Goal: Task Accomplishment & Management: Complete application form

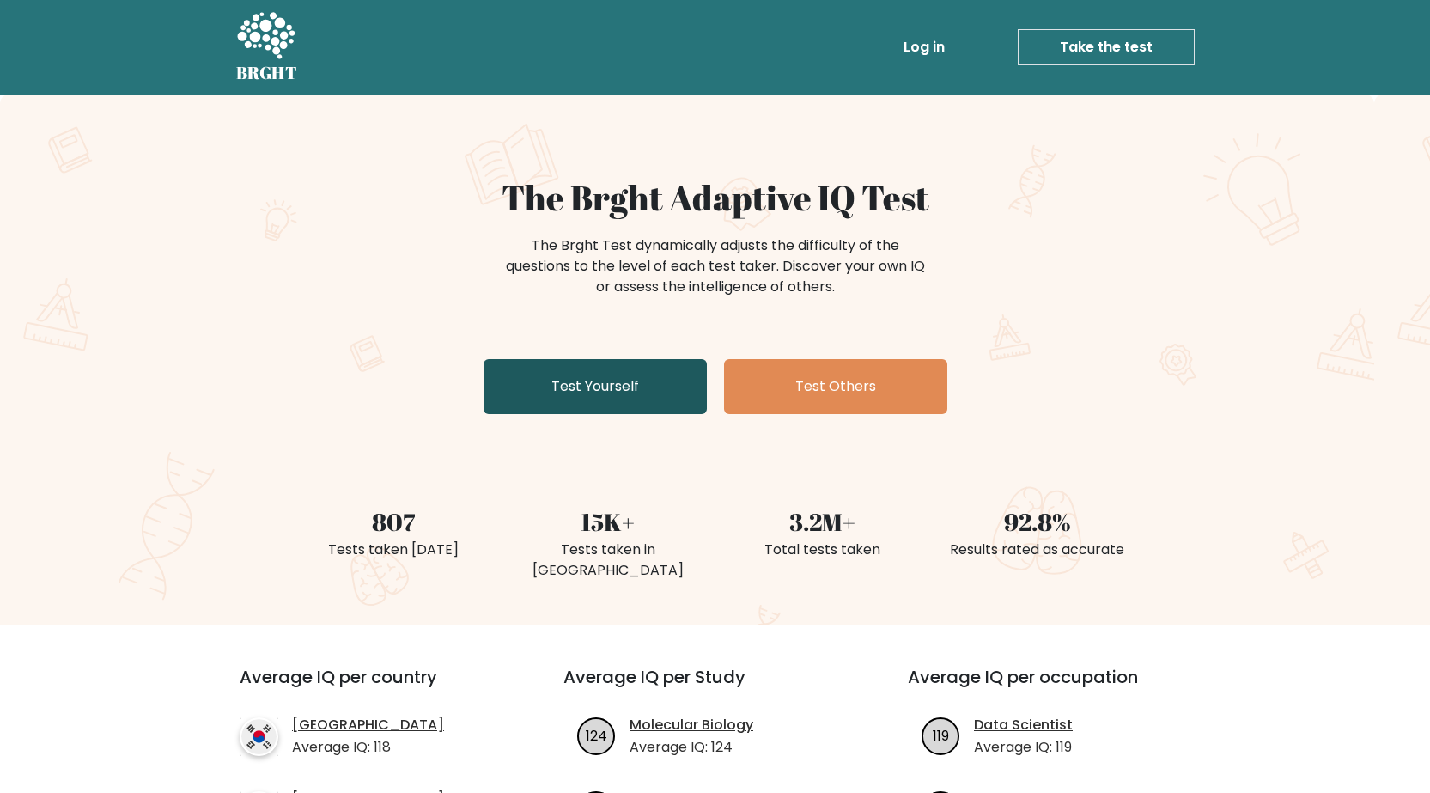
click at [604, 386] on link "Test Yourself" at bounding box center [595, 386] width 223 height 55
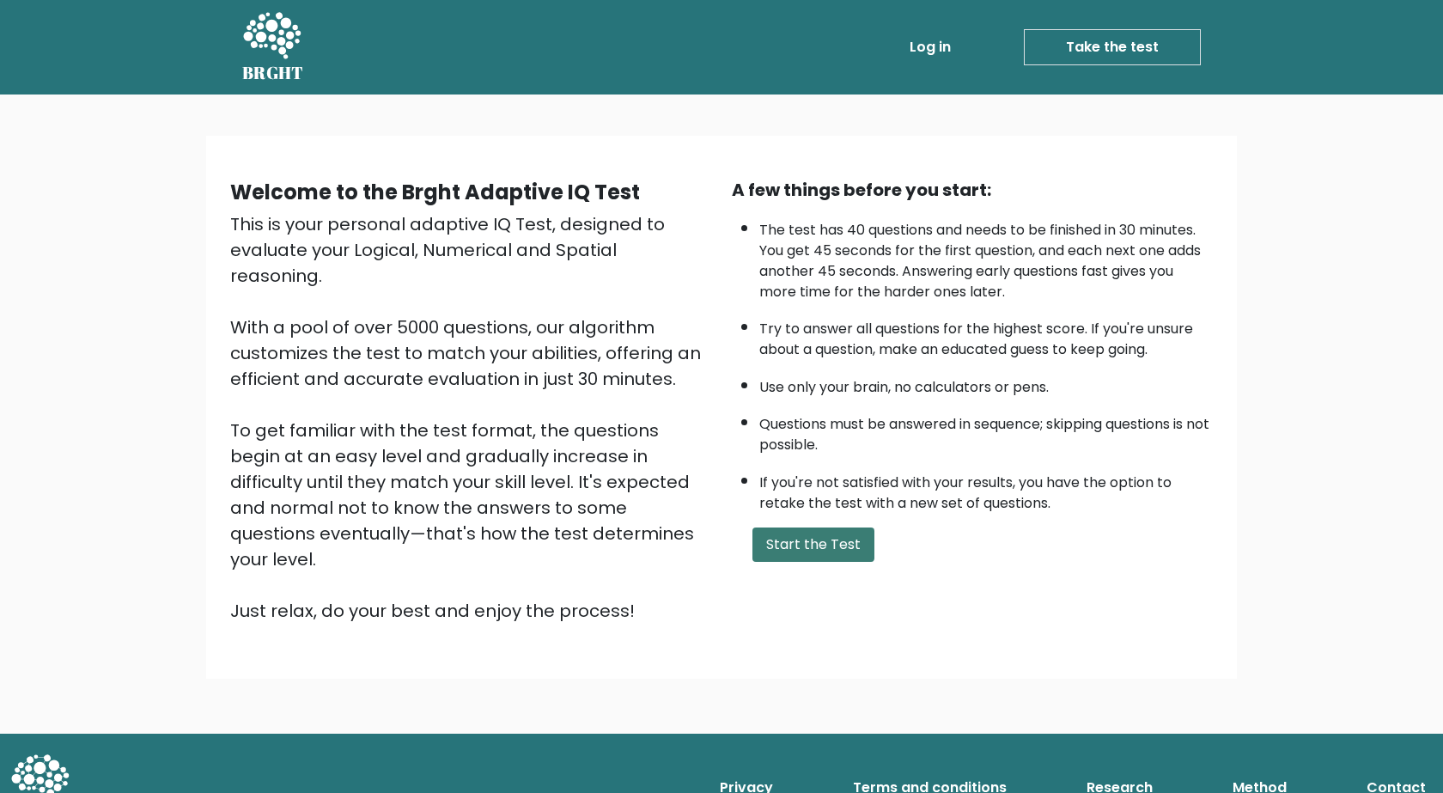
click at [782, 548] on button "Start the Test" at bounding box center [814, 544] width 122 height 34
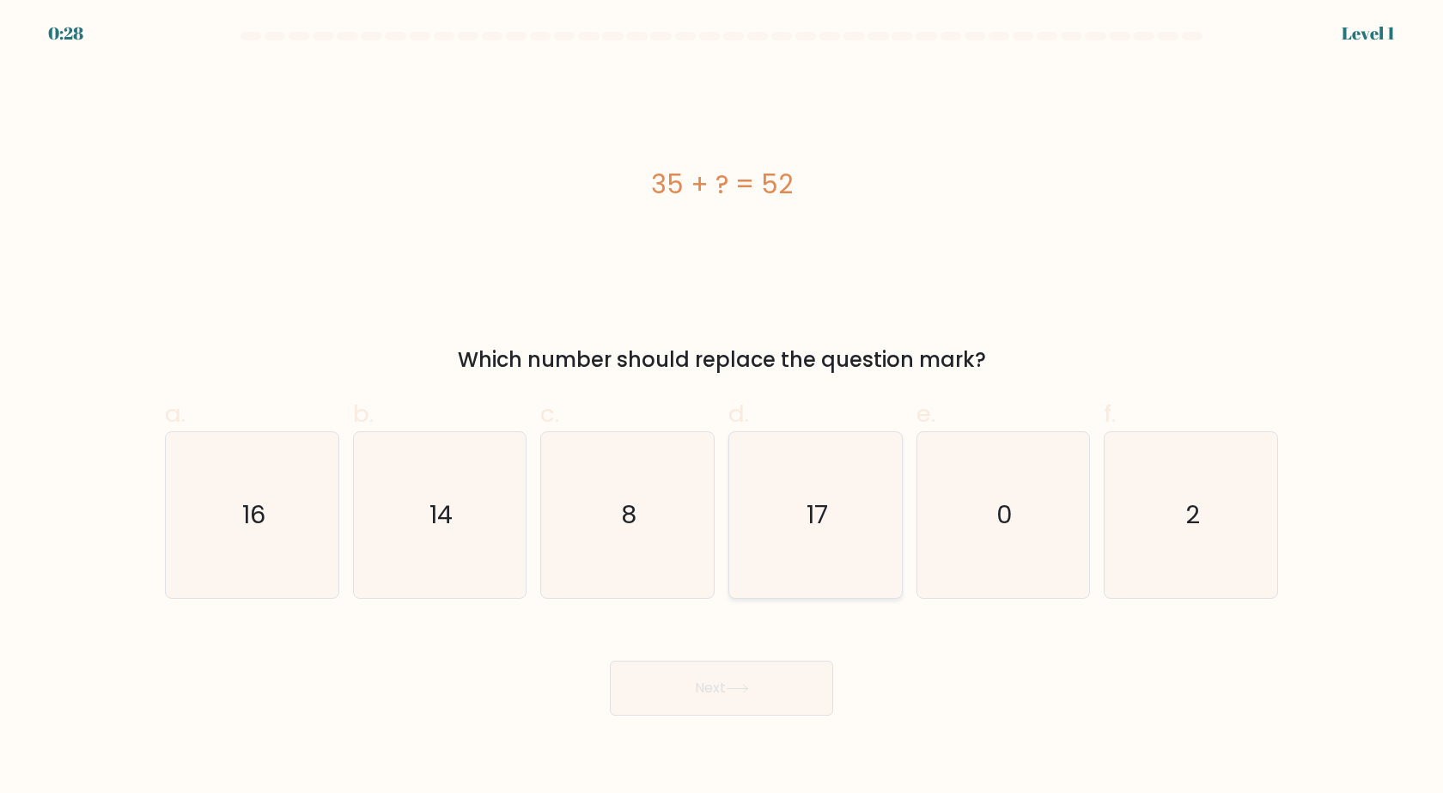
click at [784, 524] on icon "17" at bounding box center [816, 515] width 166 height 166
click at [723, 408] on input "d. 17" at bounding box center [722, 402] width 1 height 11
radio input "true"
click at [734, 698] on button "Next" at bounding box center [721, 688] width 223 height 55
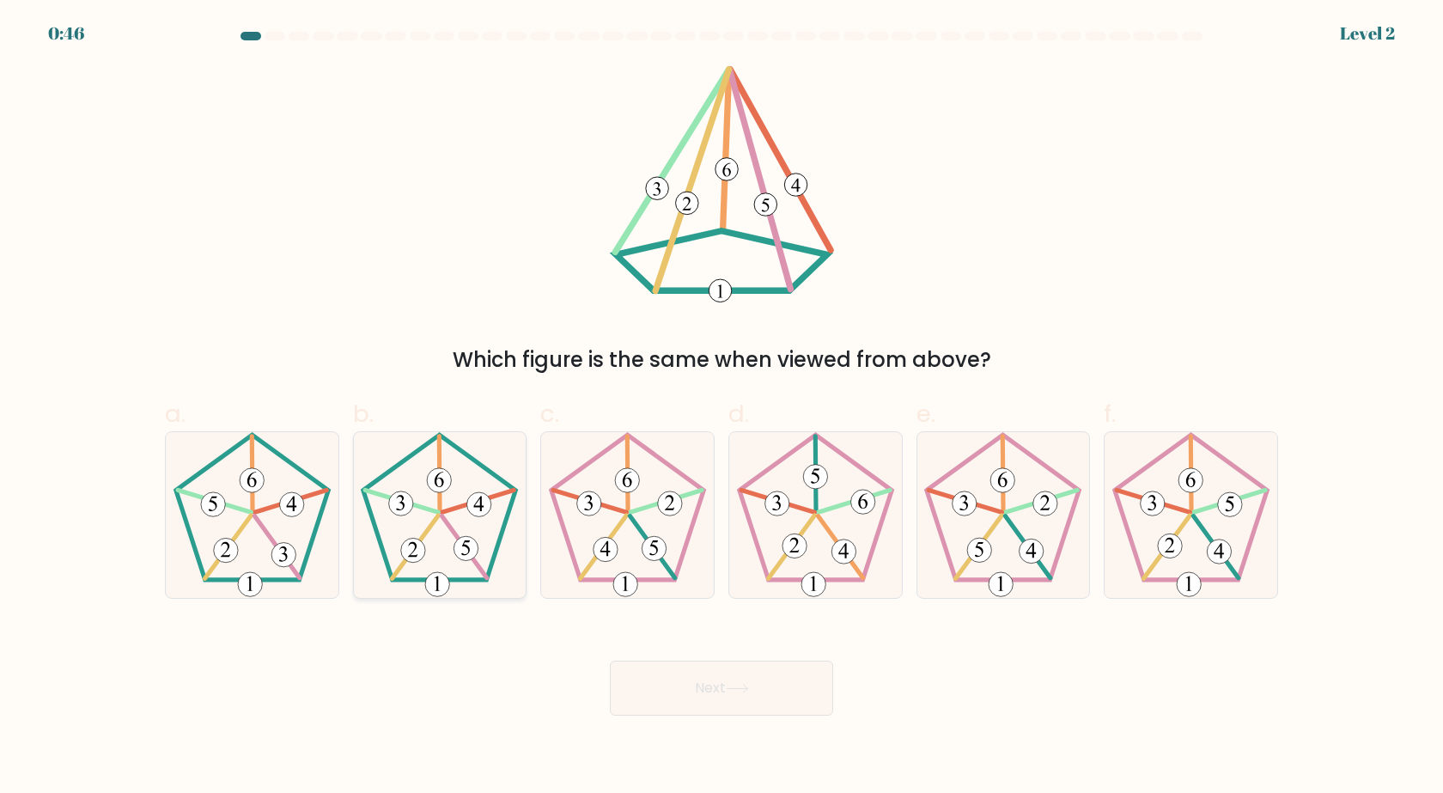
click at [440, 563] on icon at bounding box center [440, 515] width 166 height 166
click at [722, 408] on input "b." at bounding box center [722, 402] width 1 height 11
radio input "true"
click at [743, 714] on button "Next" at bounding box center [721, 688] width 223 height 55
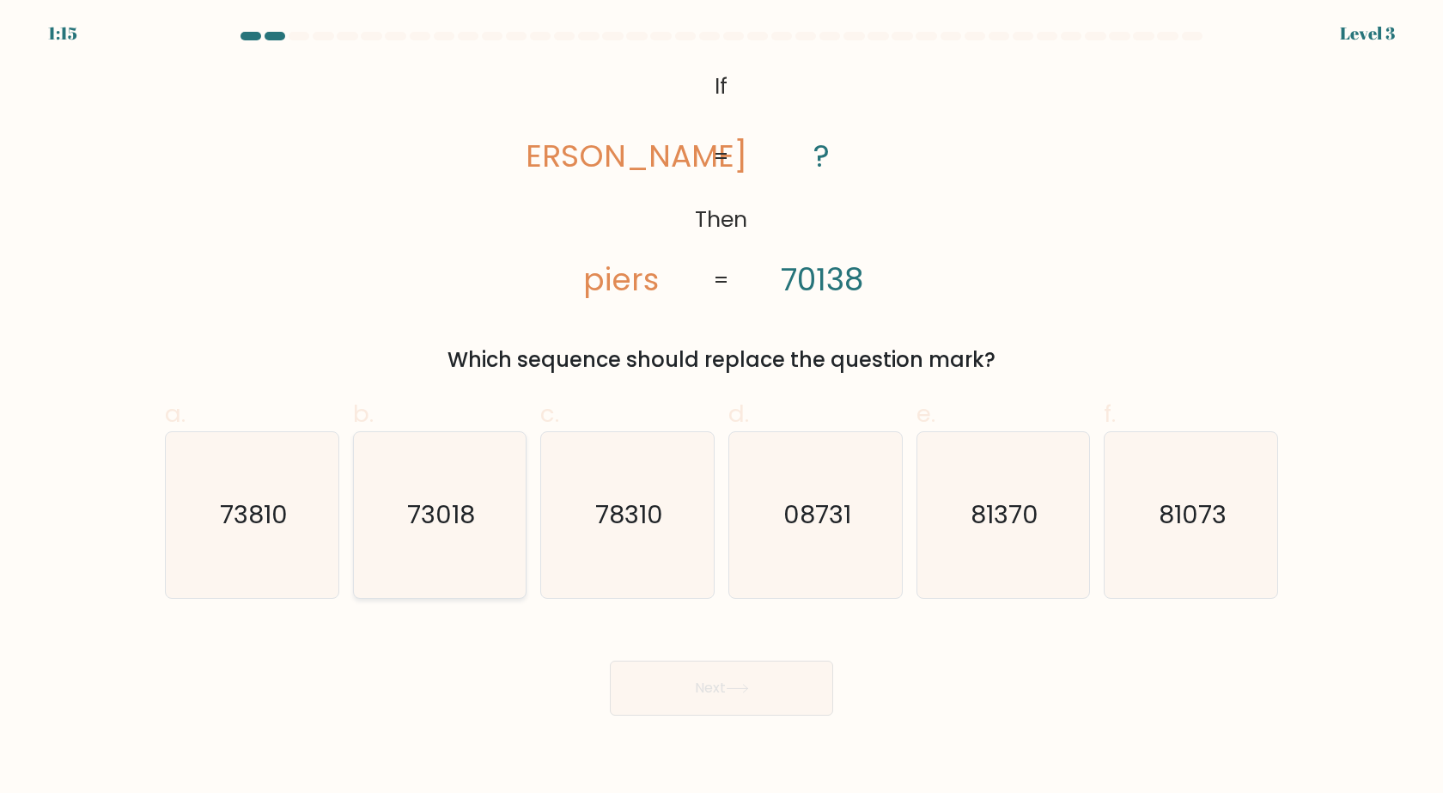
click at [445, 534] on icon "73018" at bounding box center [440, 515] width 166 height 166
click at [722, 408] on input "b. 73018" at bounding box center [722, 402] width 1 height 11
radio input "true"
click at [753, 698] on button "Next" at bounding box center [721, 688] width 223 height 55
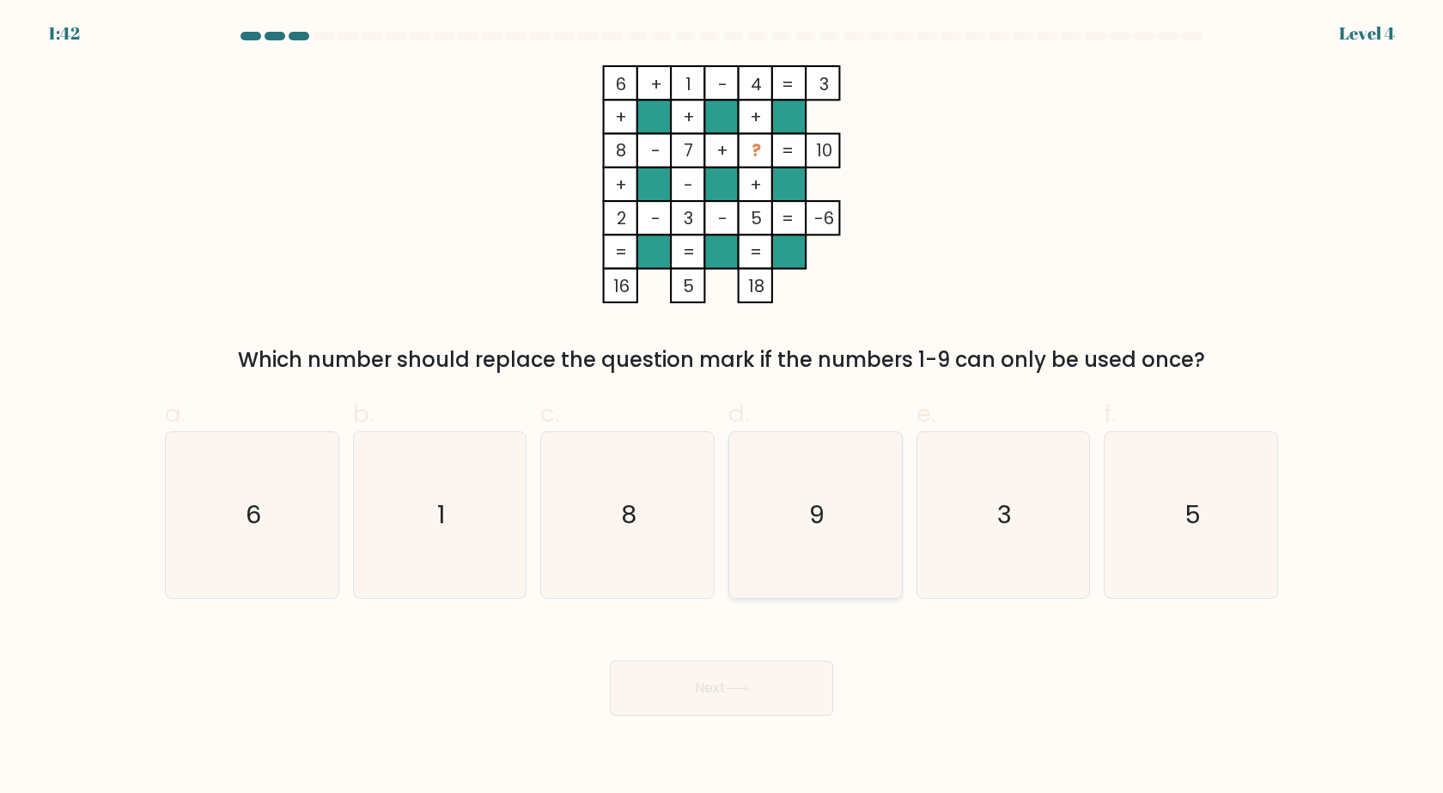
click at [804, 521] on icon "9" at bounding box center [816, 515] width 166 height 166
click at [723, 408] on input "d. 9" at bounding box center [722, 402] width 1 height 11
radio input "true"
click at [744, 698] on button "Next" at bounding box center [721, 688] width 223 height 55
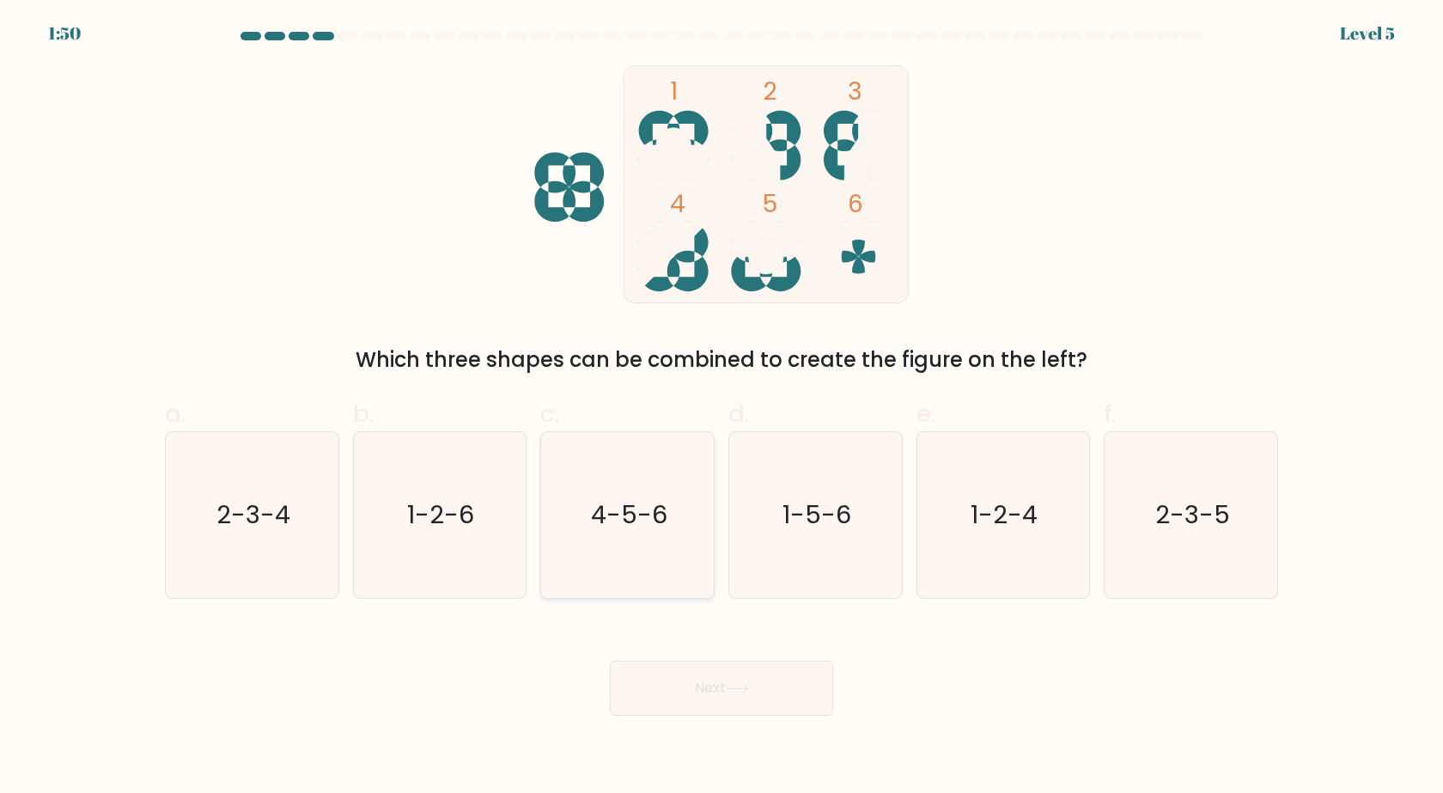
click at [643, 534] on icon "4-5-6" at bounding box center [628, 515] width 166 height 166
click at [722, 408] on input "c. 4-5-6" at bounding box center [722, 402] width 1 height 11
radio input "true"
click at [696, 674] on button "Next" at bounding box center [721, 688] width 223 height 55
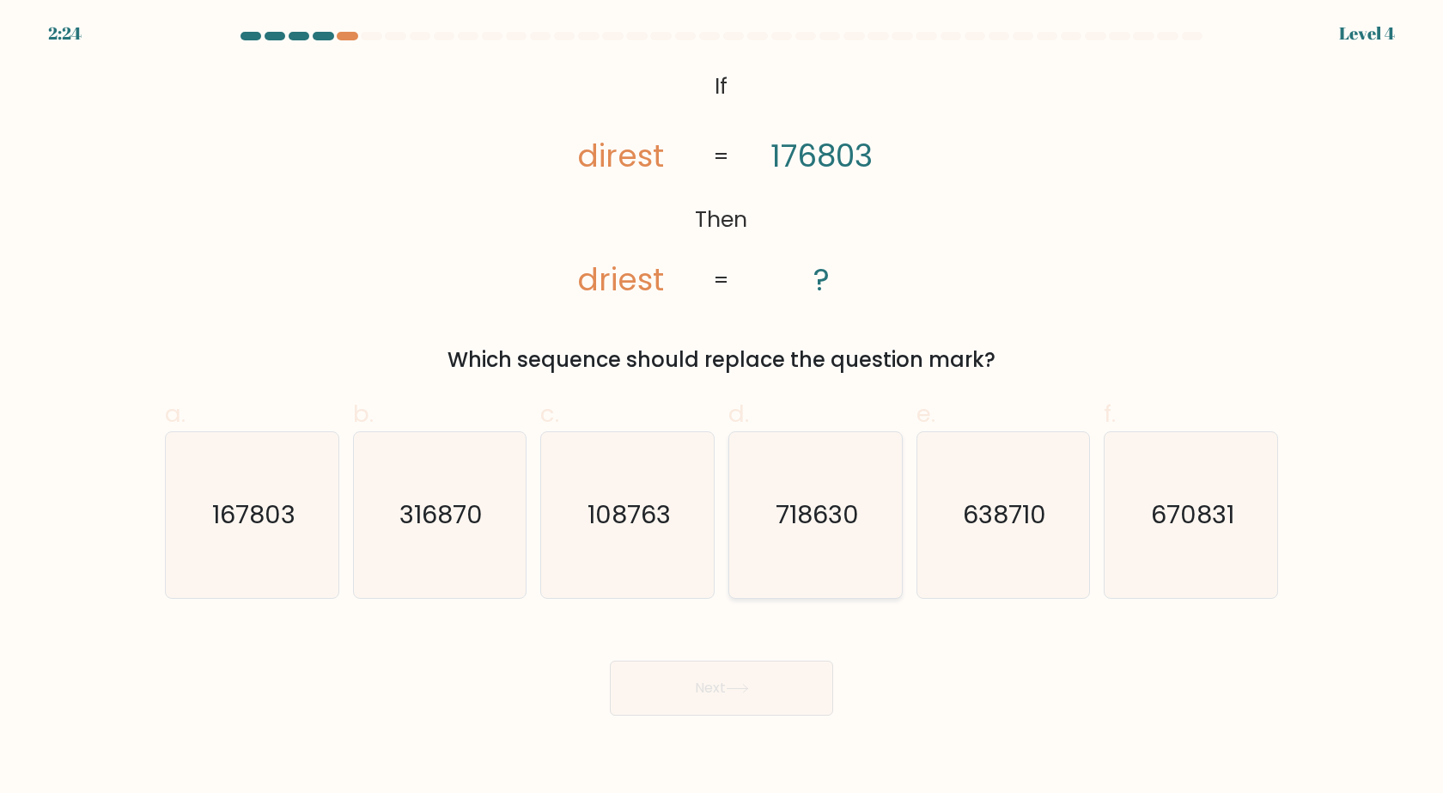
click at [808, 545] on icon "718630" at bounding box center [816, 515] width 166 height 166
click at [723, 408] on input "d. 718630" at bounding box center [722, 402] width 1 height 11
radio input "true"
click at [744, 713] on button "Next" at bounding box center [721, 688] width 223 height 55
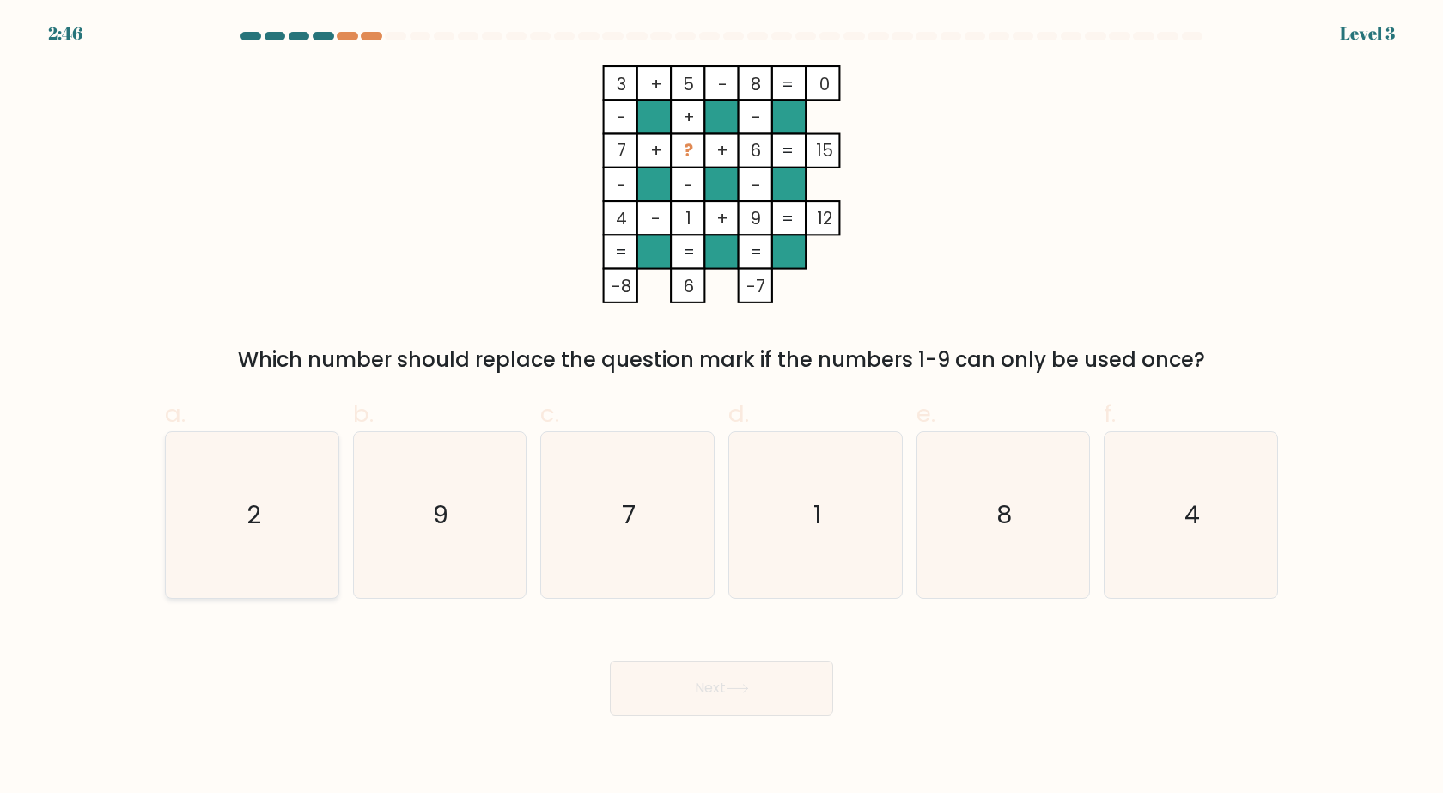
click at [267, 523] on icon "2" at bounding box center [252, 515] width 166 height 166
click at [722, 408] on input "a. 2" at bounding box center [722, 402] width 1 height 11
radio input "true"
click at [688, 691] on button "Next" at bounding box center [721, 688] width 223 height 55
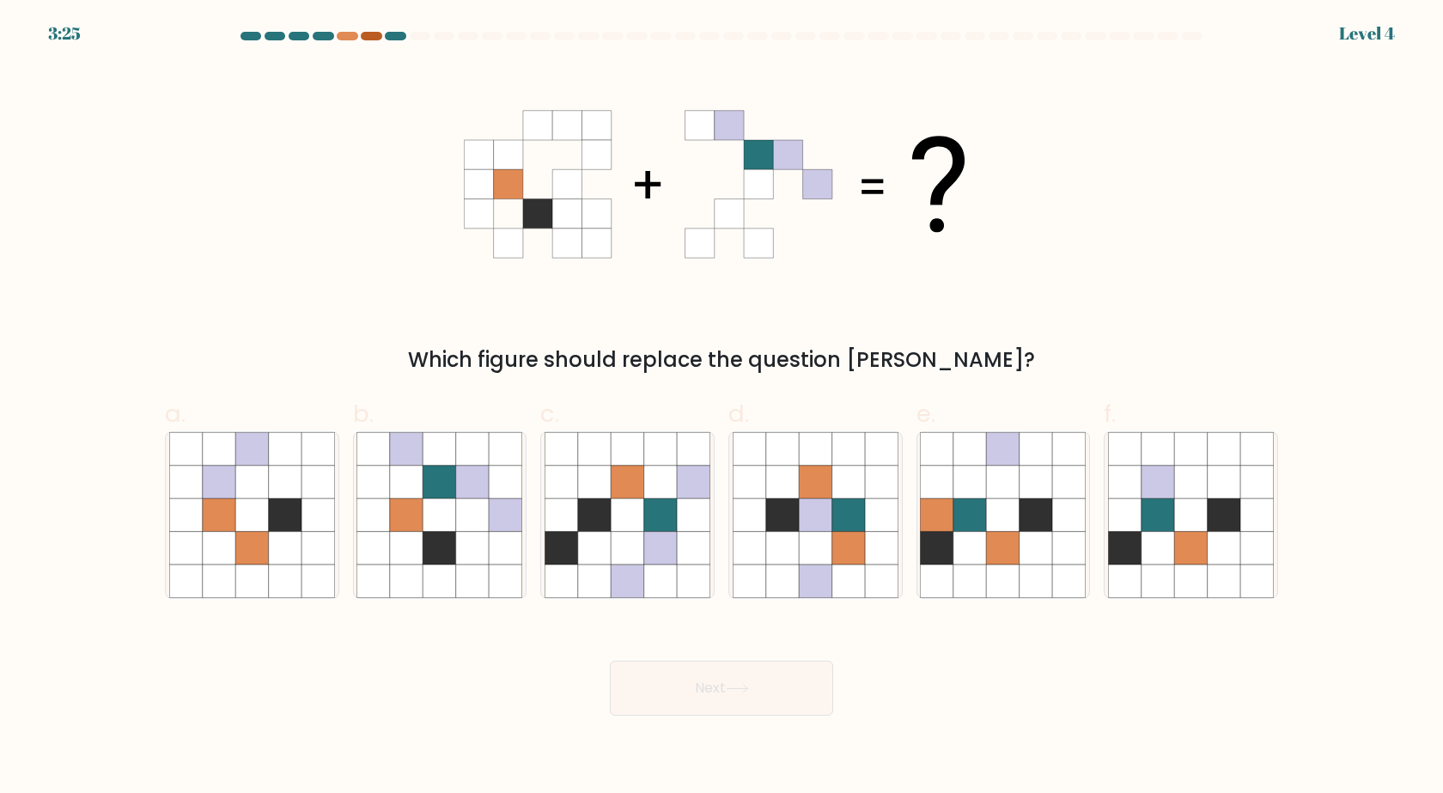
click at [362, 35] on div at bounding box center [371, 36] width 21 height 9
click at [355, 36] on div at bounding box center [347, 36] width 21 height 9
click at [431, 258] on div "Which figure should replace the question mark?" at bounding box center [722, 220] width 1134 height 310
click at [496, 508] on icon at bounding box center [506, 514] width 33 height 33
click at [722, 408] on input "b." at bounding box center [722, 402] width 1 height 11
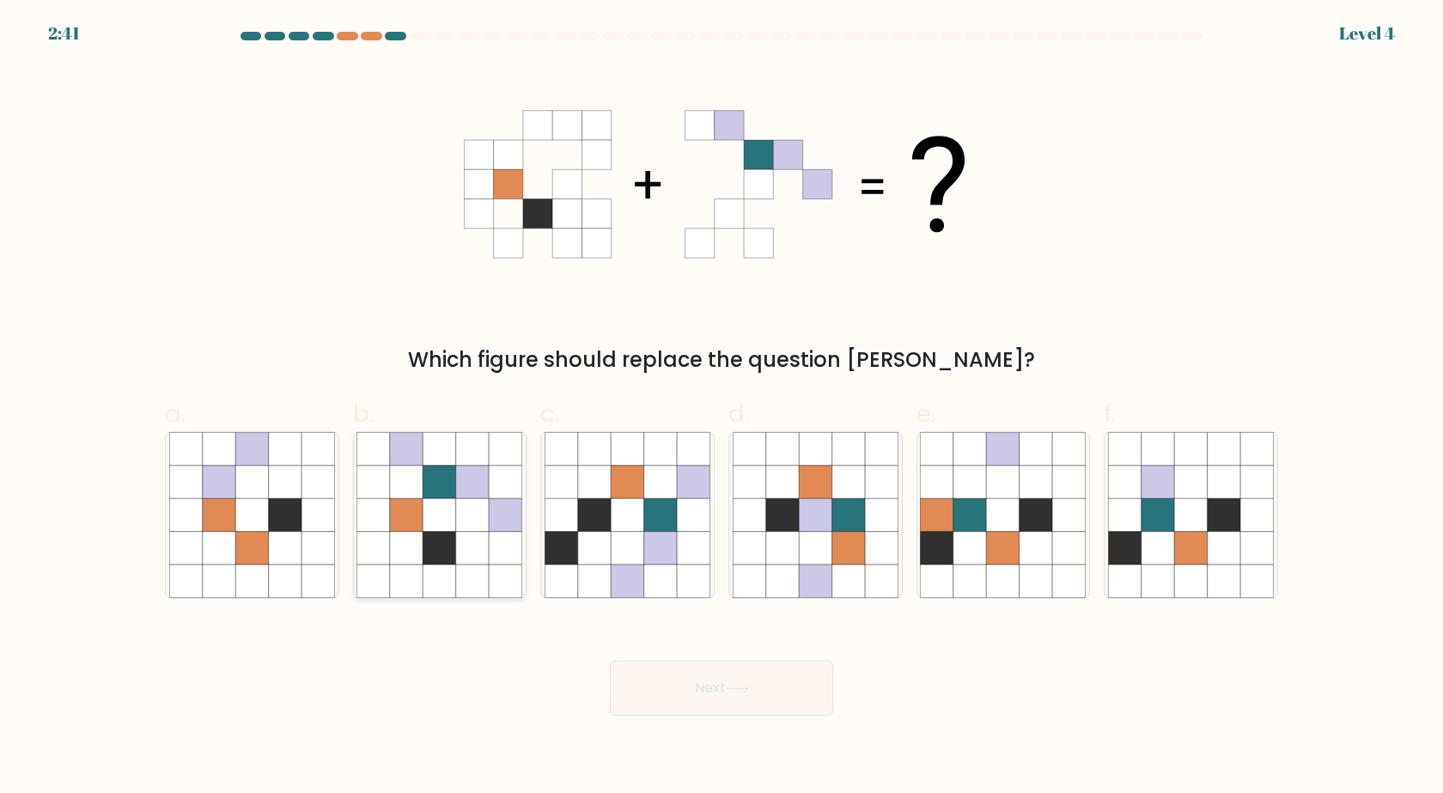
radio input "true"
click at [734, 688] on icon at bounding box center [737, 688] width 23 height 9
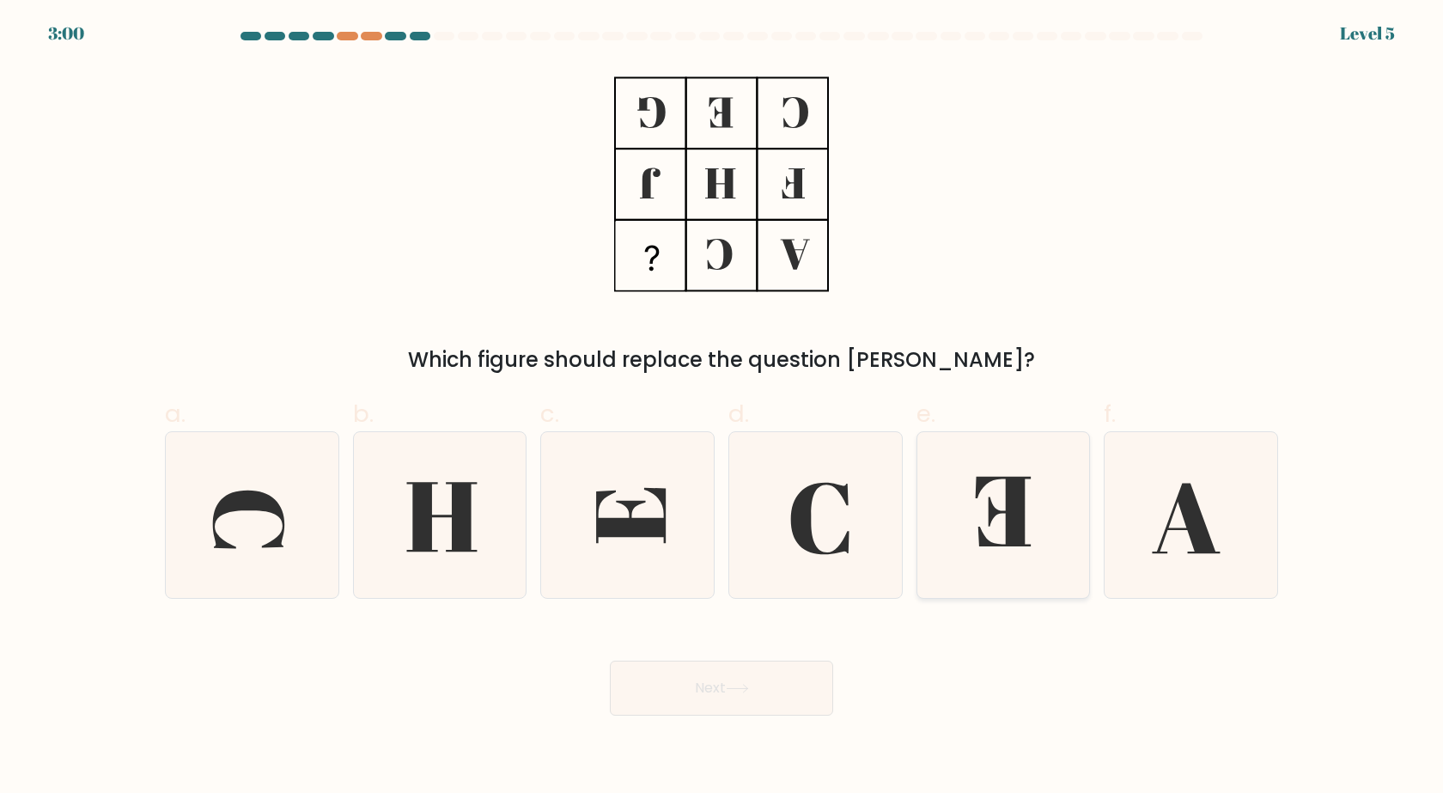
click at [996, 528] on icon at bounding box center [1003, 515] width 166 height 166
click at [723, 408] on input "e." at bounding box center [722, 402] width 1 height 11
radio input "true"
click at [777, 674] on button "Next" at bounding box center [721, 688] width 223 height 55
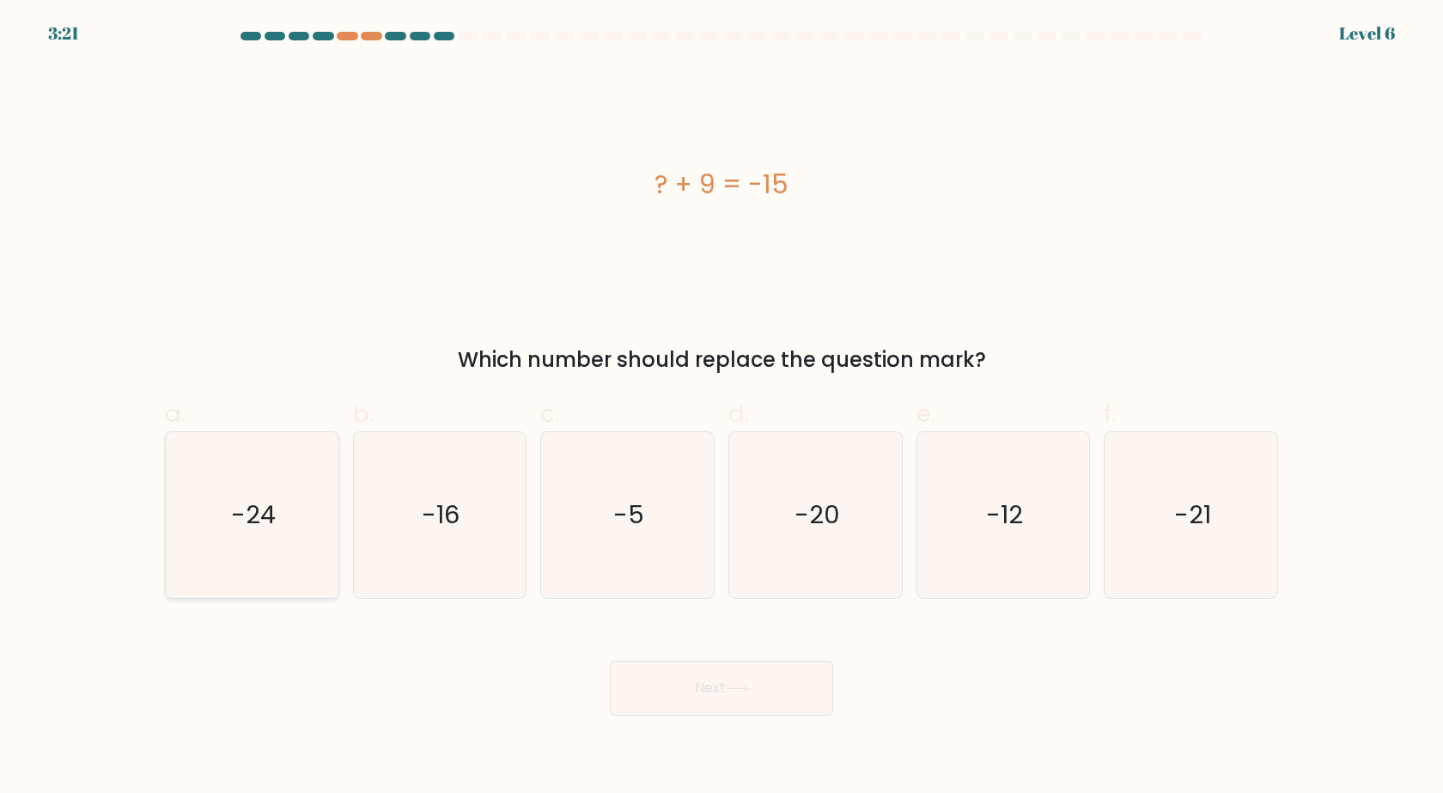
click at [275, 527] on text "-24" at bounding box center [253, 515] width 45 height 34
click at [722, 408] on input "a. -24" at bounding box center [722, 402] width 1 height 11
radio input "true"
click at [662, 696] on button "Next" at bounding box center [721, 688] width 223 height 55
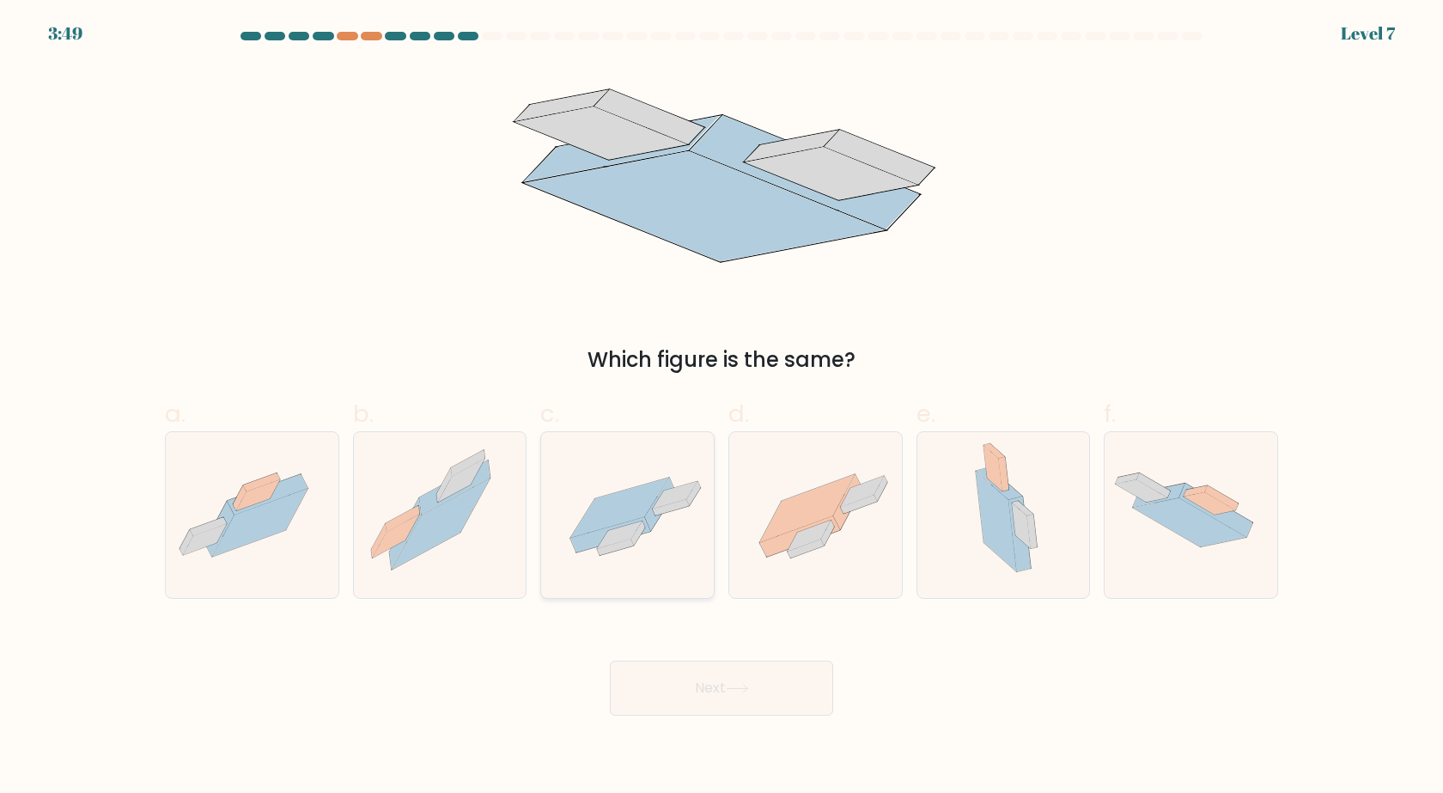
click at [631, 531] on icon at bounding box center [619, 534] width 45 height 27
click at [722, 408] on input "c." at bounding box center [722, 402] width 1 height 11
radio input "true"
click at [749, 691] on icon at bounding box center [737, 688] width 23 height 9
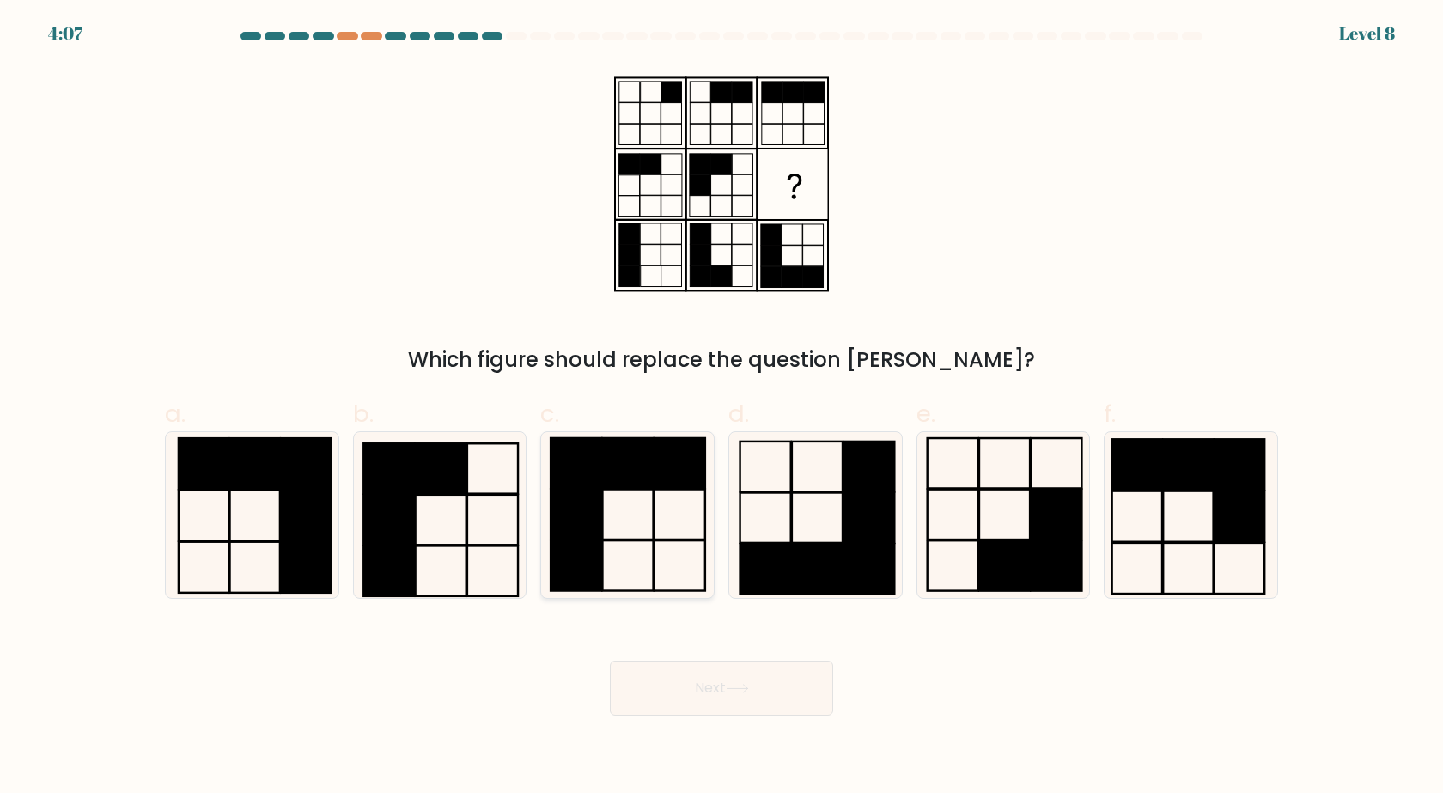
click at [658, 566] on icon at bounding box center [628, 515] width 166 height 166
click at [722, 408] on input "c." at bounding box center [722, 402] width 1 height 11
radio input "true"
click at [724, 718] on body "4:06 Level 8" at bounding box center [721, 396] width 1443 height 793
click at [724, 698] on button "Next" at bounding box center [721, 688] width 223 height 55
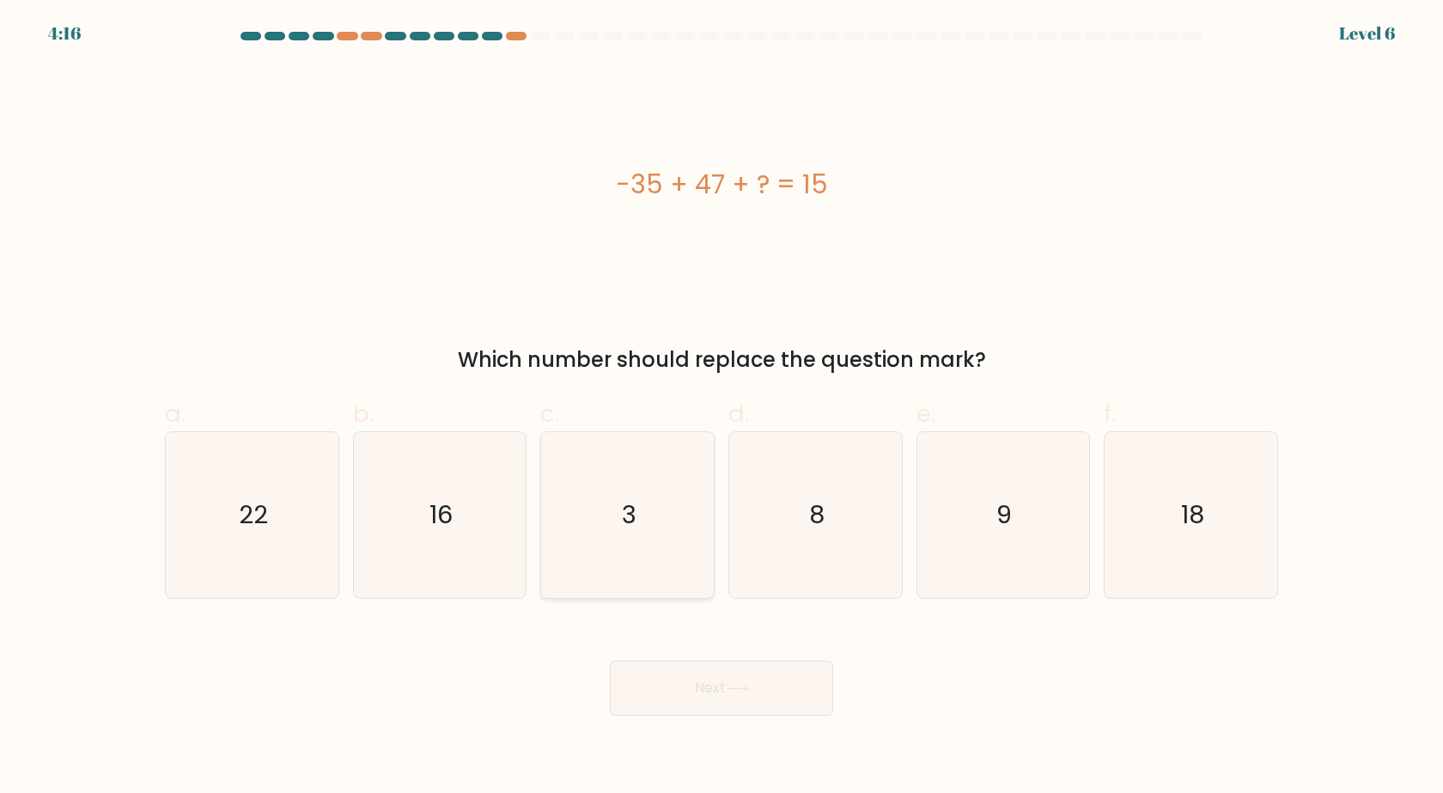
click at [646, 514] on icon "3" at bounding box center [628, 515] width 166 height 166
click at [722, 408] on input "c. 3" at bounding box center [722, 402] width 1 height 11
radio input "true"
click at [741, 677] on button "Next" at bounding box center [721, 688] width 223 height 55
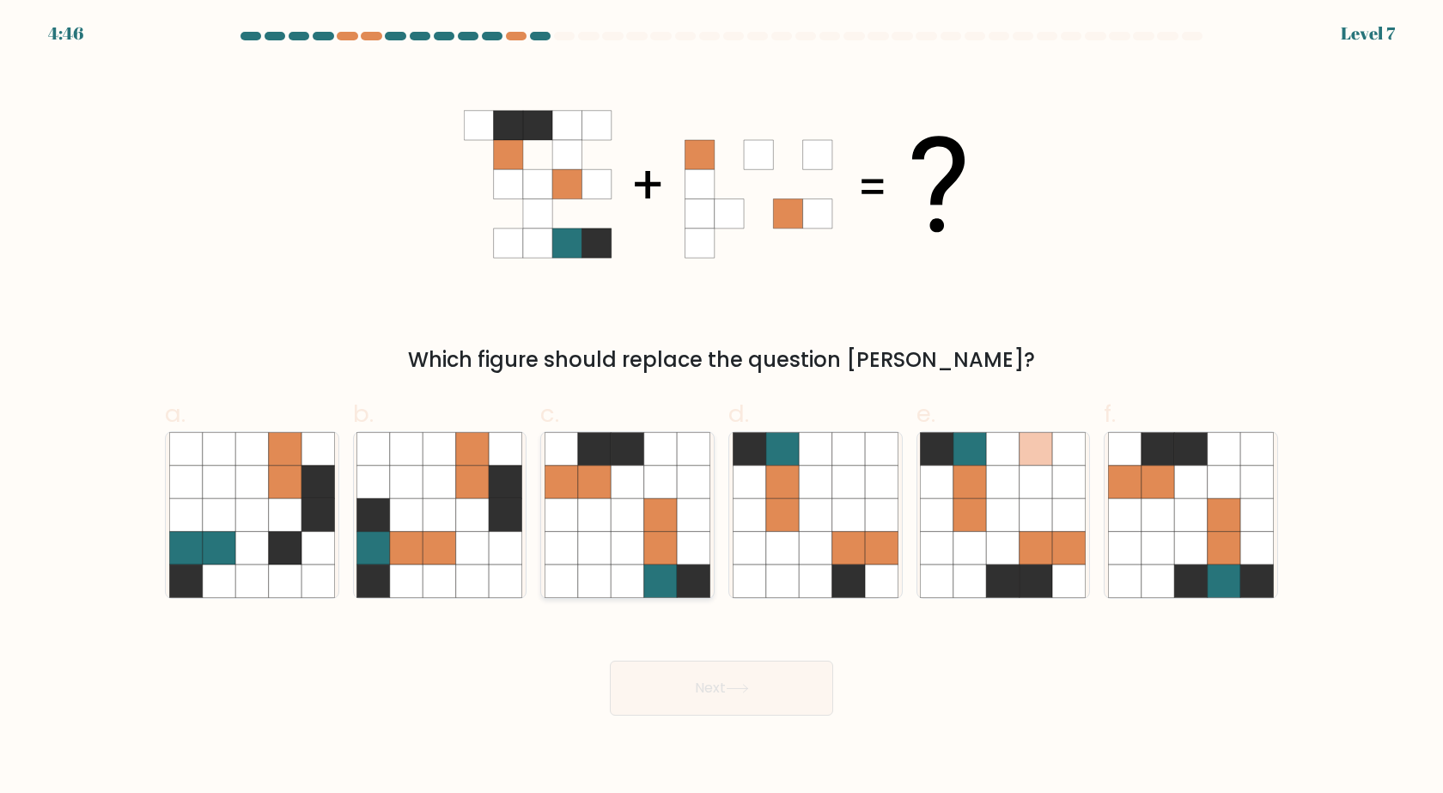
click at [620, 558] on icon at bounding box center [627, 548] width 33 height 33
click at [722, 408] on input "c." at bounding box center [722, 402] width 1 height 11
radio input "true"
click at [741, 692] on icon at bounding box center [737, 688] width 23 height 9
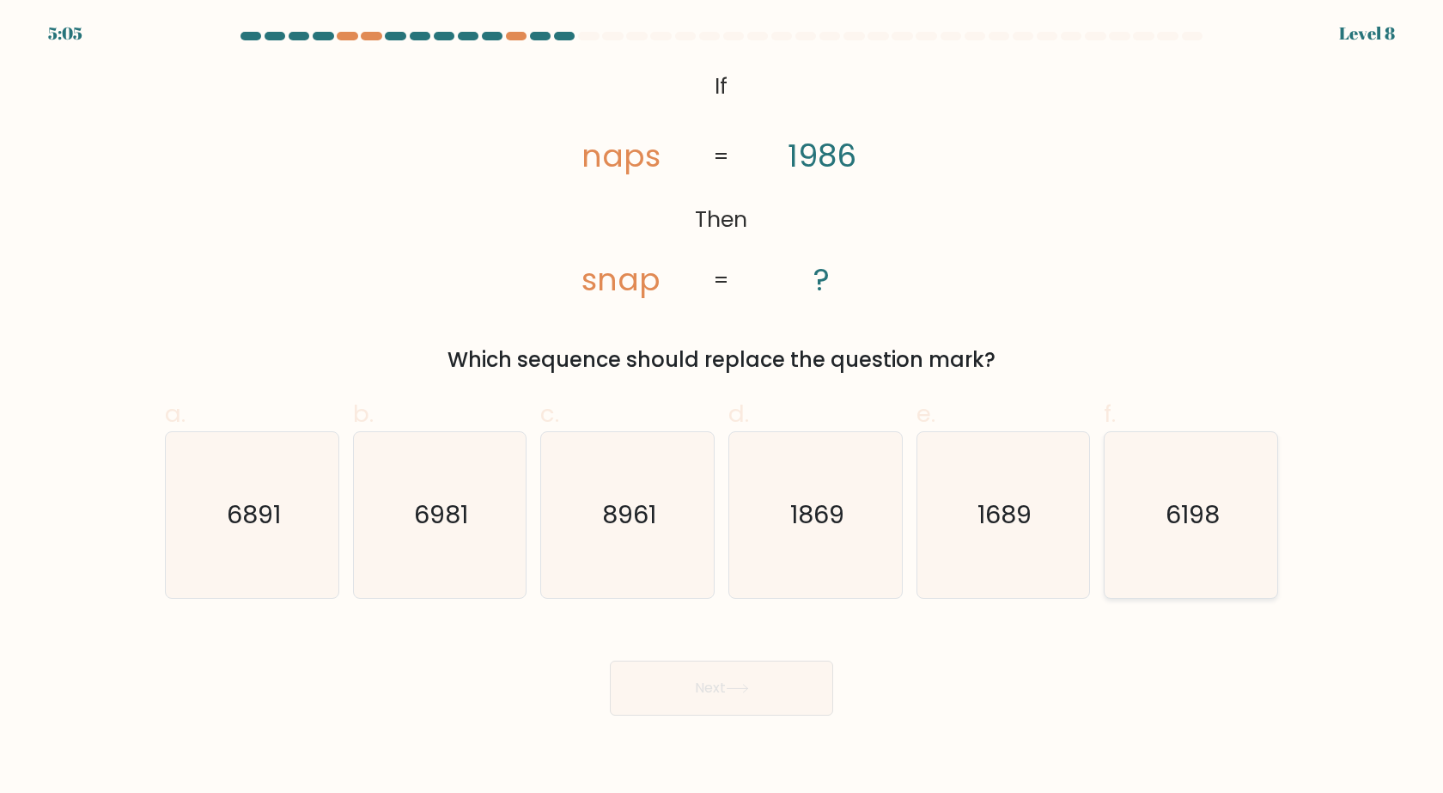
click at [1177, 522] on text "6198" at bounding box center [1193, 515] width 54 height 34
click at [723, 408] on input "f. 6198" at bounding box center [722, 402] width 1 height 11
radio input "true"
click at [760, 696] on button "Next" at bounding box center [721, 688] width 223 height 55
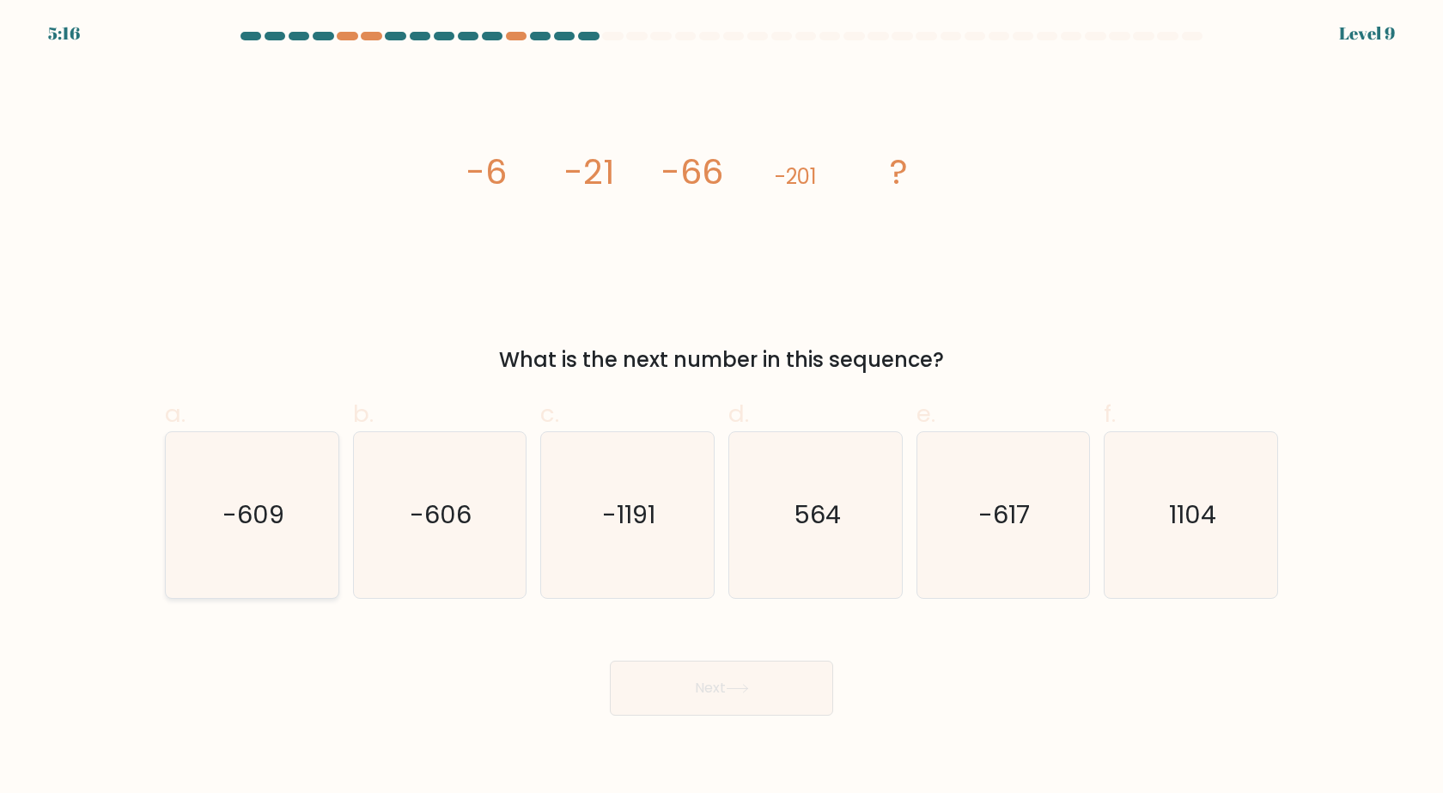
click at [294, 524] on icon "-609" at bounding box center [252, 515] width 166 height 166
click at [722, 408] on input "a. -609" at bounding box center [722, 402] width 1 height 11
radio input "true"
click at [663, 689] on button "Next" at bounding box center [721, 688] width 223 height 55
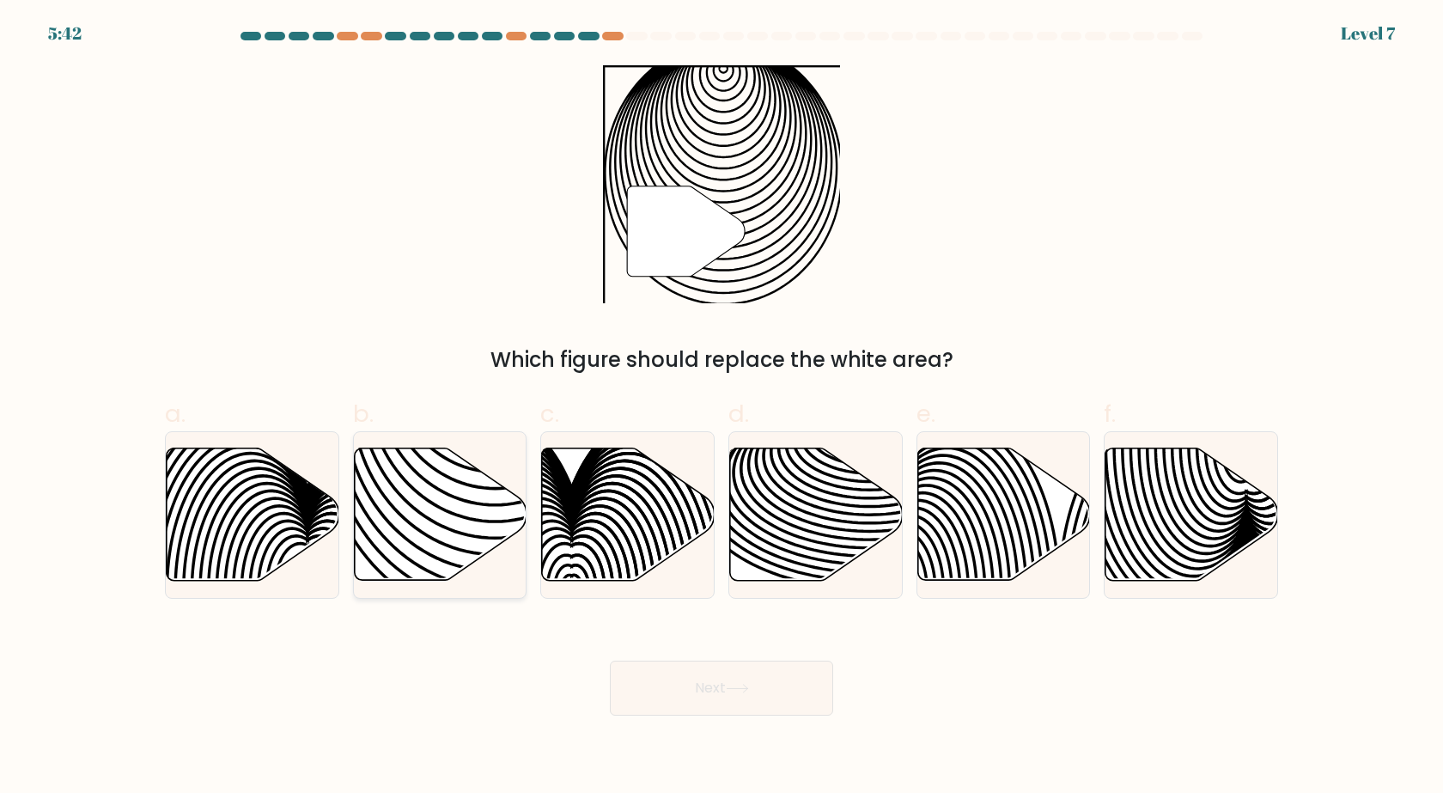
click at [510, 485] on icon at bounding box center [440, 515] width 173 height 135
click at [722, 408] on input "b." at bounding box center [722, 402] width 1 height 11
radio input "true"
click at [697, 686] on button "Next" at bounding box center [721, 688] width 223 height 55
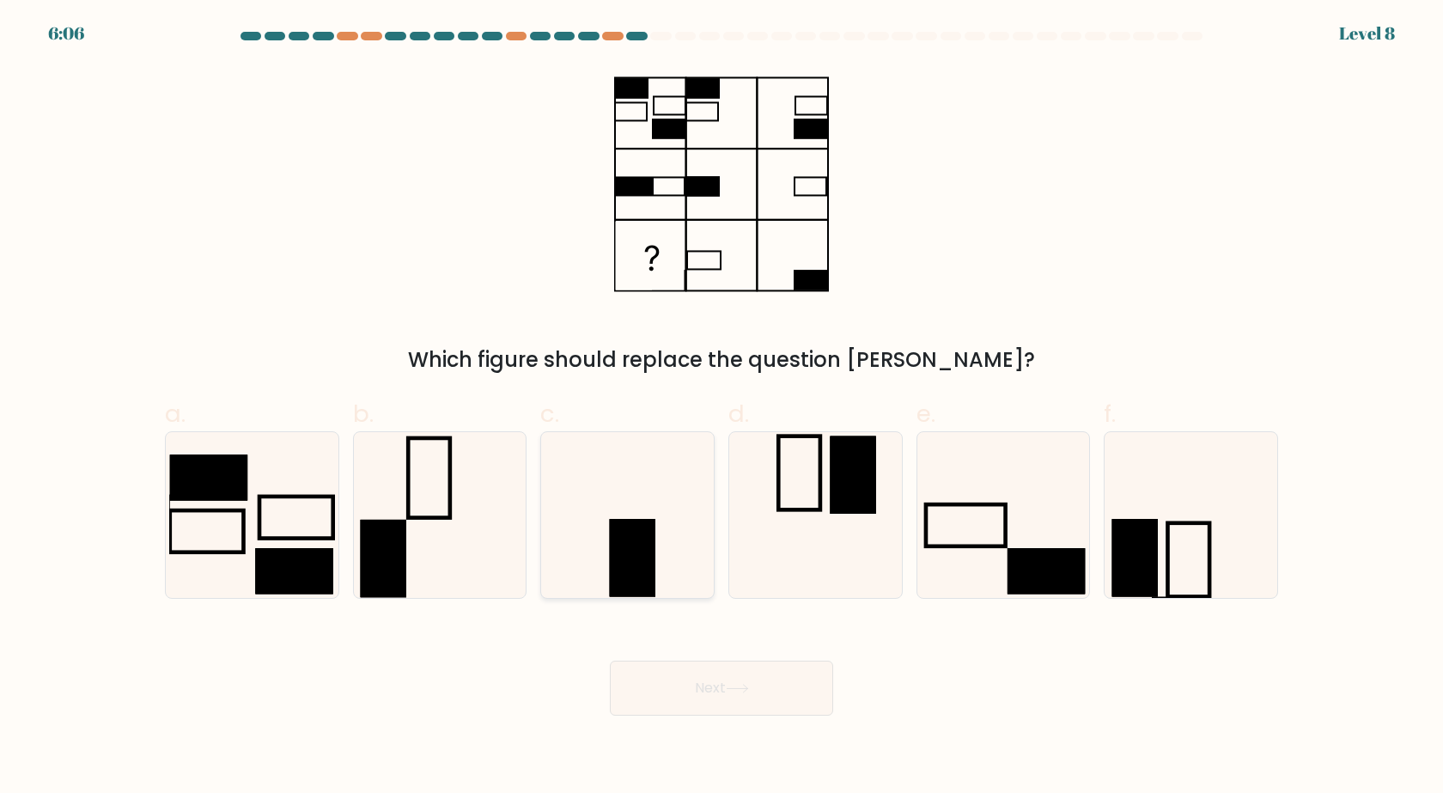
click at [660, 556] on icon at bounding box center [628, 515] width 166 height 166
click at [722, 408] on input "c." at bounding box center [722, 402] width 1 height 11
radio input "true"
click at [710, 703] on button "Next" at bounding box center [721, 688] width 223 height 55
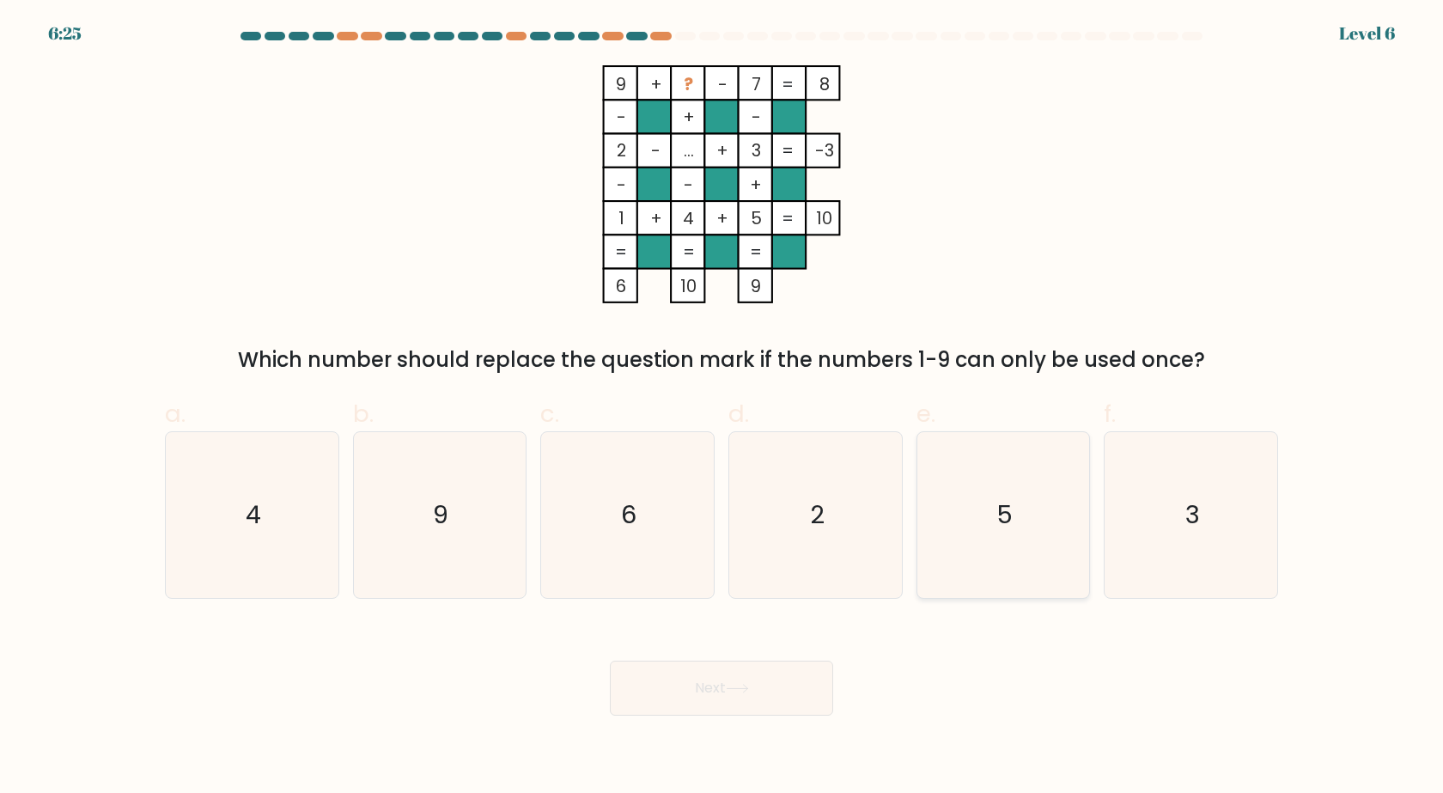
click at [1040, 536] on icon "5" at bounding box center [1003, 515] width 166 height 166
click at [723, 408] on input "e. 5" at bounding box center [722, 402] width 1 height 11
radio input "true"
click at [782, 680] on button "Next" at bounding box center [721, 688] width 223 height 55
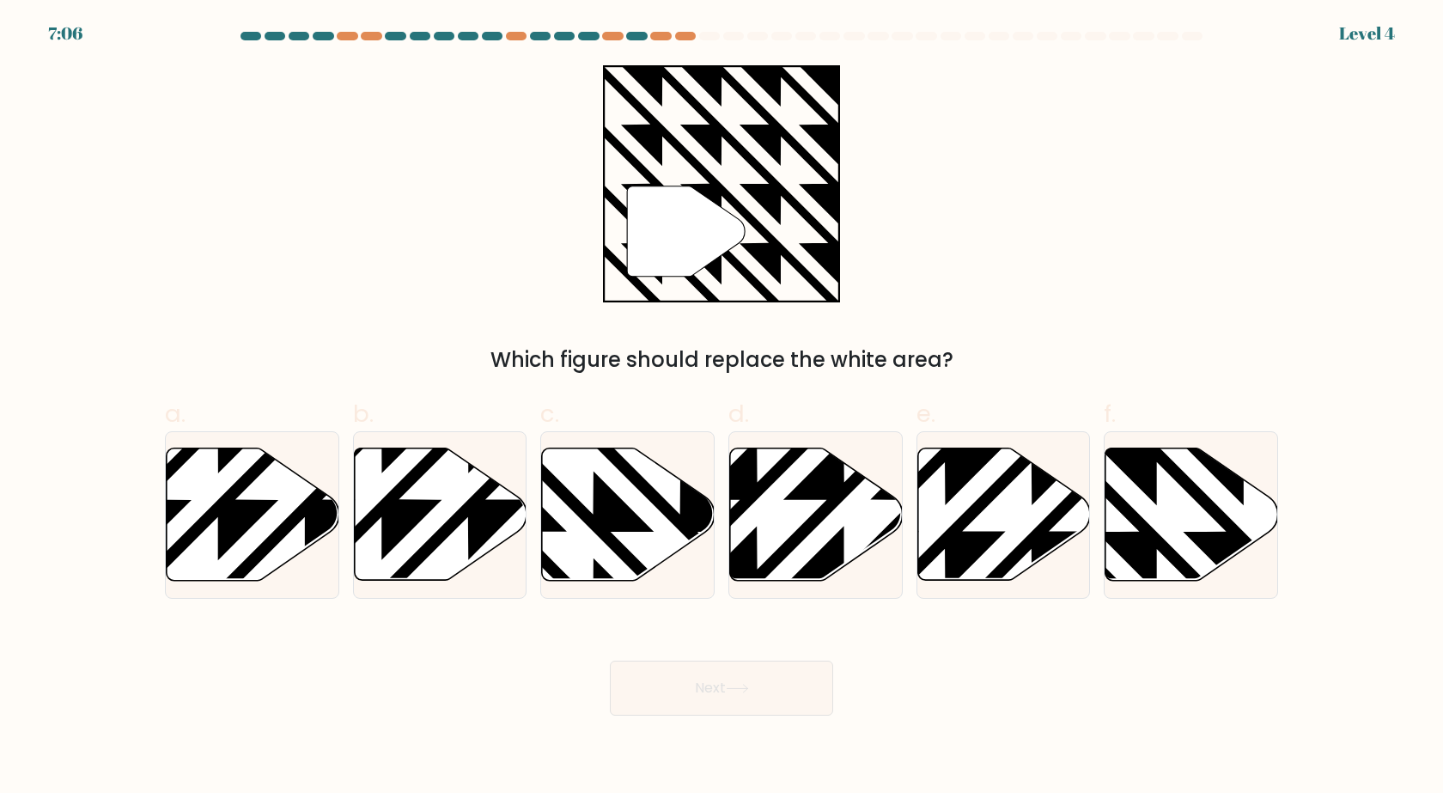
drag, startPoint x: 546, startPoint y: 47, endPoint x: 576, endPoint y: 57, distance: 31.5
click at [576, 57] on form "a." at bounding box center [721, 374] width 1443 height 684
click at [1140, 552] on icon at bounding box center [1244, 445] width 348 height 348
click at [723, 408] on input "f." at bounding box center [722, 402] width 1 height 11
radio input "true"
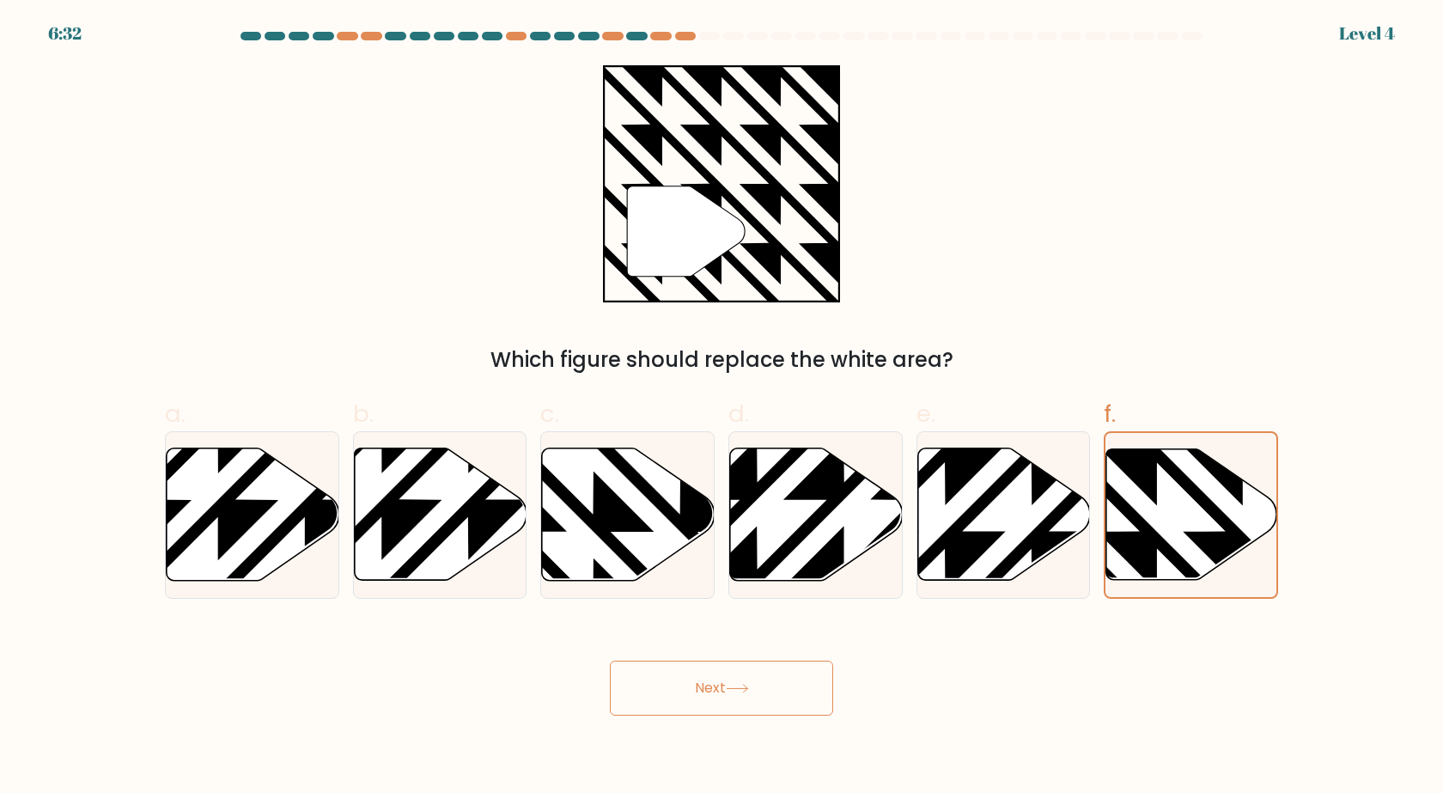
click at [764, 675] on button "Next" at bounding box center [721, 688] width 223 height 55
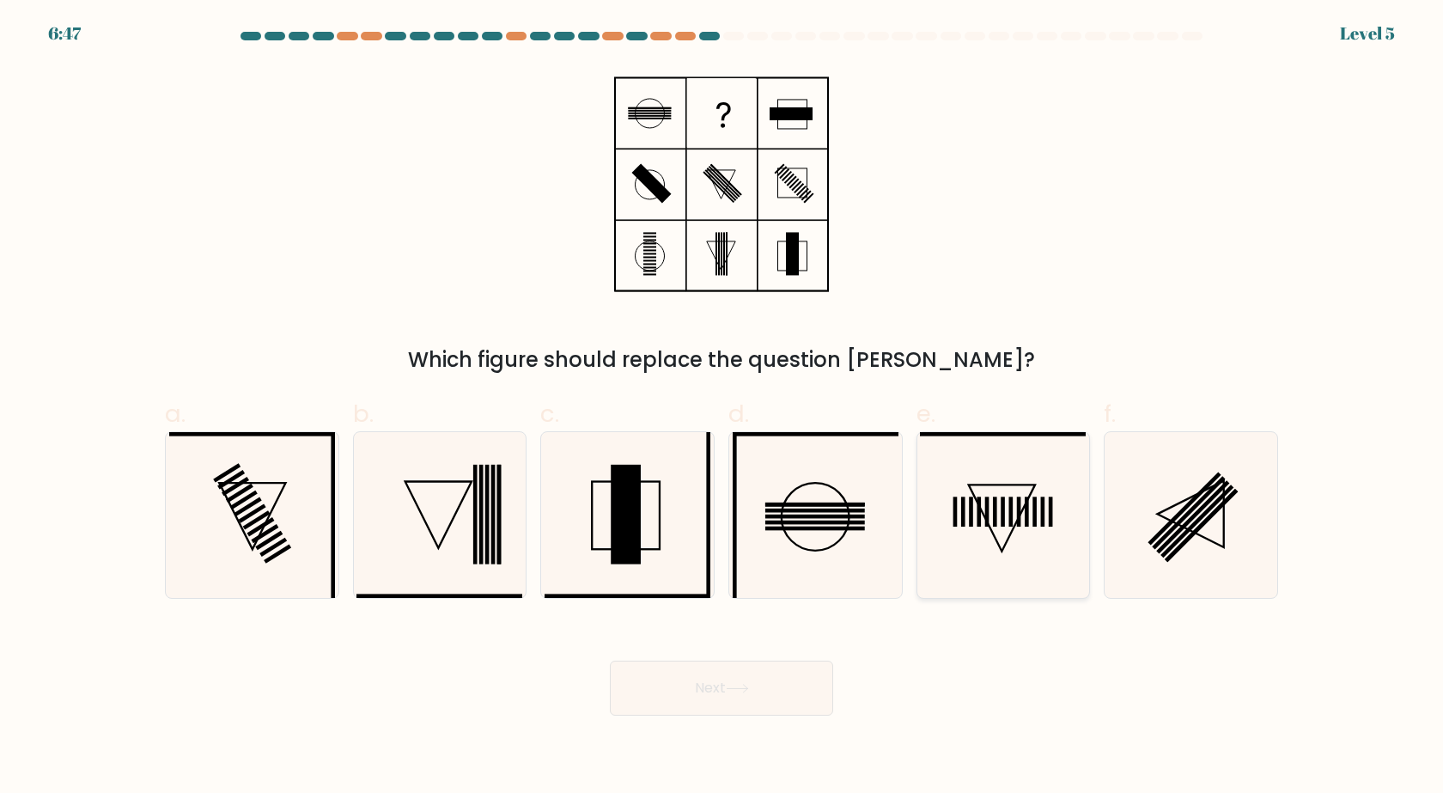
click at [1002, 546] on icon at bounding box center [1003, 515] width 166 height 166
click at [723, 408] on input "e." at bounding box center [722, 402] width 1 height 11
radio input "true"
click at [749, 686] on icon at bounding box center [737, 688] width 23 height 9
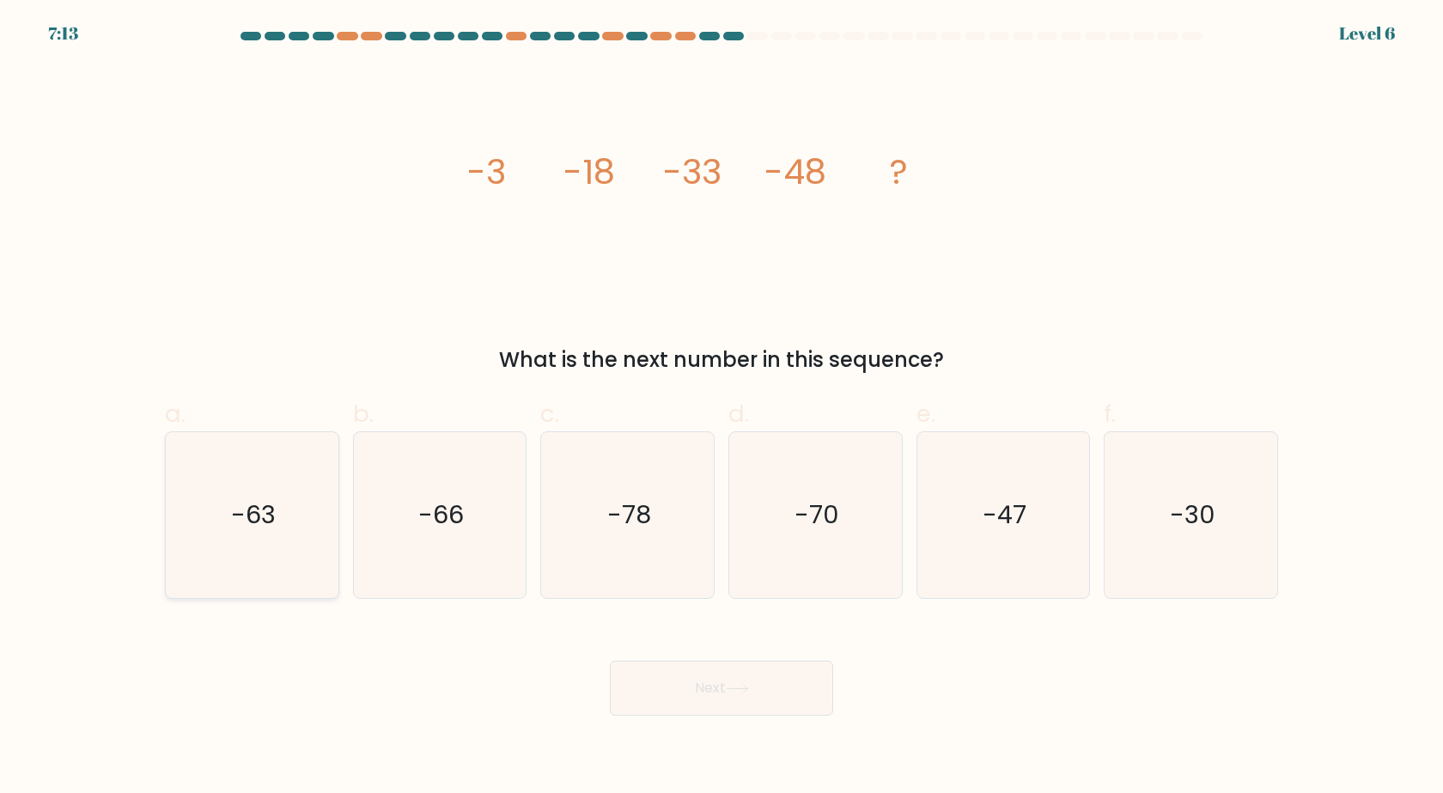
click at [284, 527] on icon "-63" at bounding box center [252, 515] width 166 height 166
click at [722, 408] on input "a. -63" at bounding box center [722, 402] width 1 height 11
radio input "true"
click at [771, 710] on button "Next" at bounding box center [721, 688] width 223 height 55
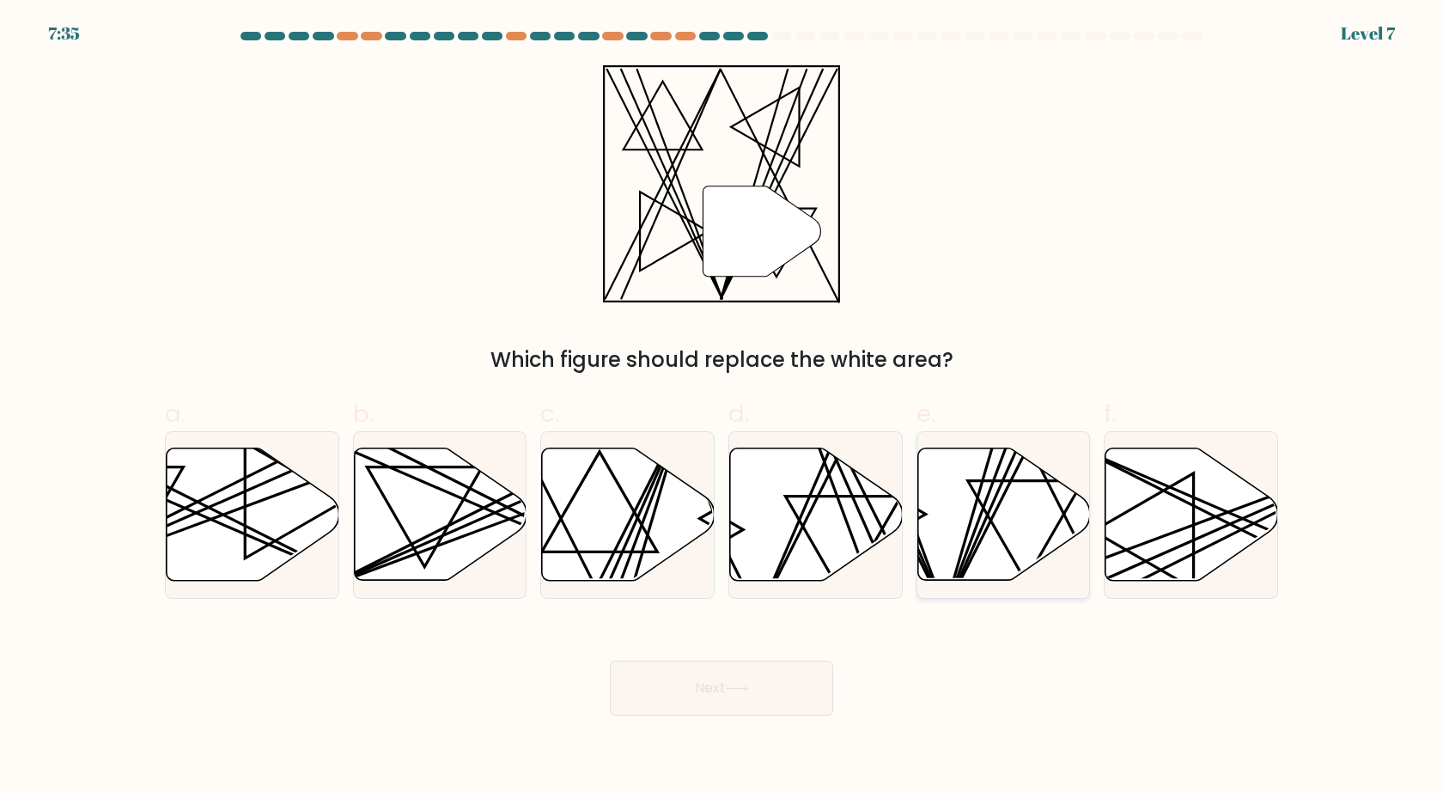
click at [982, 508] on icon at bounding box center [1026, 531] width 116 height 101
click at [723, 408] on input "e." at bounding box center [722, 402] width 1 height 11
radio input "true"
click at [749, 693] on icon at bounding box center [737, 688] width 23 height 9
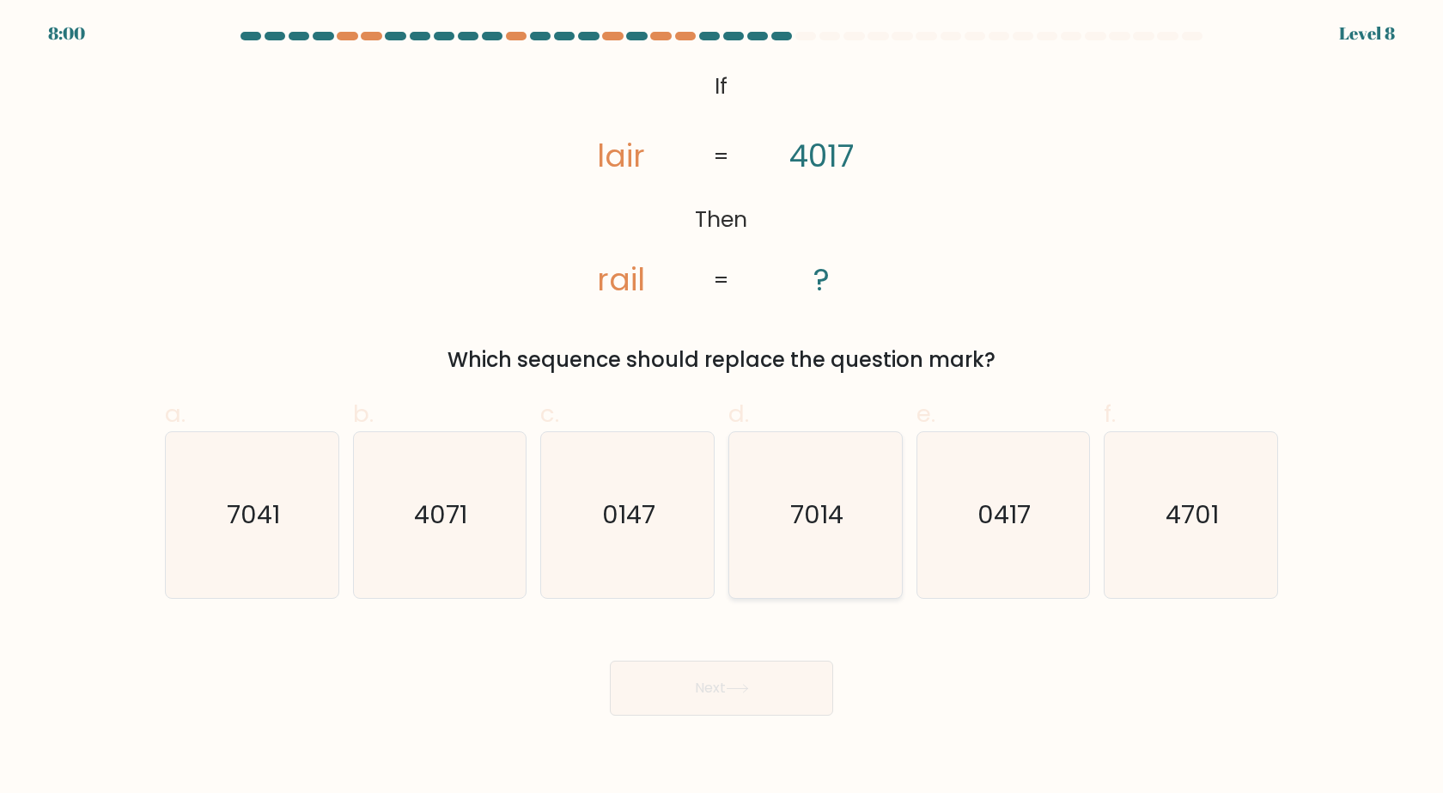
click at [827, 521] on text "7014" at bounding box center [816, 515] width 53 height 34
click at [723, 408] on input "d. 7014" at bounding box center [722, 402] width 1 height 11
radio input "true"
click at [767, 690] on button "Next" at bounding box center [721, 688] width 223 height 55
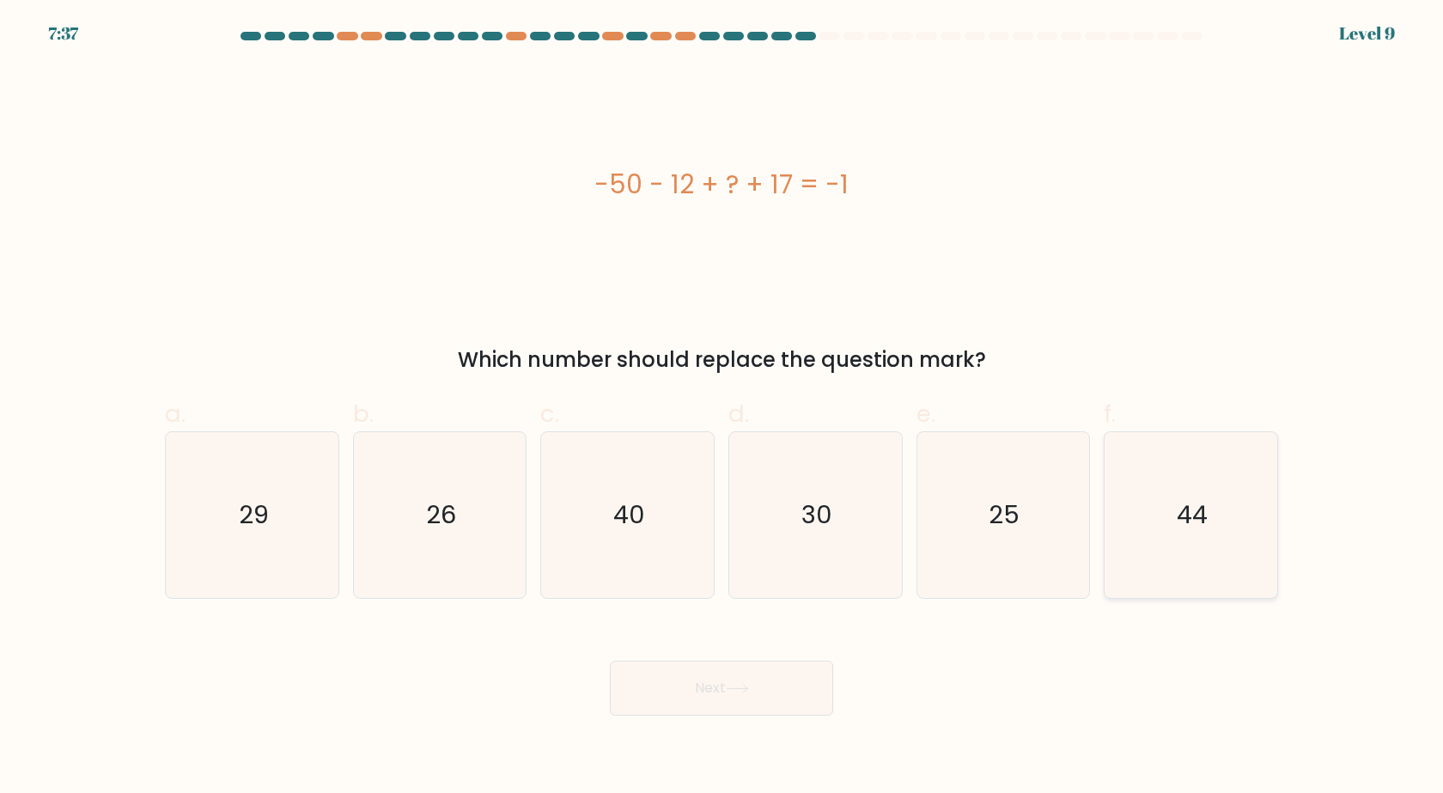
click at [1171, 559] on icon "44" at bounding box center [1191, 515] width 166 height 166
click at [723, 408] on input "f. 44" at bounding box center [722, 402] width 1 height 11
radio input "true"
click at [766, 689] on button "Next" at bounding box center [721, 688] width 223 height 55
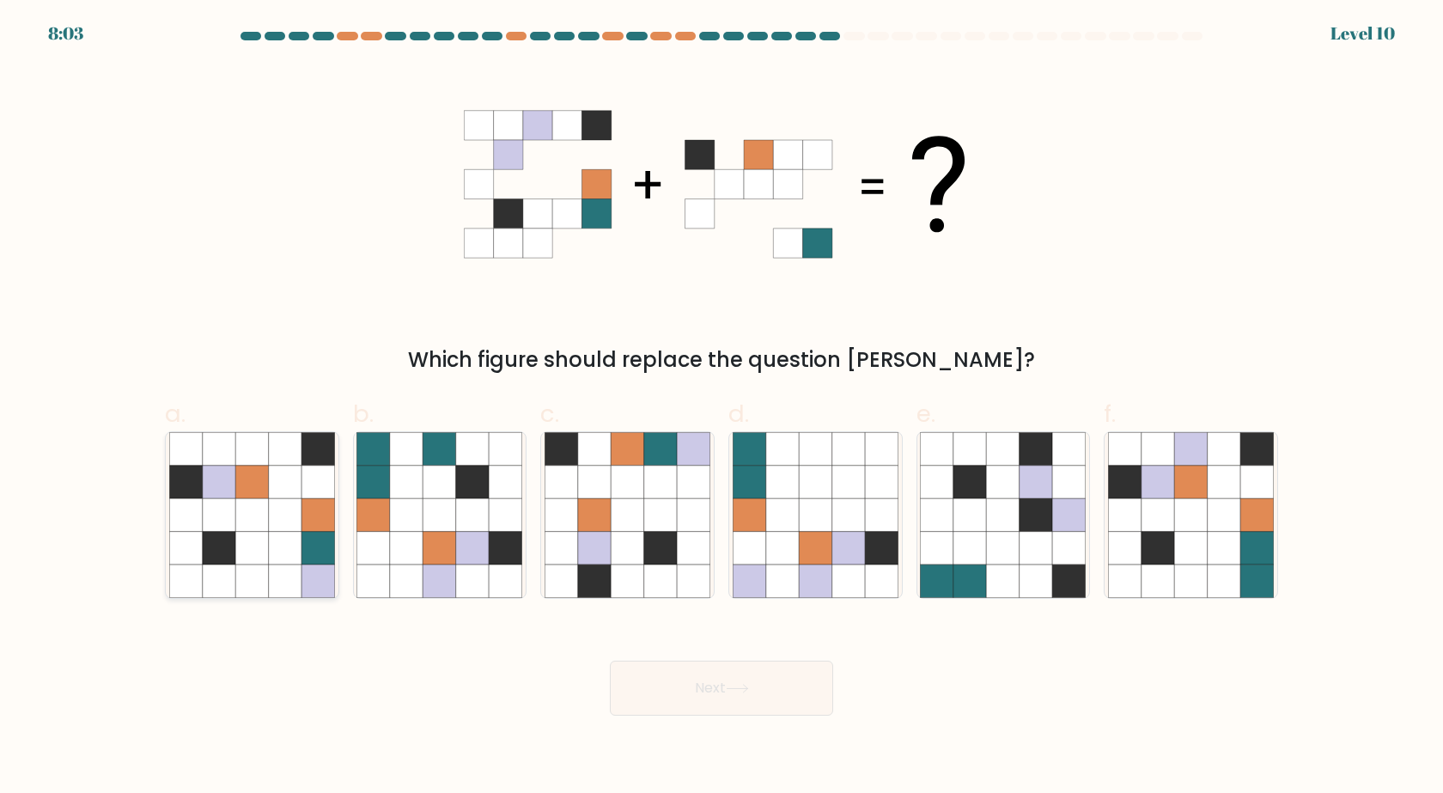
click at [197, 520] on icon at bounding box center [185, 514] width 33 height 33
click at [722, 408] on input "a." at bounding box center [722, 402] width 1 height 11
radio input "true"
click at [1250, 567] on icon at bounding box center [1257, 580] width 33 height 33
click at [723, 408] on input "f." at bounding box center [722, 402] width 1 height 11
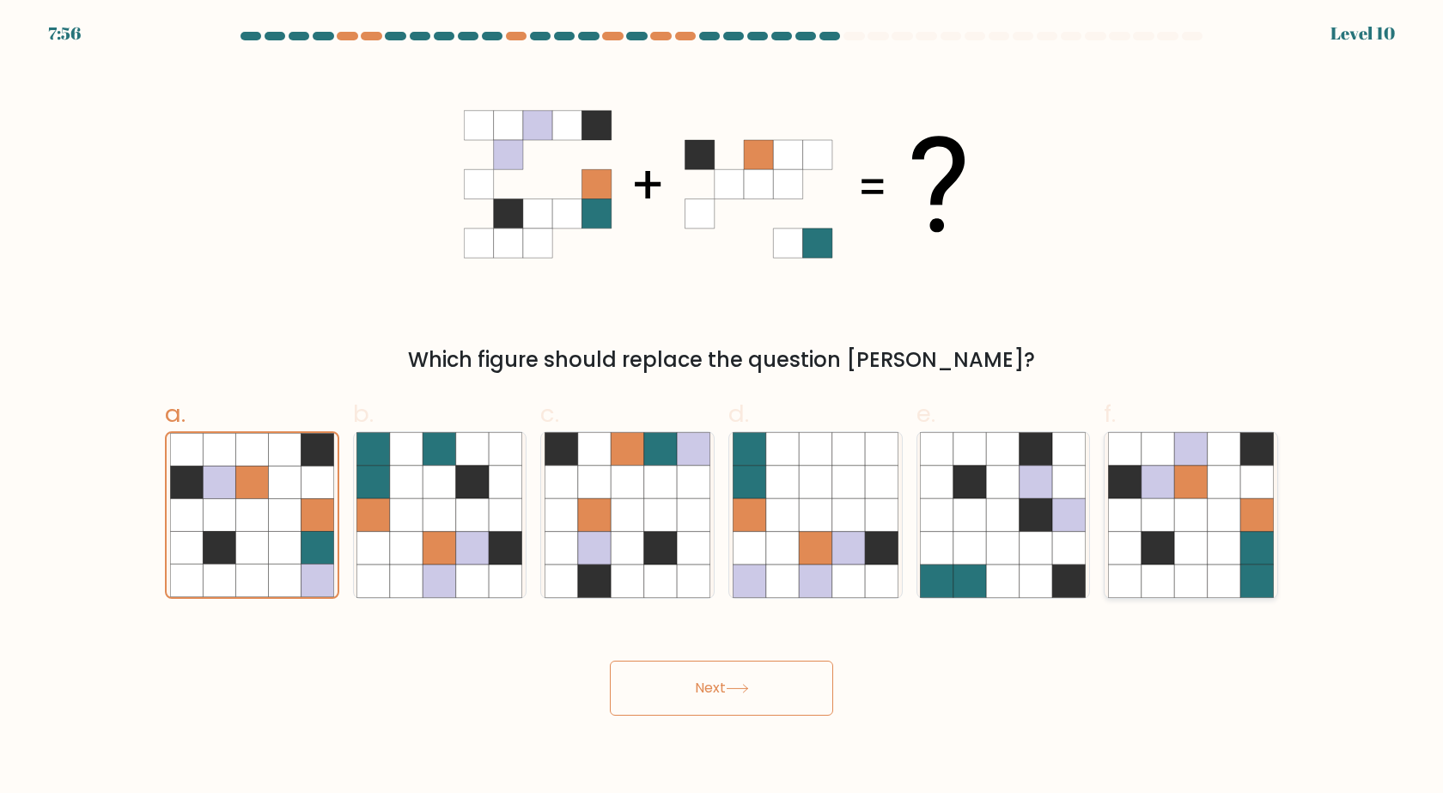
radio input "true"
click at [810, 680] on button "Next" at bounding box center [721, 688] width 223 height 55
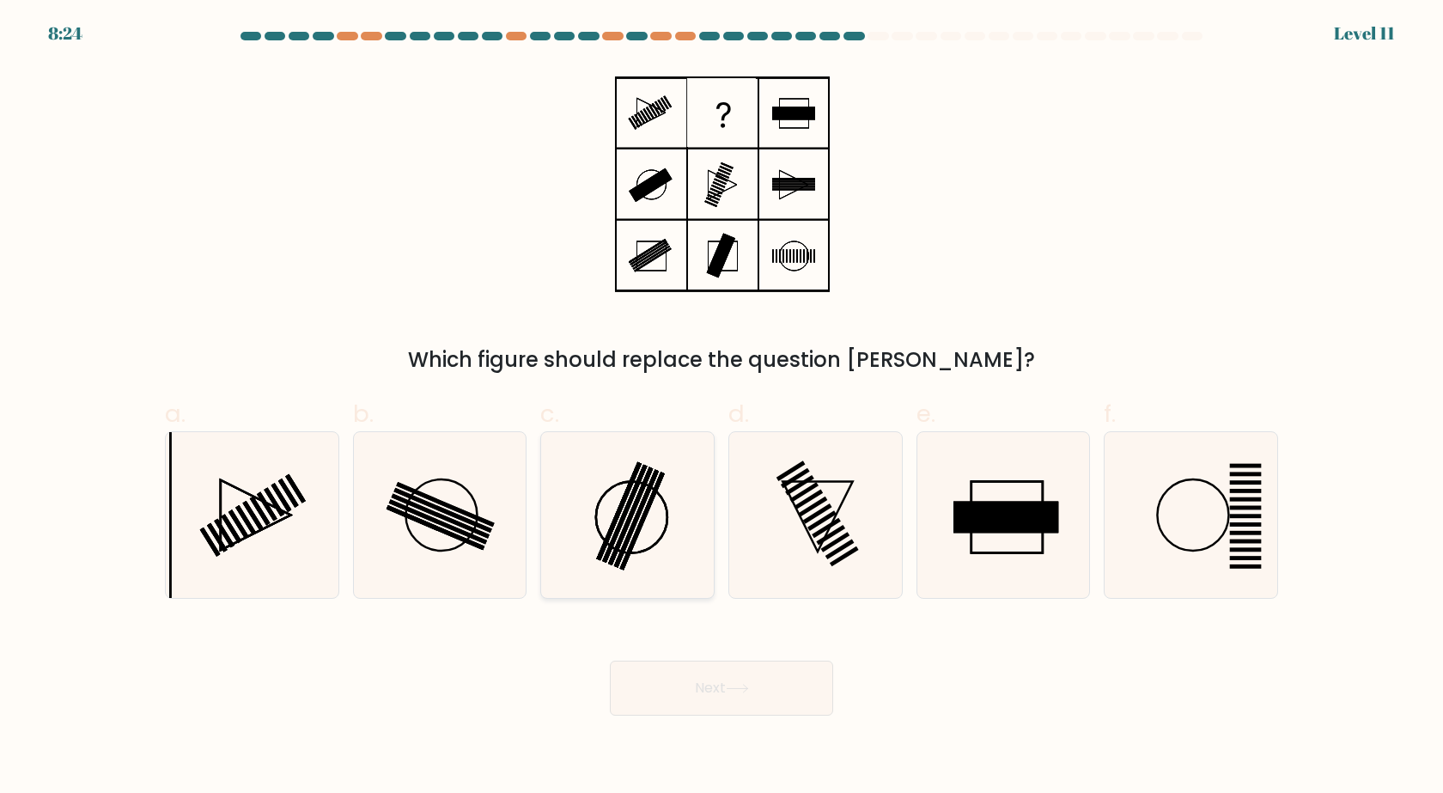
click at [662, 472] on icon at bounding box center [628, 515] width 166 height 166
click at [722, 408] on input "c." at bounding box center [722, 402] width 1 height 11
radio input "true"
click at [771, 689] on button "Next" at bounding box center [721, 688] width 223 height 55
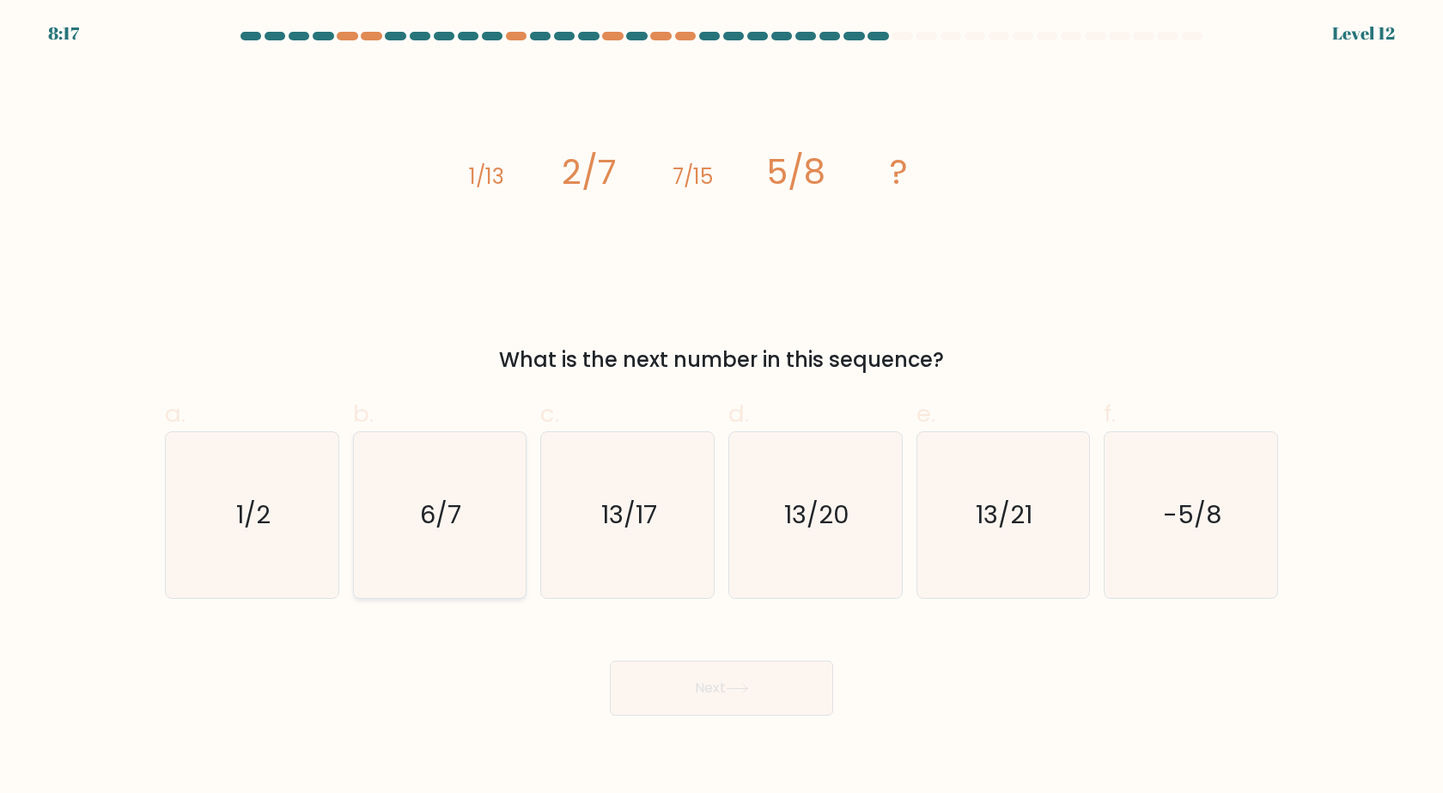
click at [456, 540] on icon "6/7" at bounding box center [440, 515] width 166 height 166
click at [722, 408] on input "b. 6/7" at bounding box center [722, 402] width 1 height 11
radio input "true"
click at [456, 540] on icon "6/7" at bounding box center [439, 515] width 164 height 164
click at [722, 408] on input "b. 6/7" at bounding box center [722, 402] width 1 height 11
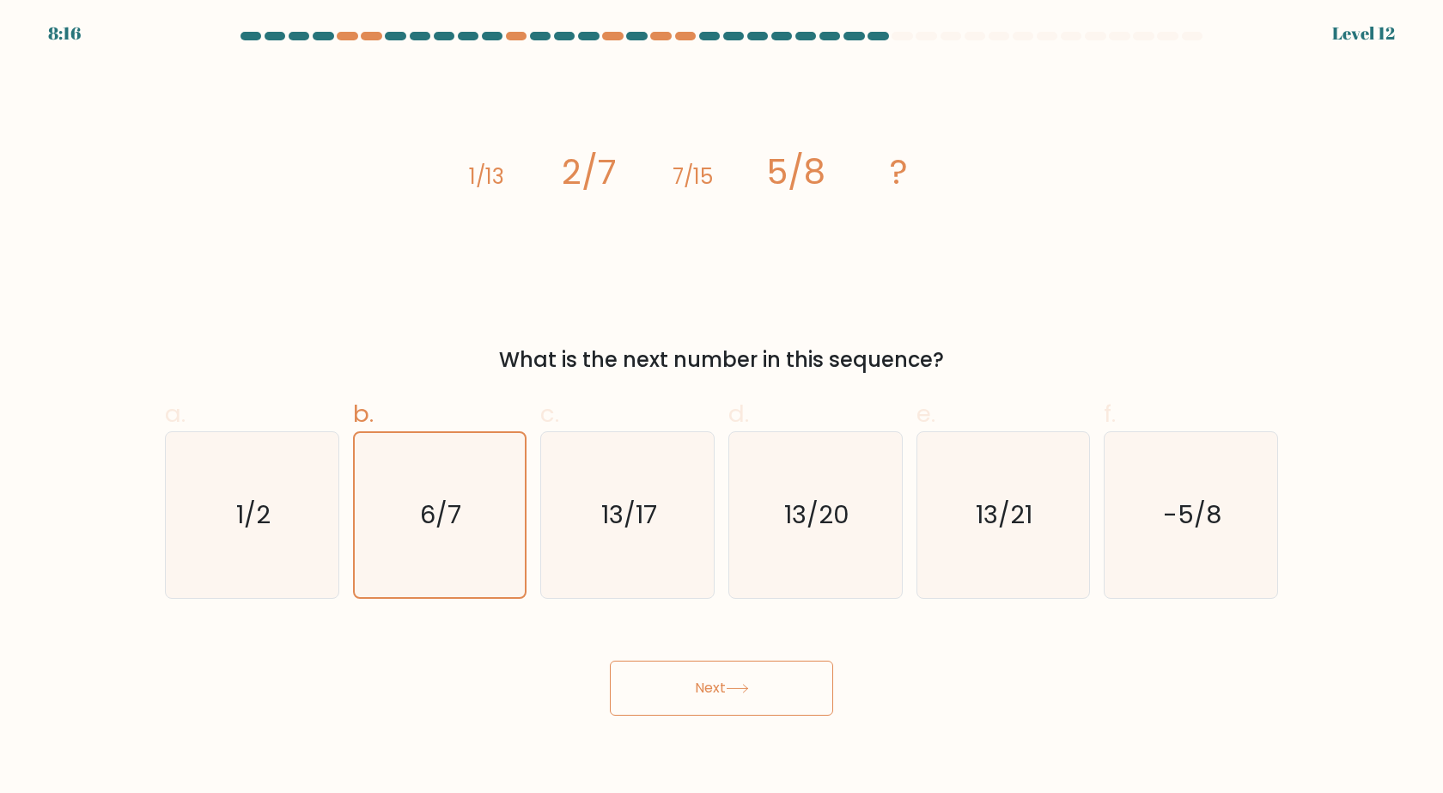
click at [716, 707] on button "Next" at bounding box center [721, 688] width 223 height 55
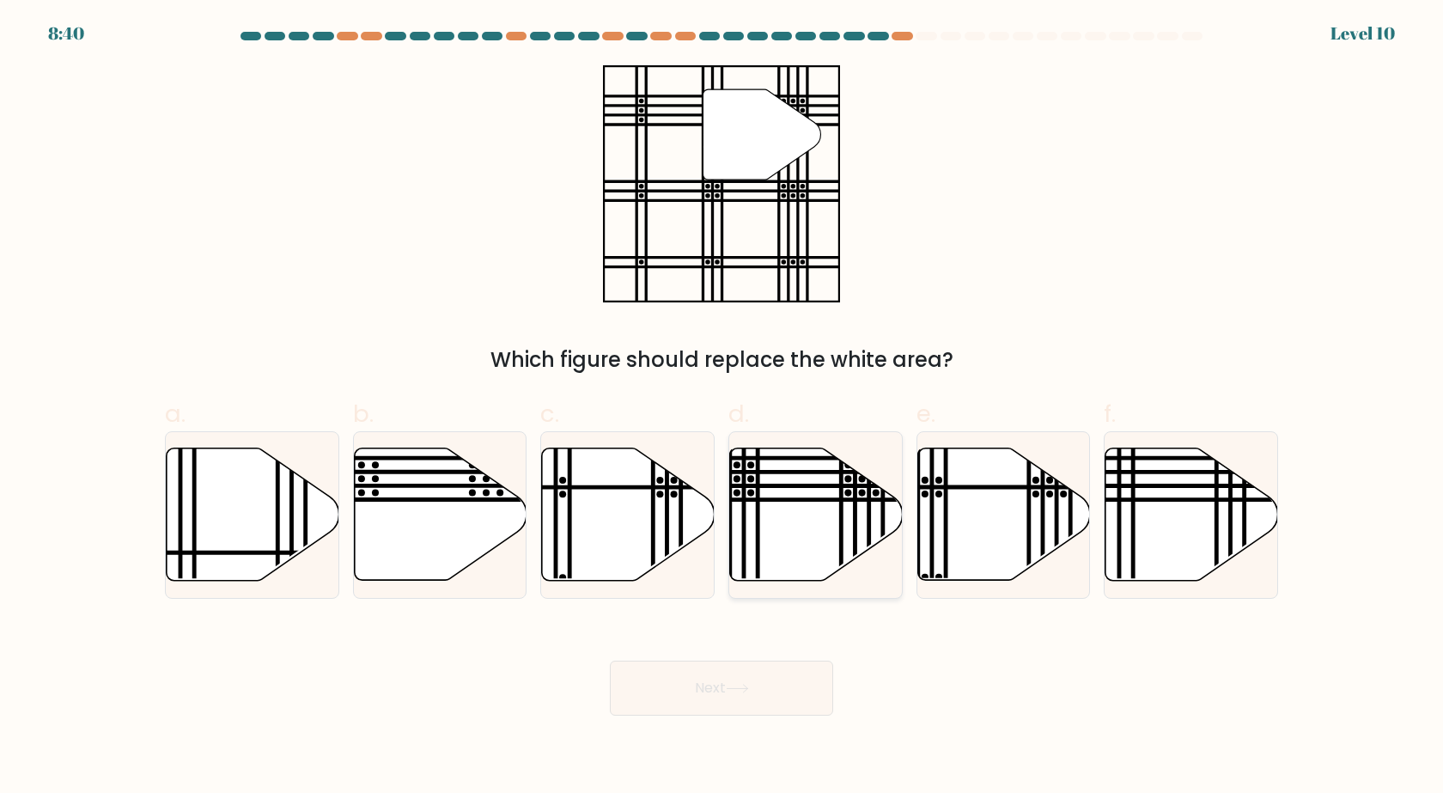
click at [758, 572] on line at bounding box center [758, 587] width 0 height 348
click at [723, 408] on input "d." at bounding box center [722, 402] width 1 height 11
radio input "true"
click at [748, 691] on icon at bounding box center [737, 688] width 23 height 9
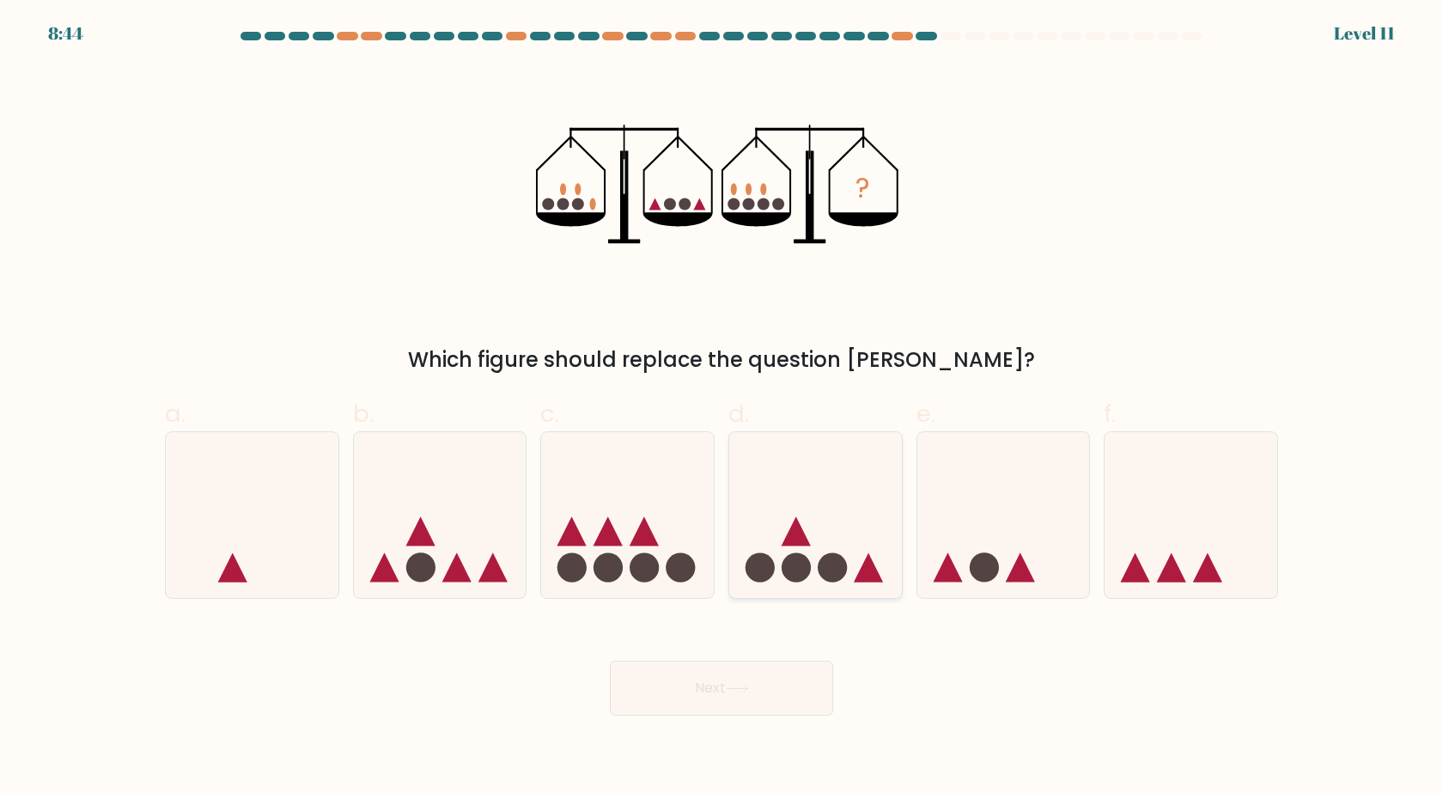
click at [771, 538] on icon at bounding box center [815, 515] width 173 height 143
click at [723, 408] on input "d." at bounding box center [722, 402] width 1 height 11
radio input "true"
click at [761, 686] on button "Next" at bounding box center [721, 688] width 223 height 55
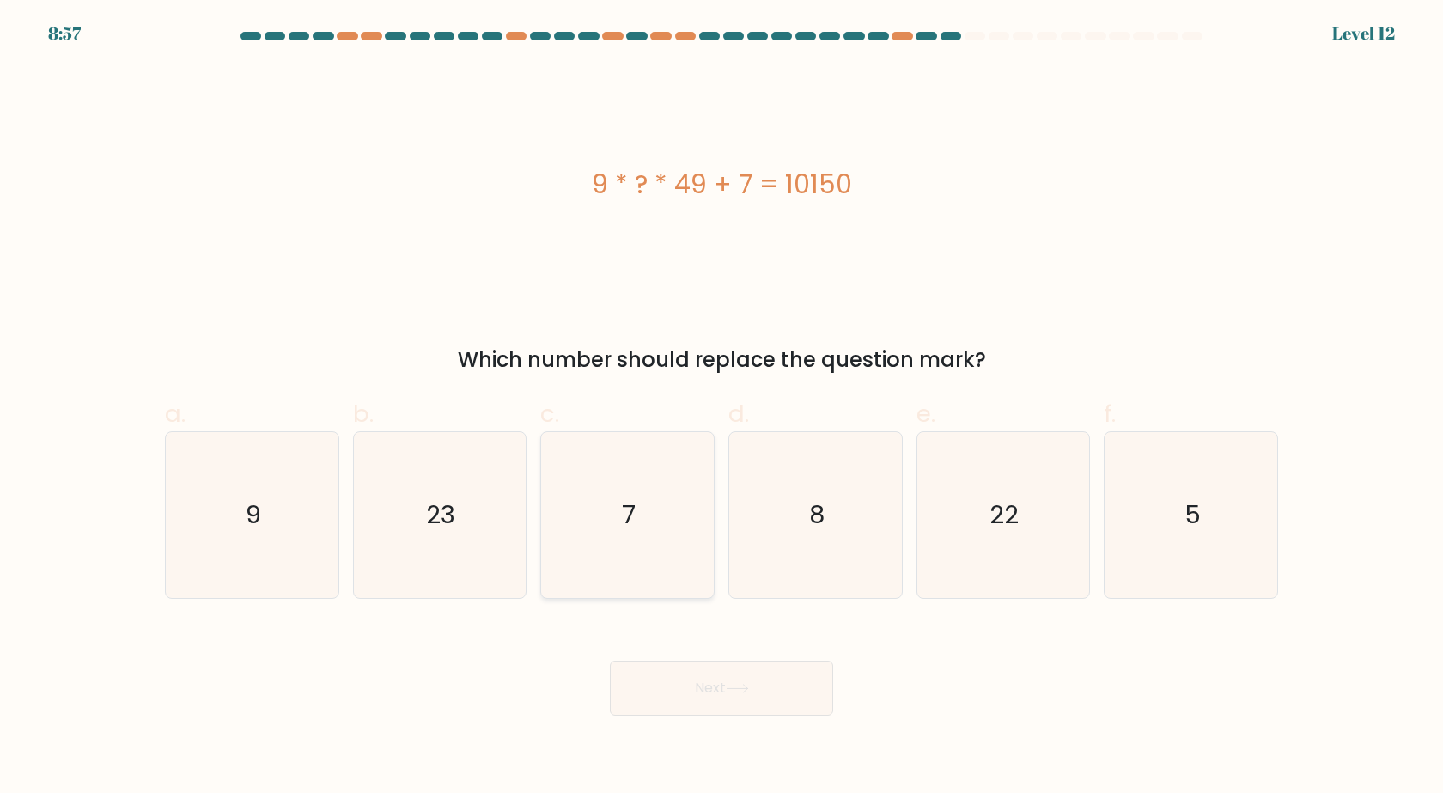
click at [665, 499] on icon "7" at bounding box center [628, 515] width 166 height 166
click at [722, 408] on input "c. 7" at bounding box center [722, 402] width 1 height 11
radio input "true"
click at [729, 691] on button "Next" at bounding box center [721, 688] width 223 height 55
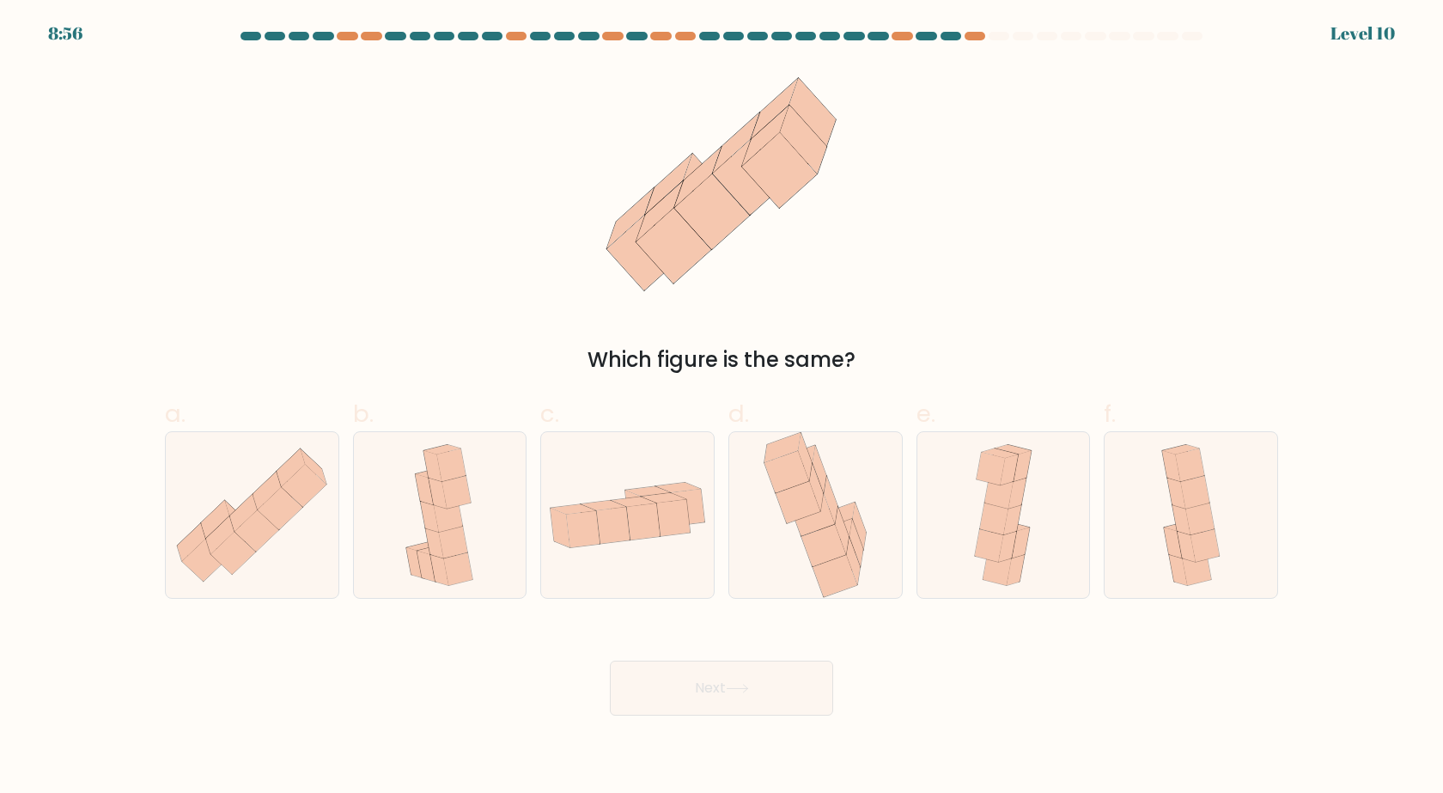
click at [731, 709] on button "Next" at bounding box center [721, 688] width 223 height 55
click at [488, 356] on div "Which figure is the same?" at bounding box center [721, 359] width 1093 height 31
click at [979, 549] on icon at bounding box center [989, 545] width 28 height 33
click at [723, 408] on input "e." at bounding box center [722, 402] width 1 height 11
radio input "true"
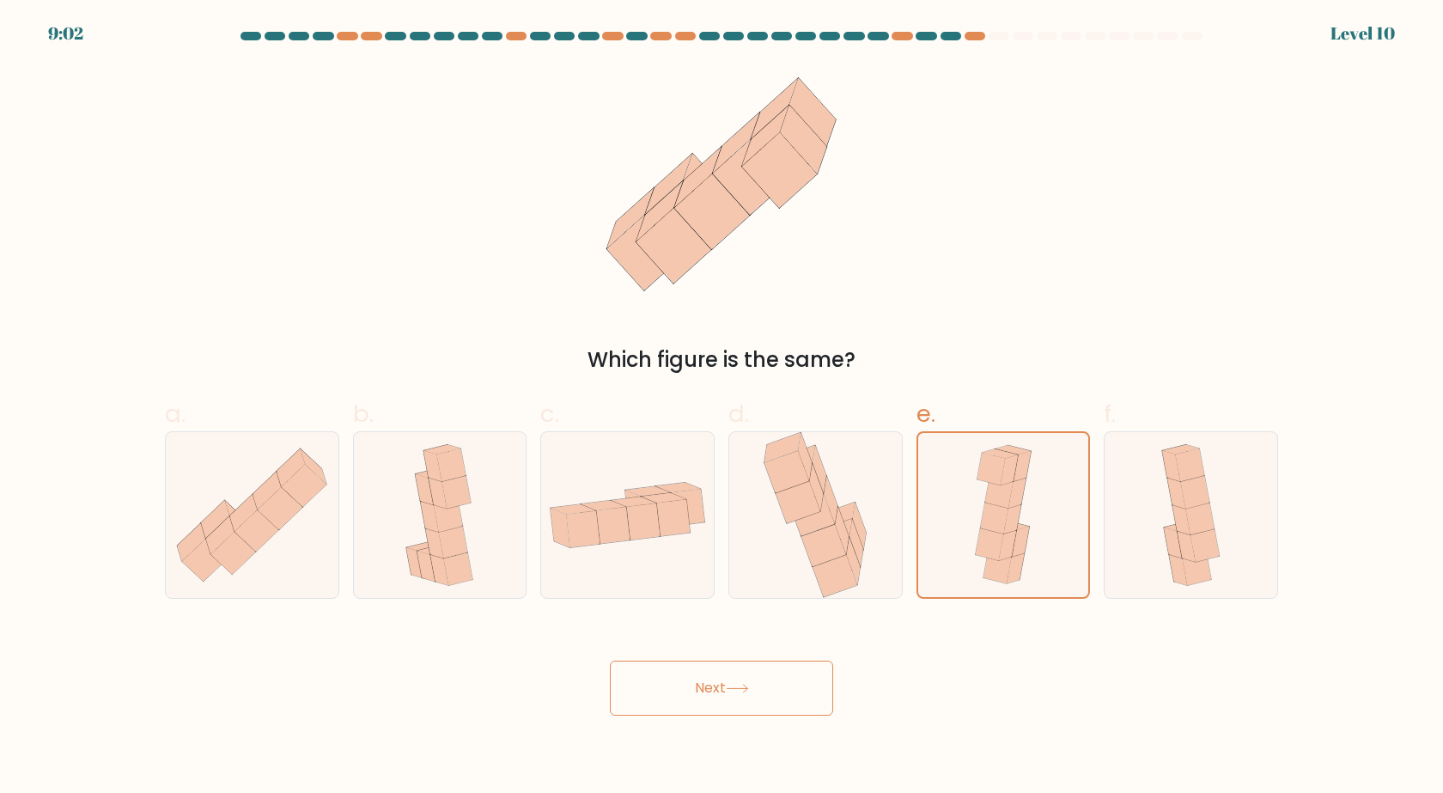
click at [777, 694] on button "Next" at bounding box center [721, 688] width 223 height 55
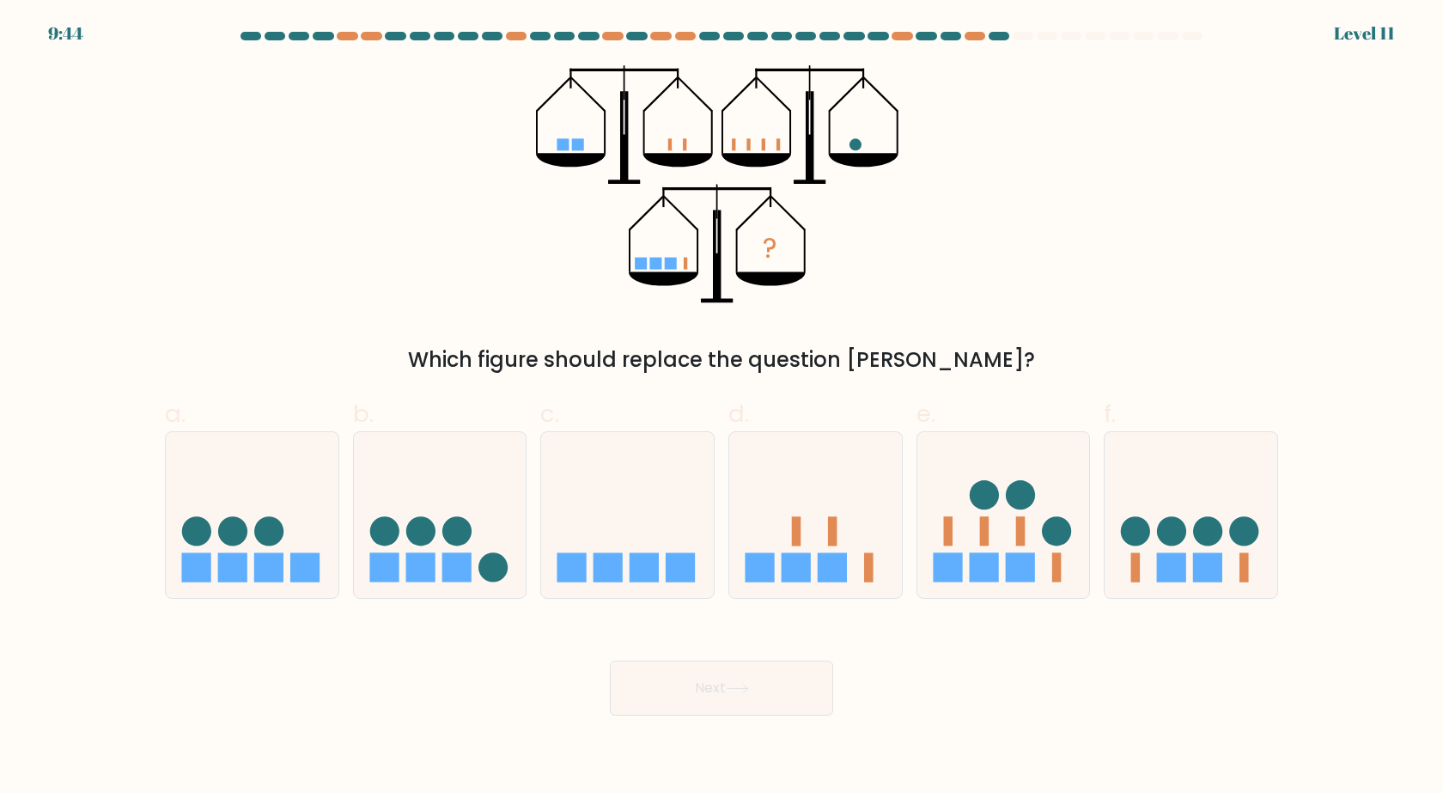
drag, startPoint x: 556, startPoint y: 171, endPoint x: 698, endPoint y: 249, distance: 162.6
click at [698, 248] on icon "?" at bounding box center [722, 184] width 372 height 238
click at [698, 250] on icon at bounding box center [698, 250] width 2 height 43
drag, startPoint x: 504, startPoint y: 353, endPoint x: 760, endPoint y: 342, distance: 256.3
click at [760, 342] on div "? Which figure should replace the question mark?" at bounding box center [722, 220] width 1134 height 310
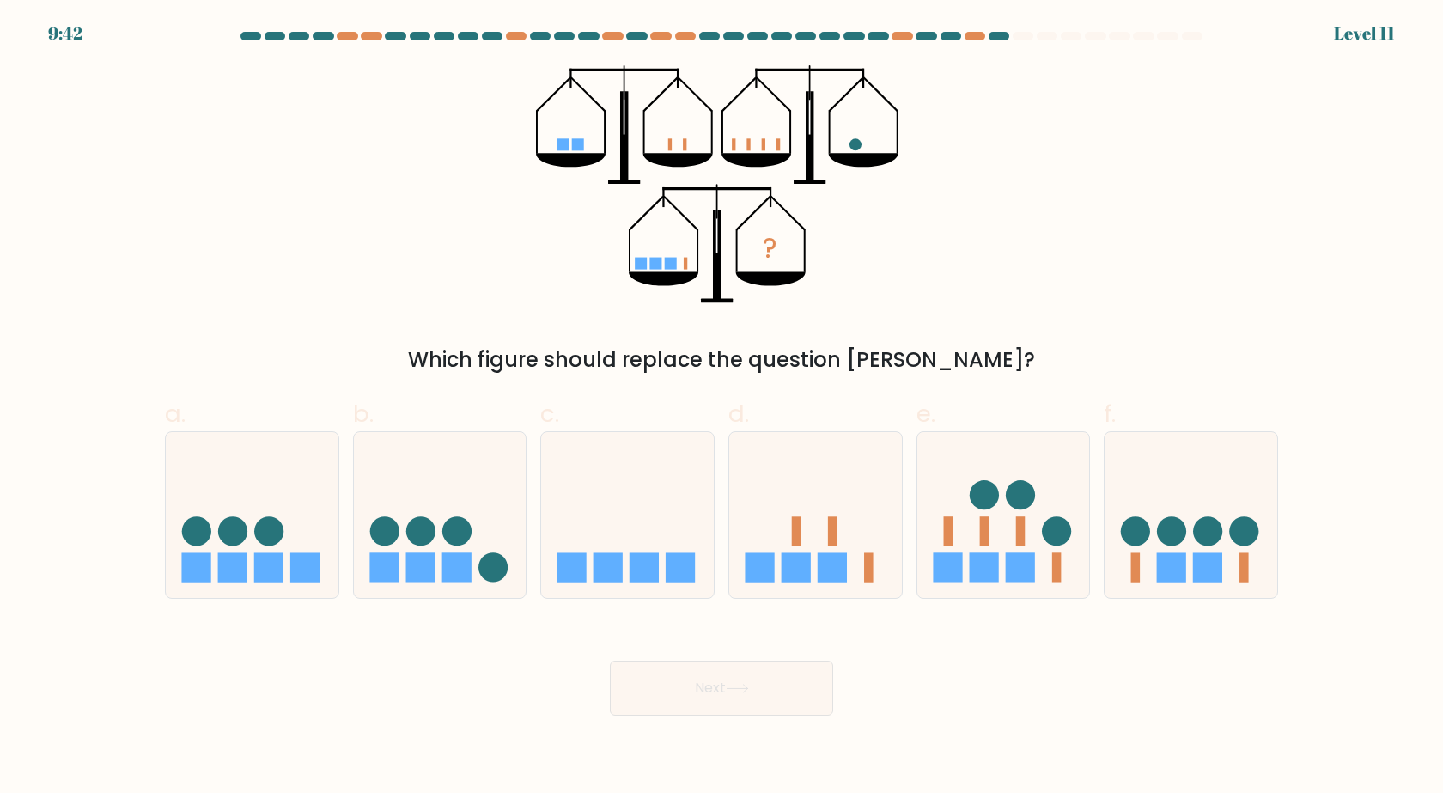
click at [817, 300] on icon "?" at bounding box center [722, 184] width 372 height 238
click at [466, 296] on div "? Which figure should replace the question mark?" at bounding box center [722, 220] width 1134 height 310
click at [695, 486] on icon at bounding box center [627, 515] width 173 height 143
click at [722, 408] on input "c." at bounding box center [722, 402] width 1 height 11
radio input "true"
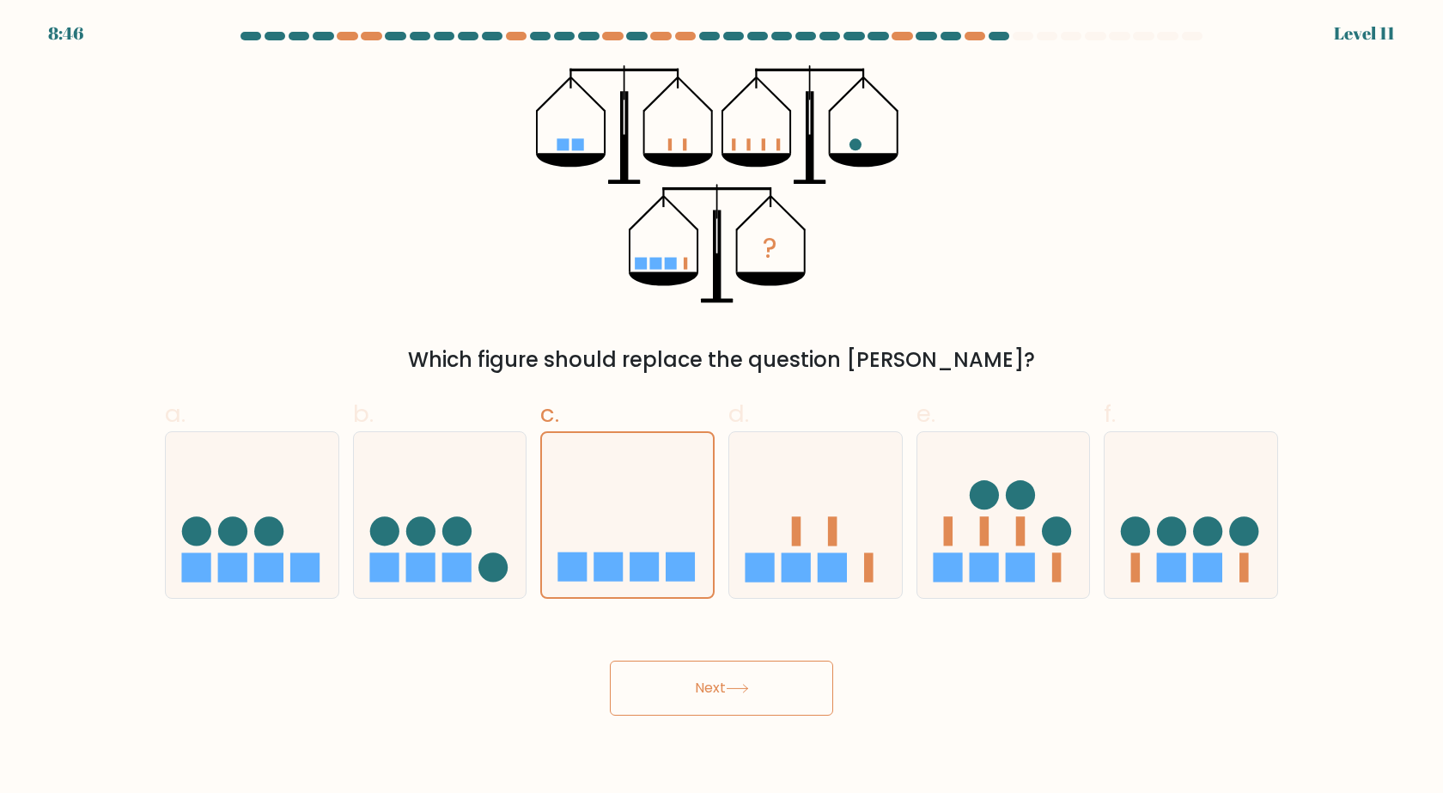
click at [718, 698] on button "Next" at bounding box center [721, 688] width 223 height 55
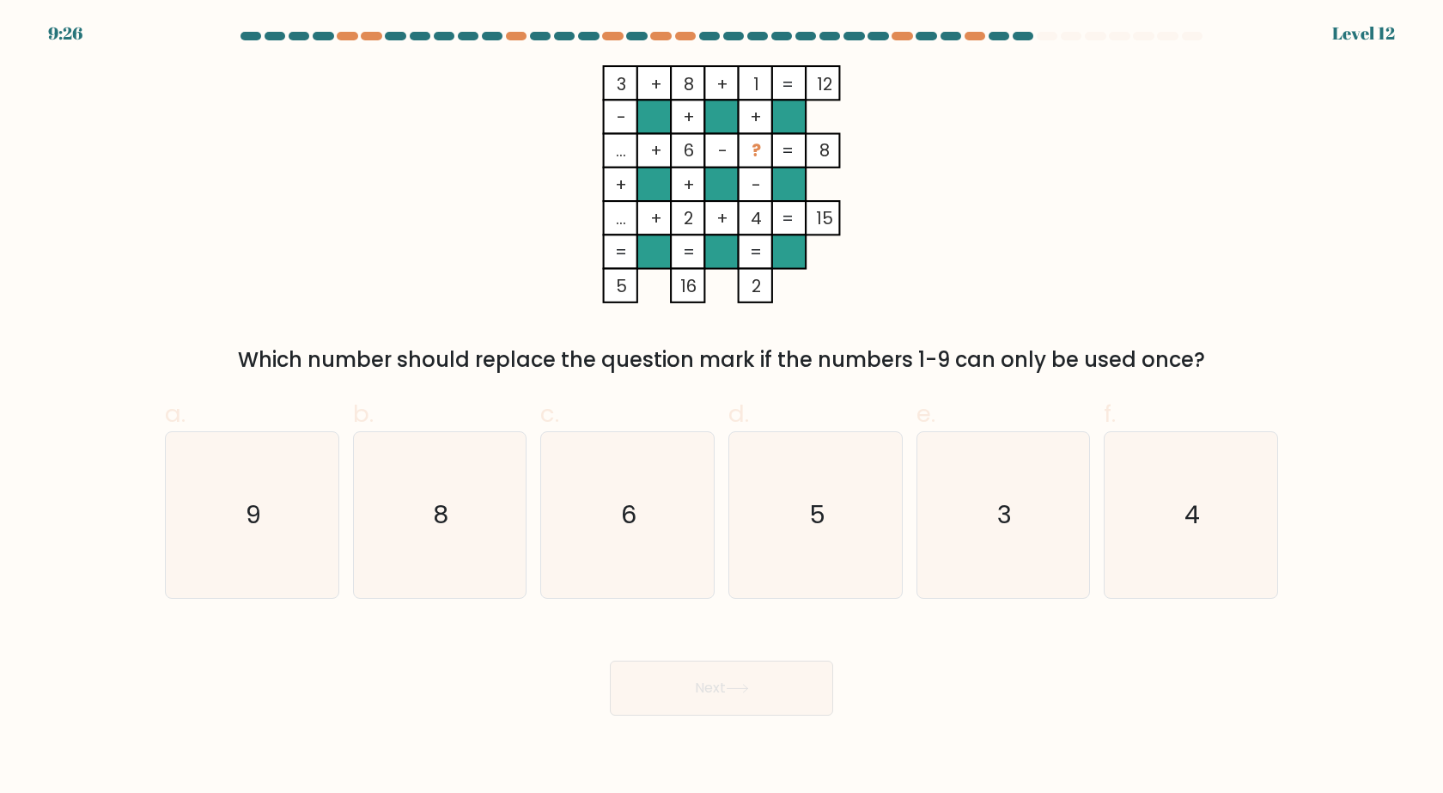
drag, startPoint x: 844, startPoint y: 369, endPoint x: 1078, endPoint y: 368, distance: 233.7
click at [1078, 368] on div "Which number should replace the question mark if the numbers 1-9 can only be us…" at bounding box center [721, 359] width 1093 height 31
click at [1168, 314] on div "3 + 8 + 1 12 - + + ... + 6 - ? 8 + + - ... + 2 + 4 = 15 = = = = 5 16 2 = Which …" at bounding box center [722, 220] width 1134 height 310
click at [983, 551] on icon "3" at bounding box center [1003, 515] width 166 height 166
click at [723, 408] on input "e. 3" at bounding box center [722, 402] width 1 height 11
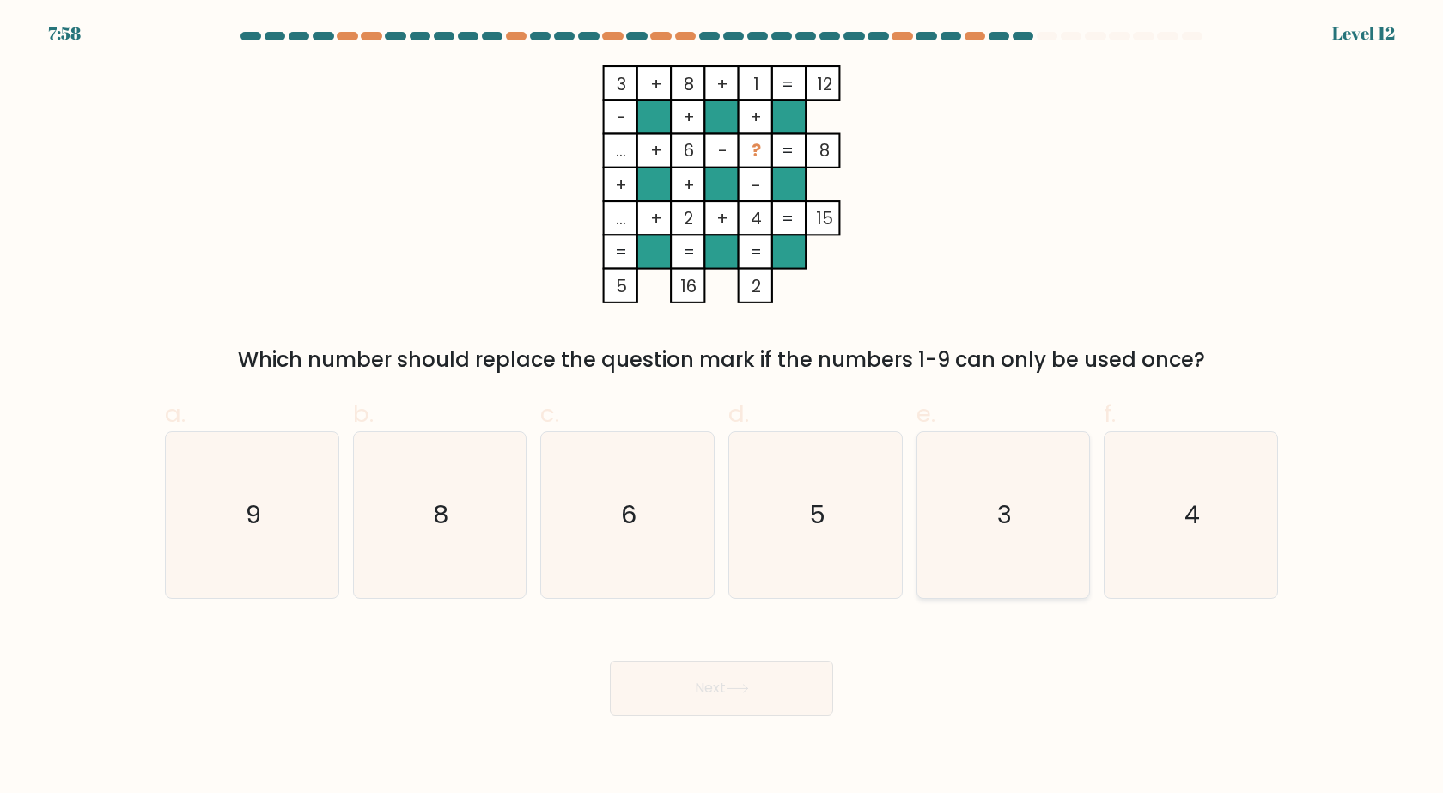
radio input "true"
click at [743, 689] on icon at bounding box center [737, 689] width 21 height 8
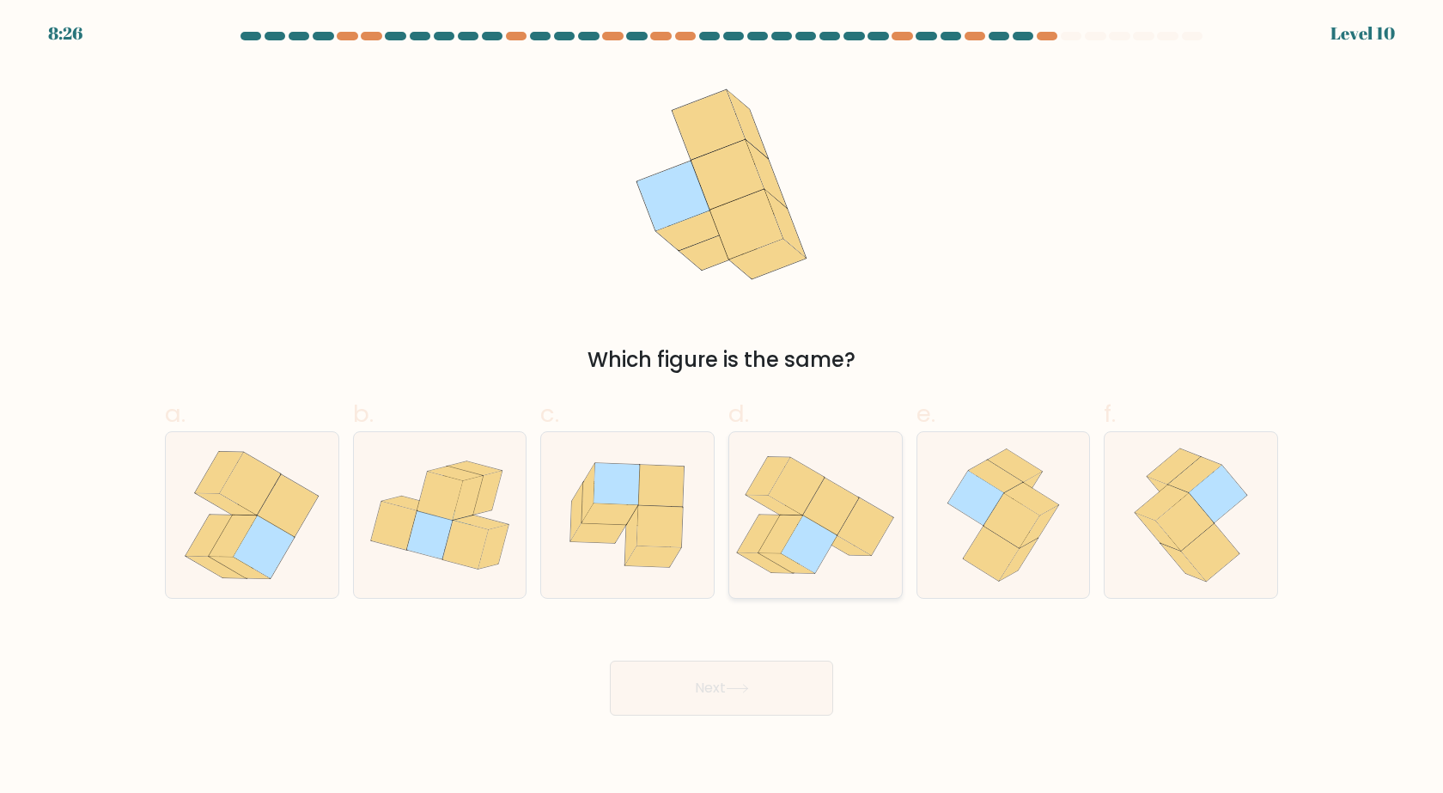
click at [831, 529] on icon at bounding box center [831, 507] width 56 height 58
click at [723, 408] on input "d." at bounding box center [722, 402] width 1 height 11
radio input "true"
click at [759, 683] on button "Next" at bounding box center [721, 688] width 223 height 55
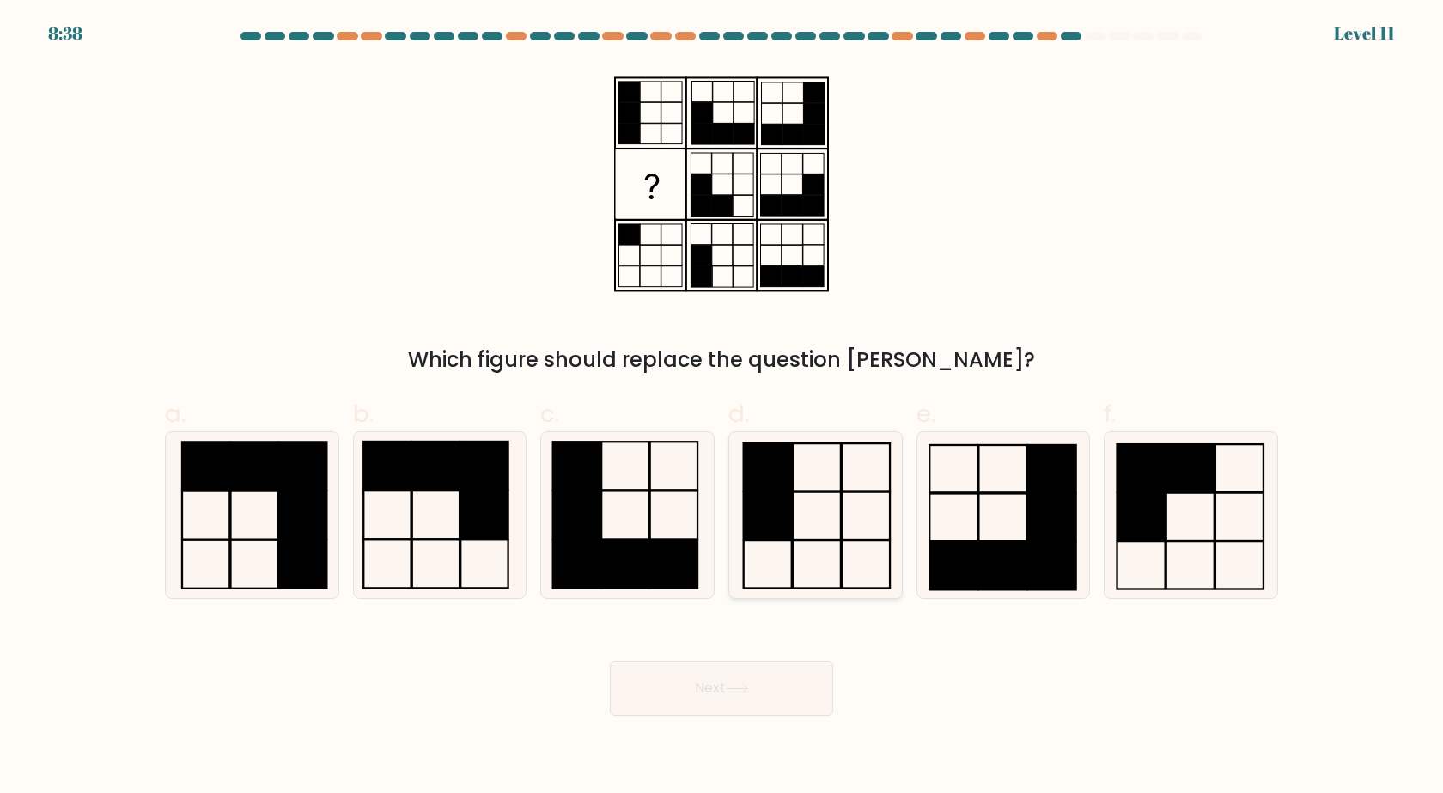
click at [842, 512] on rect at bounding box center [866, 515] width 48 height 47
click at [723, 408] on input "d." at bounding box center [722, 402] width 1 height 11
radio input "true"
click at [759, 698] on button "Next" at bounding box center [721, 688] width 223 height 55
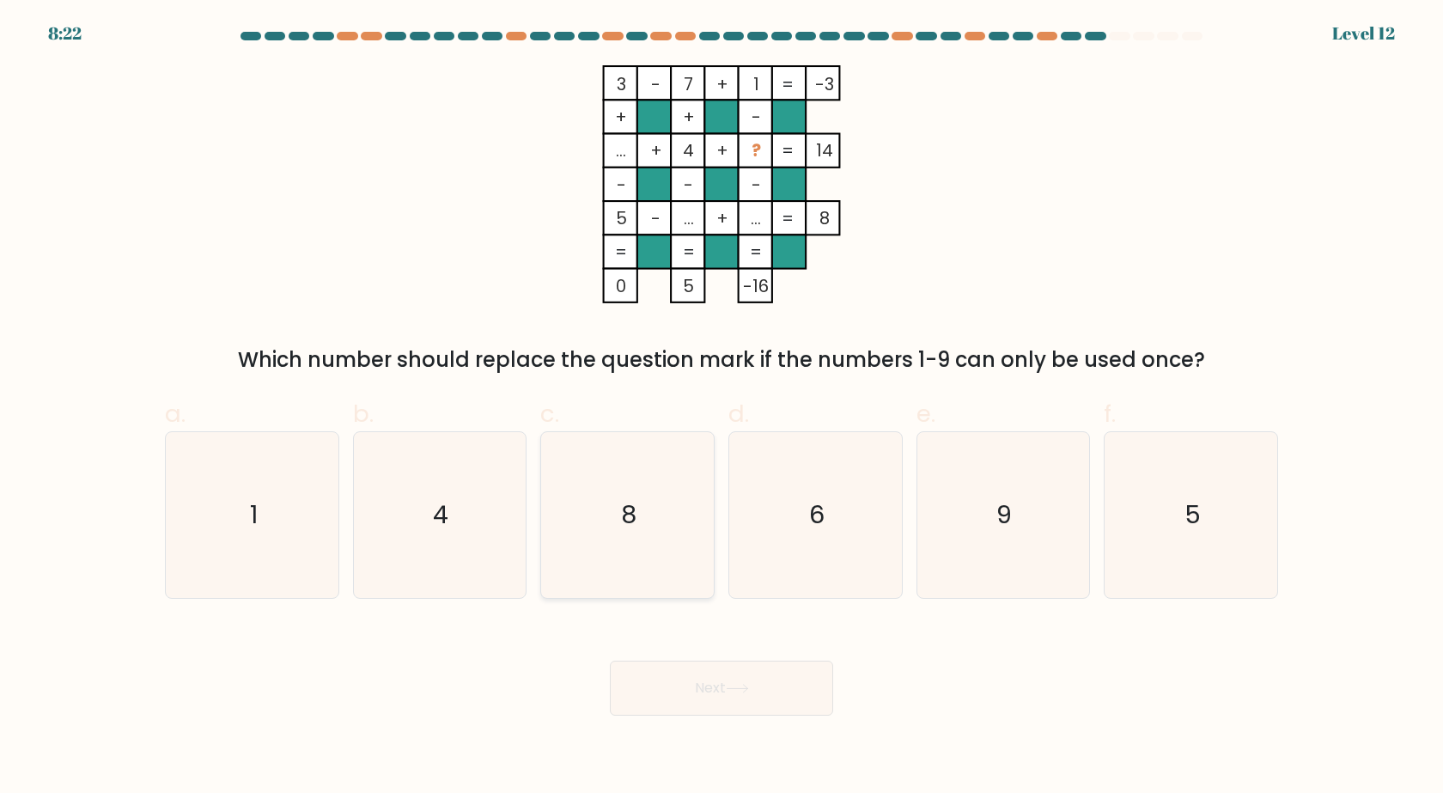
click at [640, 558] on icon "8" at bounding box center [628, 515] width 166 height 166
click at [722, 408] on input "c. 8" at bounding box center [722, 402] width 1 height 11
radio input "true"
click at [788, 698] on button "Next" at bounding box center [721, 688] width 223 height 55
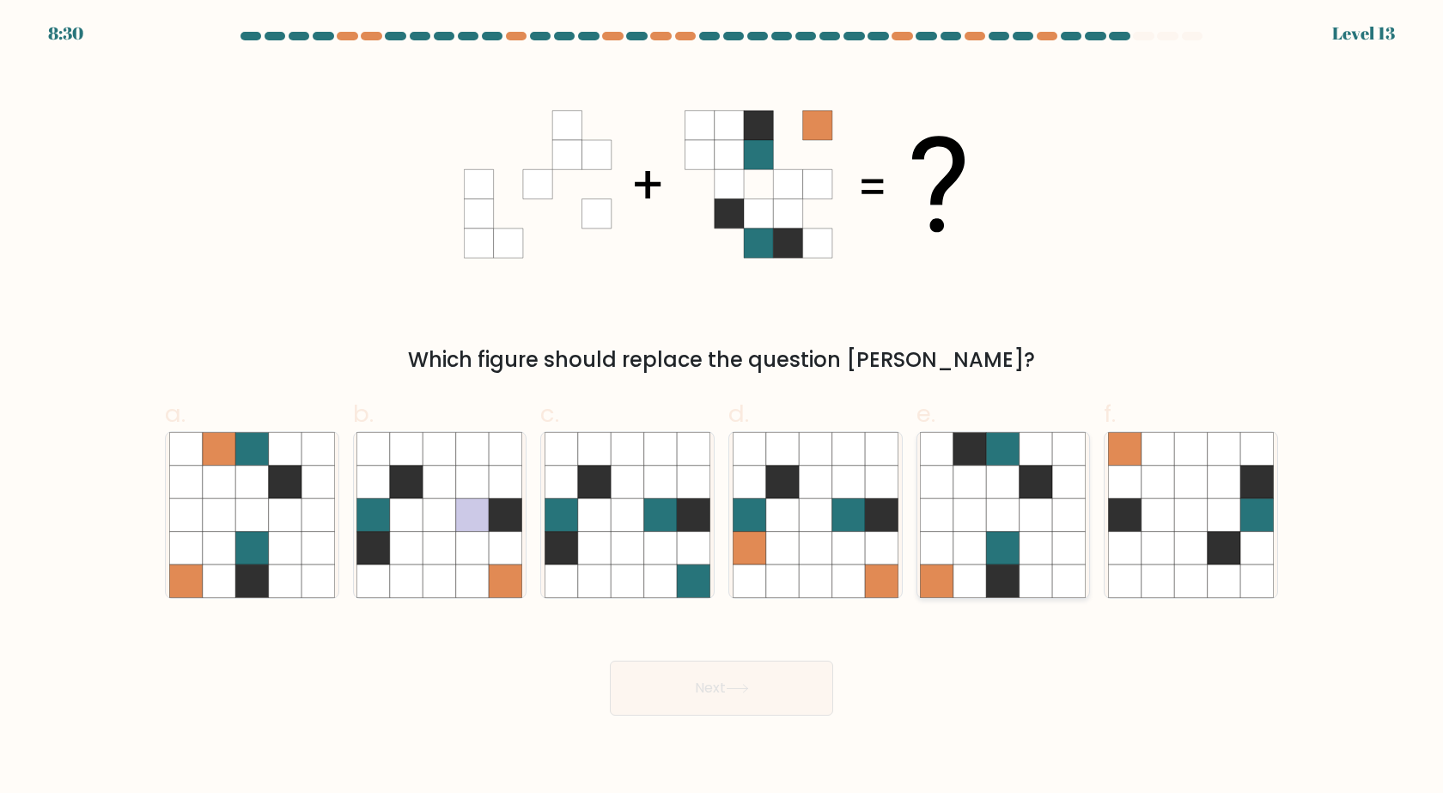
click at [959, 489] on icon at bounding box center [970, 482] width 33 height 33
click at [723, 408] on input "e." at bounding box center [722, 402] width 1 height 11
radio input "true"
click at [784, 692] on button "Next" at bounding box center [721, 688] width 223 height 55
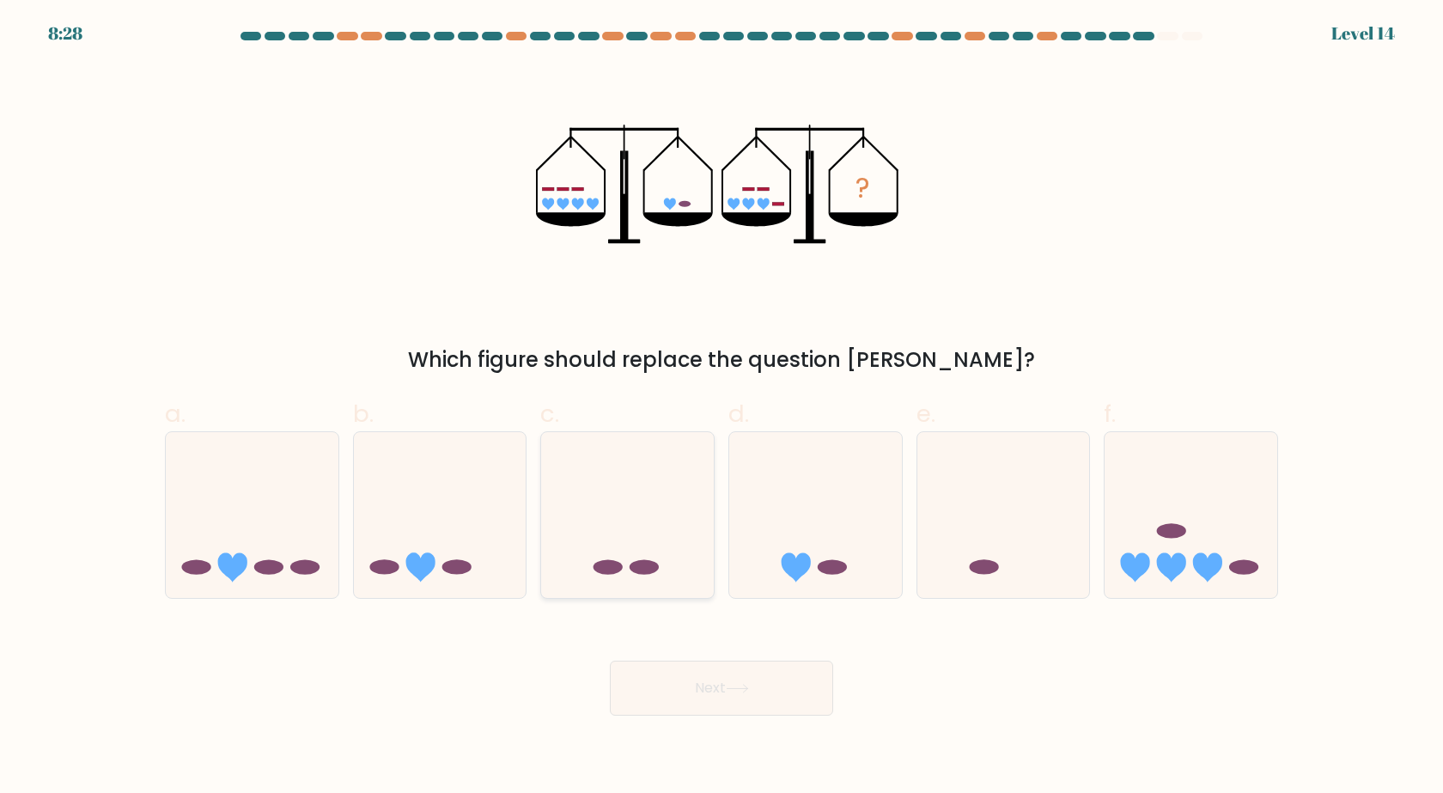
click at [661, 583] on icon at bounding box center [627, 515] width 173 height 143
click at [722, 408] on input "c." at bounding box center [722, 402] width 1 height 11
radio input "true"
click at [692, 704] on button "Next" at bounding box center [721, 688] width 223 height 55
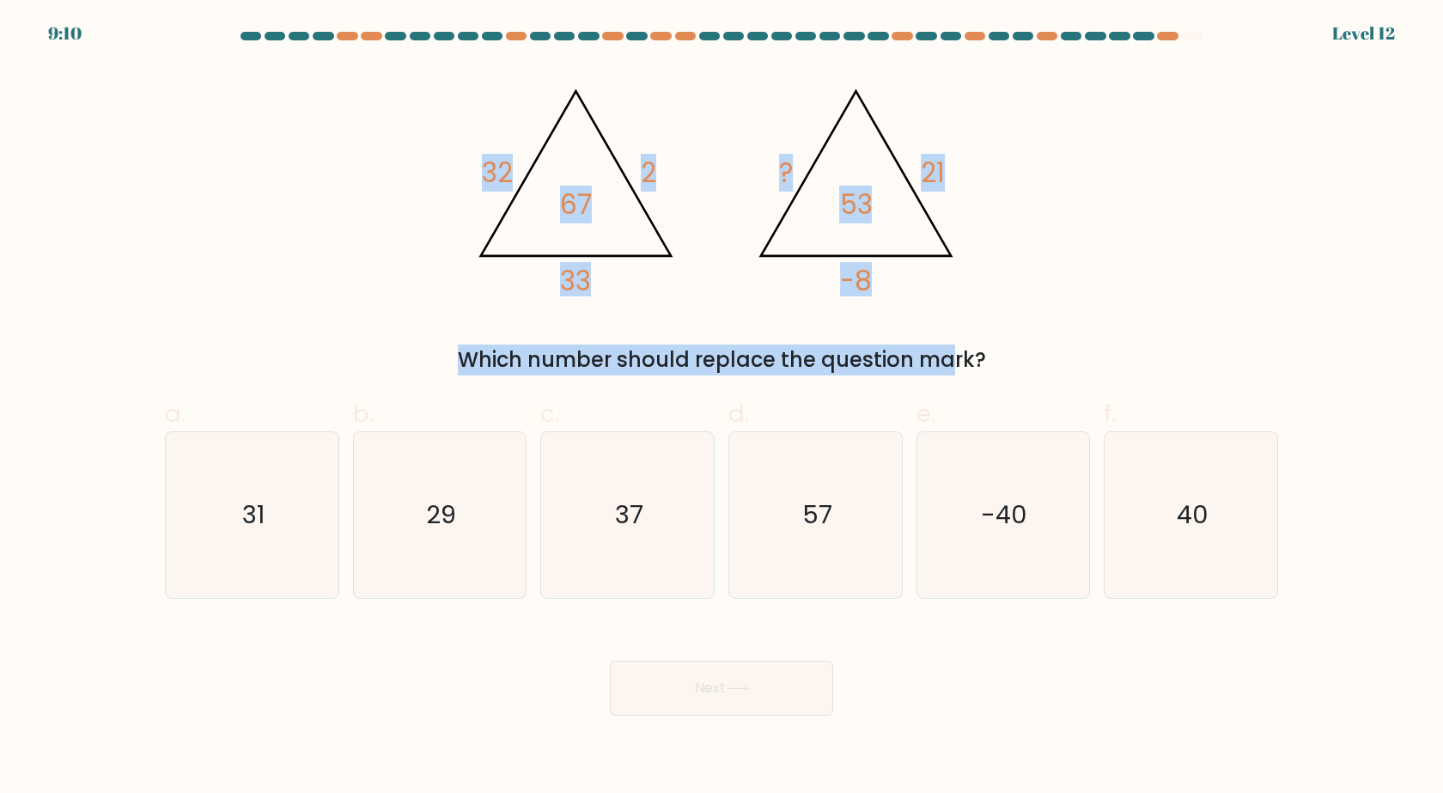
drag, startPoint x: 447, startPoint y: 256, endPoint x: 785, endPoint y: 312, distance: 343.1
click at [785, 312] on div "@import url('https://fonts.googleapis.com/css?family=Abril+Fatface:400,100,100i…" at bounding box center [722, 220] width 1134 height 310
click at [460, 294] on div "@import url('https://fonts.googleapis.com/css?family=Abril+Fatface:400,100,100i…" at bounding box center [722, 220] width 1134 height 310
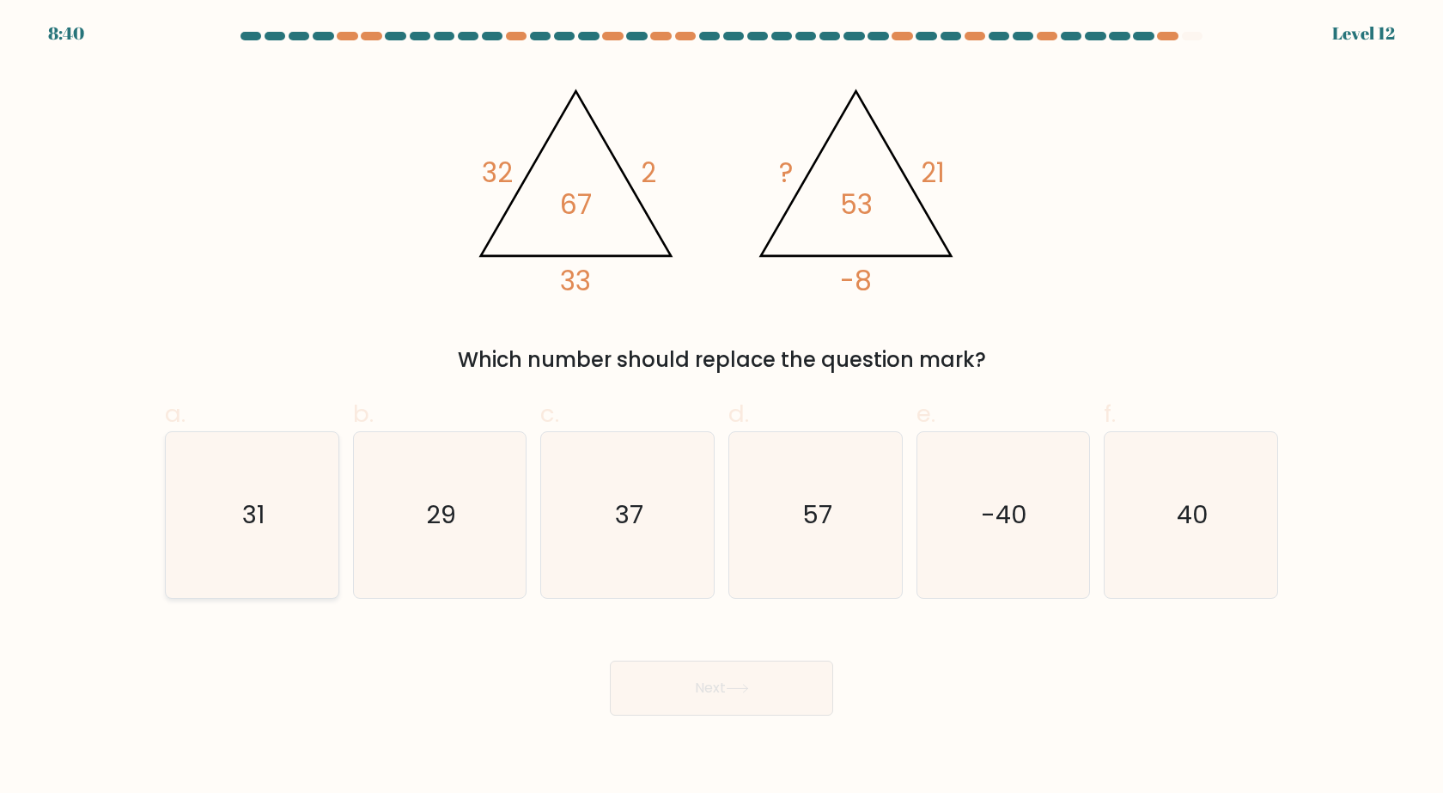
click at [248, 518] on text "31" at bounding box center [253, 515] width 22 height 34
click at [722, 408] on input "a. 31" at bounding box center [722, 402] width 1 height 11
radio input "true"
click at [703, 701] on button "Next" at bounding box center [721, 688] width 223 height 55
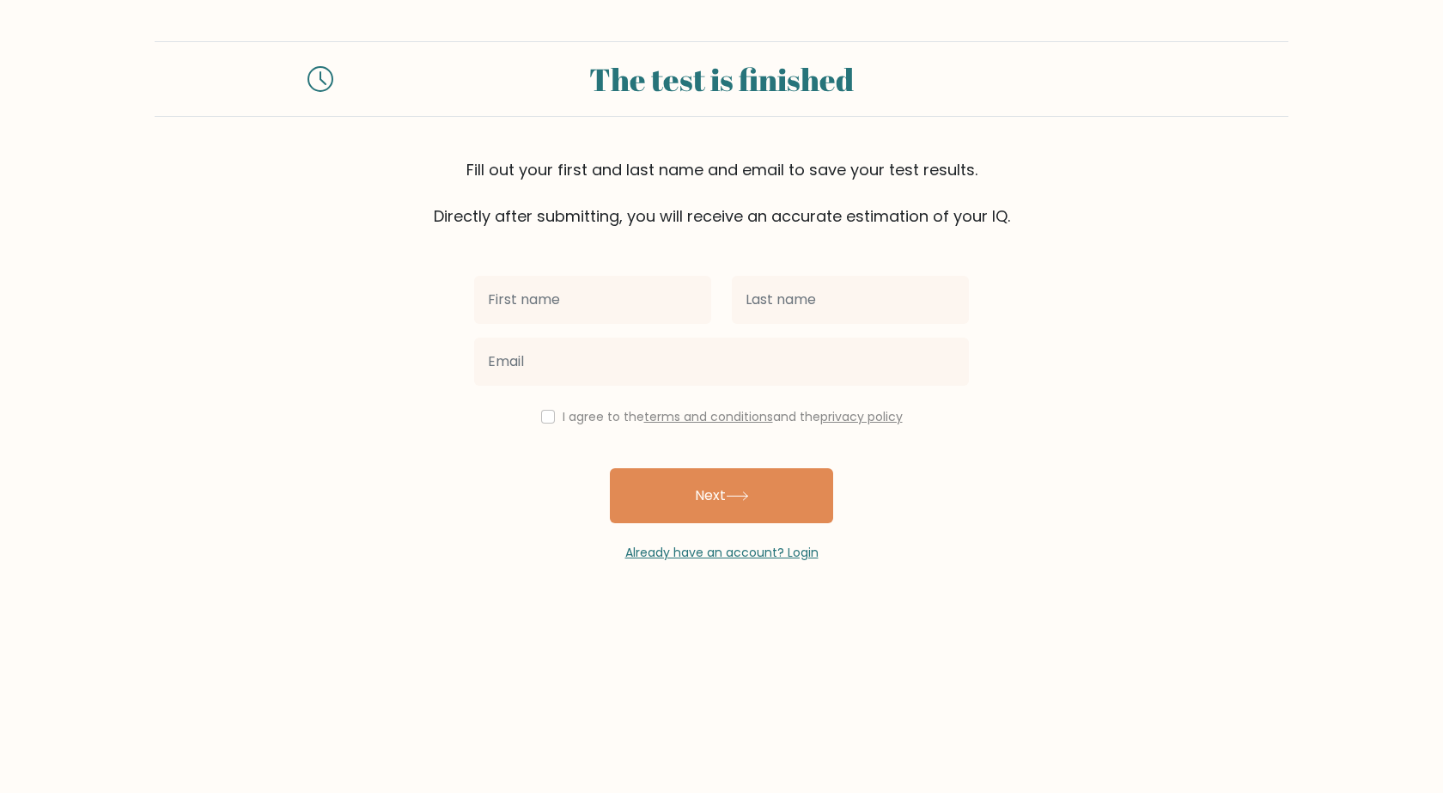
click at [506, 306] on input "text" at bounding box center [592, 300] width 237 height 48
type input "[DEMOGRAPHIC_DATA]"
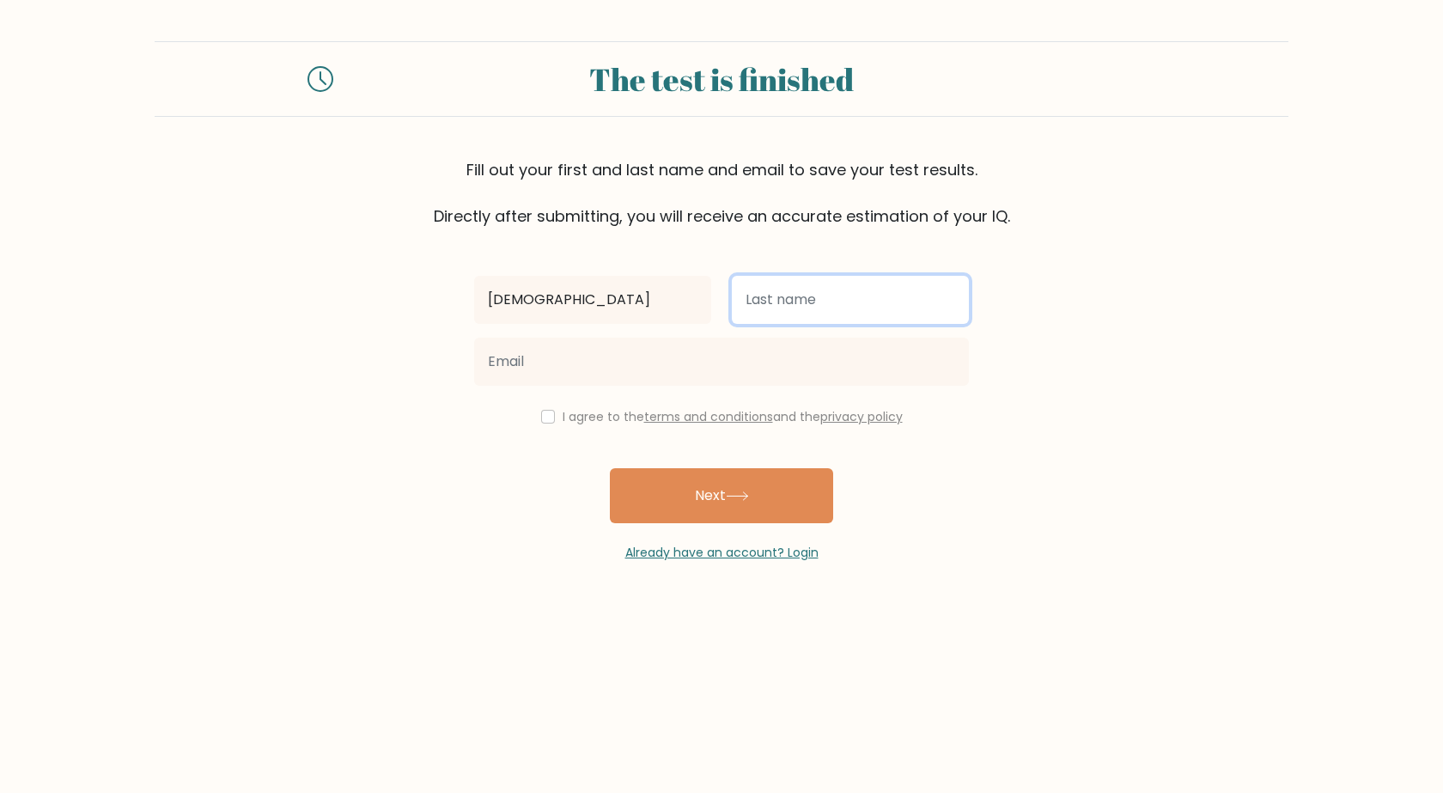
click at [803, 315] on input "text" at bounding box center [850, 300] width 237 height 48
type input "b"
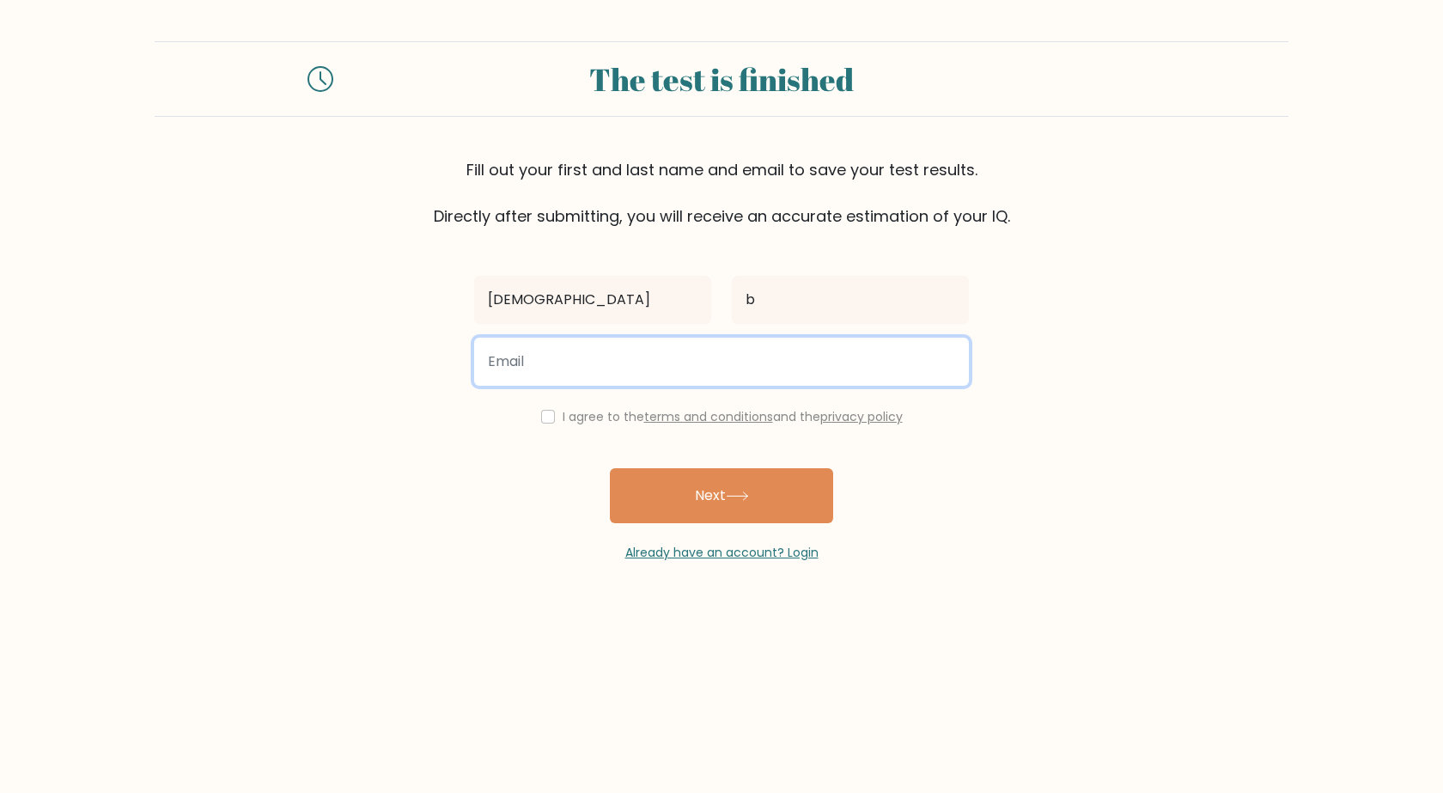
click at [745, 347] on input "email" at bounding box center [721, 362] width 495 height 48
type input "katarinaborota@gmail.com"
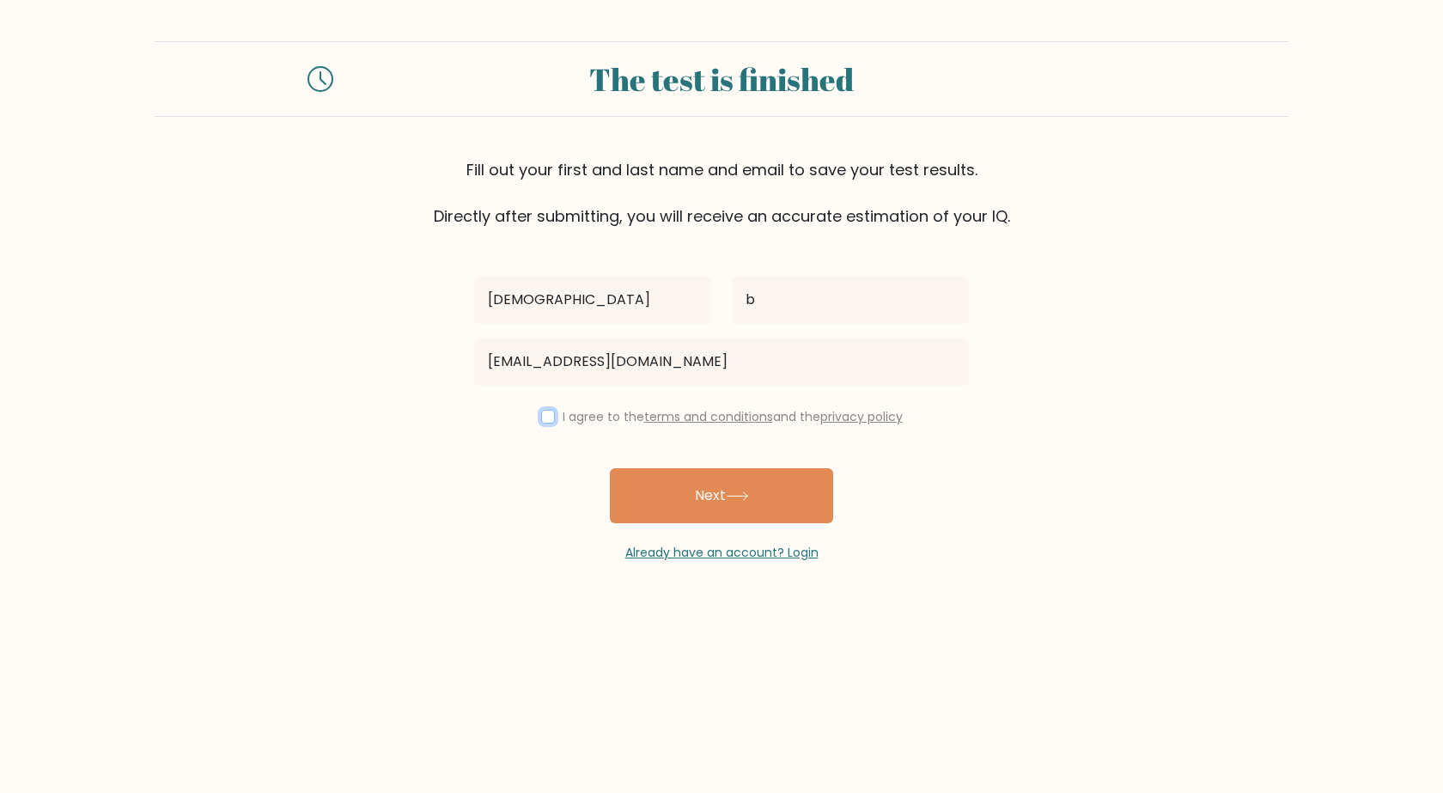
click at [542, 419] on input "checkbox" at bounding box center [548, 417] width 14 height 14
checkbox input "true"
click at [697, 492] on button "Next" at bounding box center [721, 495] width 223 height 55
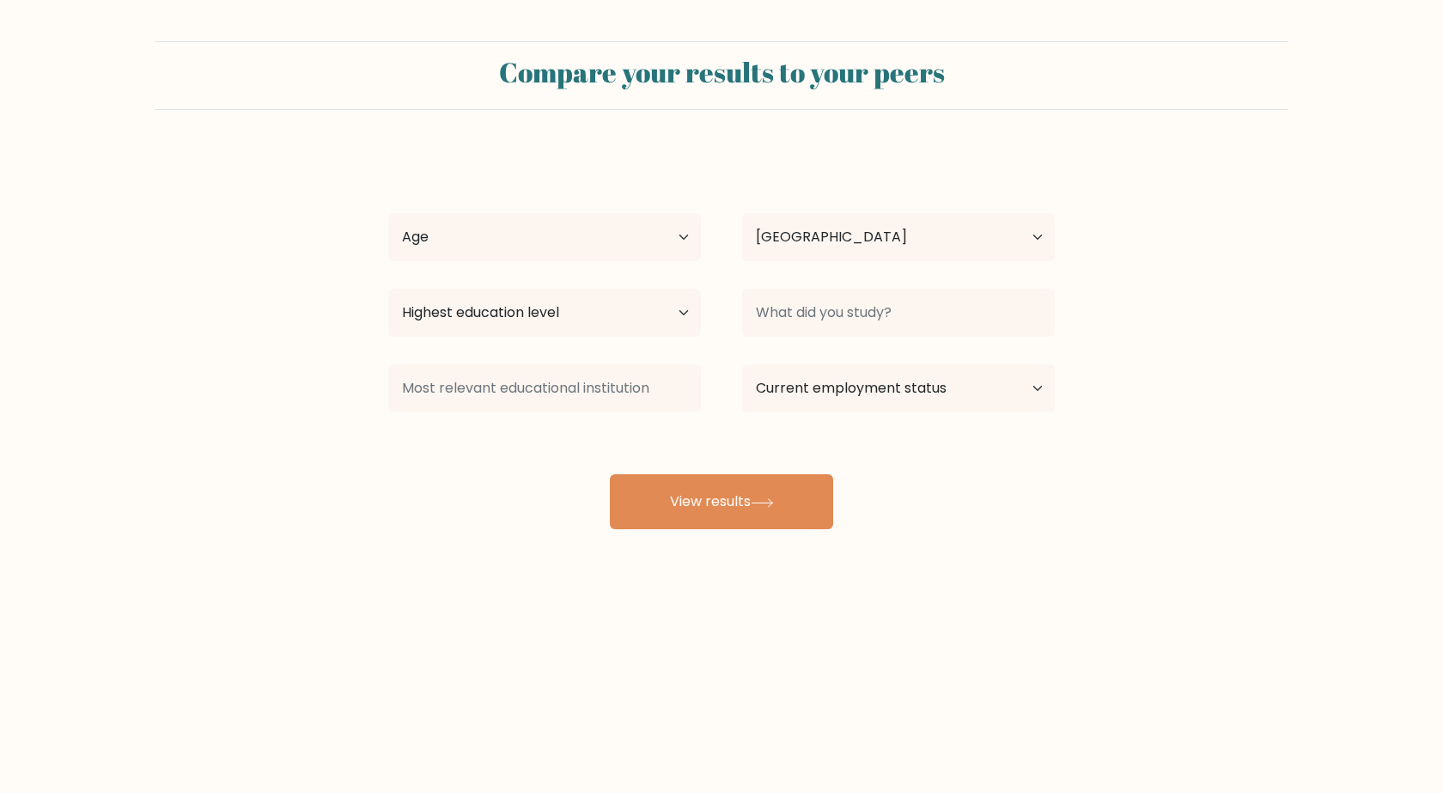
select select "HR"
click at [677, 242] on select "Age Under [DEMOGRAPHIC_DATA] [DEMOGRAPHIC_DATA] [DEMOGRAPHIC_DATA] [DEMOGRAPHIC…" at bounding box center [544, 237] width 313 height 48
select select "min_18"
click at [388, 213] on select "Age Under [DEMOGRAPHIC_DATA] [DEMOGRAPHIC_DATA] [DEMOGRAPHIC_DATA] [DEMOGRAPHIC…" at bounding box center [544, 237] width 313 height 48
click at [672, 314] on select "Highest education level No schooling Primary Lower Secondary Upper Secondary Oc…" at bounding box center [544, 313] width 313 height 48
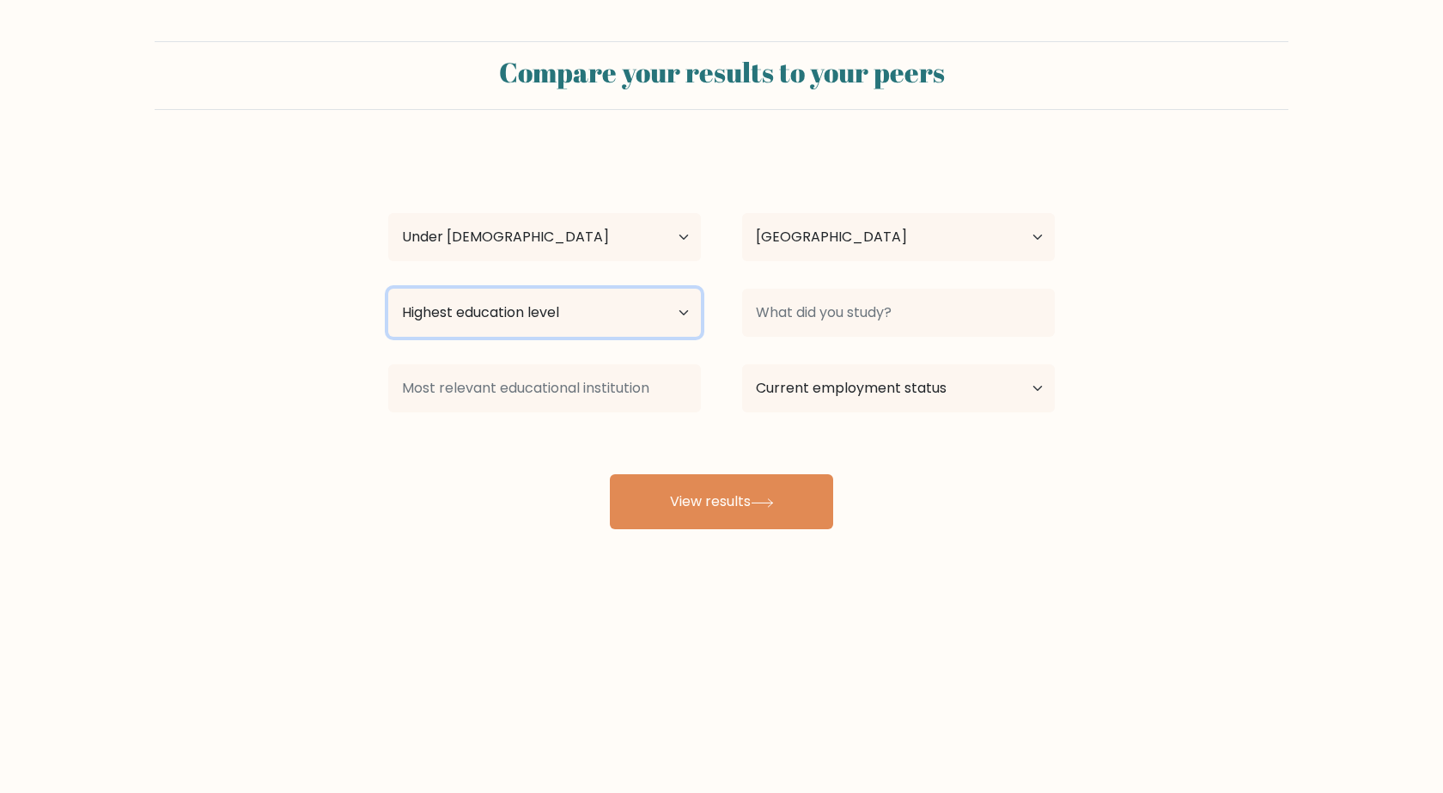
click at [672, 314] on select "Highest education level No schooling Primary Lower Secondary Upper Secondary Oc…" at bounding box center [544, 313] width 313 height 48
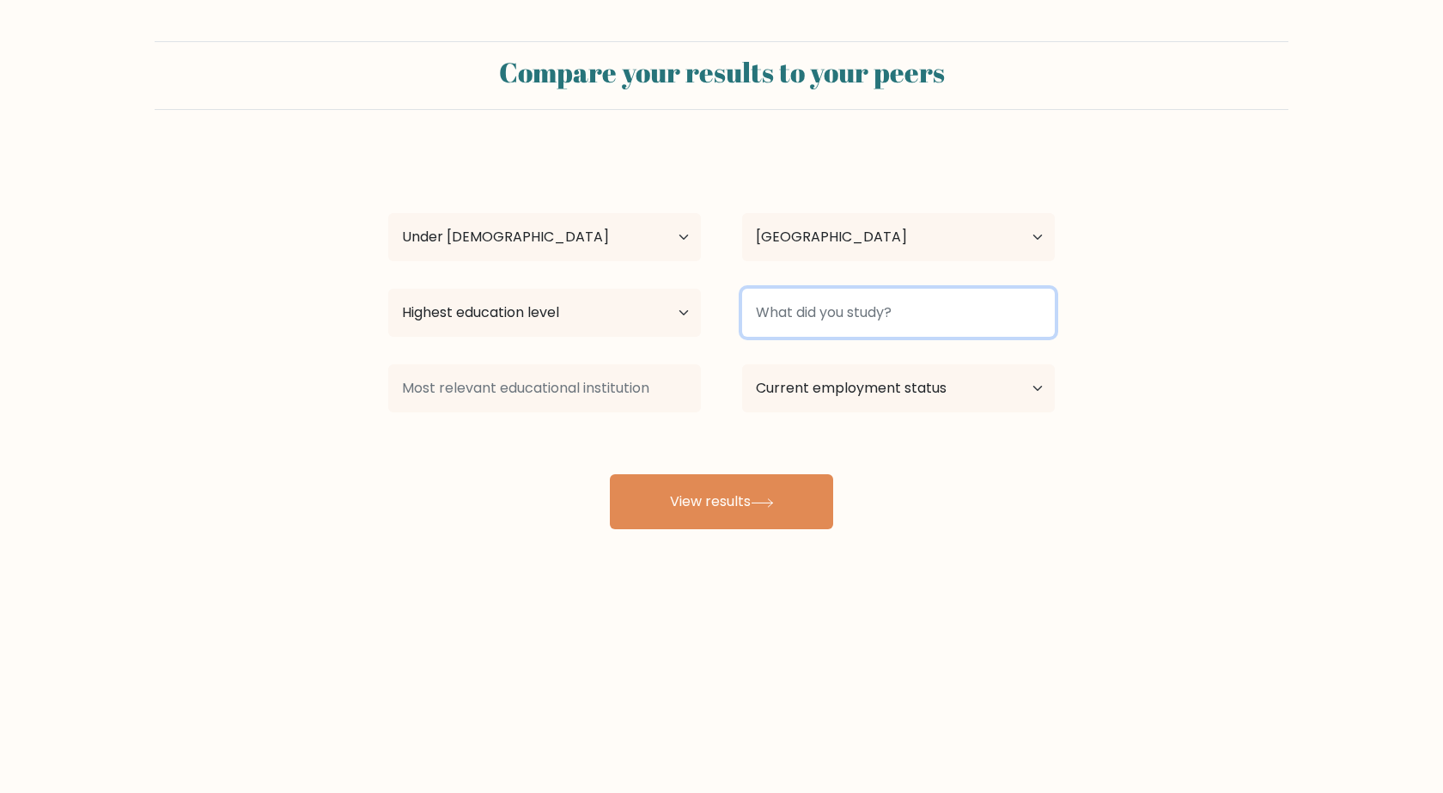
click at [844, 323] on input at bounding box center [898, 313] width 313 height 48
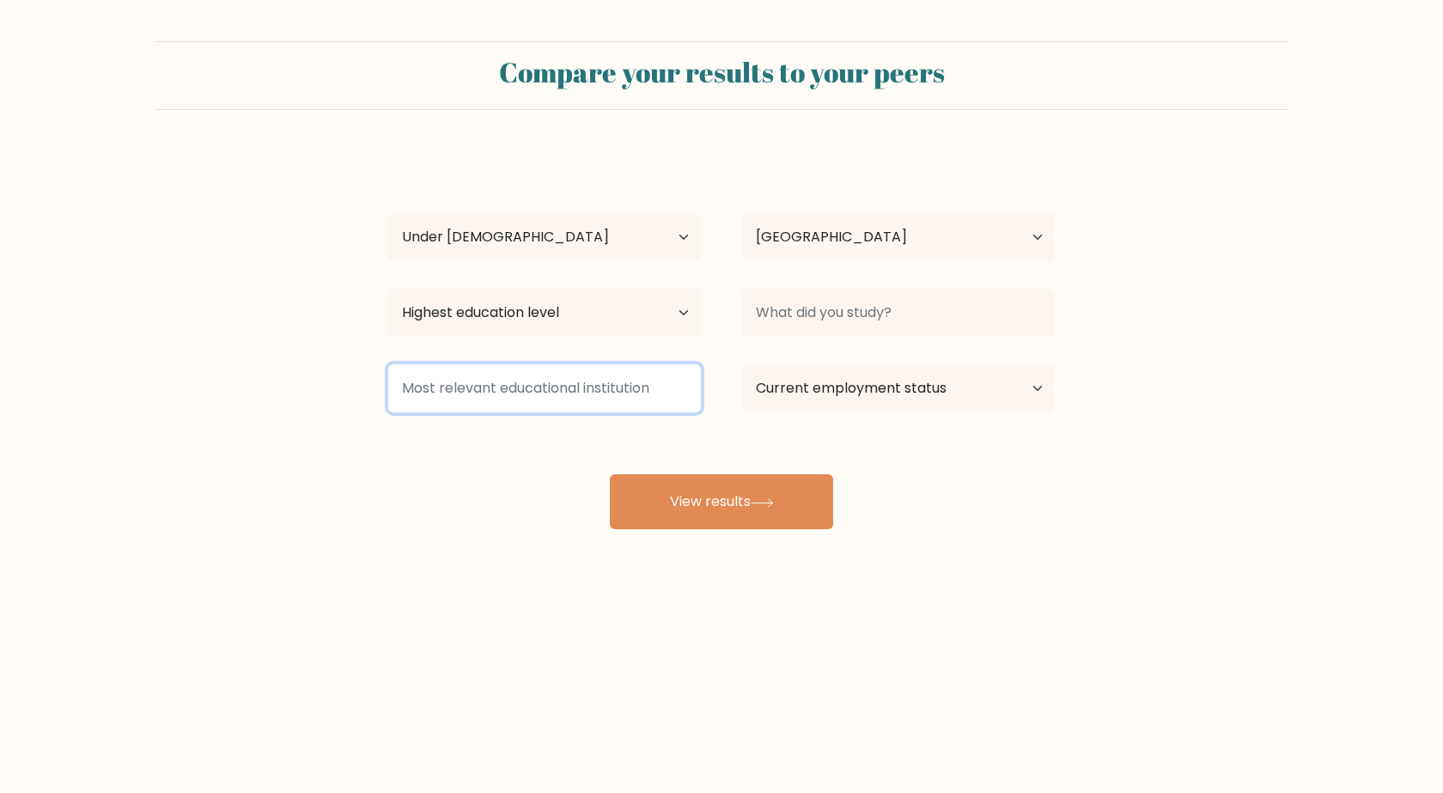
click at [690, 389] on input at bounding box center [544, 388] width 313 height 48
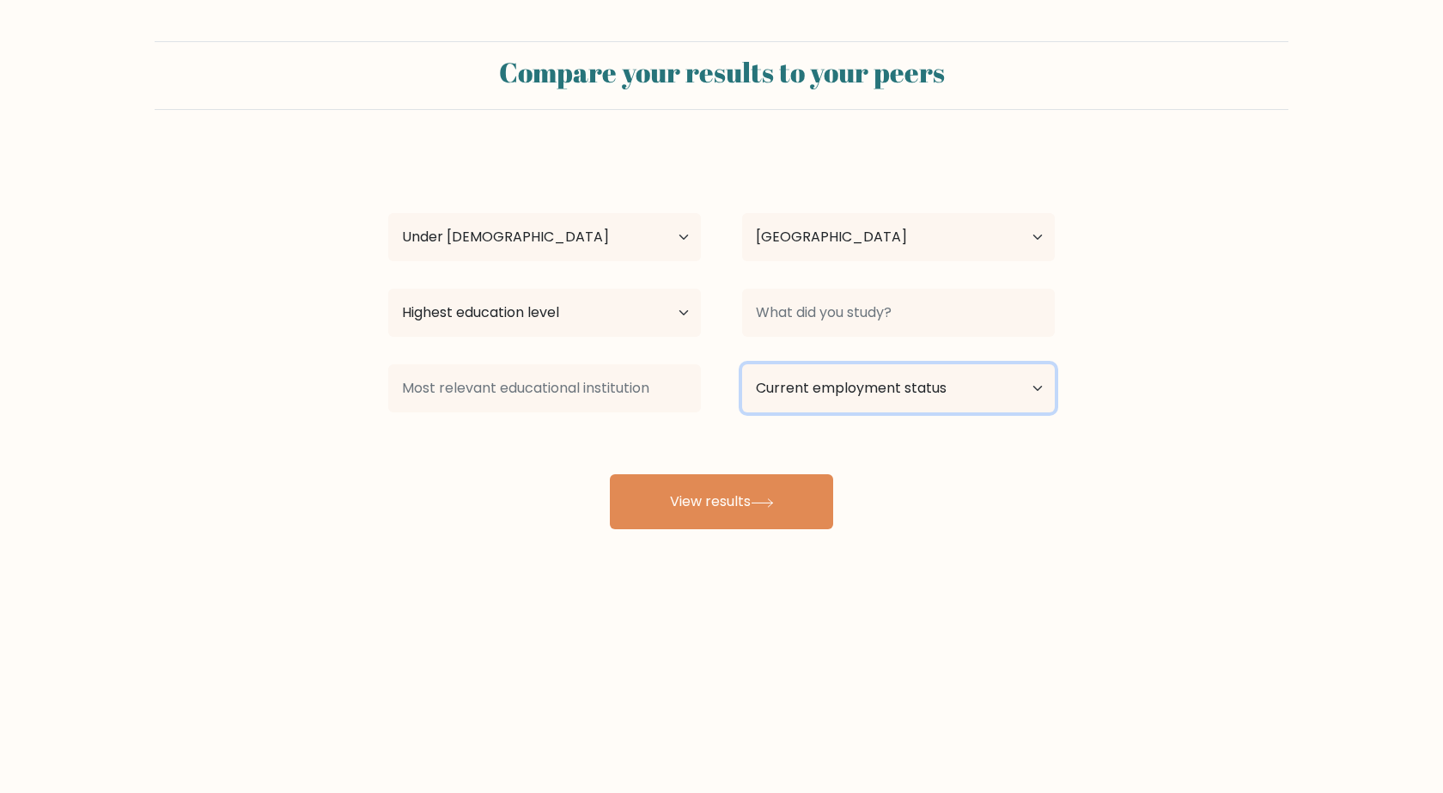
click at [784, 382] on select "Current employment status Employed Student Retired Other / prefer not to answer" at bounding box center [898, 388] width 313 height 48
click at [829, 385] on select "Current employment status Employed Student Retired Other / prefer not to answer" at bounding box center [898, 388] width 313 height 48
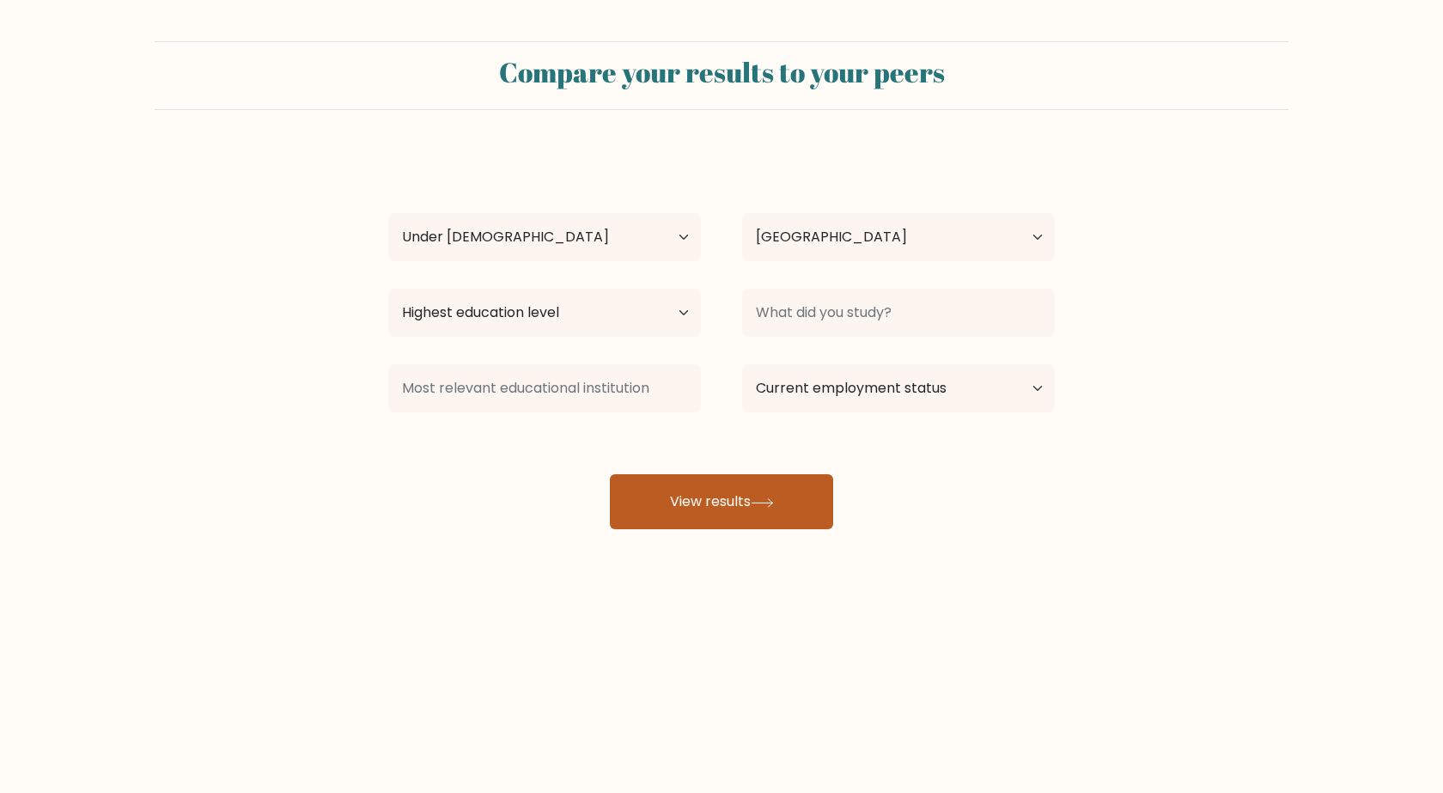
click at [755, 506] on button "View results" at bounding box center [721, 501] width 223 height 55
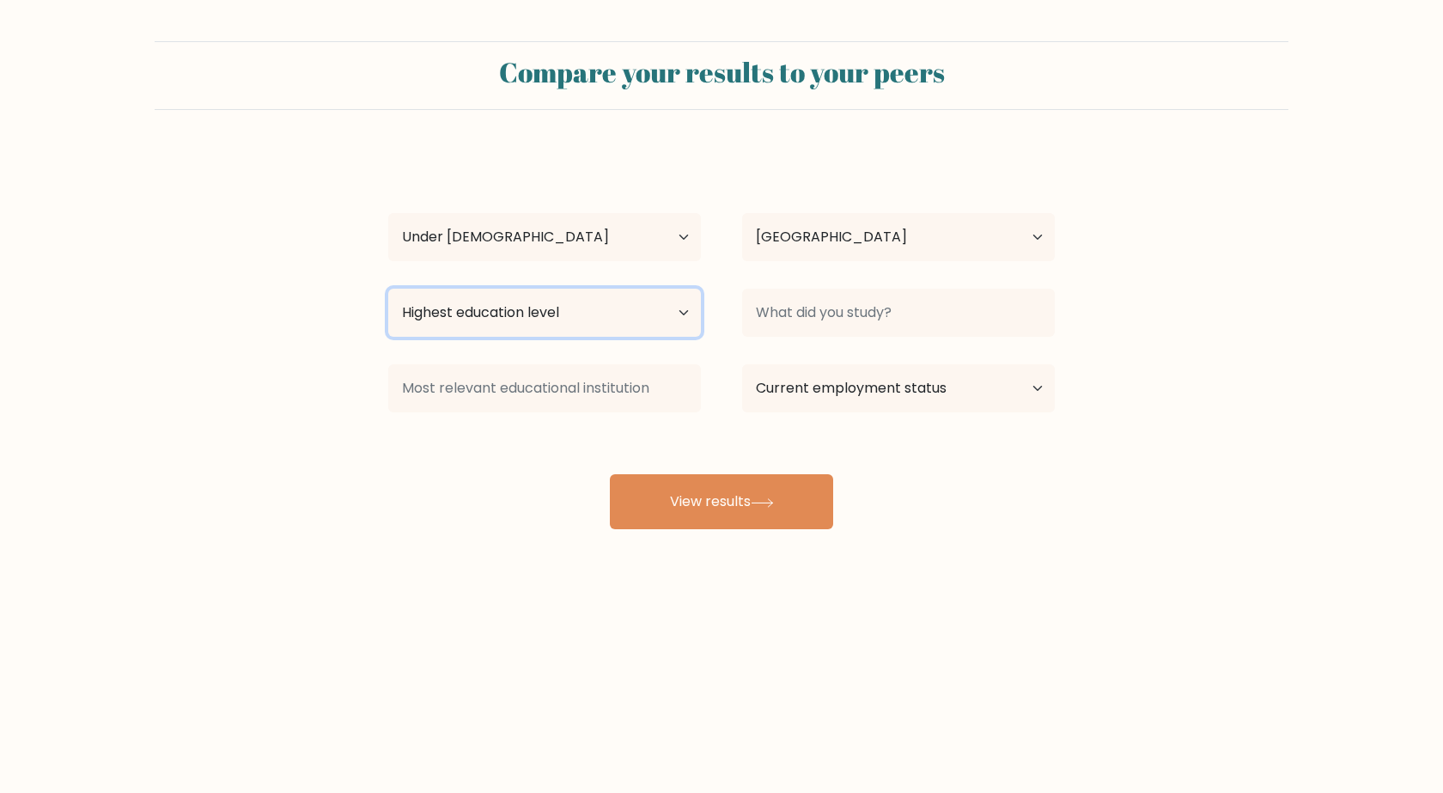
click at [604, 312] on select "Highest education level No schooling Primary Lower Secondary Upper Secondary Oc…" at bounding box center [544, 313] width 313 height 48
select select "primary"
click at [388, 289] on select "Highest education level No schooling Primary Lower Secondary Upper Secondary Oc…" at bounding box center [544, 313] width 313 height 48
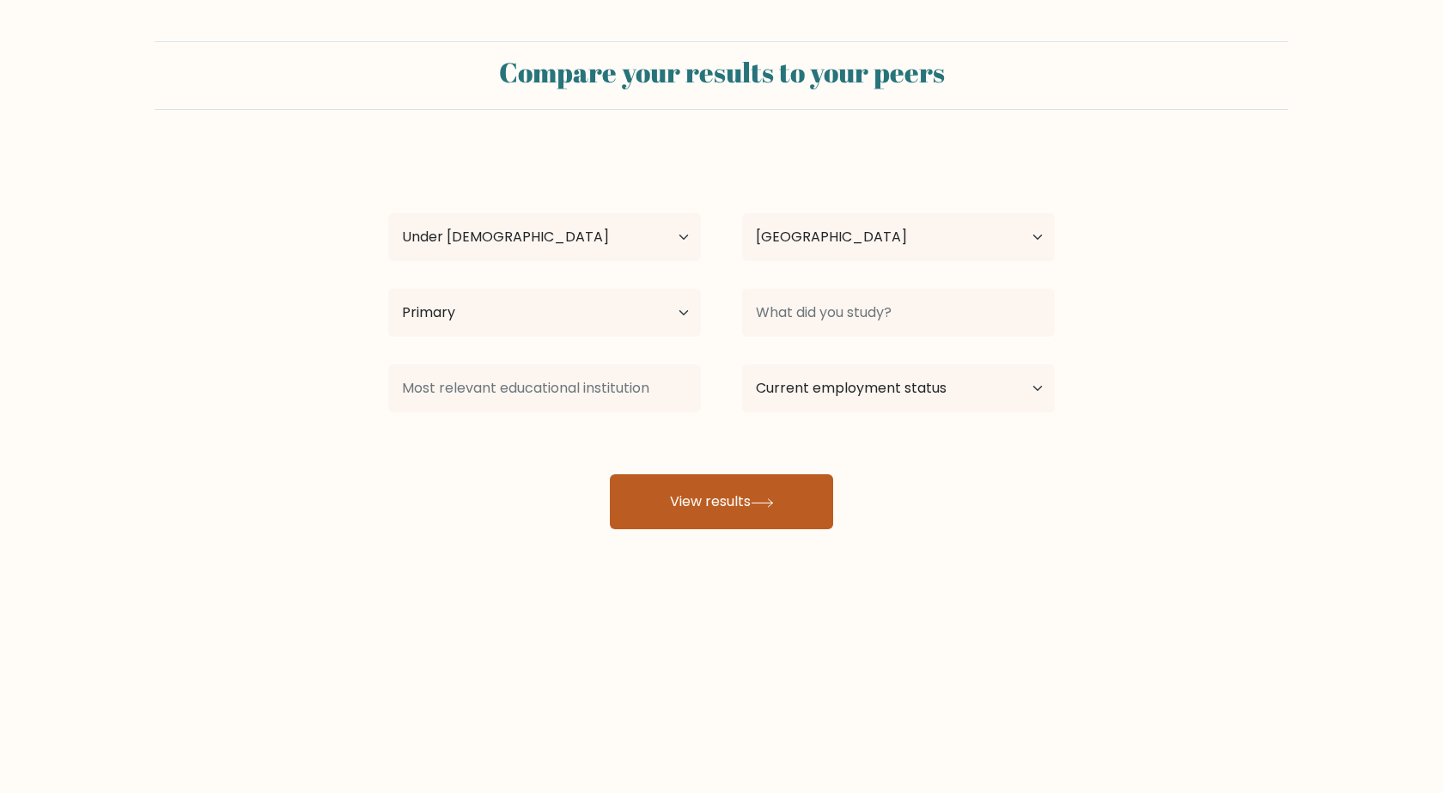
click at [768, 509] on button "View results" at bounding box center [721, 501] width 223 height 55
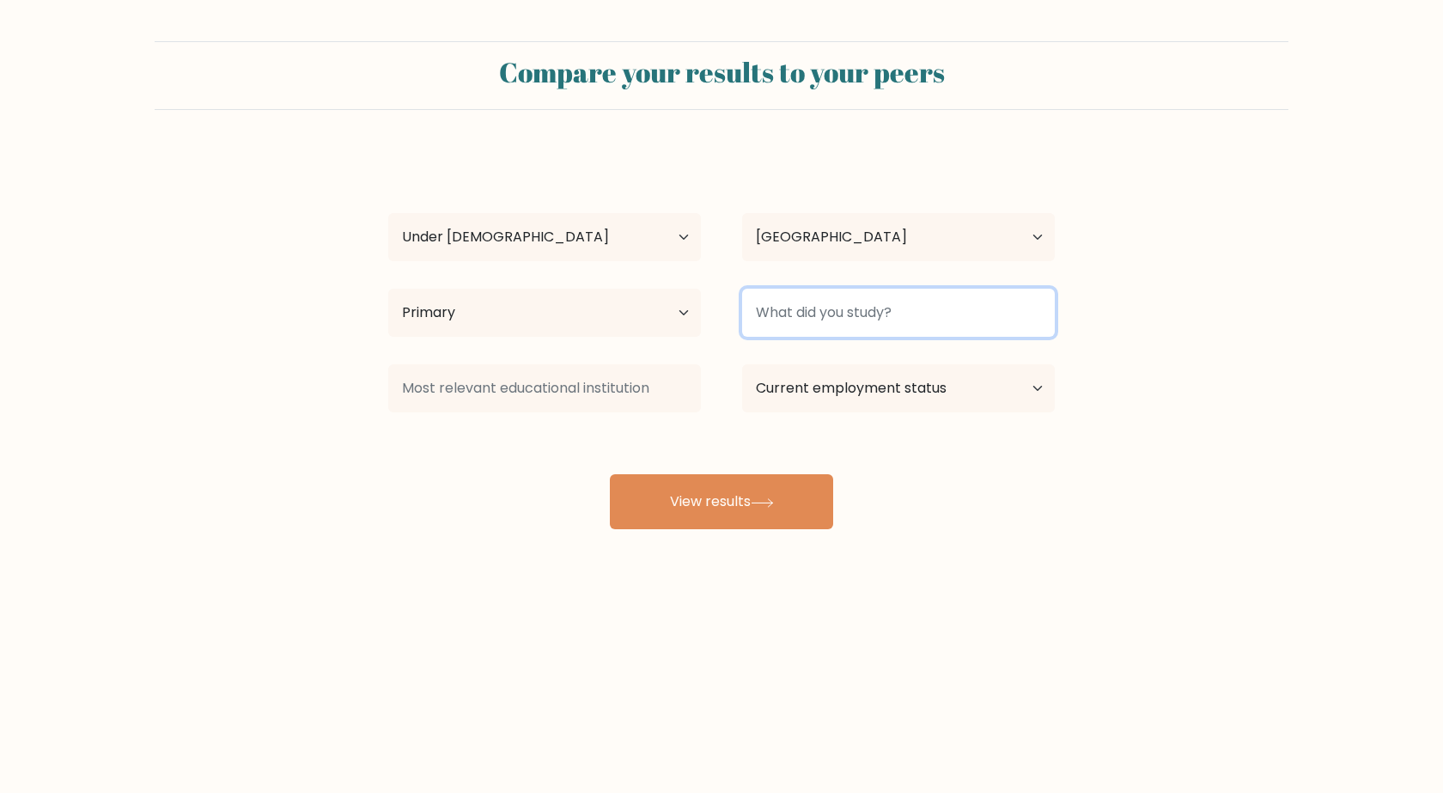
click at [823, 314] on input at bounding box center [898, 313] width 313 height 48
type input "s"
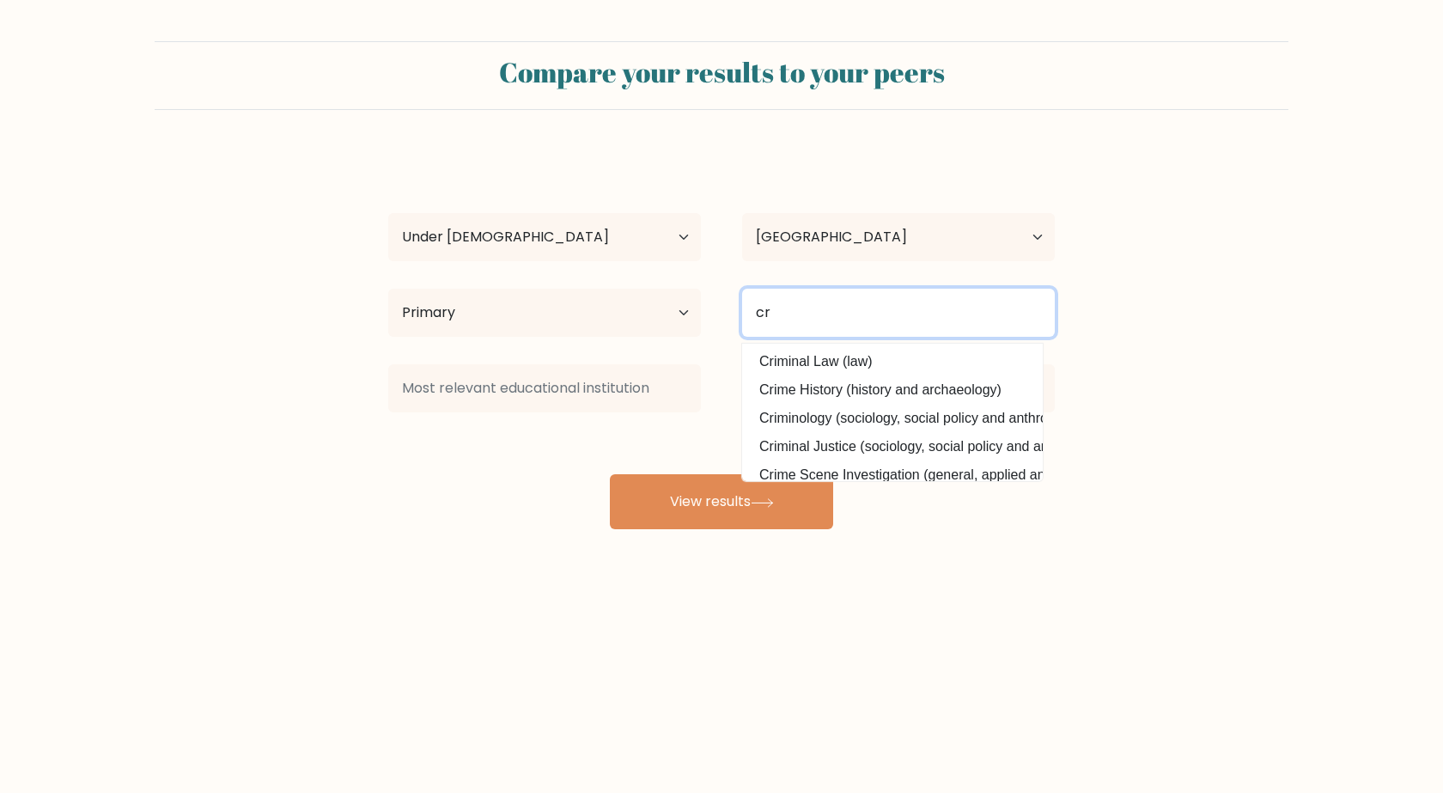
type input "c"
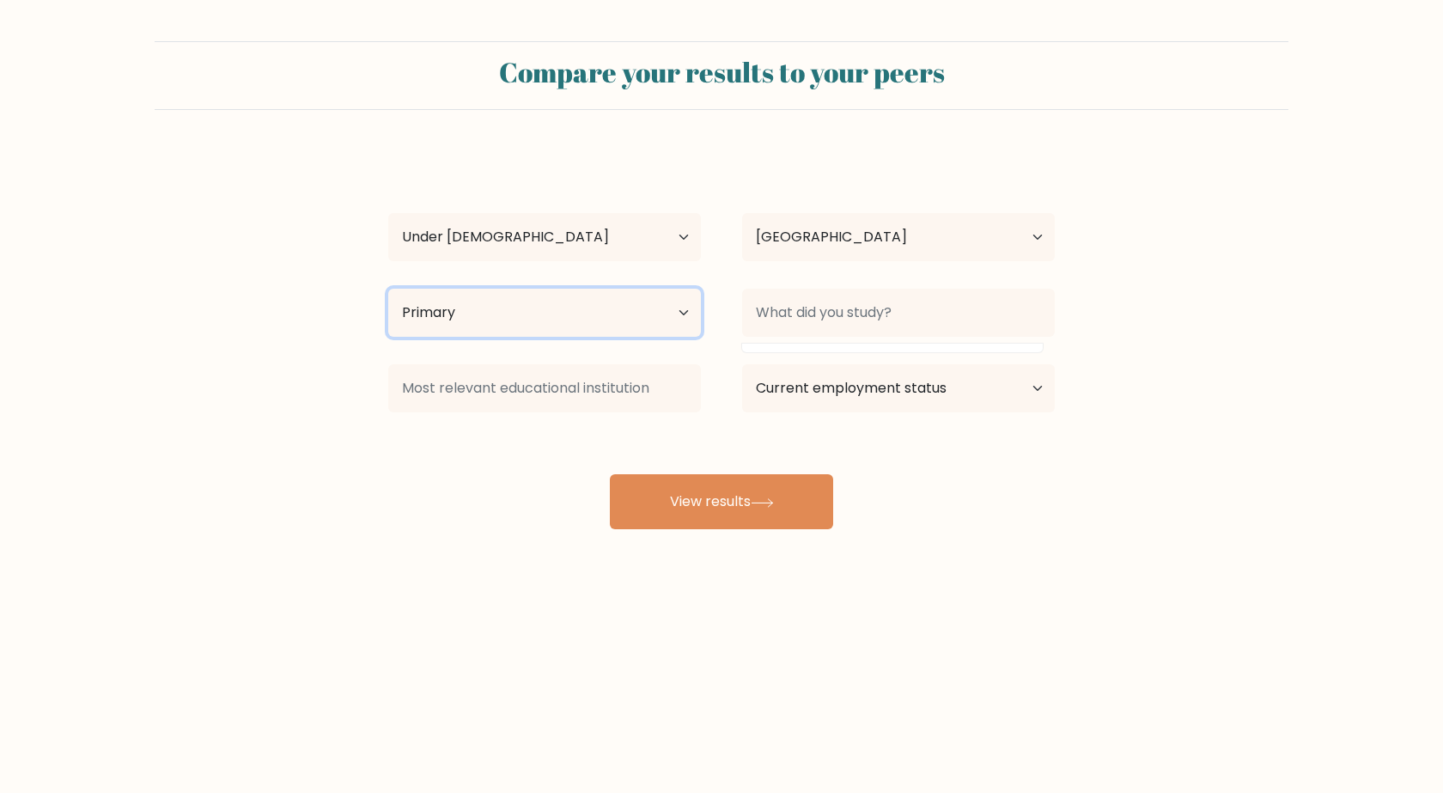
click at [666, 303] on select "Highest education level No schooling Primary Lower Secondary Upper Secondary Oc…" at bounding box center [544, 313] width 313 height 48
click at [388, 289] on select "Highest education level No schooling Primary Lower Secondary Upper Secondary Oc…" at bounding box center [544, 313] width 313 height 48
click at [676, 319] on select "Highest education level No schooling Primary Lower Secondary Upper Secondary Oc…" at bounding box center [544, 313] width 313 height 48
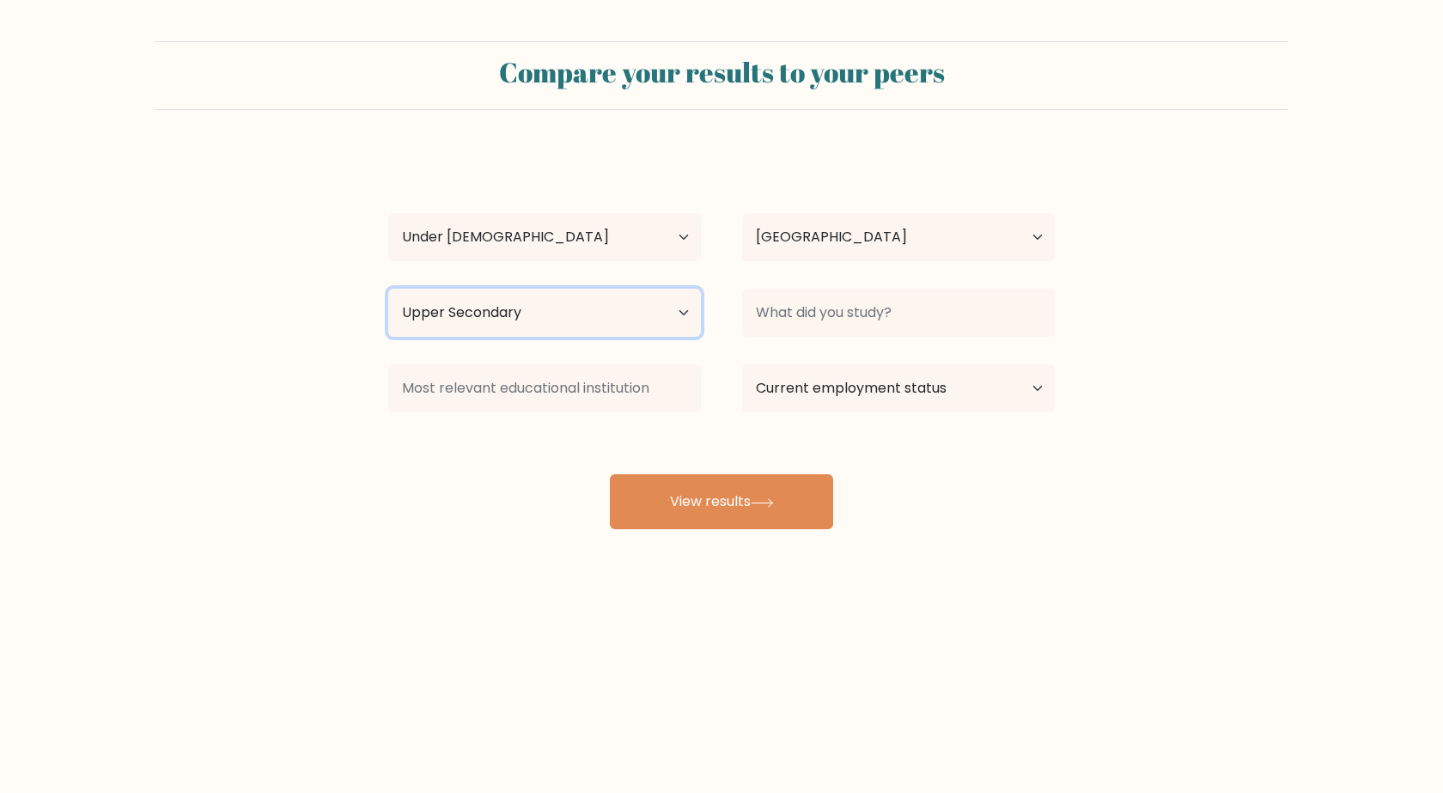
click at [388, 289] on select "Highest education level No schooling Primary Lower Secondary Upper Secondary Oc…" at bounding box center [544, 313] width 313 height 48
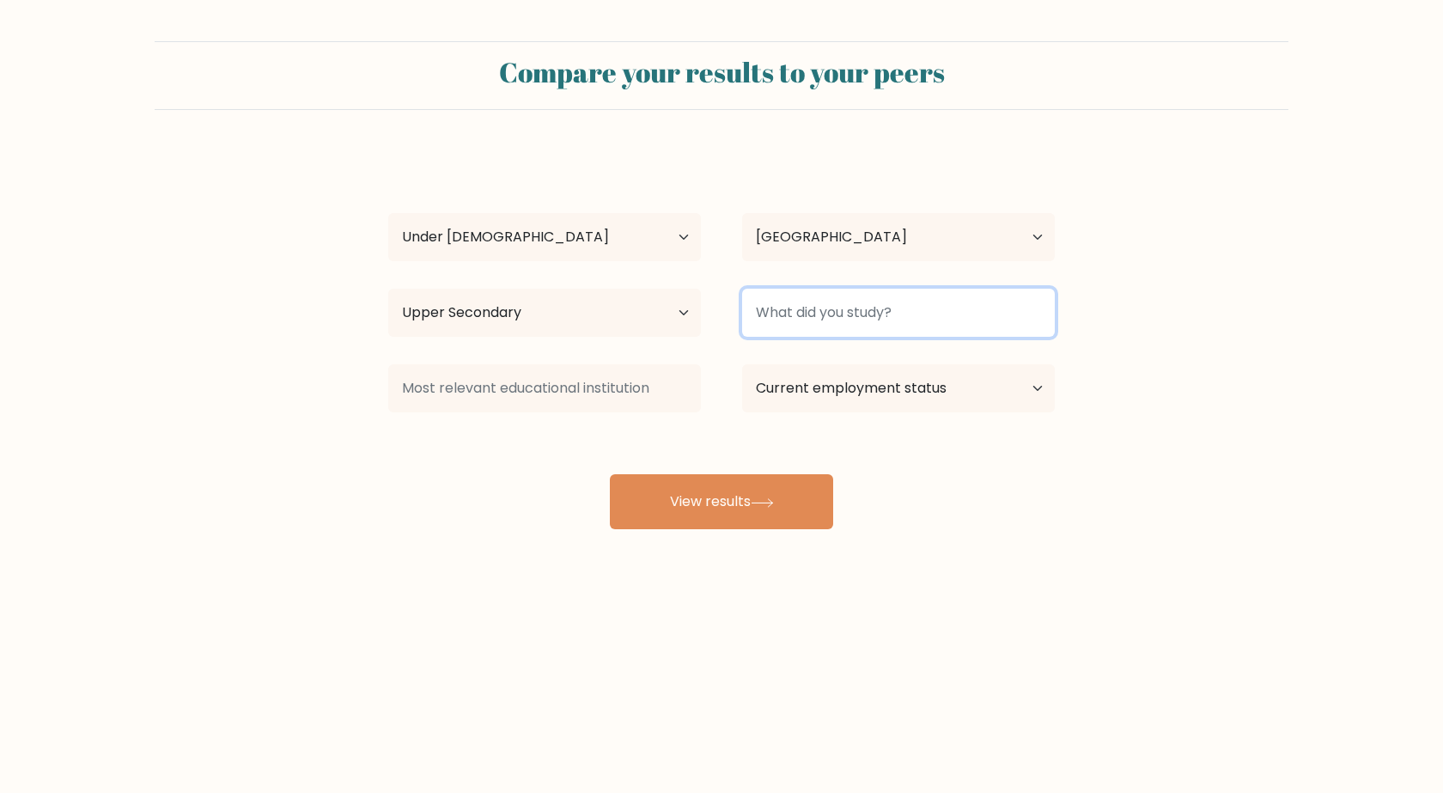
click at [771, 323] on input at bounding box center [898, 313] width 313 height 48
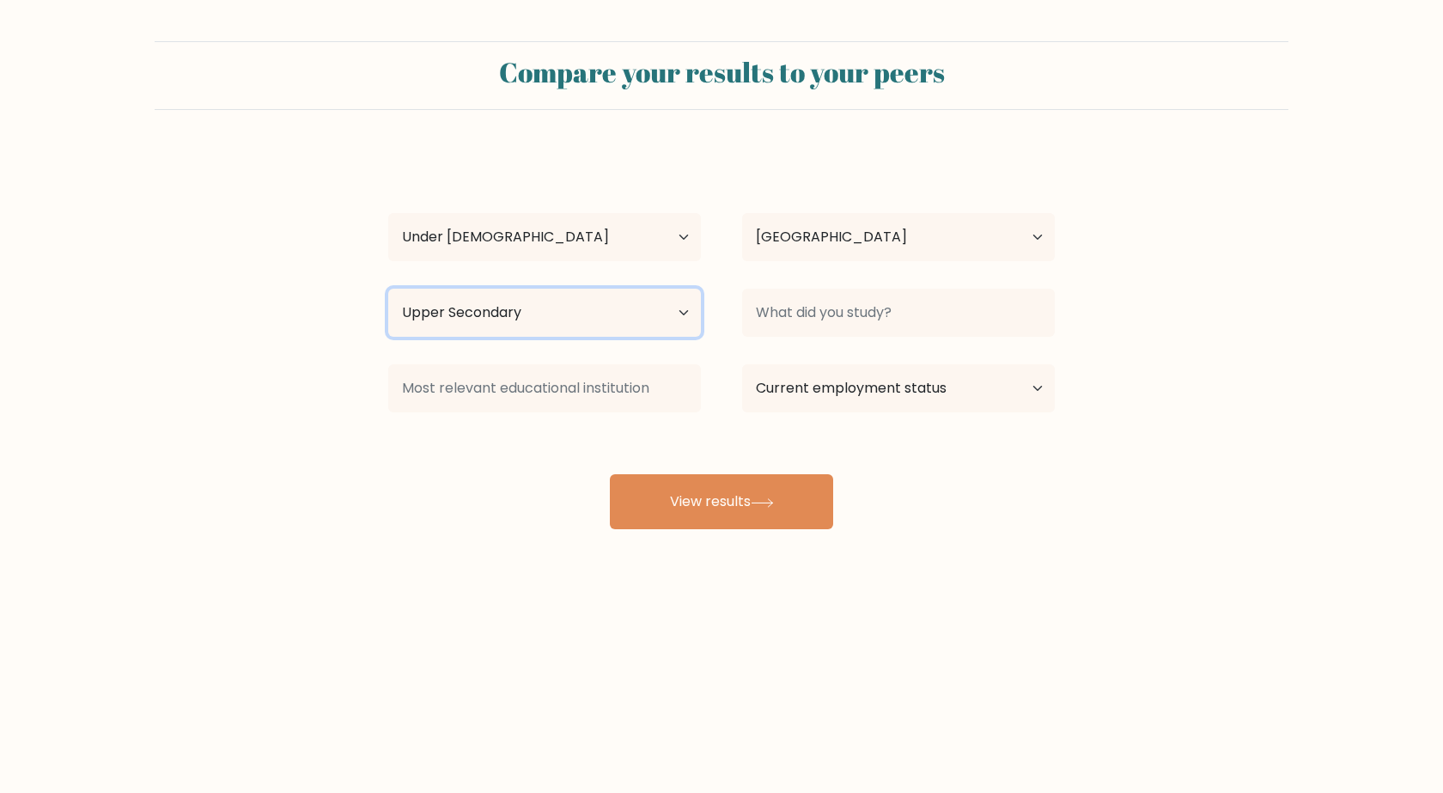
click at [643, 327] on select "Highest education level No schooling Primary Lower Secondary Upper Secondary Oc…" at bounding box center [544, 313] width 313 height 48
select select "occupation_specific"
click at [388, 289] on select "Highest education level No schooling Primary Lower Secondary Upper Secondary Oc…" at bounding box center [544, 313] width 313 height 48
click at [633, 330] on select "Highest education level No schooling Primary Lower Secondary Upper Secondary Oc…" at bounding box center [544, 313] width 313 height 48
click at [619, 309] on select "Highest education level No schooling Primary Lower Secondary Upper Secondary Oc…" at bounding box center [544, 313] width 313 height 48
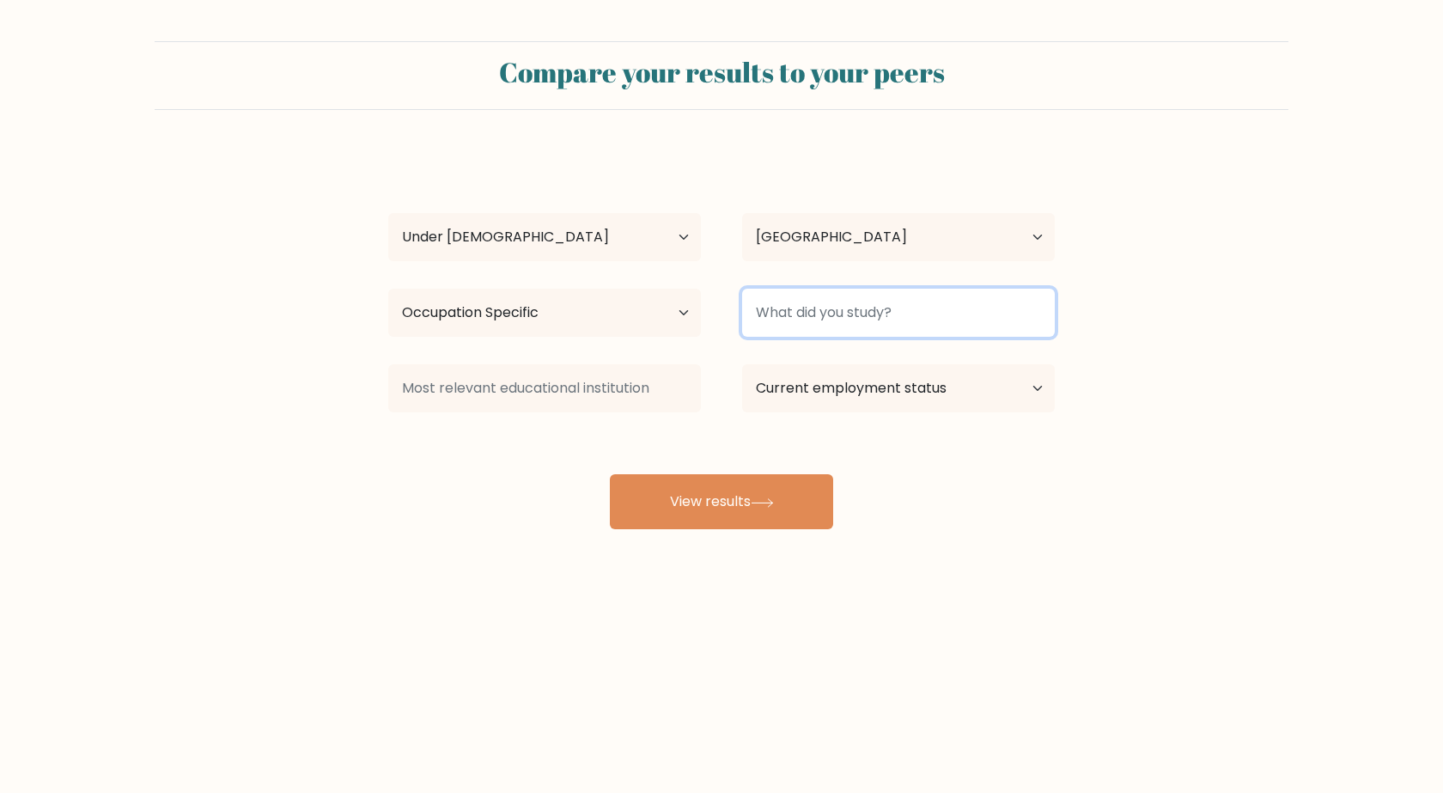
click at [805, 309] on input at bounding box center [898, 313] width 313 height 48
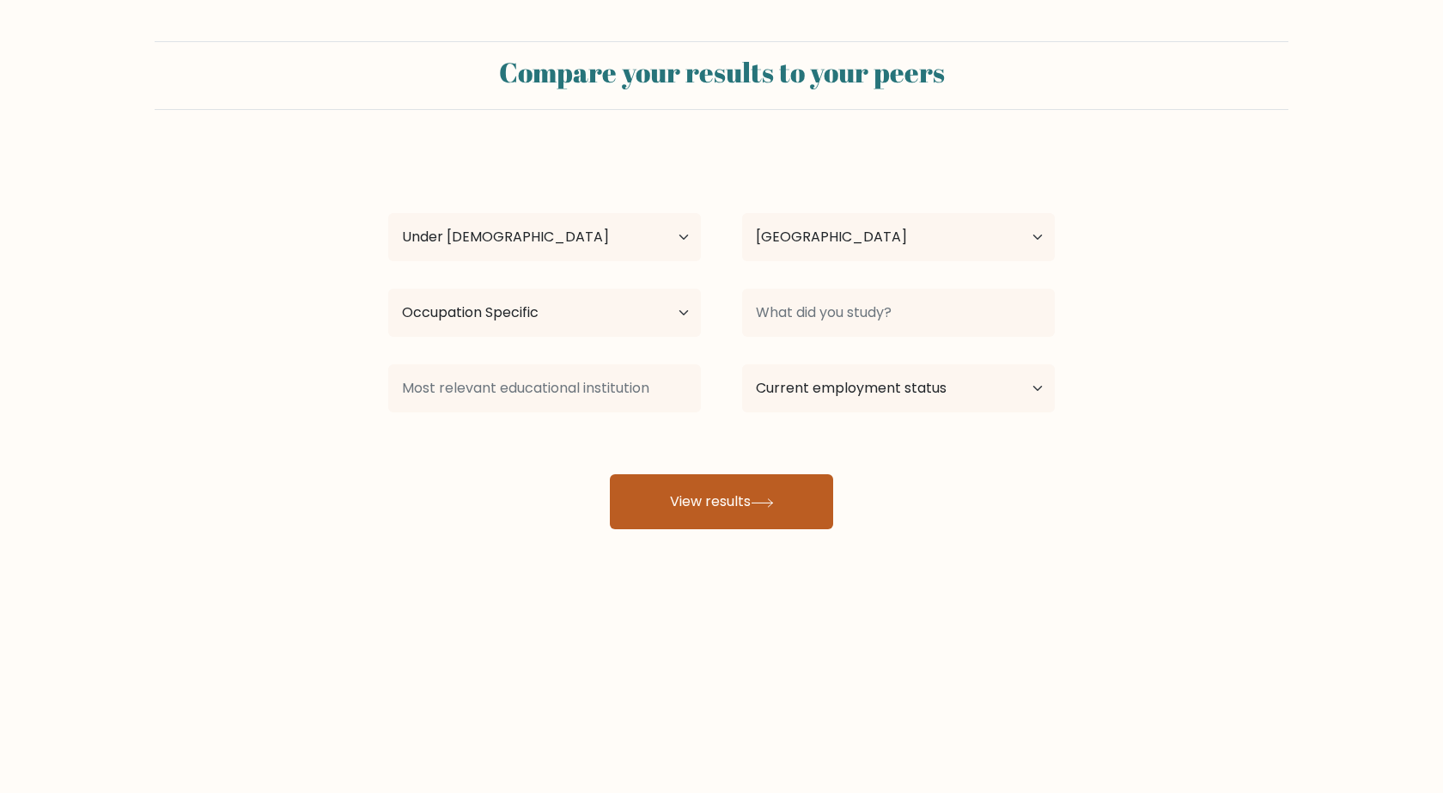
click at [782, 487] on button "View results" at bounding box center [721, 501] width 223 height 55
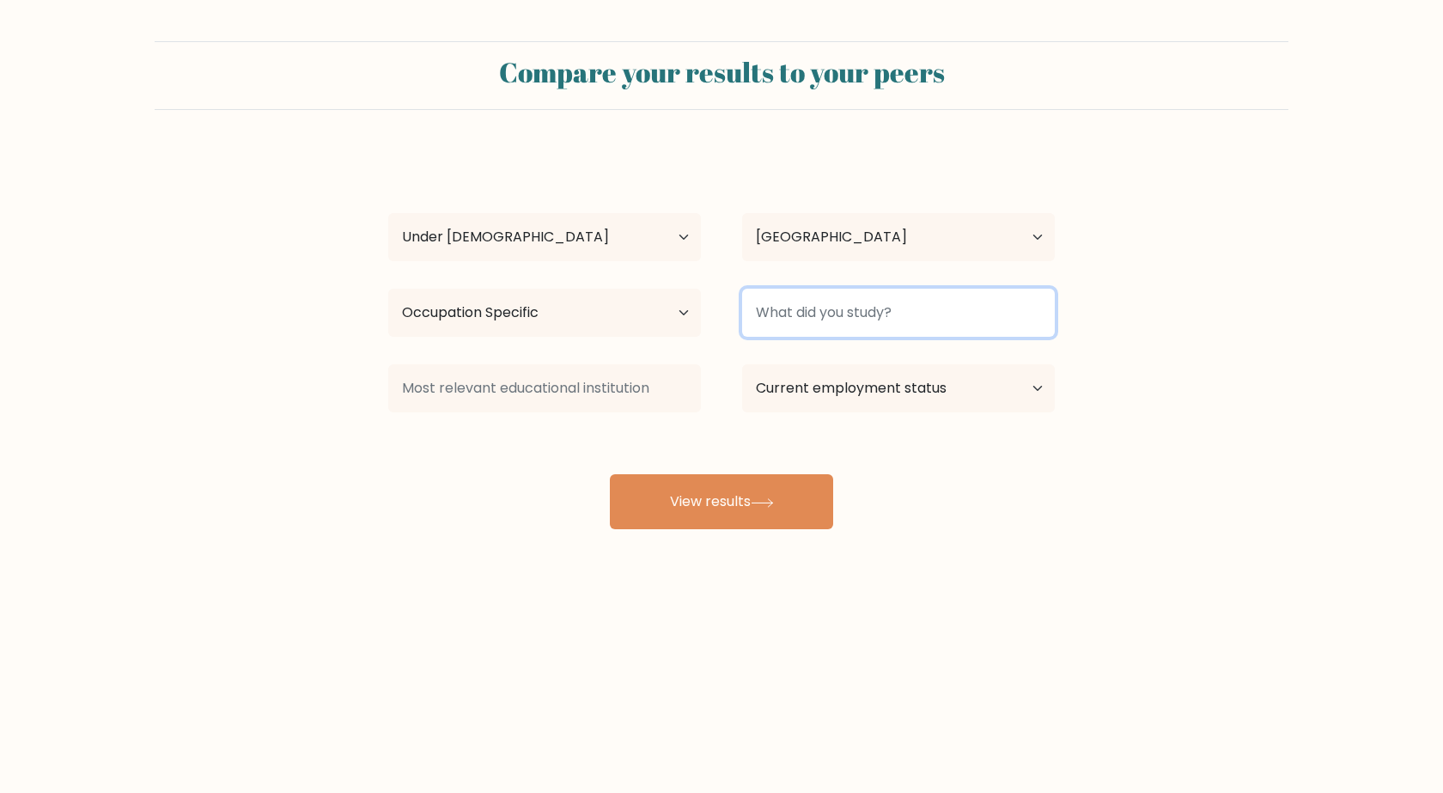
click at [819, 312] on input at bounding box center [898, 313] width 313 height 48
type input "o"
type input "s"
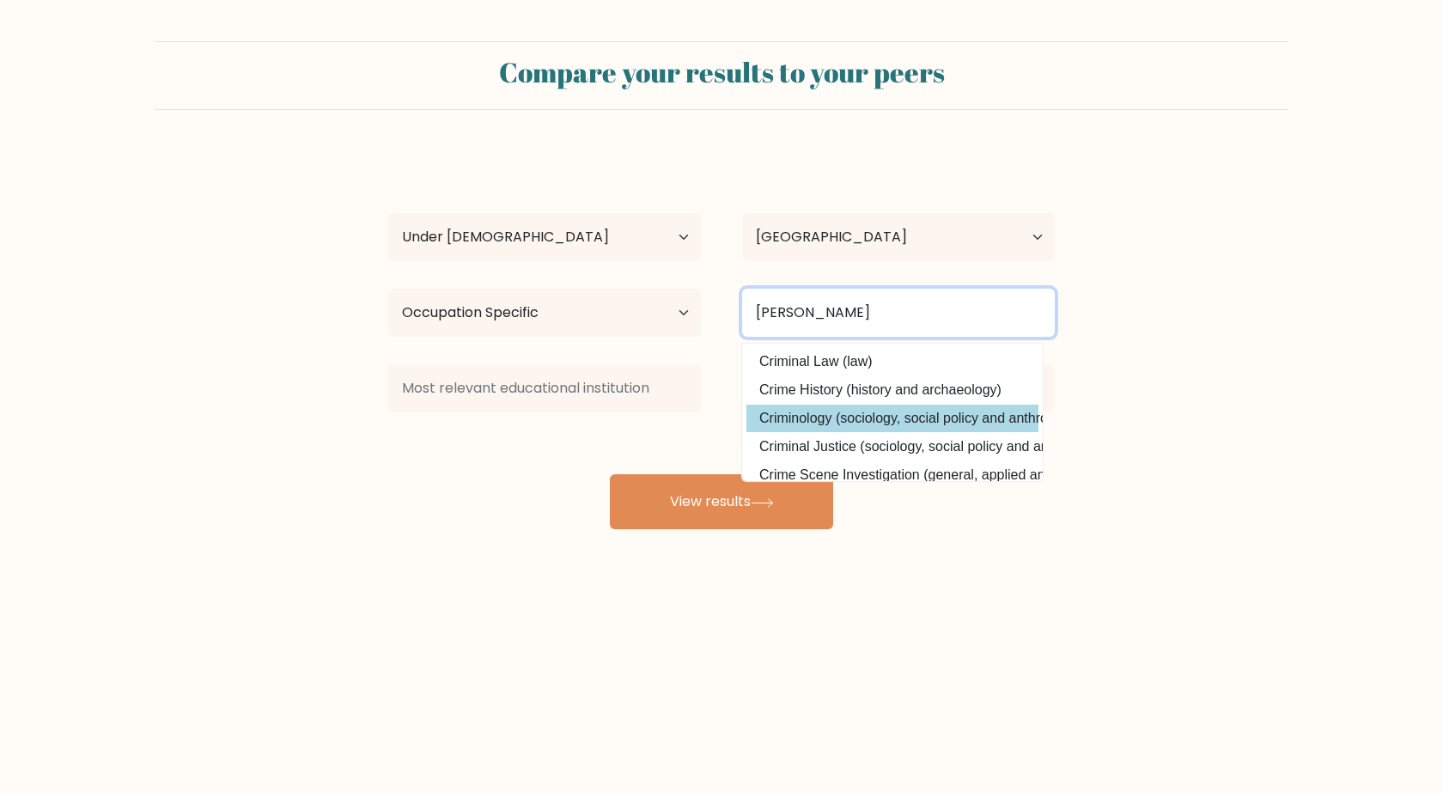
scroll to position [26, 0]
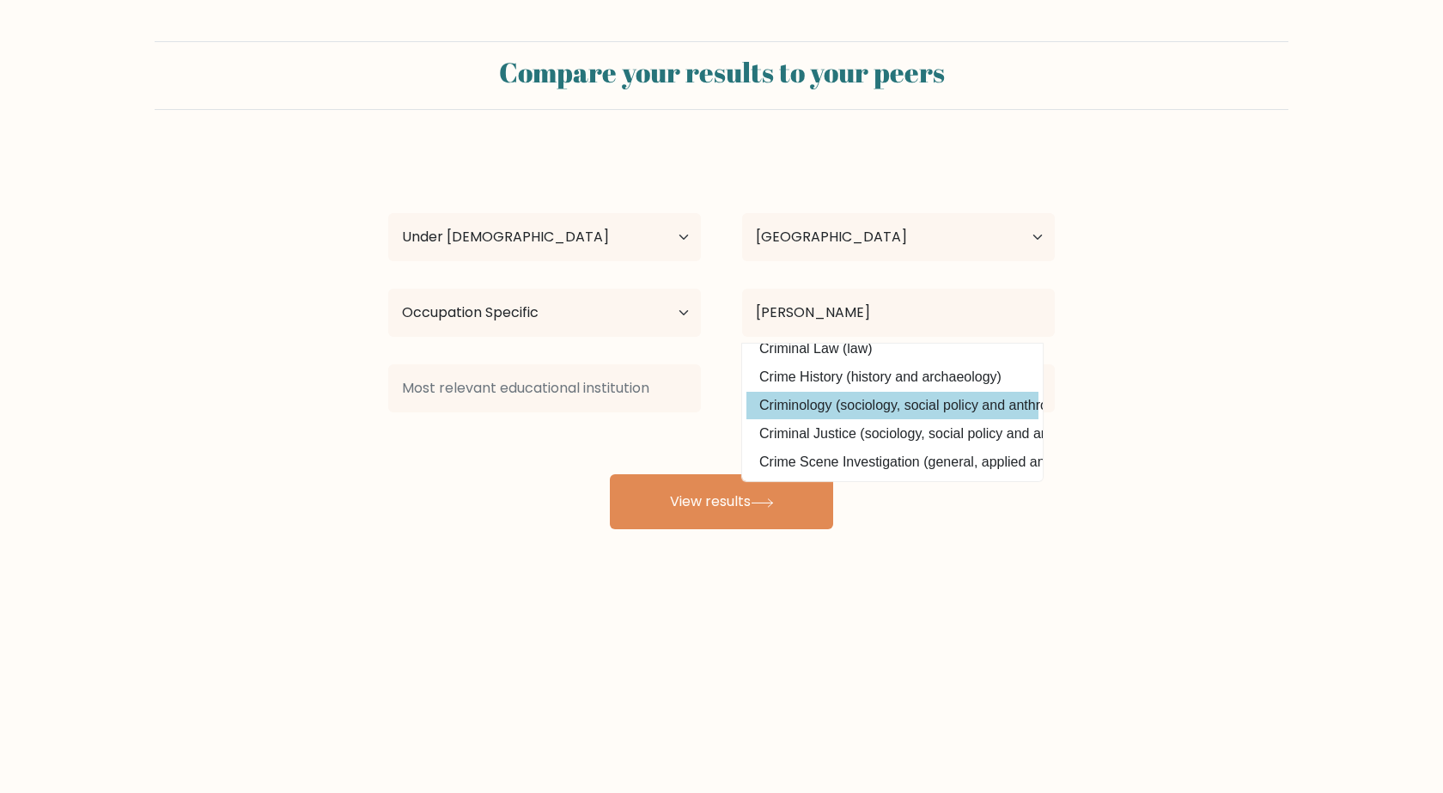
click at [920, 392] on option "Criminology (sociology, social policy and anthropology)" at bounding box center [893, 405] width 292 height 27
type input "Criminology"
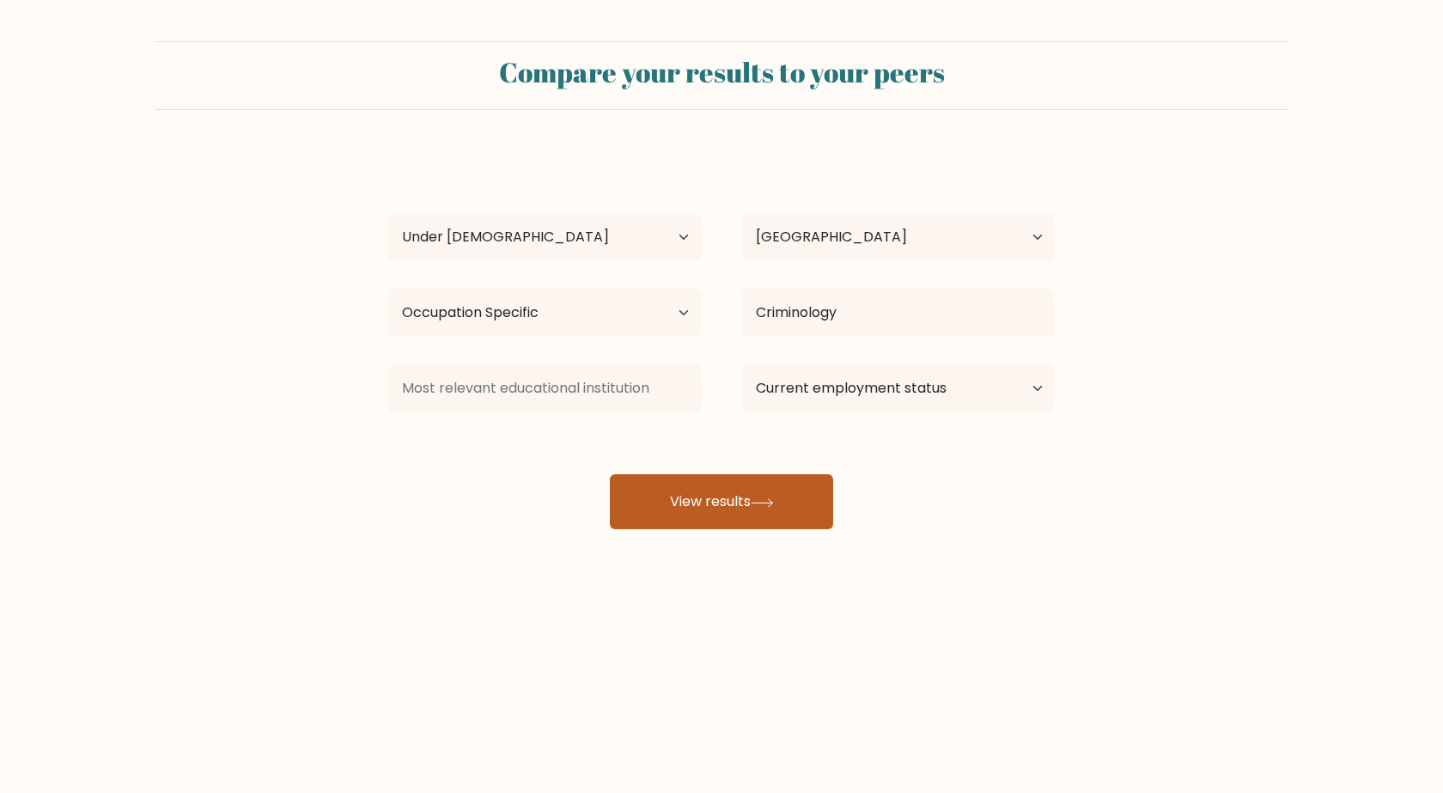
click at [753, 493] on button "View results" at bounding box center [721, 501] width 223 height 55
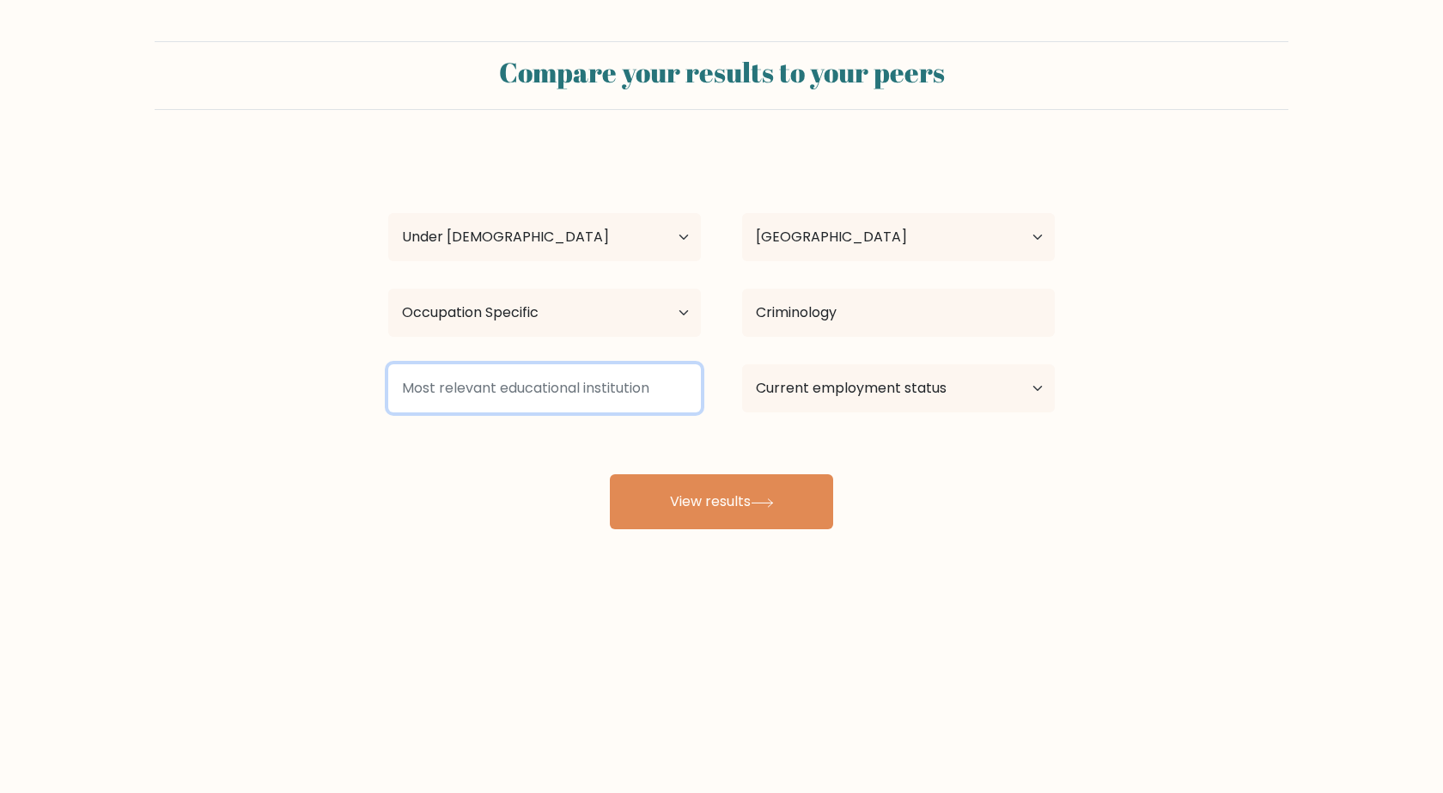
click at [587, 391] on input at bounding box center [544, 388] width 313 height 48
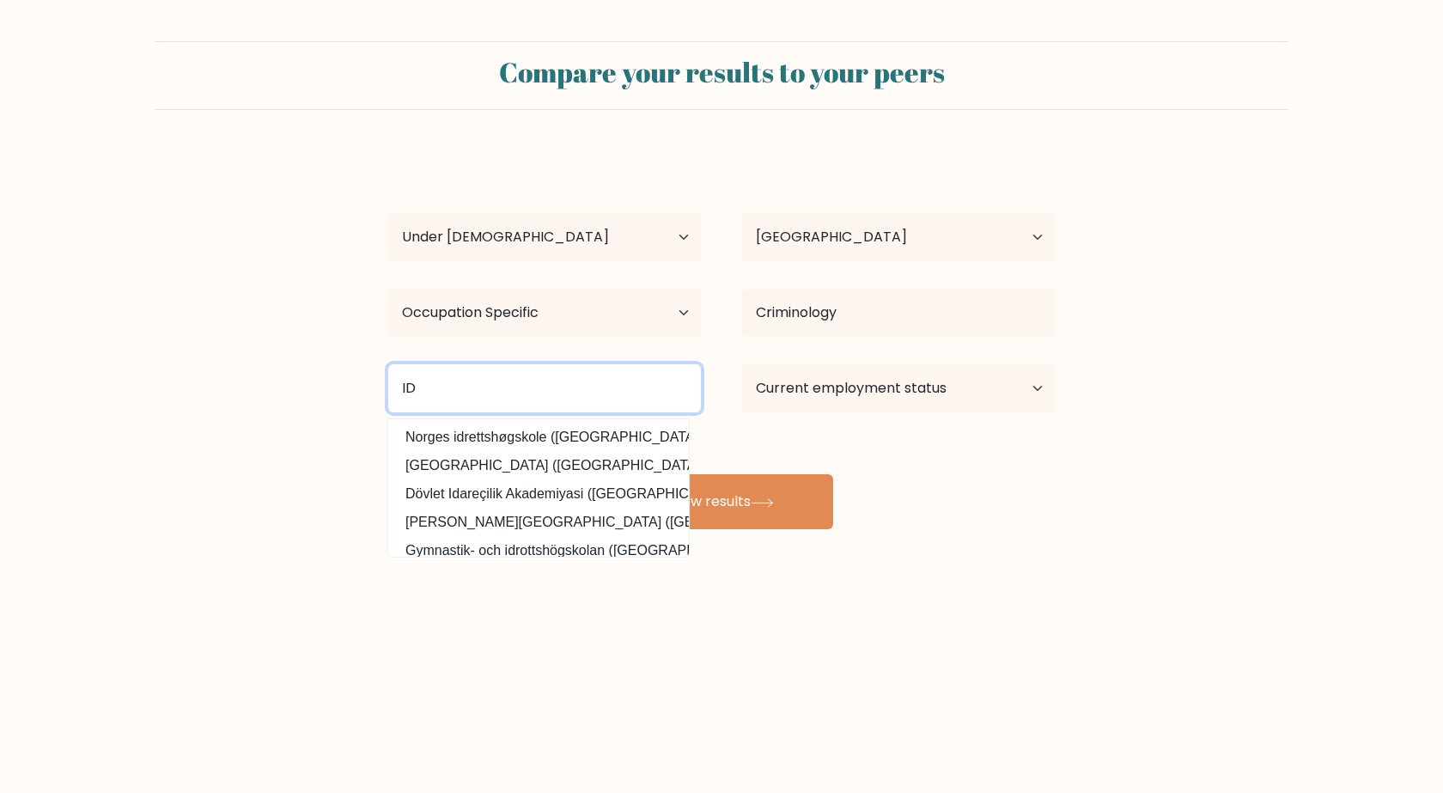
type input "I"
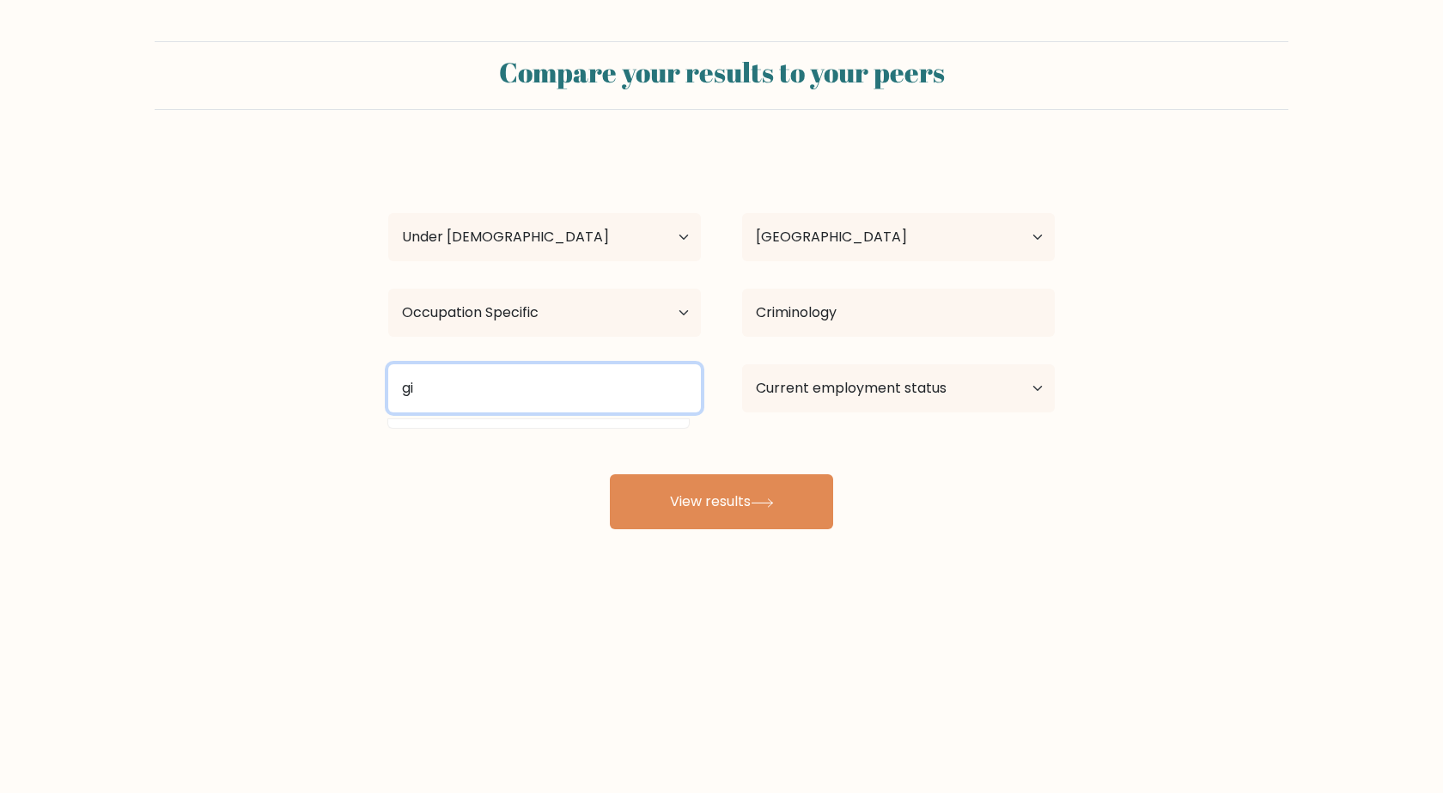
type input "g"
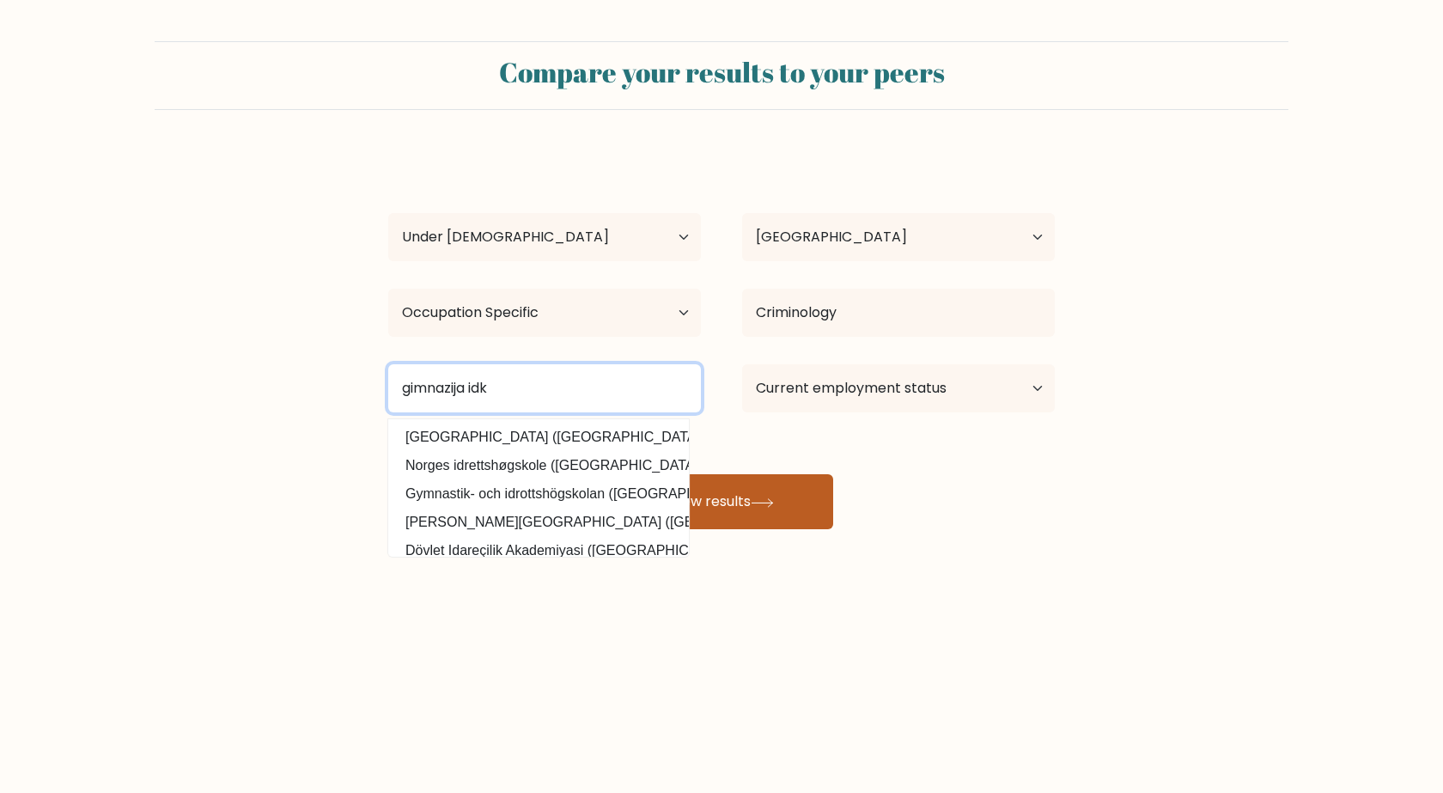
type input "gimnazija idk"
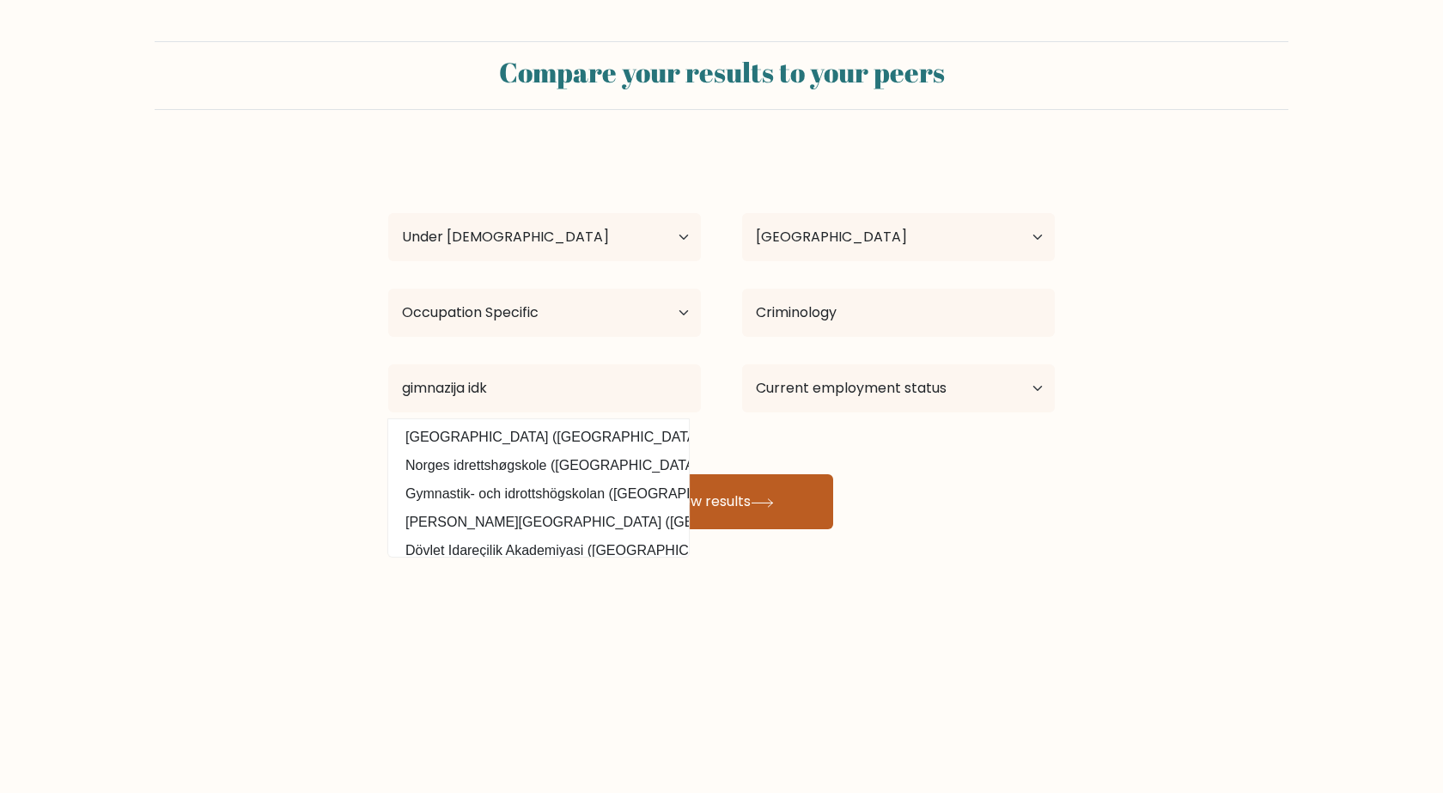
click at [754, 495] on button "View results" at bounding box center [721, 501] width 223 height 55
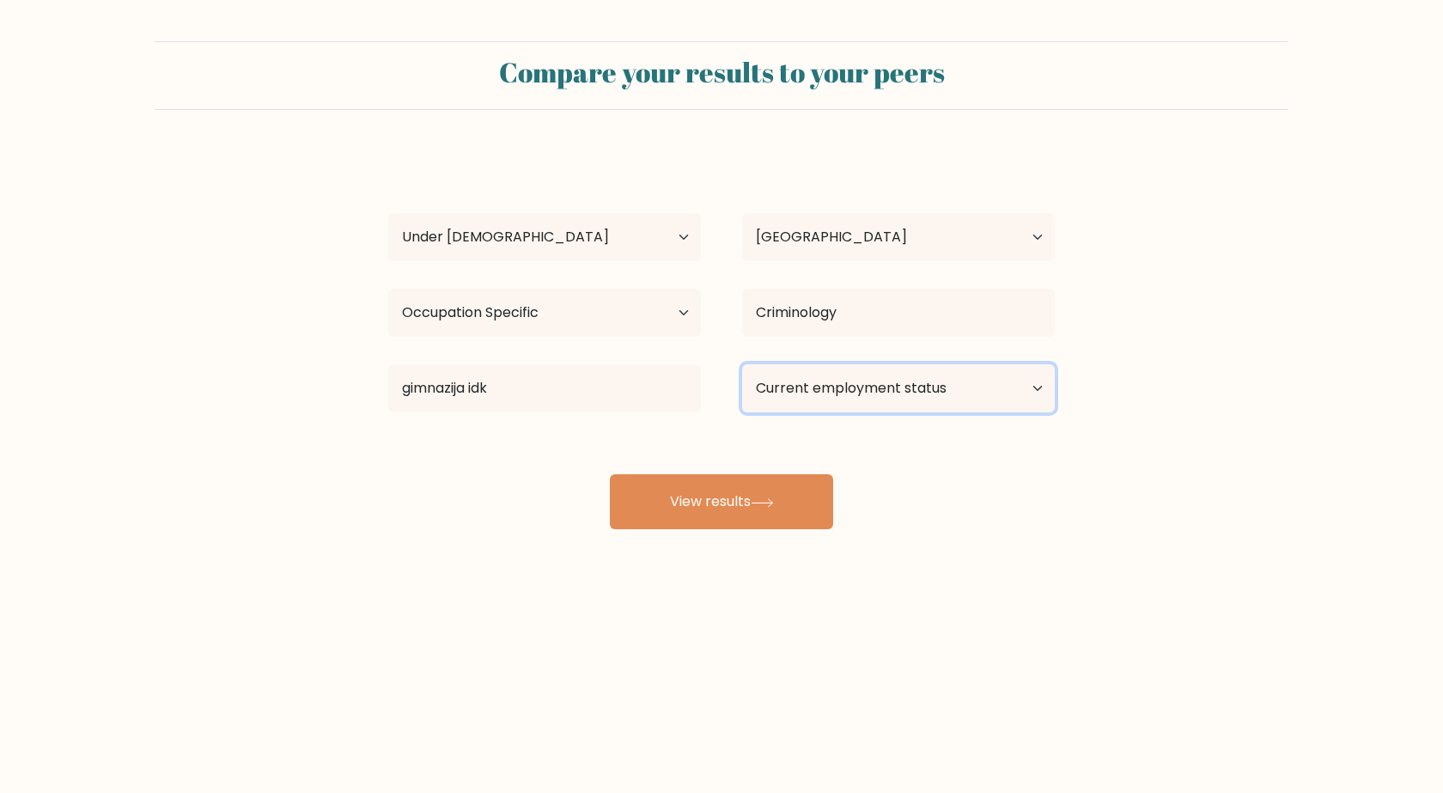
click at [866, 381] on select "Current employment status Employed Student Retired Other / prefer not to answer" at bounding box center [898, 388] width 313 height 48
select select "student"
click at [742, 364] on select "Current employment status Employed Student Retired Other / prefer not to answer" at bounding box center [898, 388] width 313 height 48
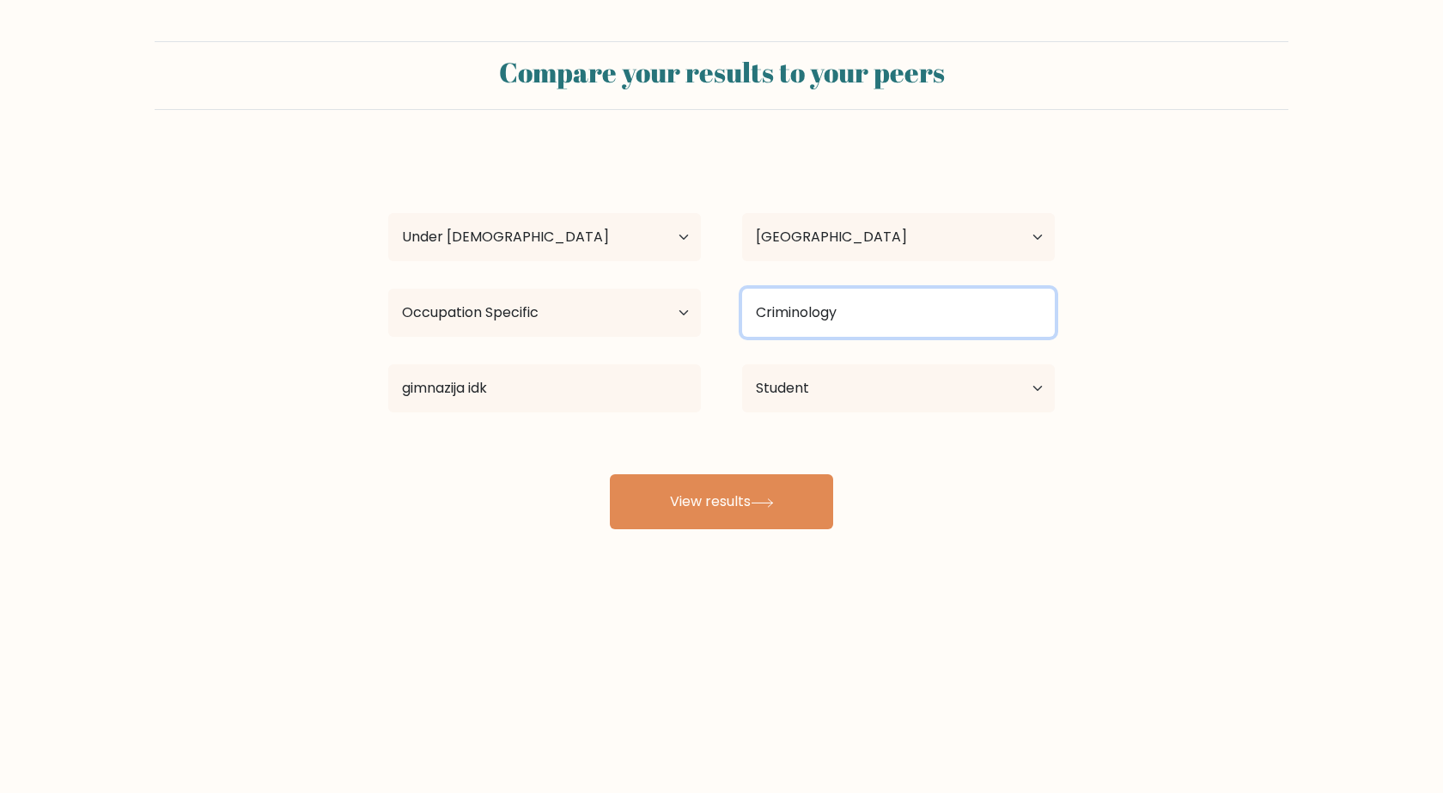
click at [868, 304] on input "Criminology" at bounding box center [898, 313] width 313 height 48
type input "C"
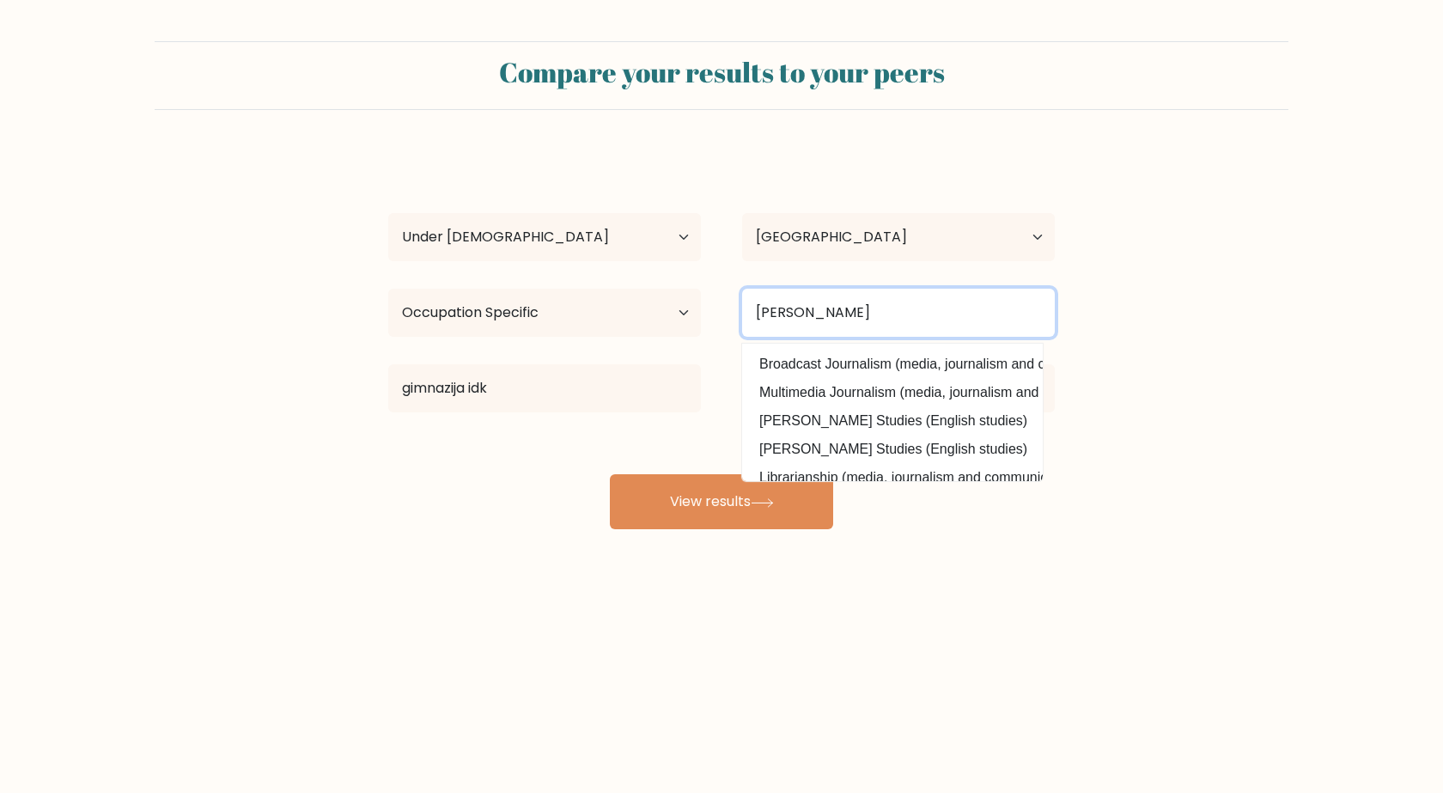
scroll to position [0, 0]
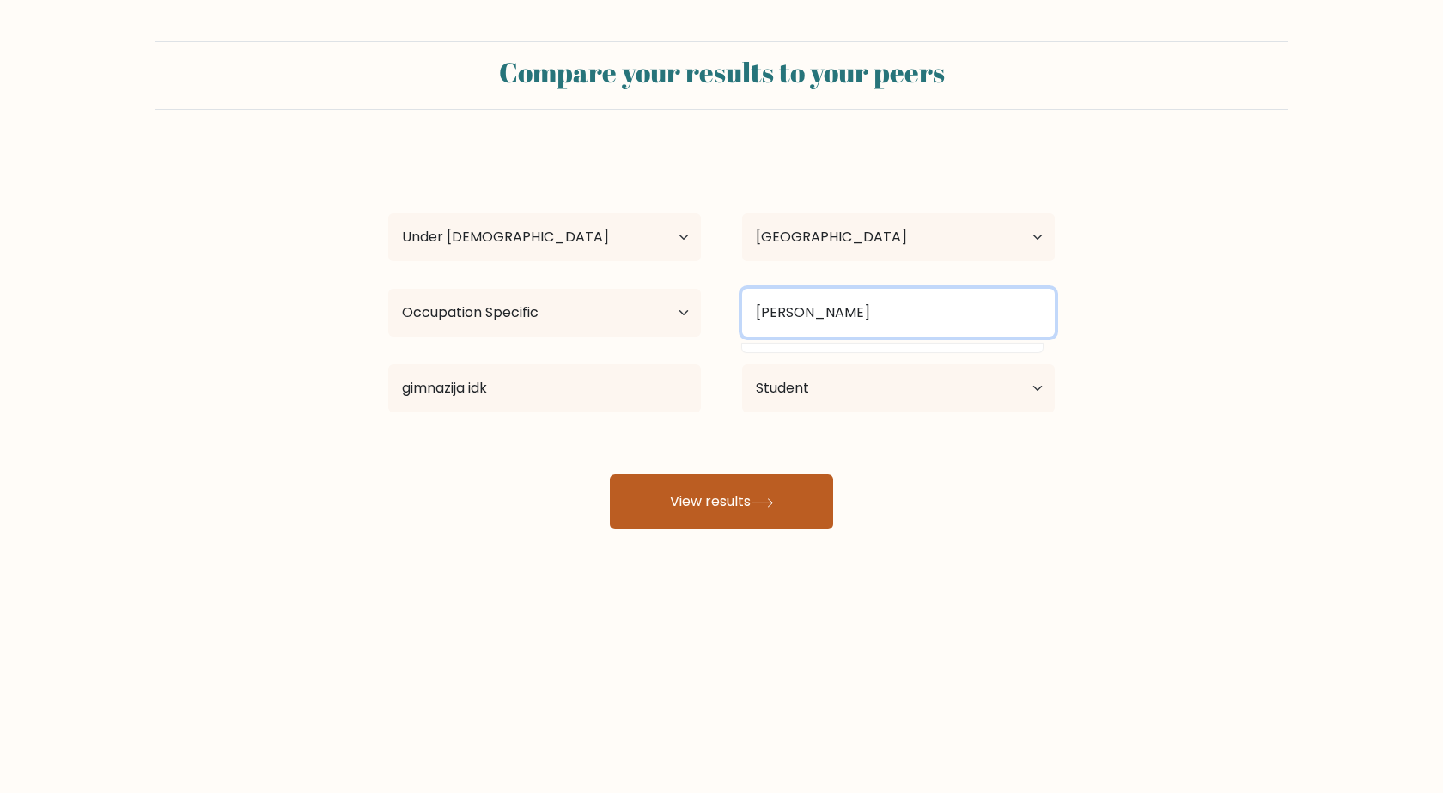
type input "NIŠTA JOŠ"
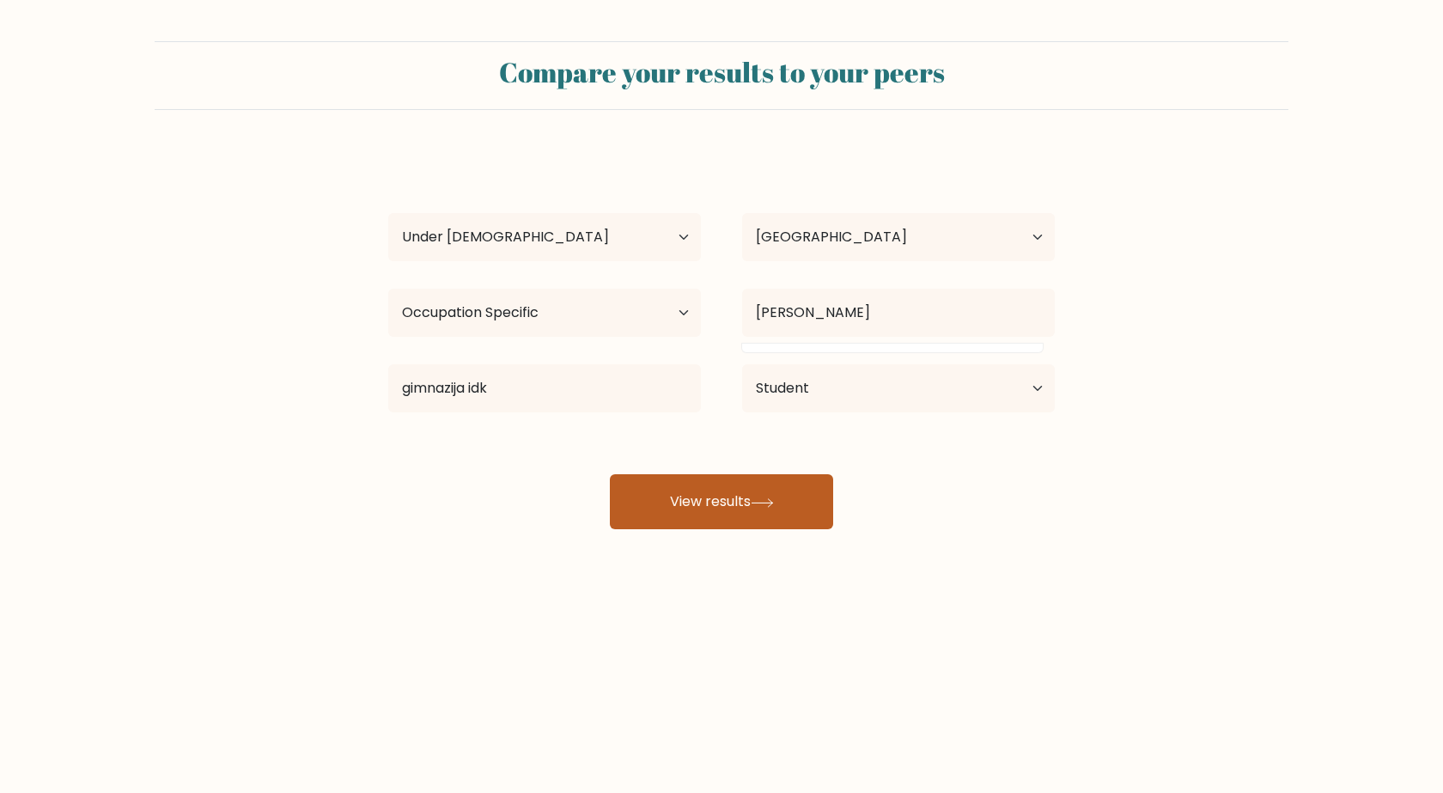
click at [737, 512] on button "View results" at bounding box center [721, 501] width 223 height 55
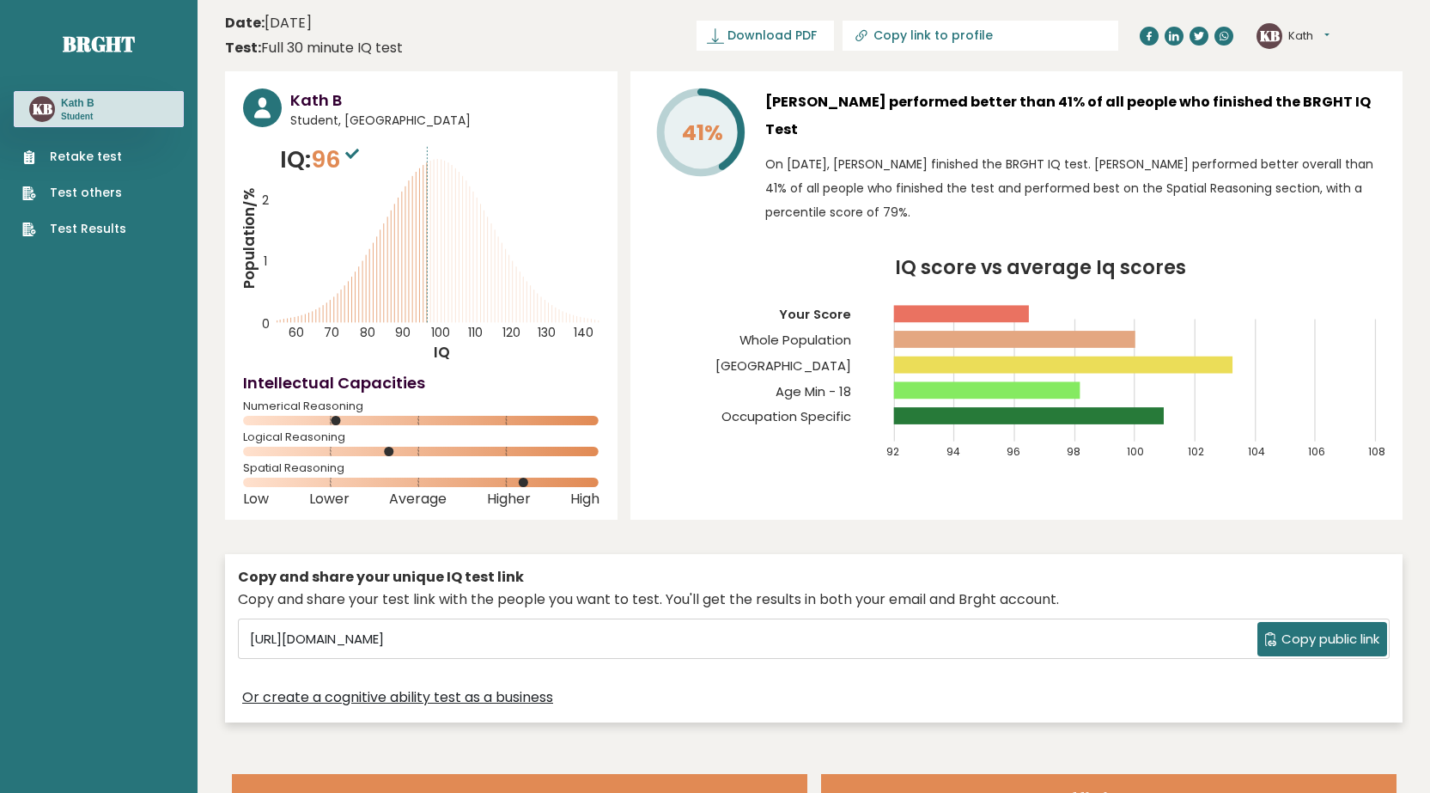
click at [1302, 38] on button "Kath" at bounding box center [1309, 35] width 41 height 17
click at [1329, 83] on link "Profile" at bounding box center [1334, 87] width 88 height 24
click at [1302, 36] on button "Kath" at bounding box center [1309, 35] width 41 height 17
click at [61, 113] on p "Student" at bounding box center [78, 117] width 34 height 12
click at [42, 112] on text "KB" at bounding box center [43, 109] width 20 height 20
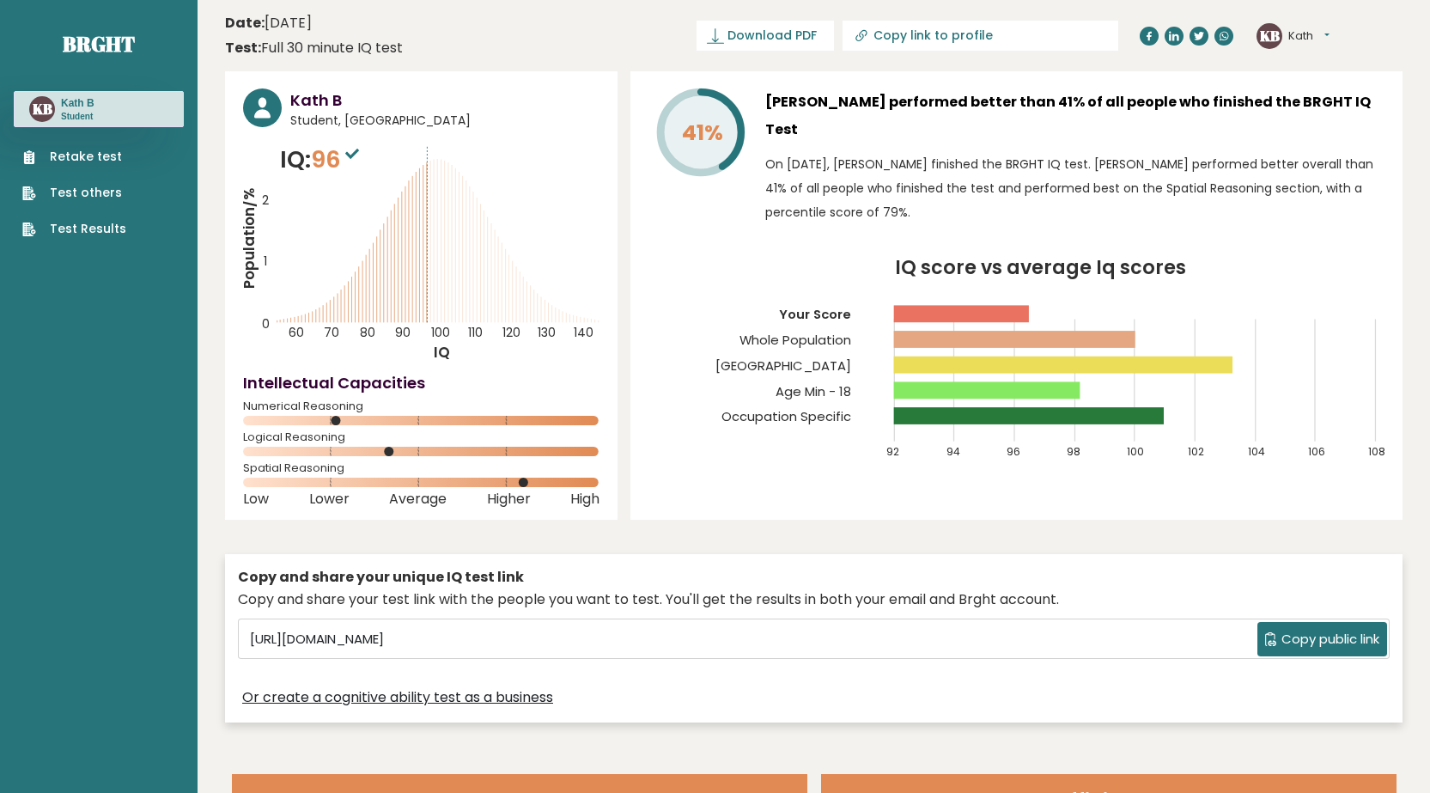
click at [811, 407] on tspan "Occupation Specific" at bounding box center [787, 416] width 130 height 18
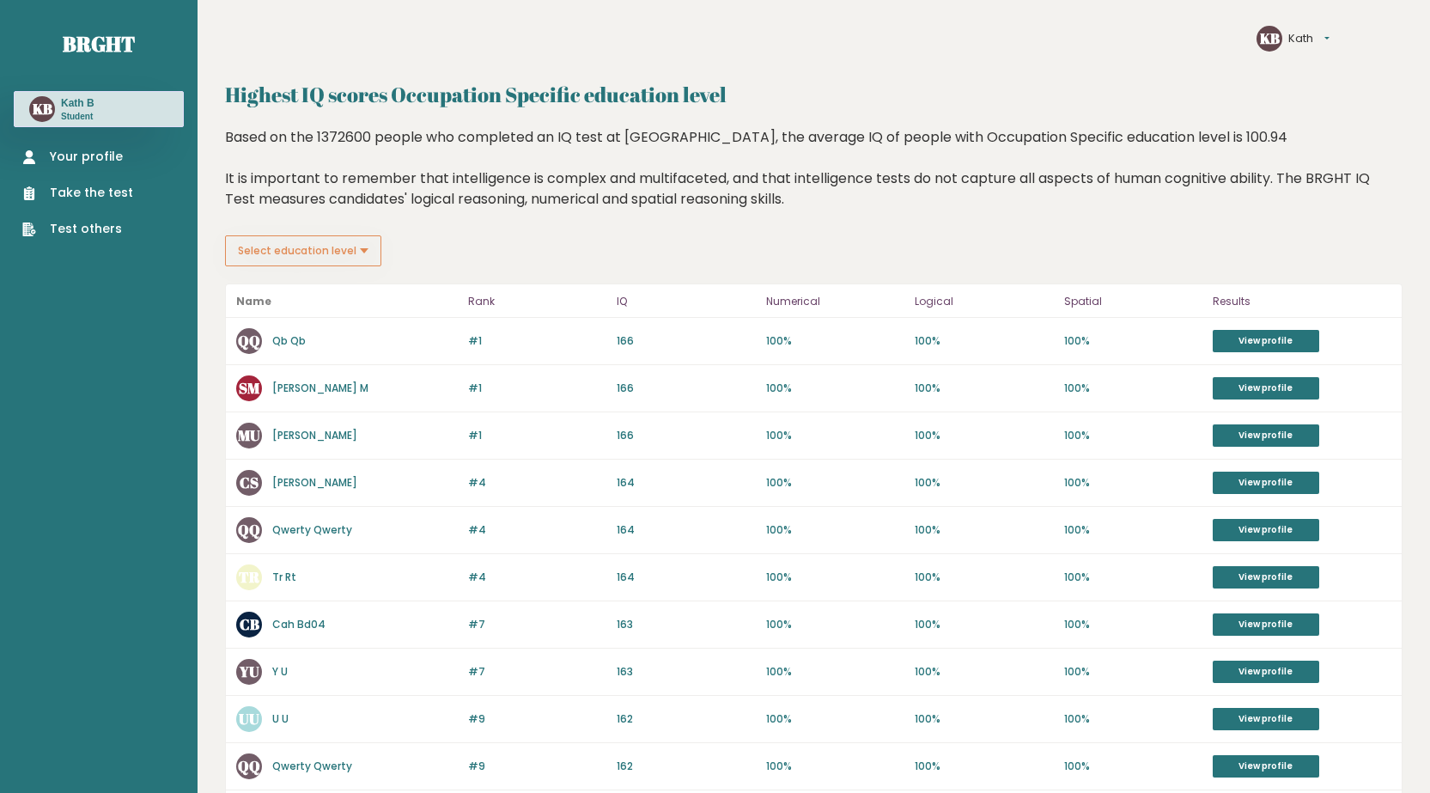
click at [343, 263] on button "Select education level" at bounding box center [303, 250] width 156 height 31
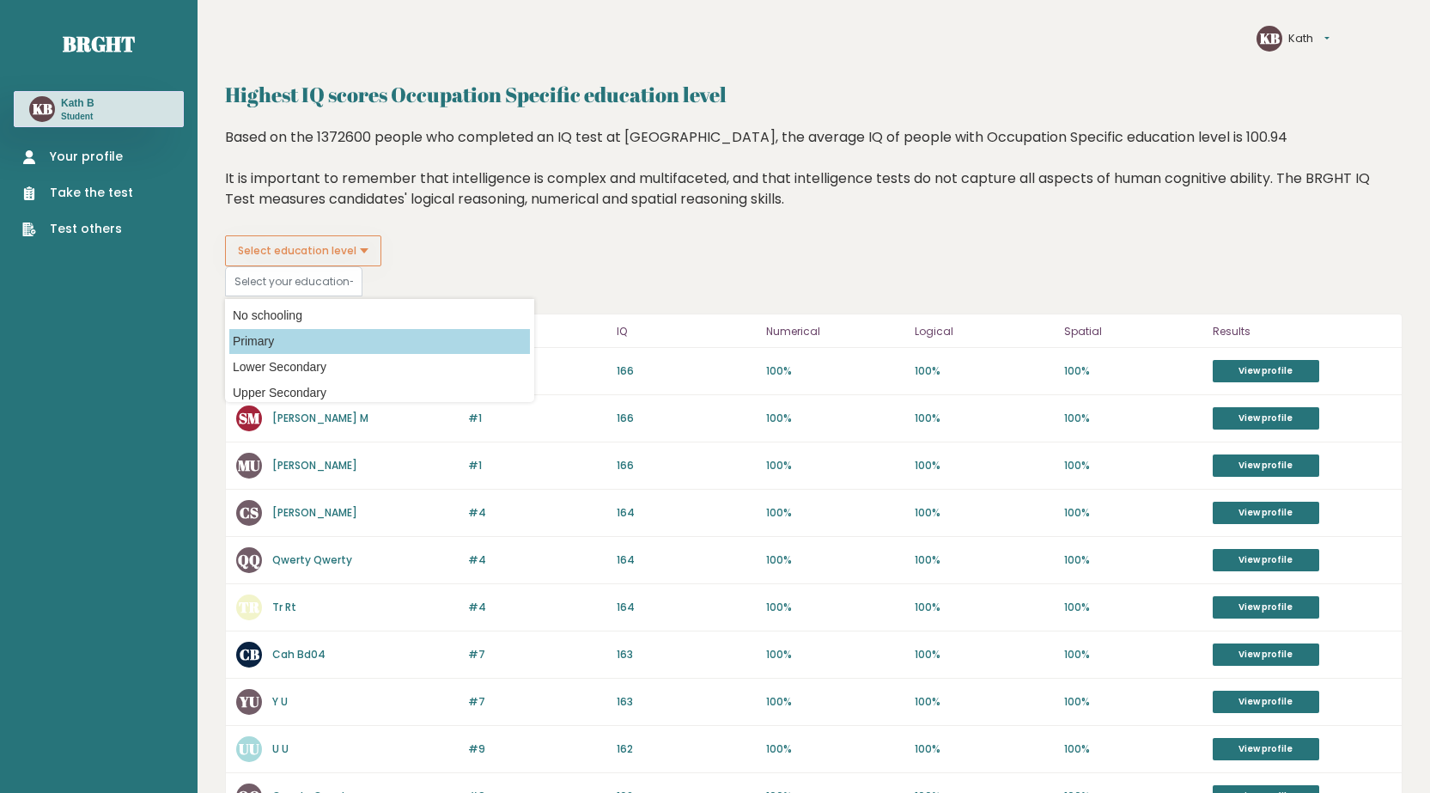
click at [321, 335] on option "Primary" at bounding box center [379, 341] width 301 height 25
type input "primary"
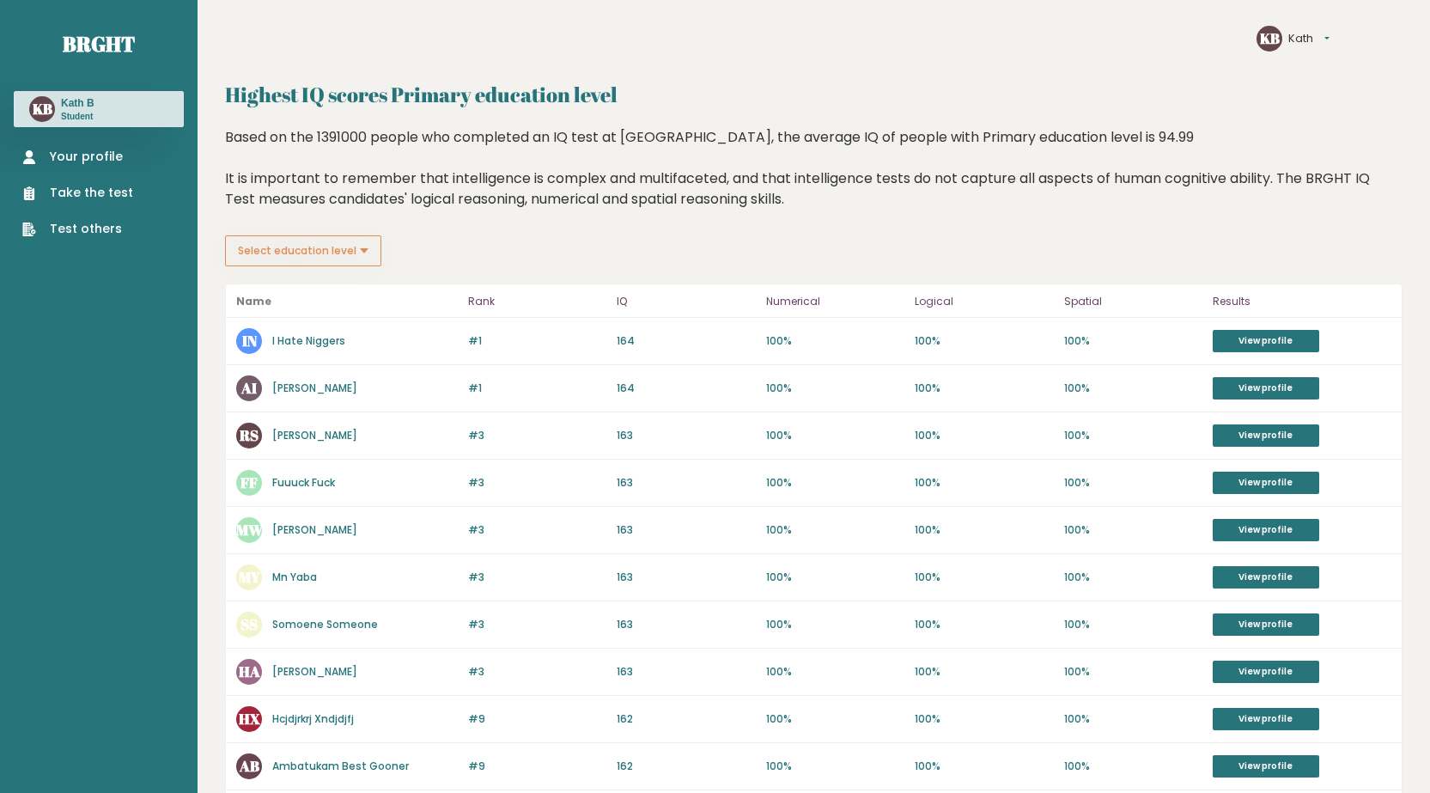
click at [1289, 21] on header "KB Kath Settings Logout" at bounding box center [814, 26] width 1178 height 52
click at [1306, 40] on button "Kath" at bounding box center [1309, 38] width 41 height 17
click at [1328, 64] on link "Settings" at bounding box center [1332, 62] width 84 height 17
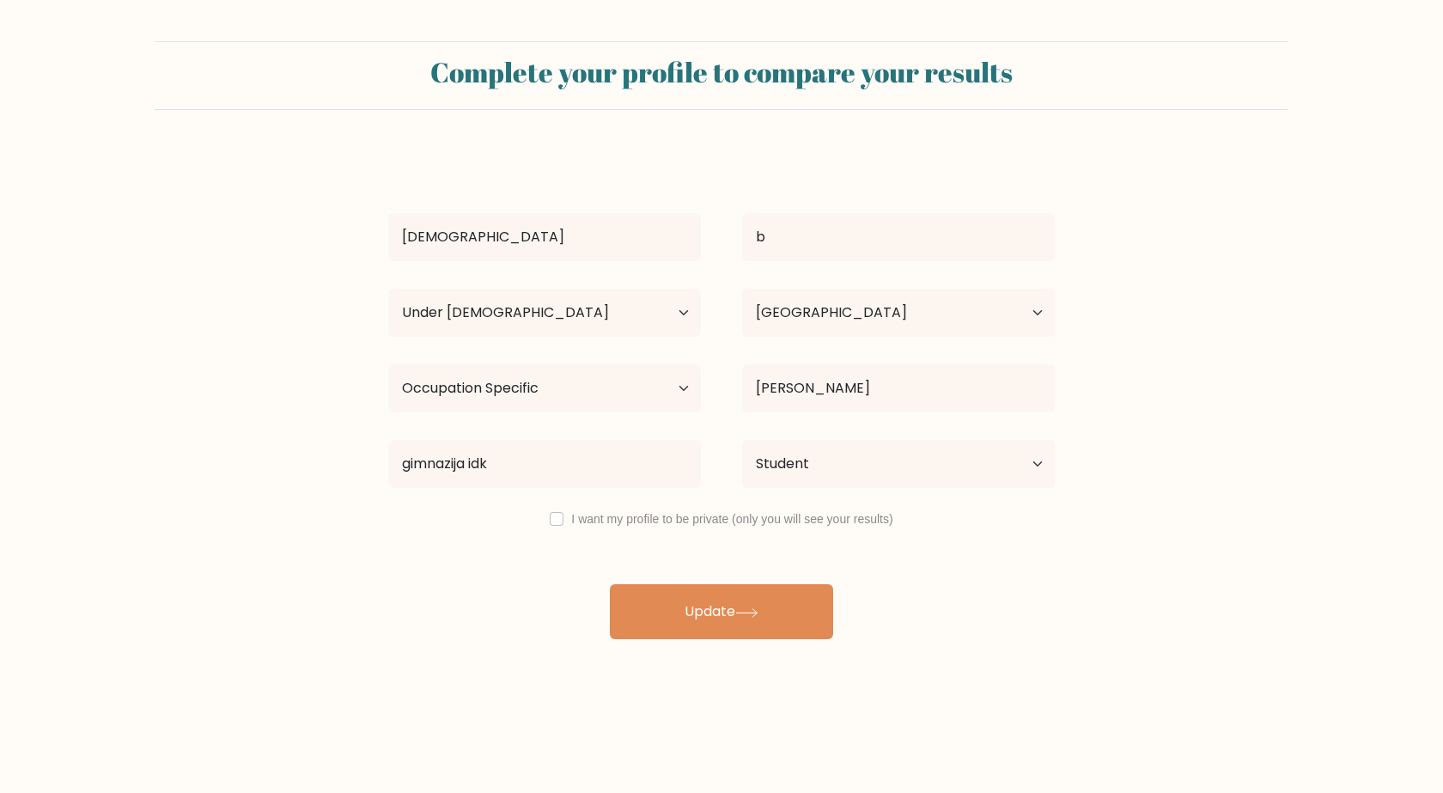
select select "min_18"
select select "HR"
select select "occupation_specific"
select select "student"
click at [668, 384] on select "Highest education level No schooling Primary Lower Secondary Upper Secondary Oc…" at bounding box center [544, 388] width 313 height 48
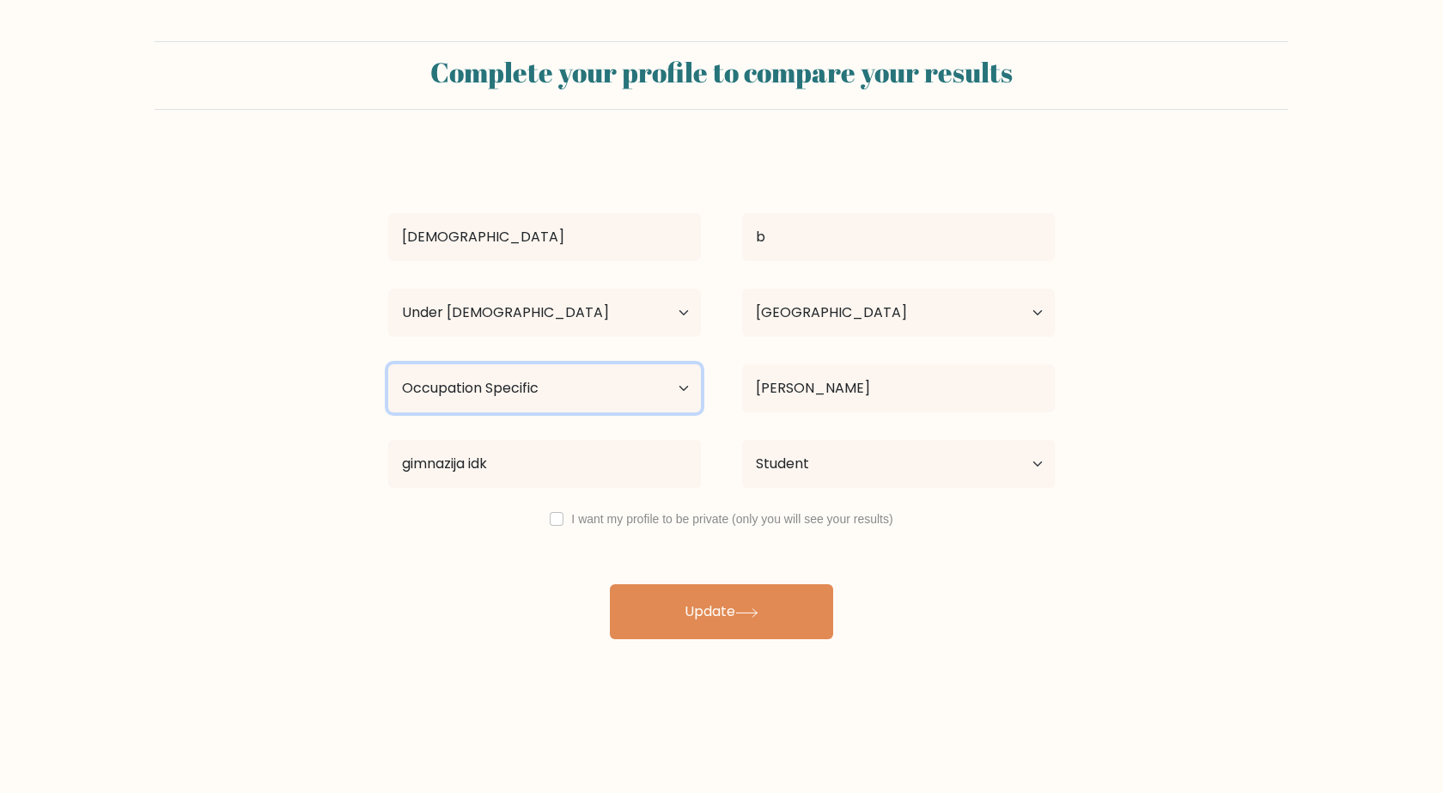
select select "primary"
click at [388, 364] on select "Highest education level No schooling Primary Lower Secondary Upper Secondary Oc…" at bounding box center [544, 388] width 313 height 48
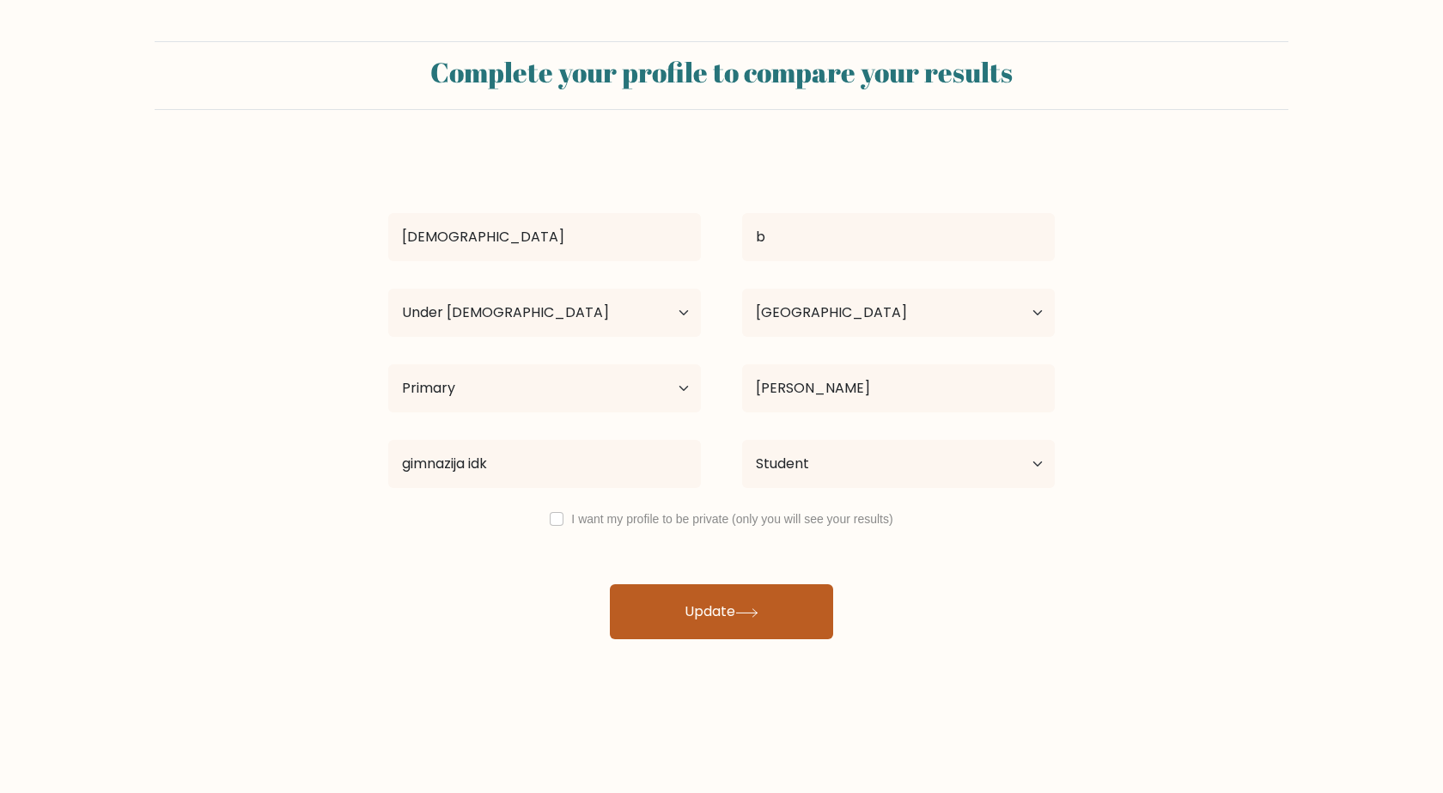
click at [742, 610] on icon at bounding box center [746, 612] width 23 height 9
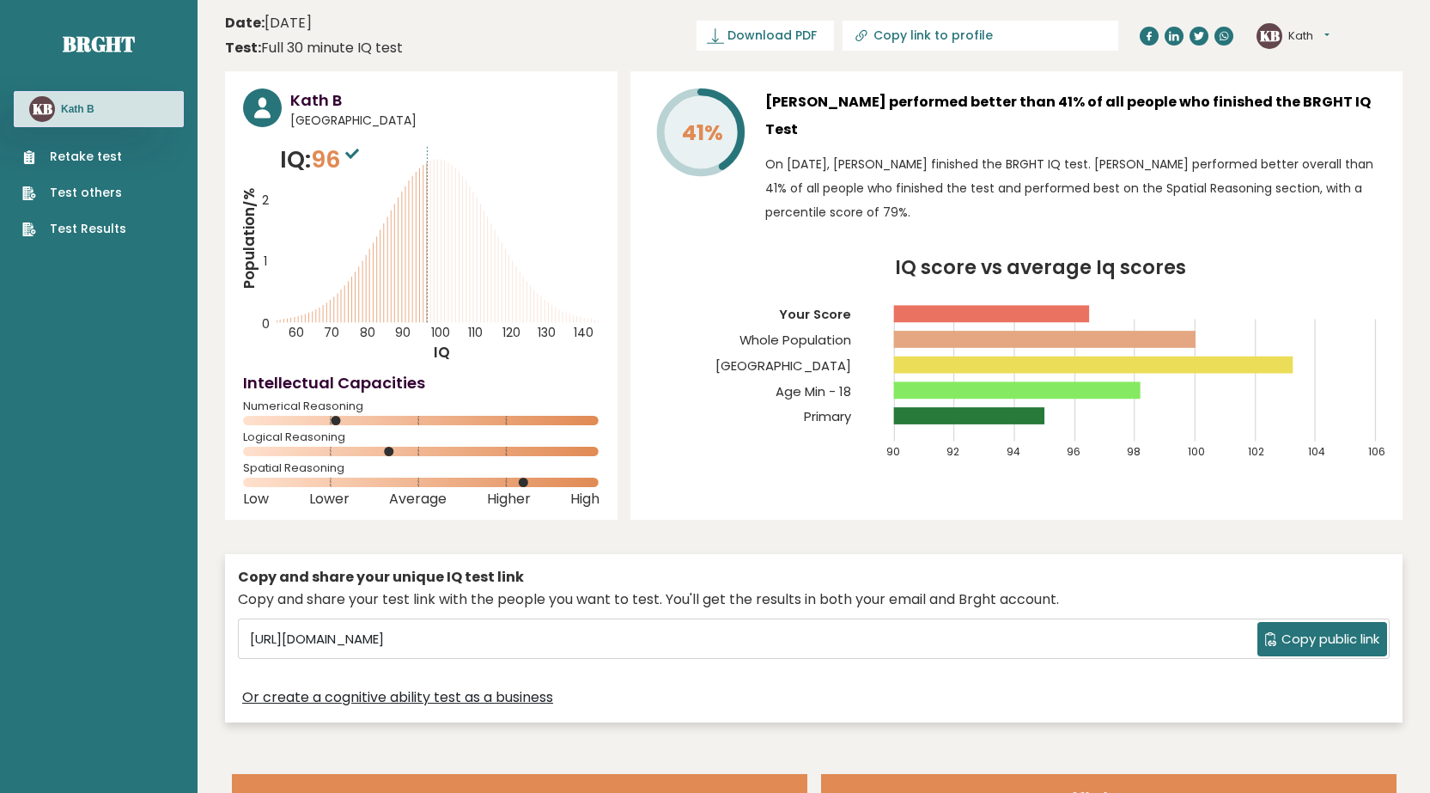
click at [1316, 21] on div "KB Kath Dashboard Profile Settings Logout" at bounding box center [1330, 36] width 146 height 34
click at [1317, 35] on button "Kath" at bounding box center [1309, 35] width 41 height 17
click at [1325, 104] on link "Settings" at bounding box center [1334, 111] width 88 height 24
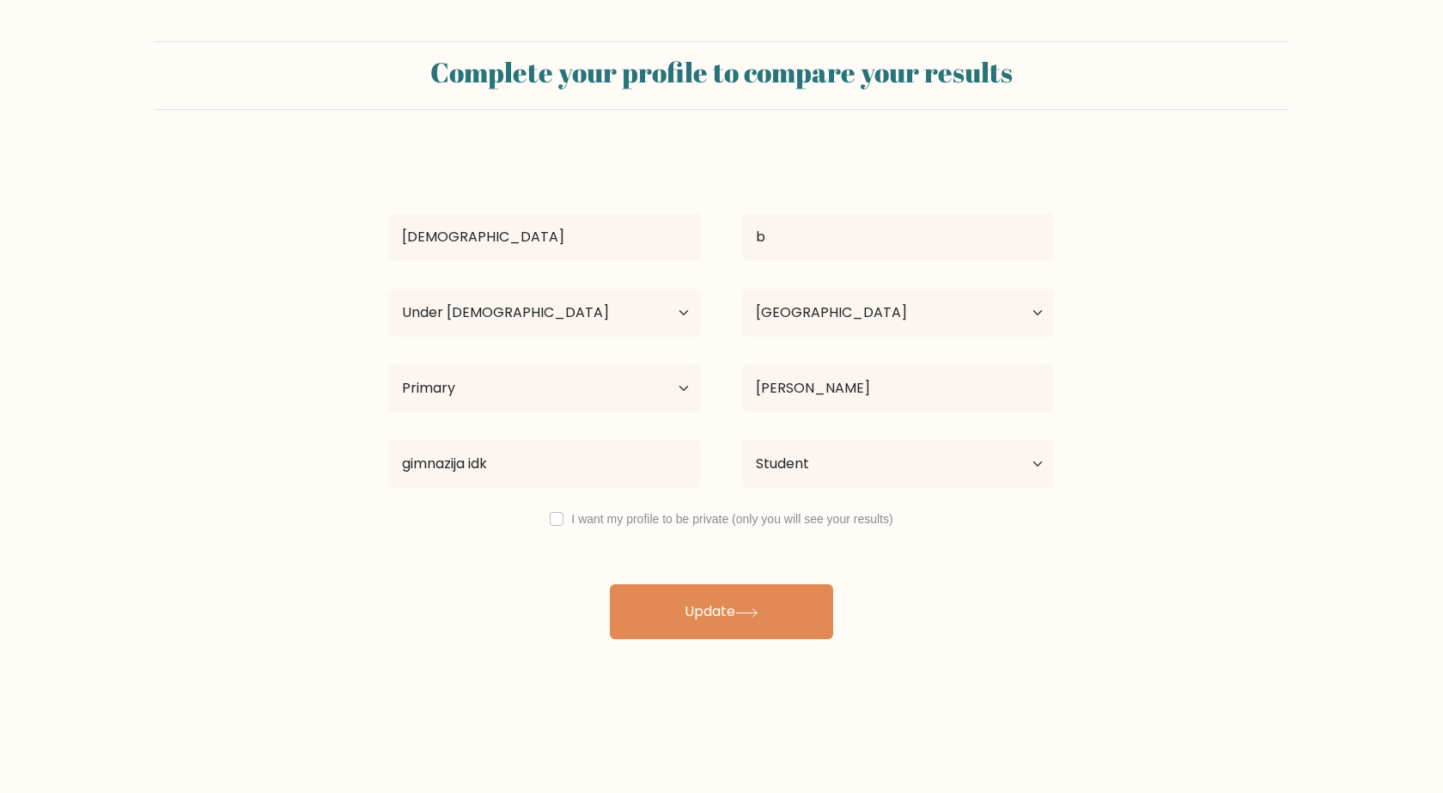
select select "min_18"
select select "HR"
select select "primary"
select select "student"
click at [564, 521] on div "I want my profile to be private (only you will see your results)" at bounding box center [722, 519] width 708 height 21
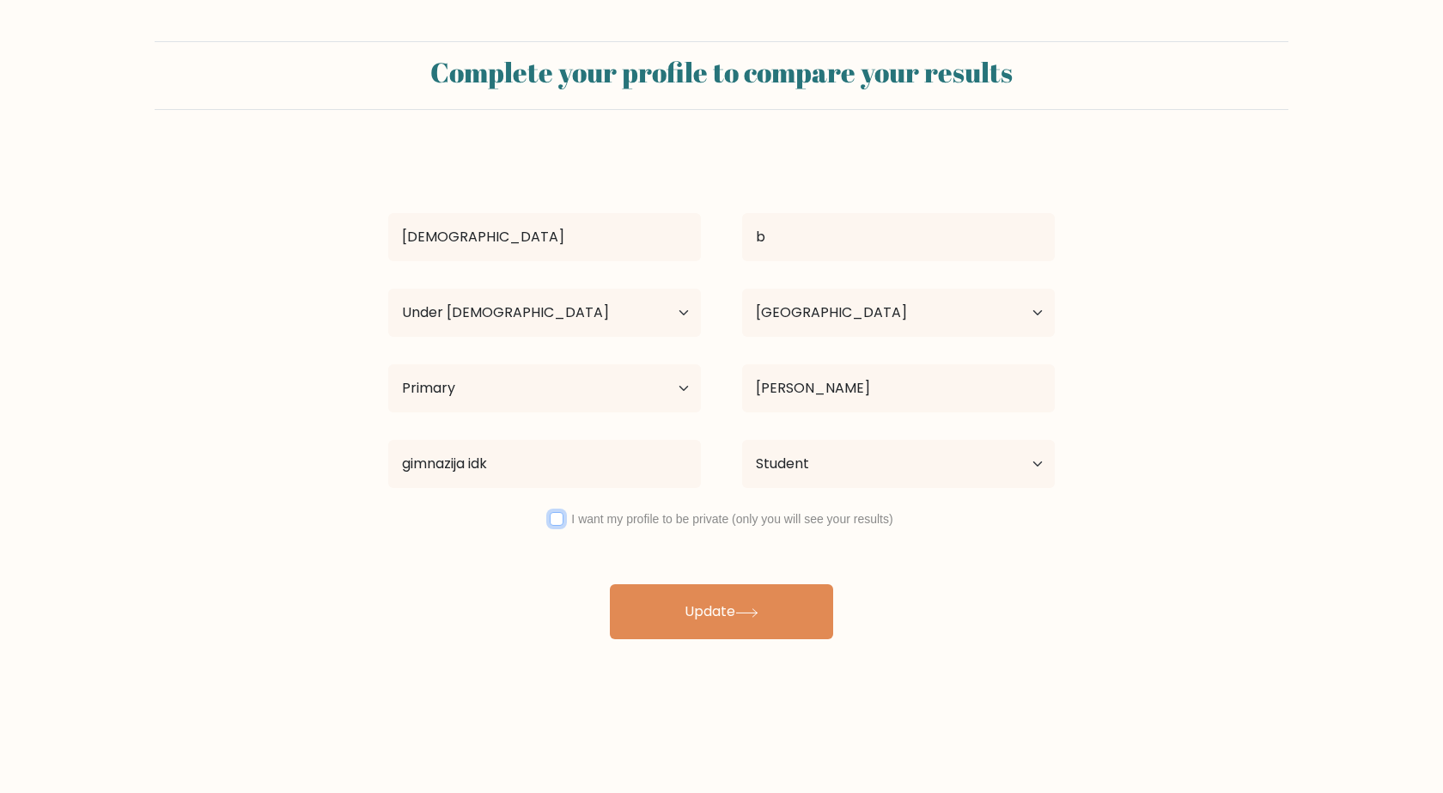
click at [558, 522] on input "checkbox" at bounding box center [557, 519] width 14 height 14
checkbox input "true"
click at [713, 613] on button "Update" at bounding box center [721, 611] width 223 height 55
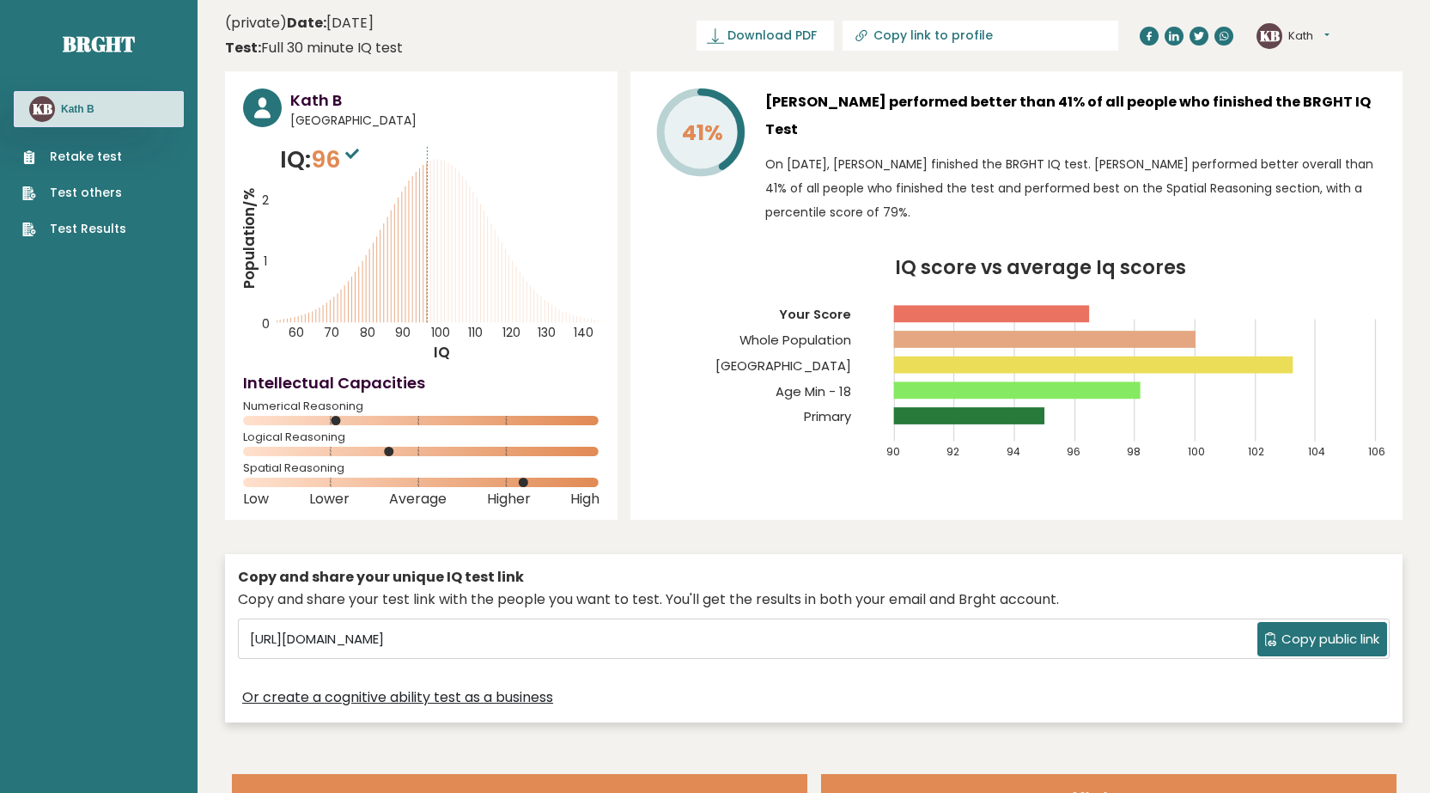
click at [1308, 34] on button "Kath" at bounding box center [1309, 35] width 41 height 17
click at [1310, 116] on link "Settings" at bounding box center [1334, 111] width 88 height 24
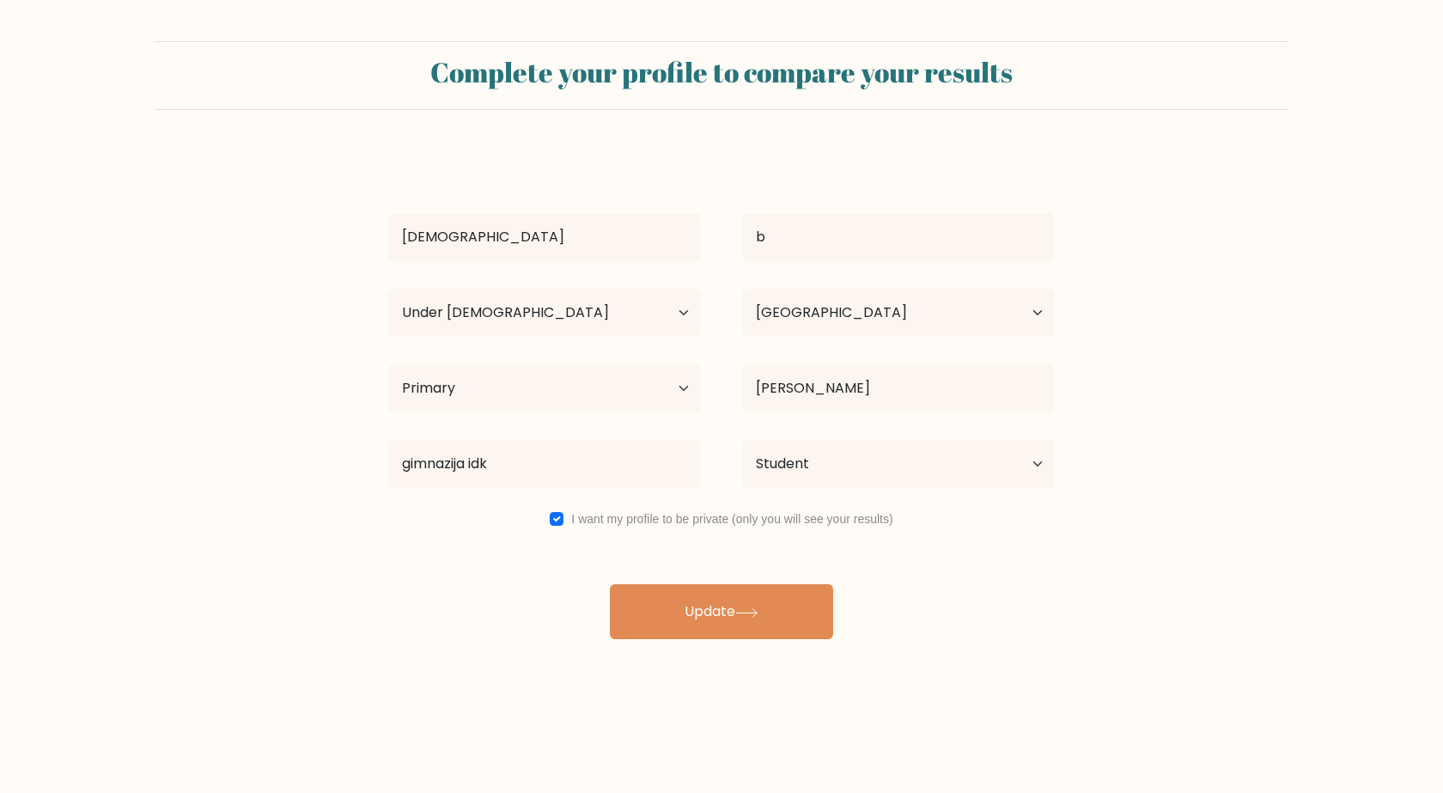
select select "min_18"
select select "HR"
select select "primary"
select select "student"
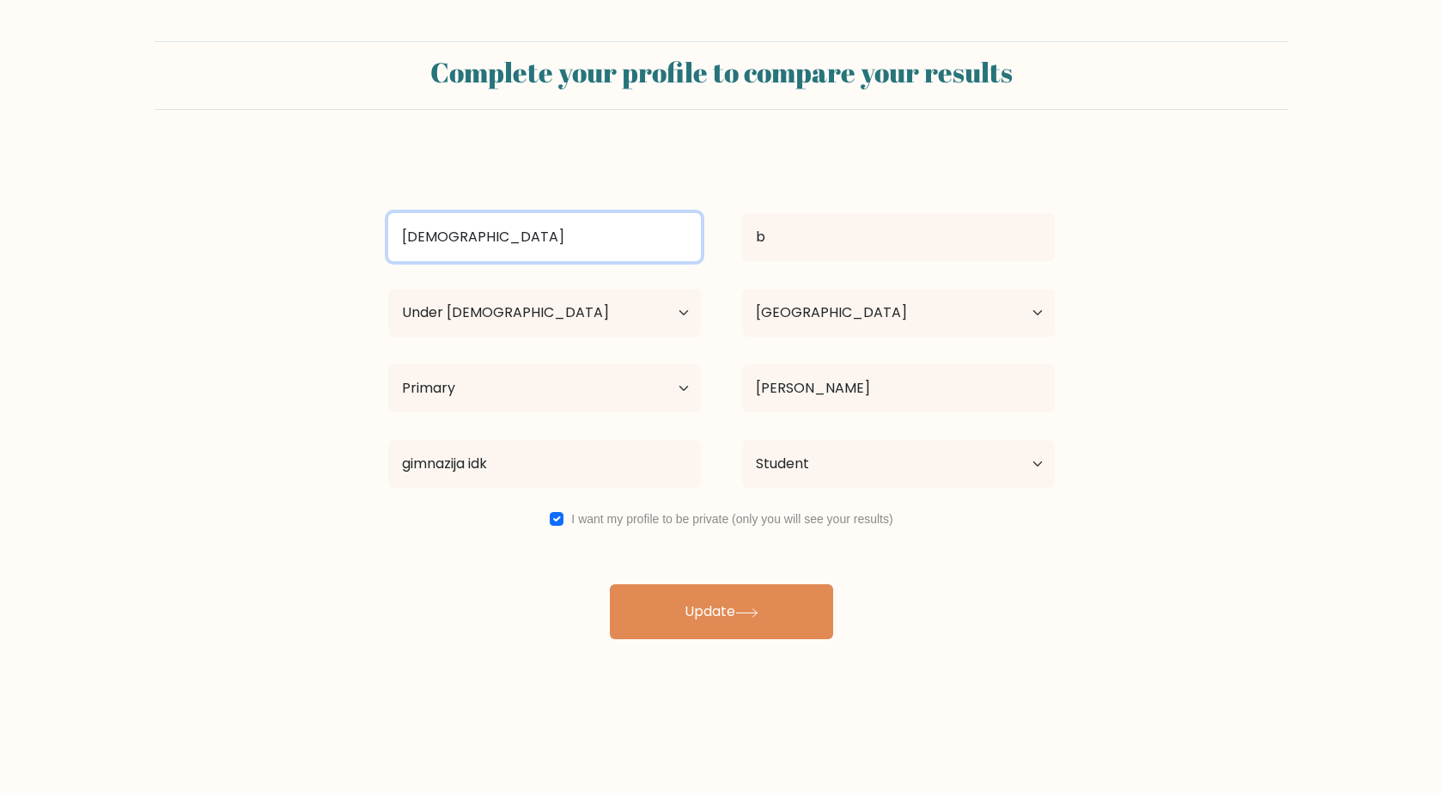
click at [576, 215] on input "kath" at bounding box center [544, 237] width 313 height 48
type input "k"
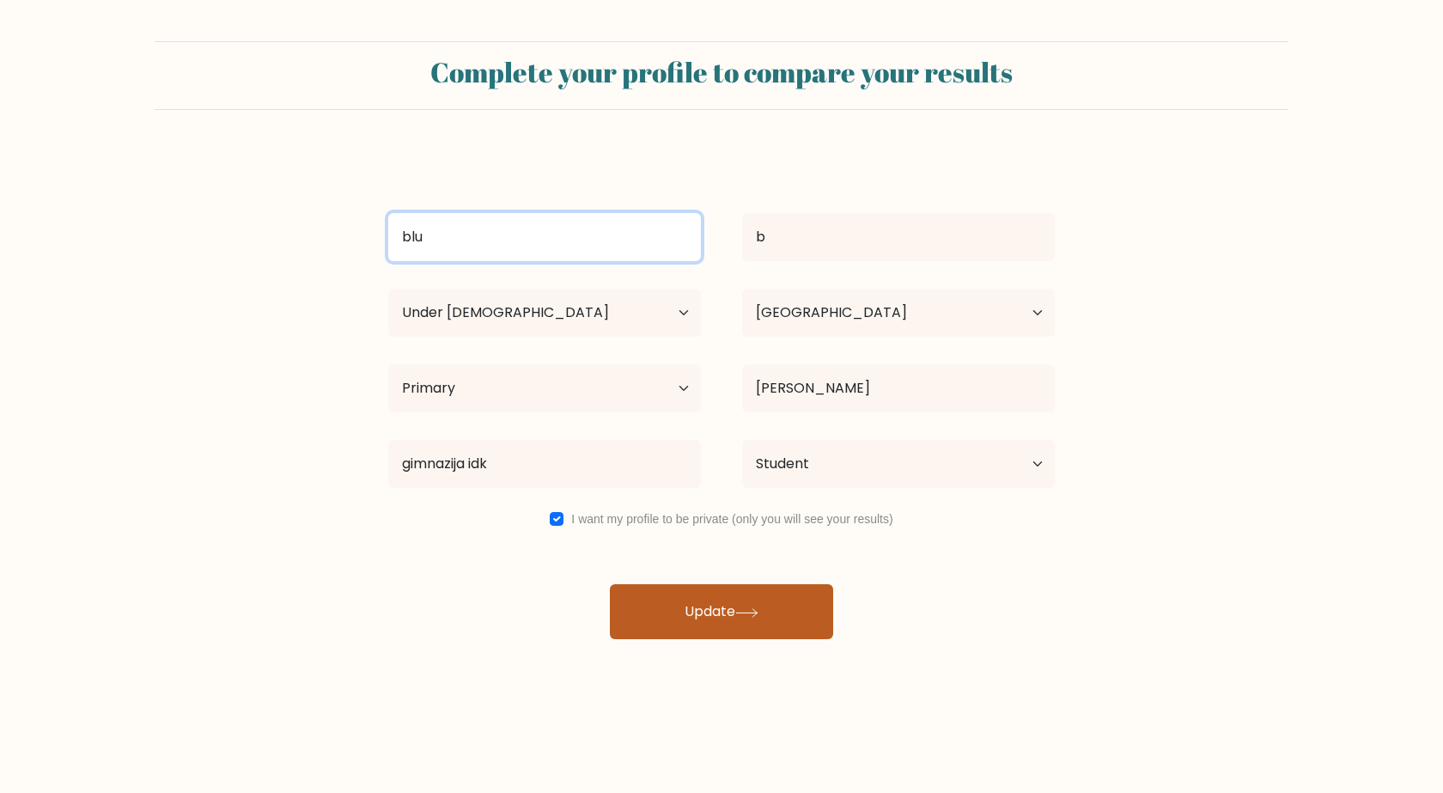
type input "blu"
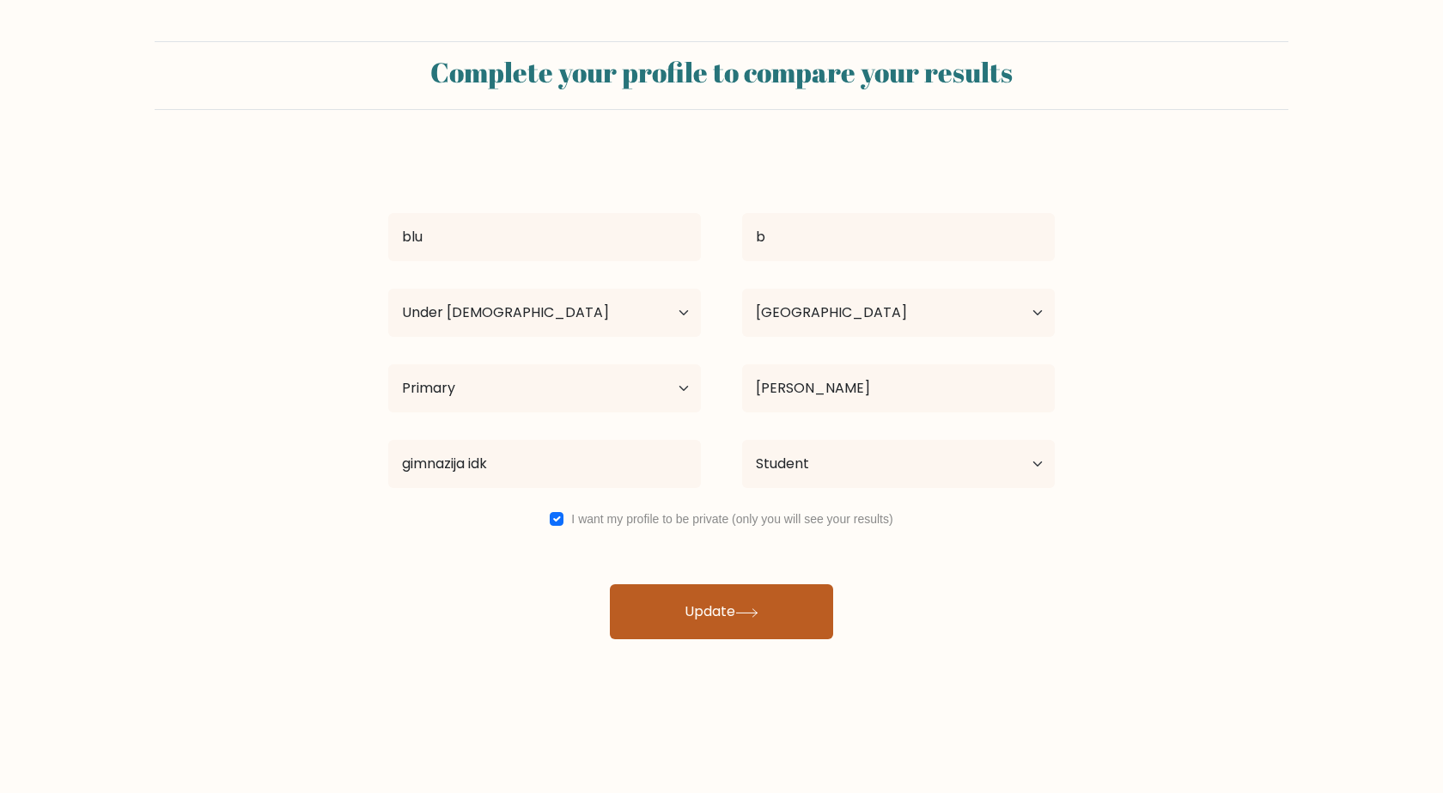
click at [741, 612] on icon at bounding box center [746, 612] width 23 height 9
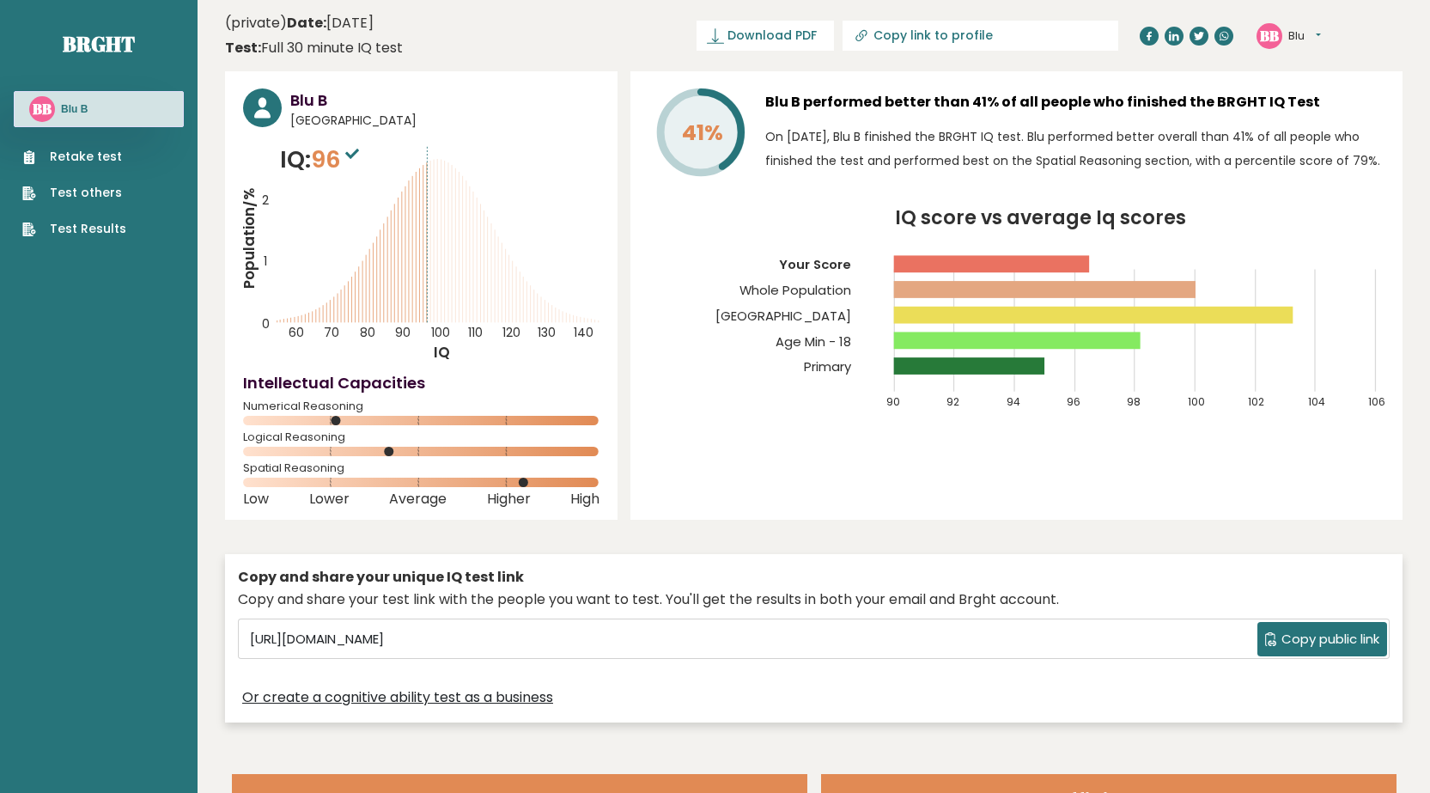
click at [1287, 34] on div "BB Blu Dashboard Profile Settings Logout" at bounding box center [1289, 36] width 64 height 26
click at [1297, 34] on button "Blu" at bounding box center [1305, 35] width 33 height 17
click at [1292, 37] on button "Blu" at bounding box center [1305, 35] width 33 height 17
click at [1321, 127] on link "Logout" at bounding box center [1334, 134] width 88 height 24
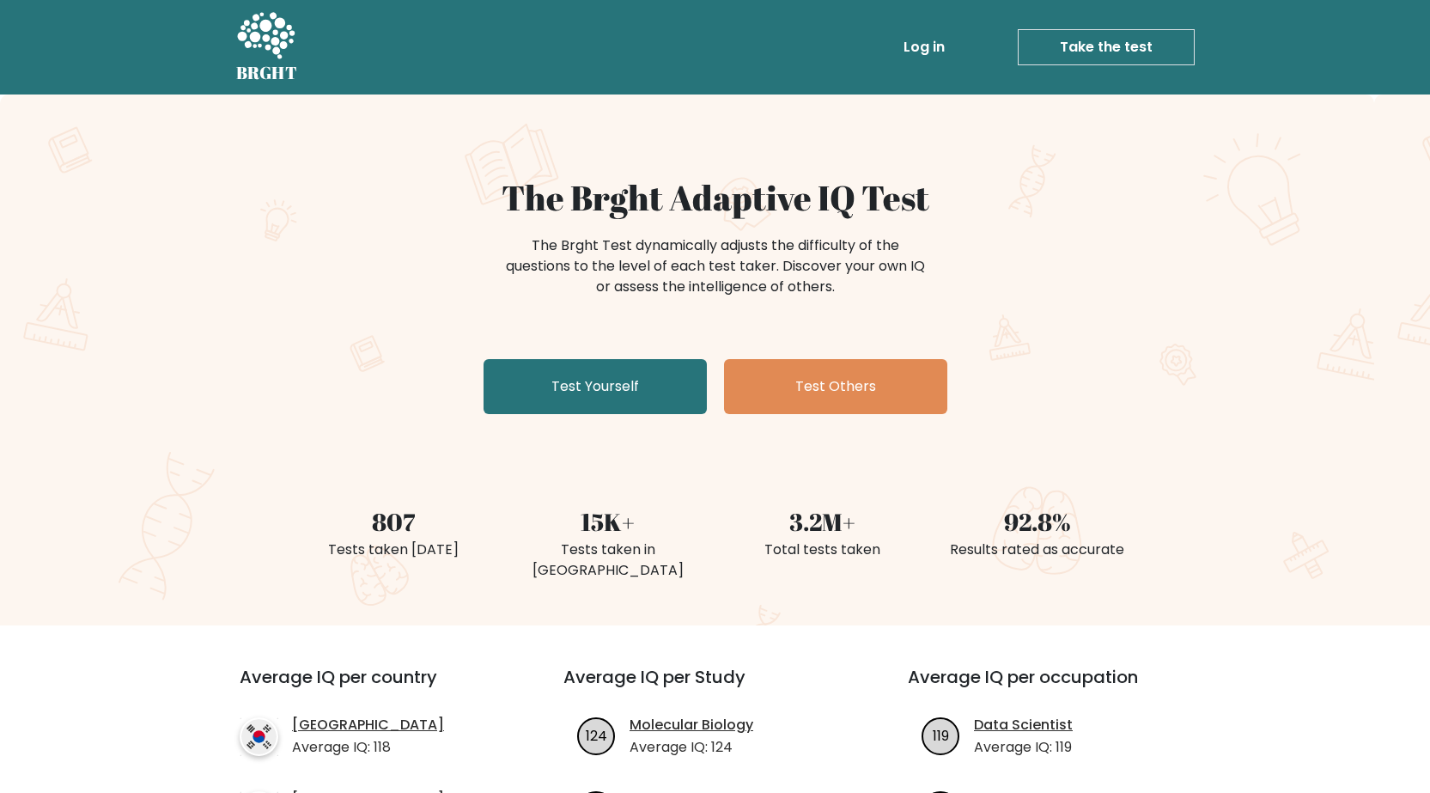
click at [921, 48] on link "Log in" at bounding box center [924, 47] width 55 height 34
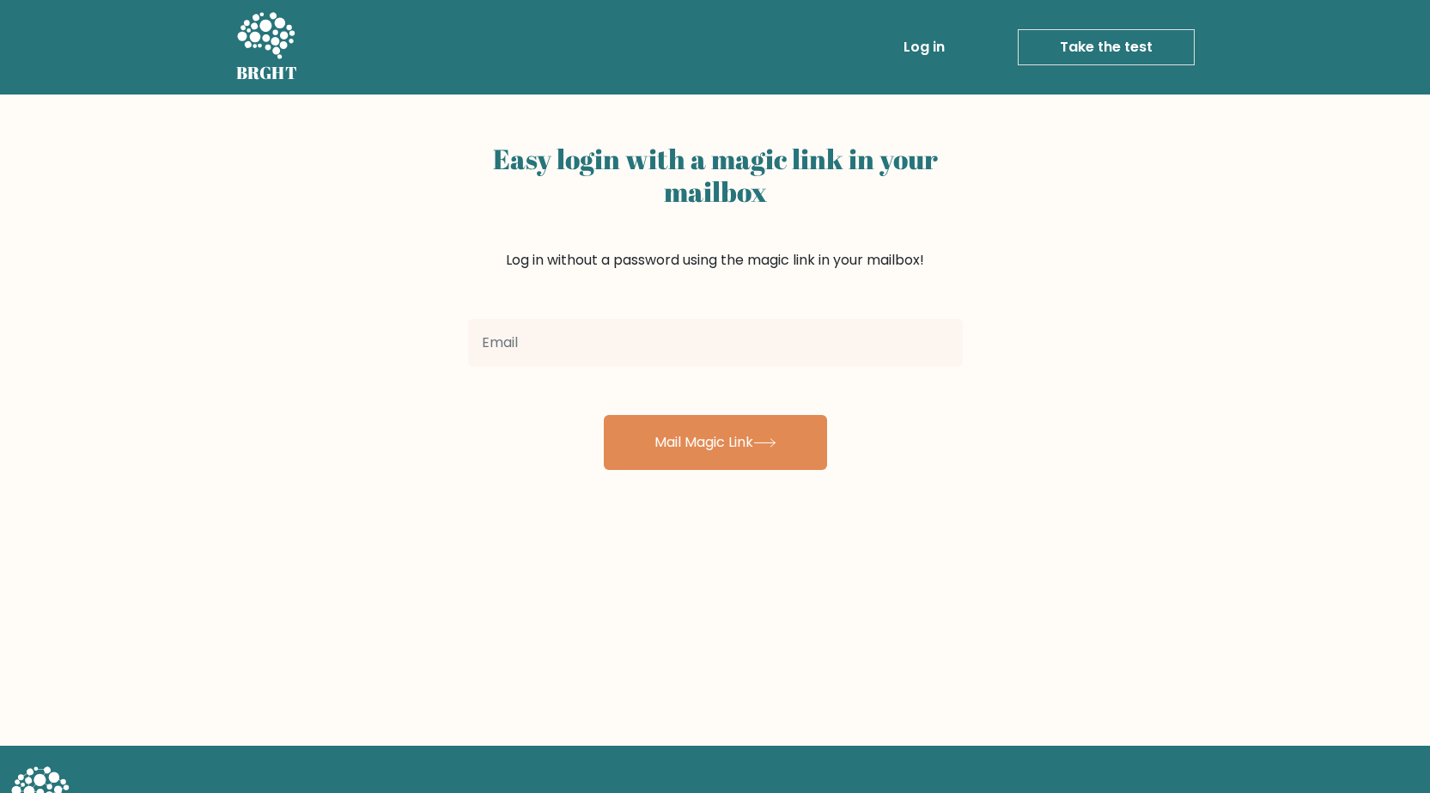
click at [737, 347] on input "email" at bounding box center [715, 343] width 495 height 48
type input "[EMAIL_ADDRESS][DOMAIN_NAME]"
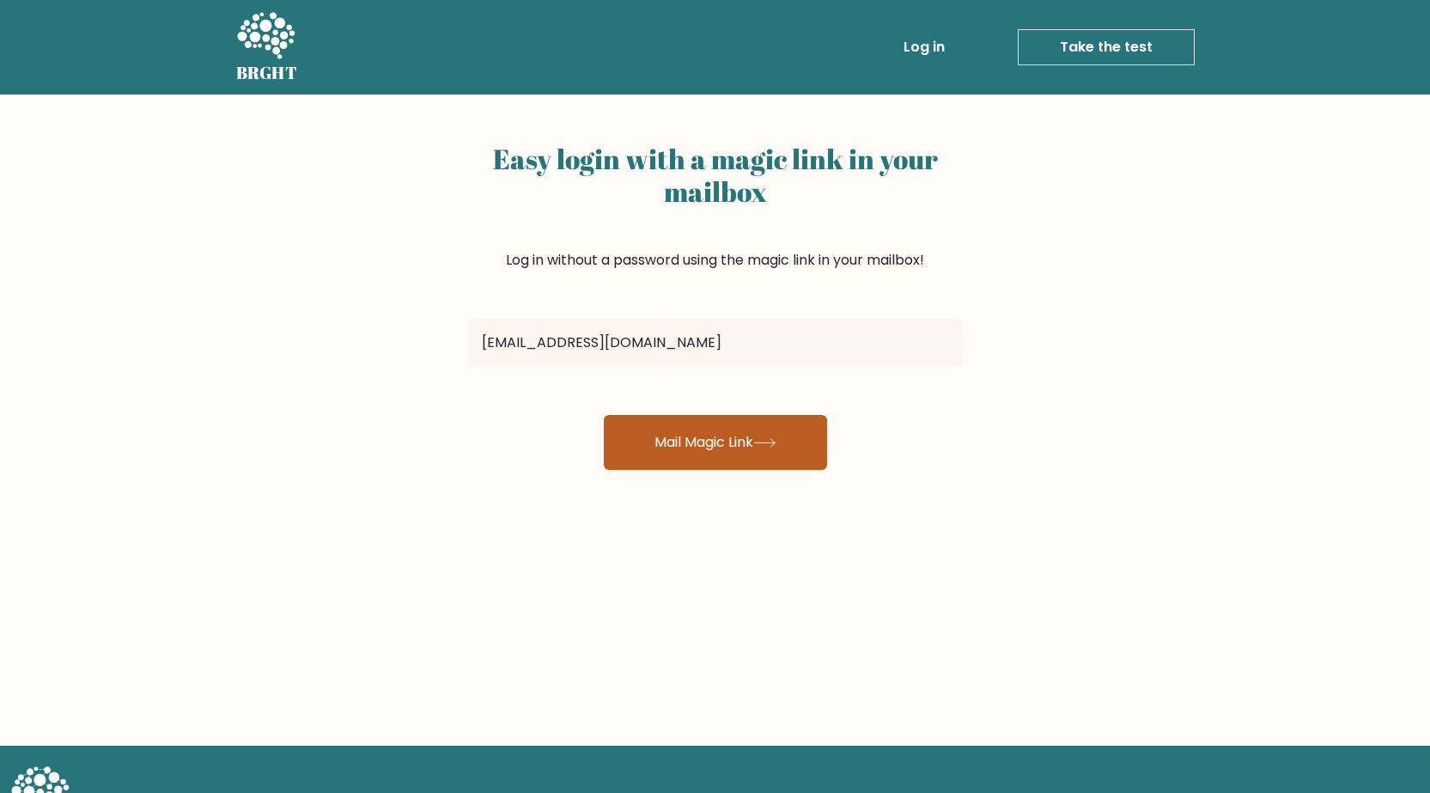
click at [749, 448] on button "Mail Magic Link" at bounding box center [715, 442] width 223 height 55
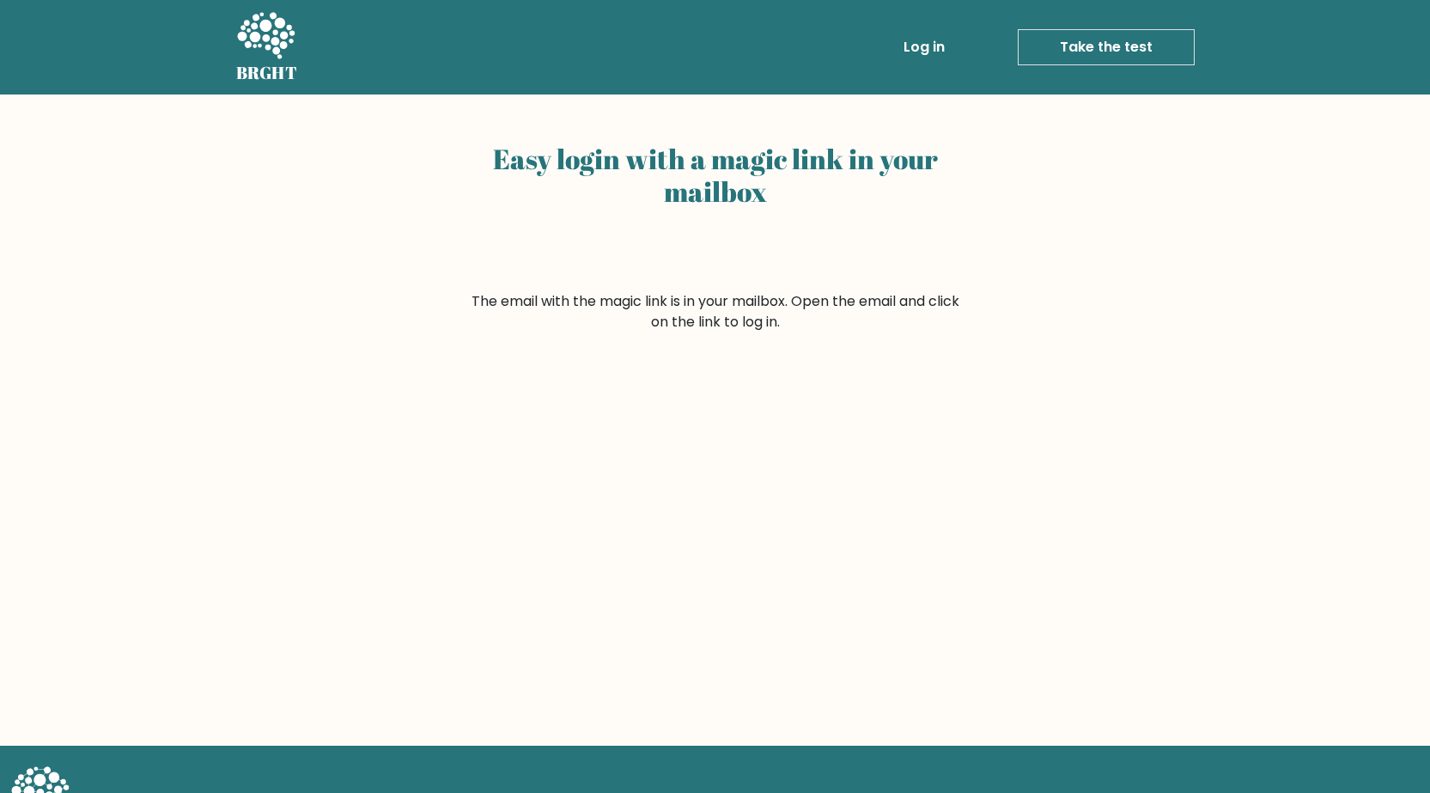
click at [1081, 46] on link "Take the test" at bounding box center [1106, 47] width 177 height 36
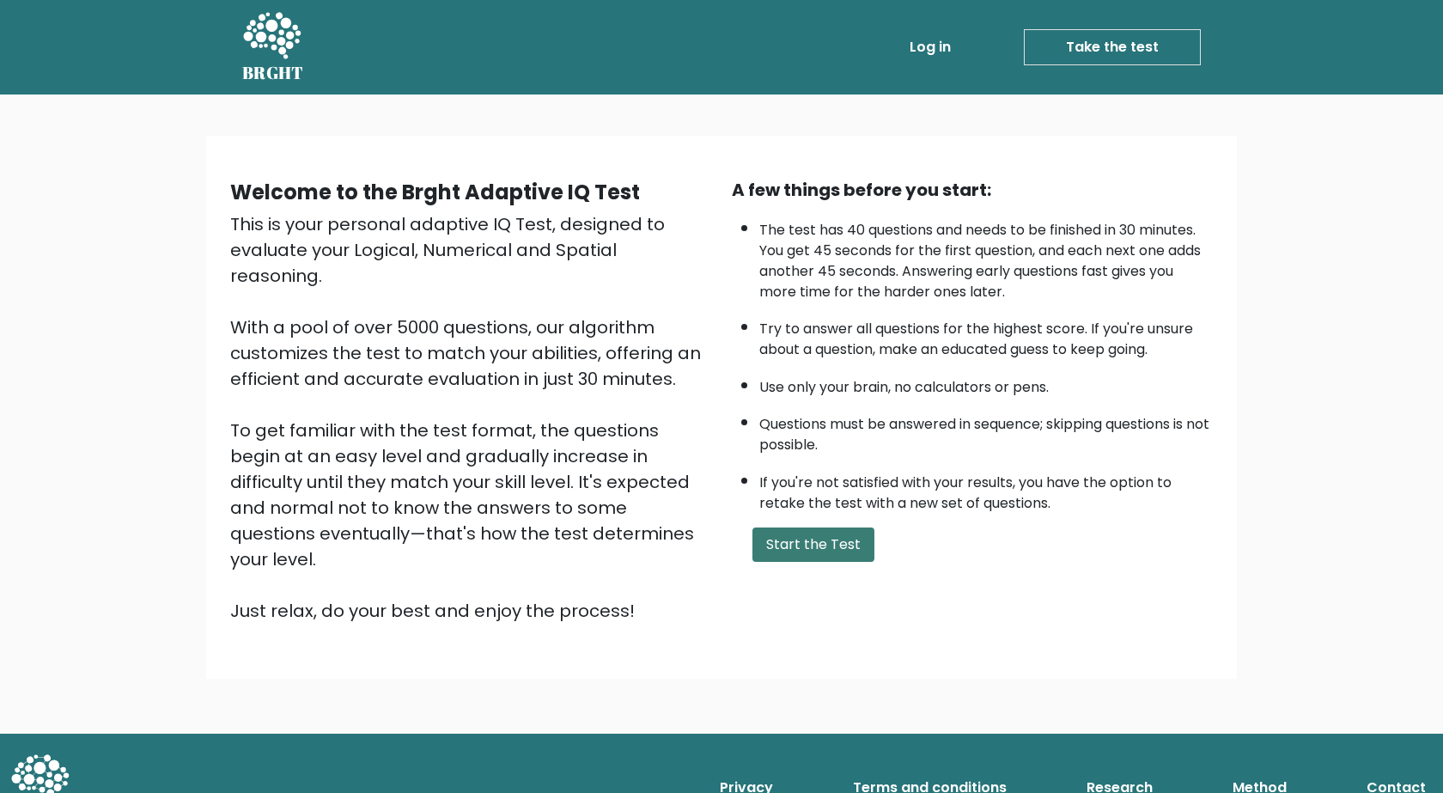
click at [844, 535] on button "Start the Test" at bounding box center [814, 544] width 122 height 34
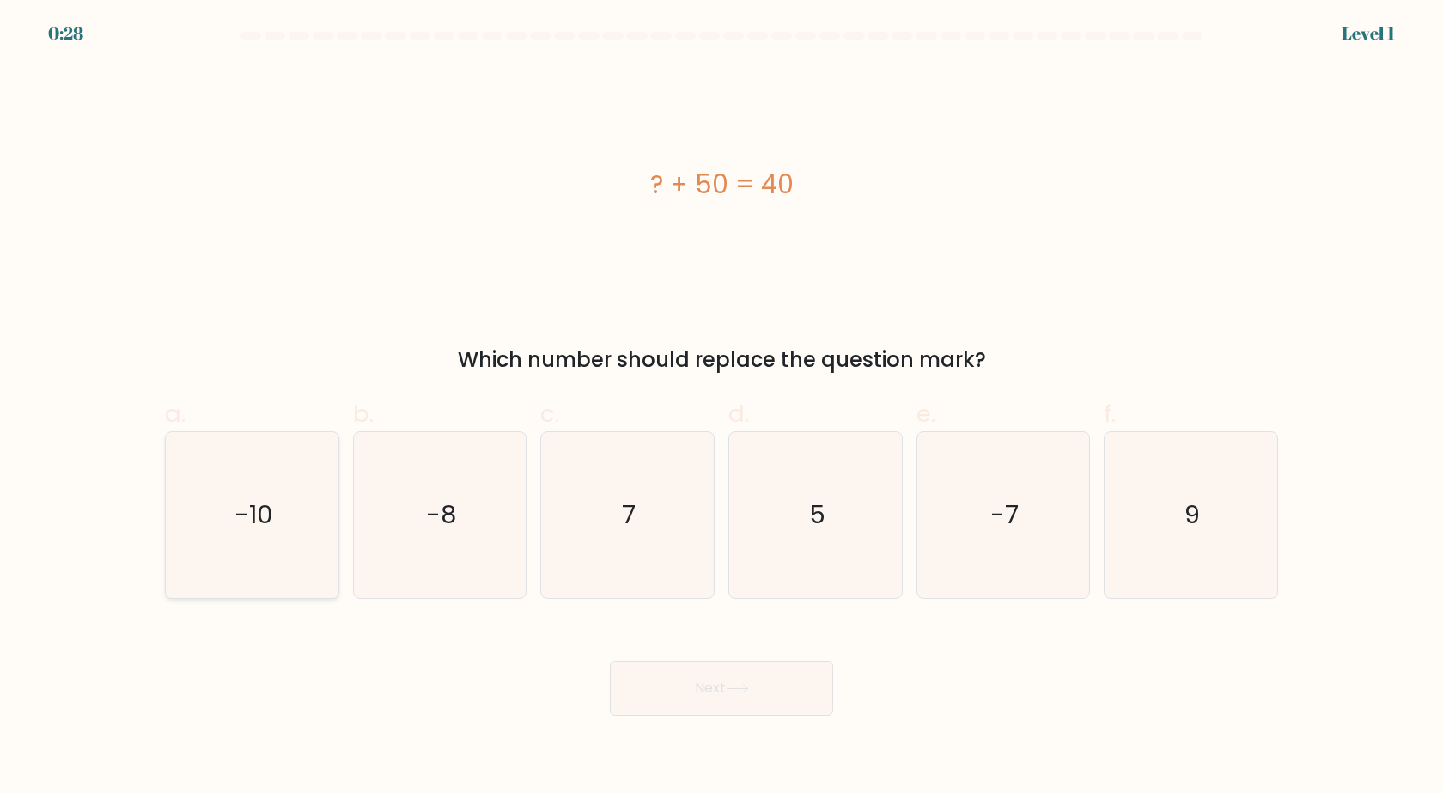
click at [260, 533] on icon "-10" at bounding box center [252, 515] width 166 height 166
click at [722, 408] on input "a. -10" at bounding box center [722, 402] width 1 height 11
radio input "true"
click at [698, 691] on button "Next" at bounding box center [721, 688] width 223 height 55
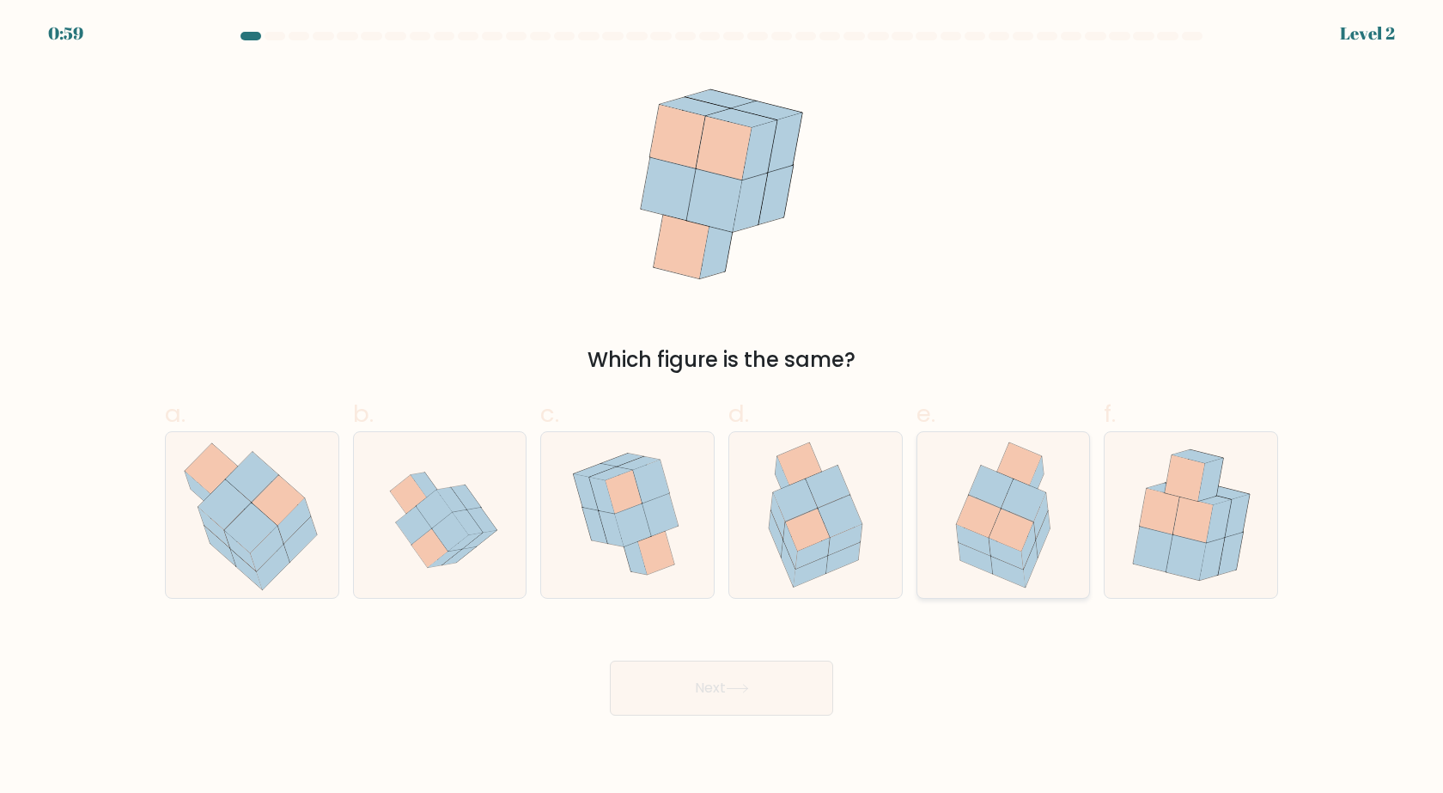
click at [998, 582] on icon at bounding box center [1003, 515] width 129 height 166
click at [723, 408] on input "e." at bounding box center [722, 402] width 1 height 11
radio input "true"
click at [716, 699] on button "Next" at bounding box center [721, 688] width 223 height 55
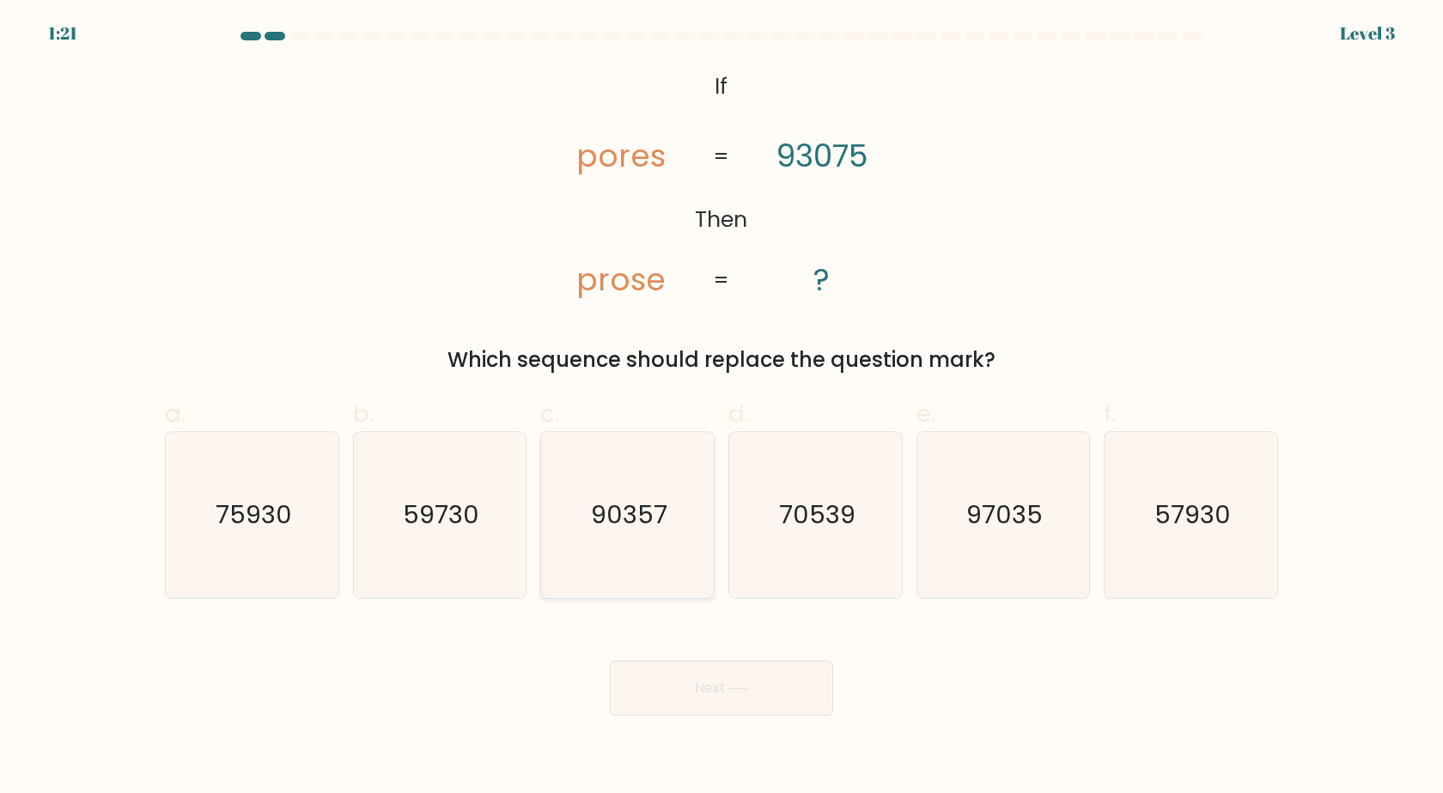
click at [660, 510] on text "90357" at bounding box center [629, 515] width 76 height 34
click at [722, 408] on input "c. 90357" at bounding box center [722, 402] width 1 height 11
radio input "true"
click at [748, 693] on icon at bounding box center [737, 688] width 23 height 9
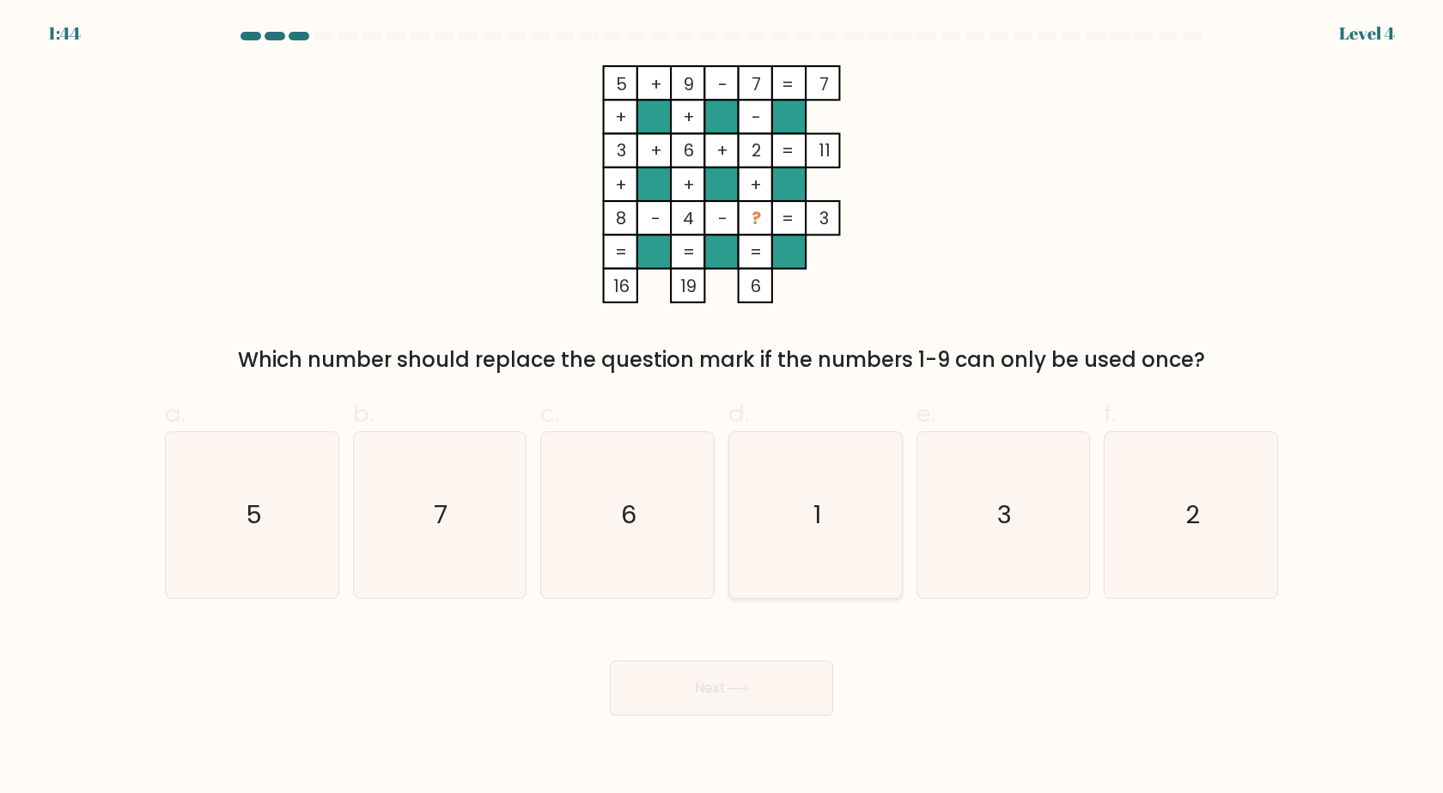
click at [828, 527] on icon "1" at bounding box center [816, 515] width 166 height 166
click at [723, 408] on input "d. 1" at bounding box center [722, 402] width 1 height 11
radio input "true"
click at [793, 696] on button "Next" at bounding box center [721, 688] width 223 height 55
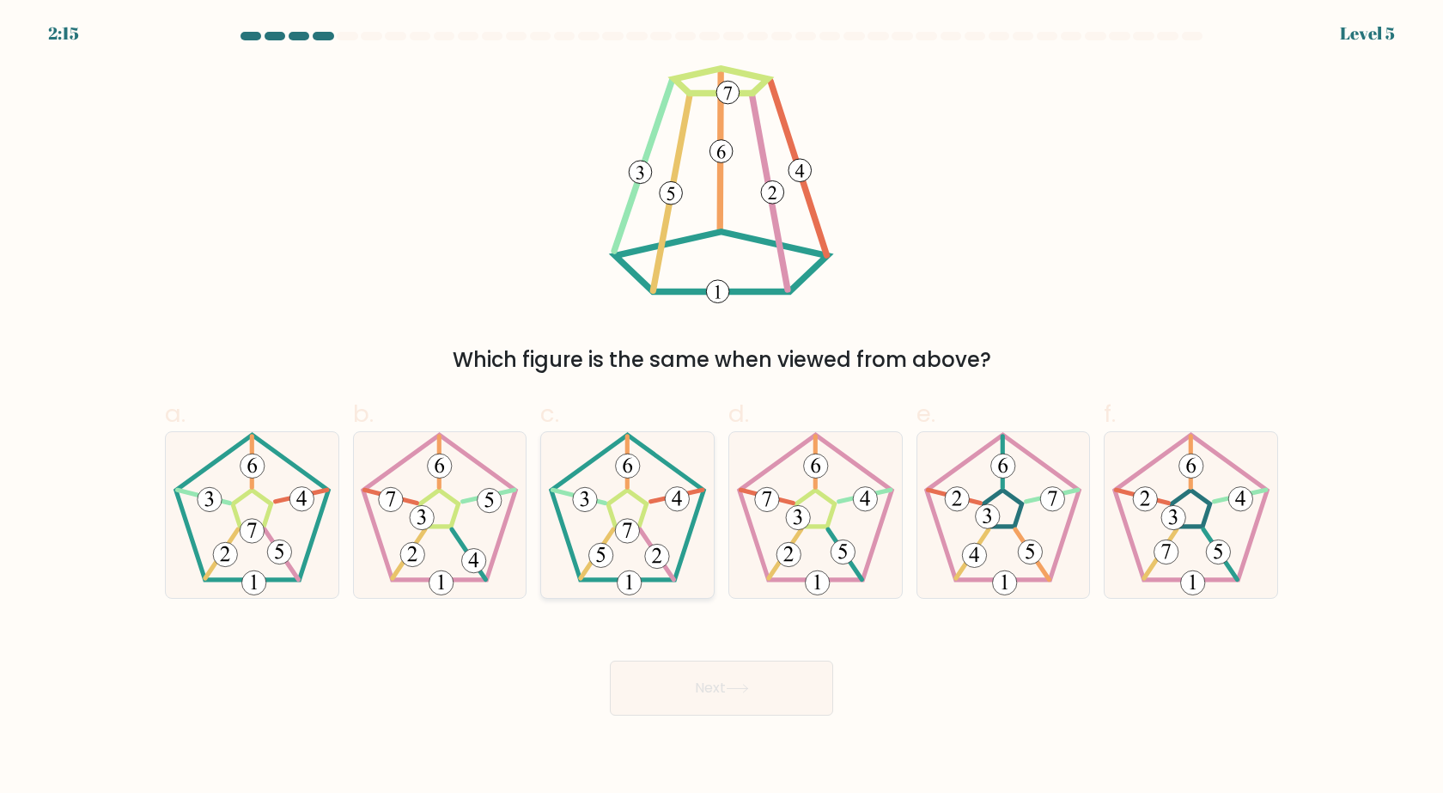
click at [651, 549] on 416 at bounding box center [657, 557] width 24 height 24
click at [722, 408] on input "c." at bounding box center [722, 402] width 1 height 11
radio input "true"
click at [739, 686] on icon at bounding box center [737, 688] width 23 height 9
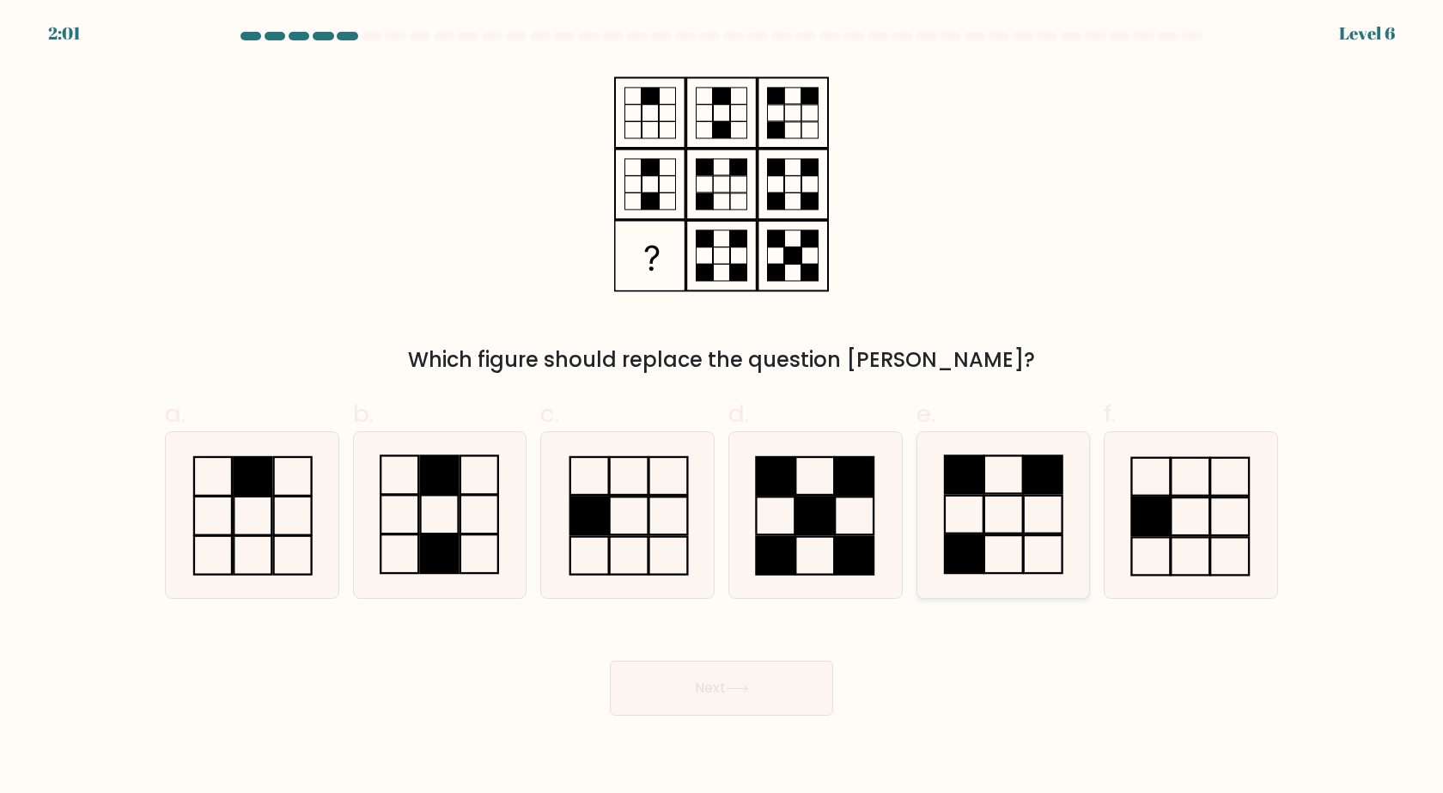
click at [1040, 532] on icon at bounding box center [1003, 515] width 166 height 166
click at [723, 408] on input "e." at bounding box center [722, 402] width 1 height 11
radio input "true"
click at [781, 687] on button "Next" at bounding box center [721, 688] width 223 height 55
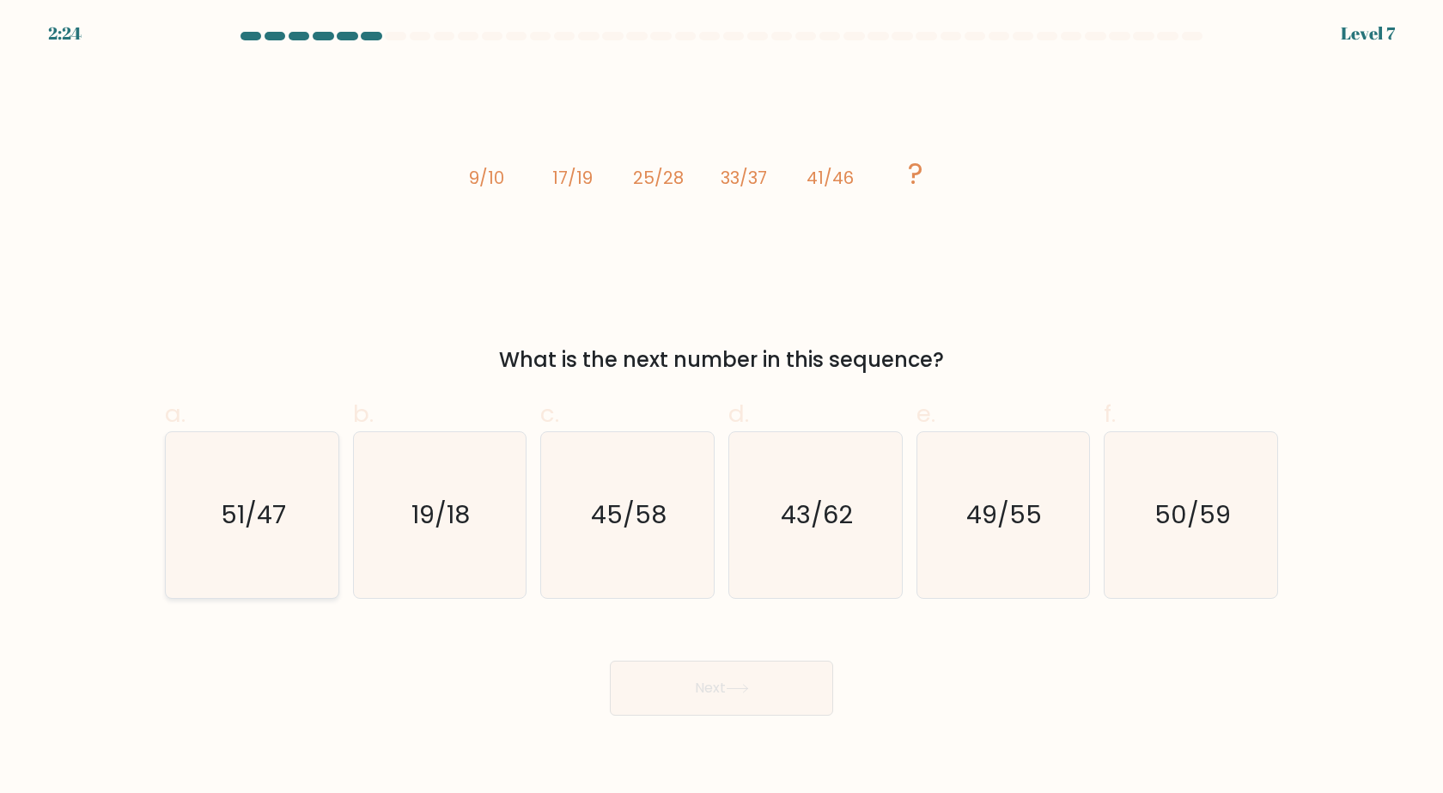
click at [319, 509] on icon "51/47" at bounding box center [252, 515] width 166 height 166
click at [722, 408] on input "a. 51/47" at bounding box center [722, 402] width 1 height 11
radio input "true"
click at [690, 690] on button "Next" at bounding box center [721, 688] width 223 height 55
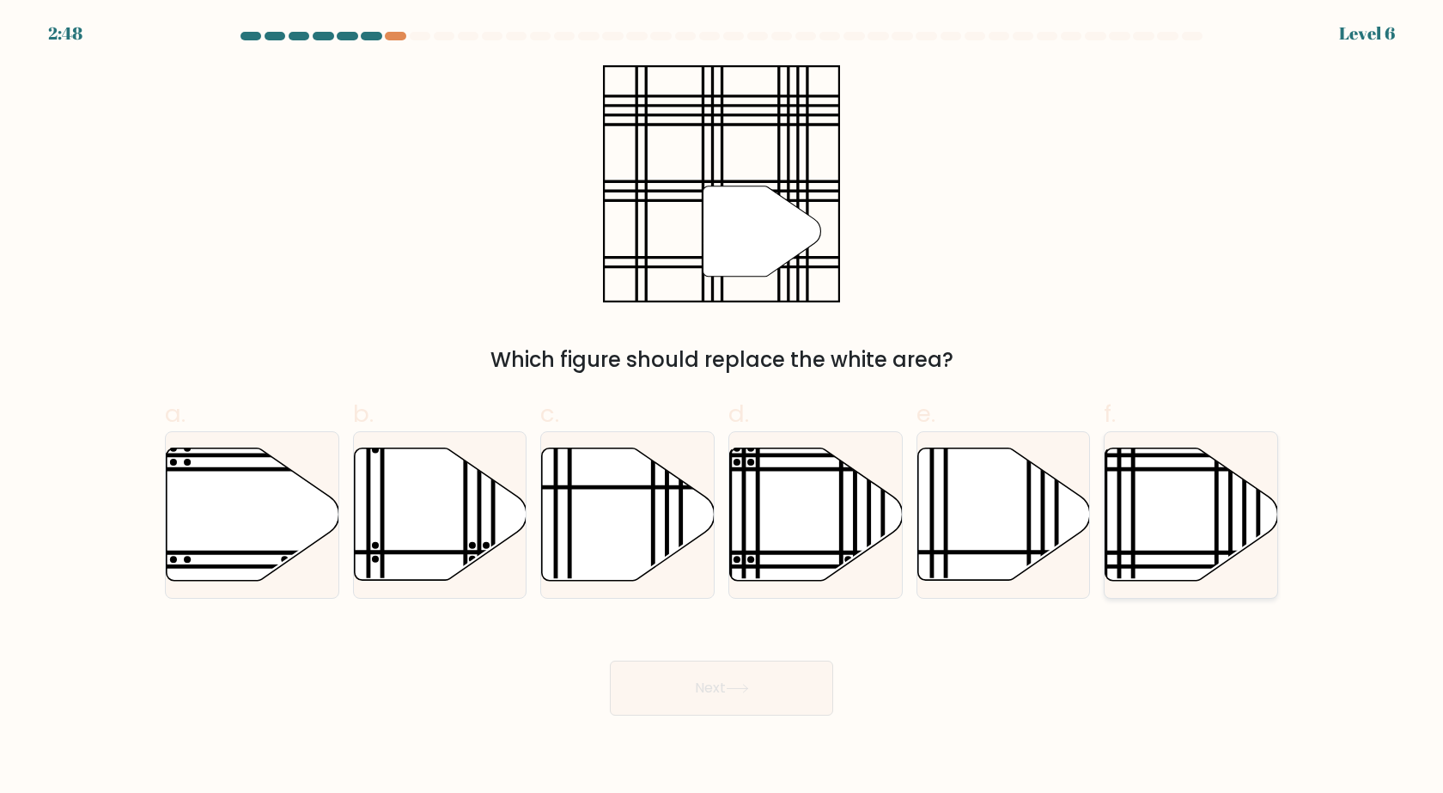
click at [1150, 518] on icon at bounding box center [1192, 514] width 173 height 132
click at [723, 408] on input "f." at bounding box center [722, 402] width 1 height 11
radio input "true"
click at [743, 698] on button "Next" at bounding box center [721, 688] width 223 height 55
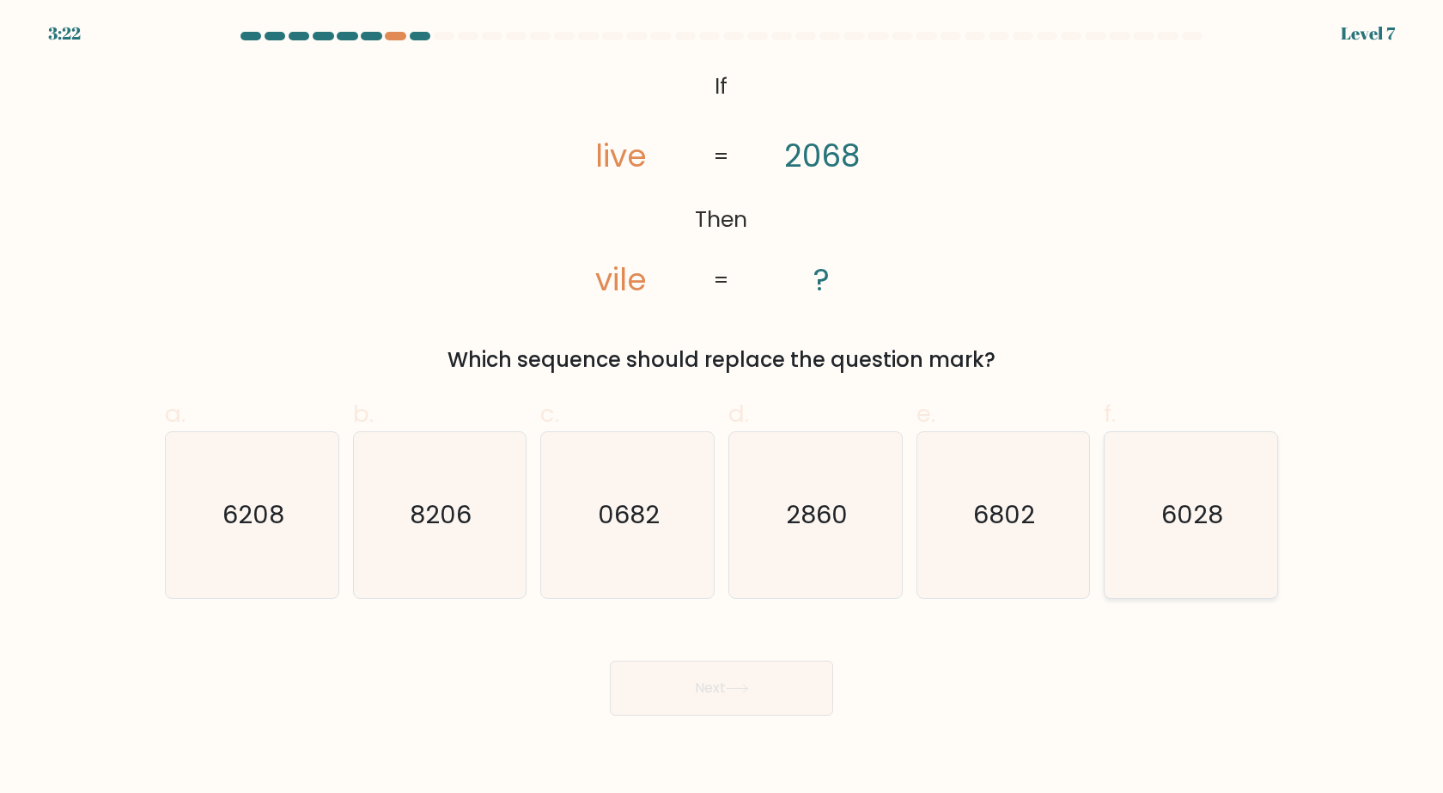
click at [1184, 515] on text "6028" at bounding box center [1193, 515] width 62 height 34
click at [723, 408] on input "f. 6028" at bounding box center [722, 402] width 1 height 11
radio input "true"
click at [707, 693] on button "Next" at bounding box center [721, 688] width 223 height 55
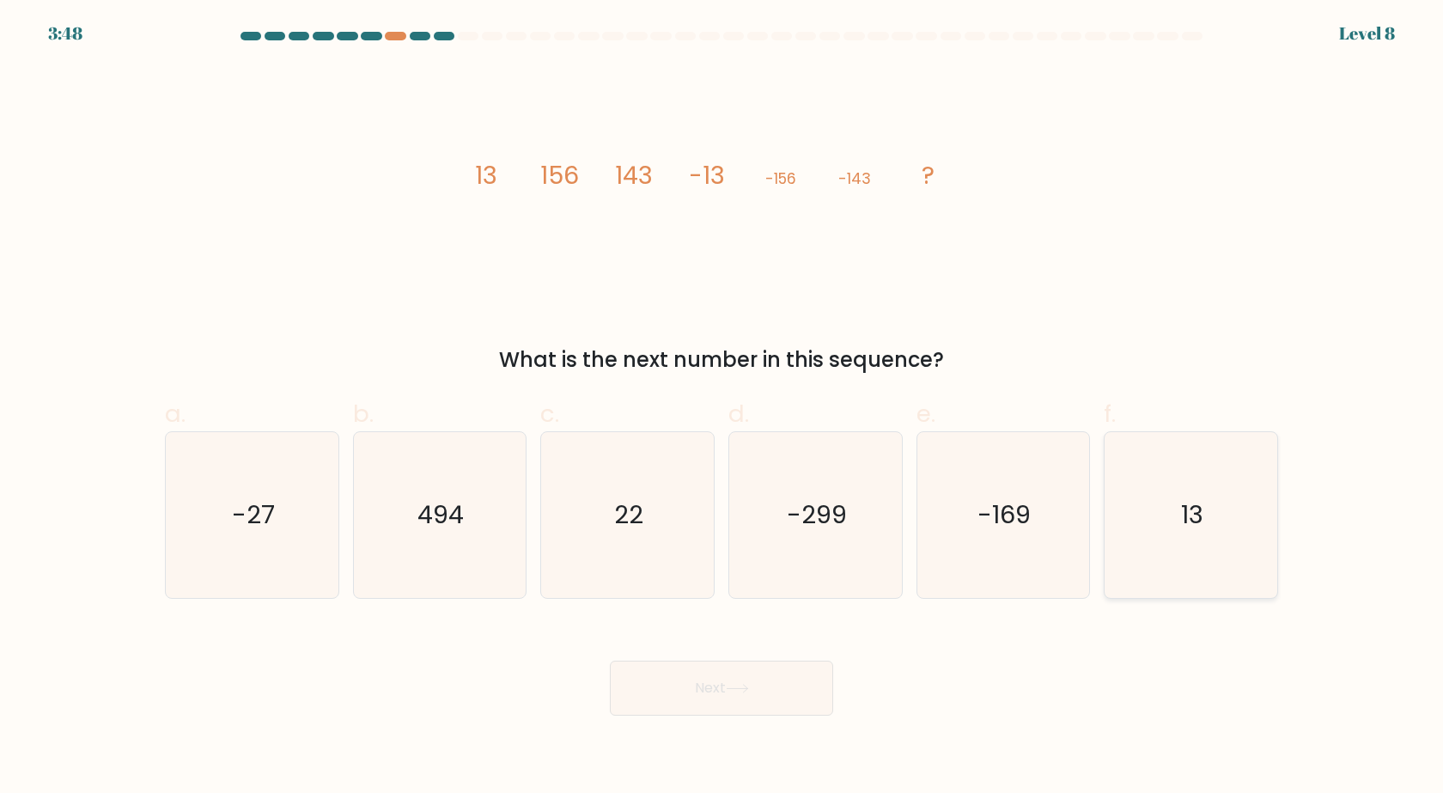
click at [1123, 521] on icon "13" at bounding box center [1191, 515] width 166 height 166
click at [723, 408] on input "f. 13" at bounding box center [722, 402] width 1 height 11
radio input "true"
click at [725, 692] on button "Next" at bounding box center [721, 688] width 223 height 55
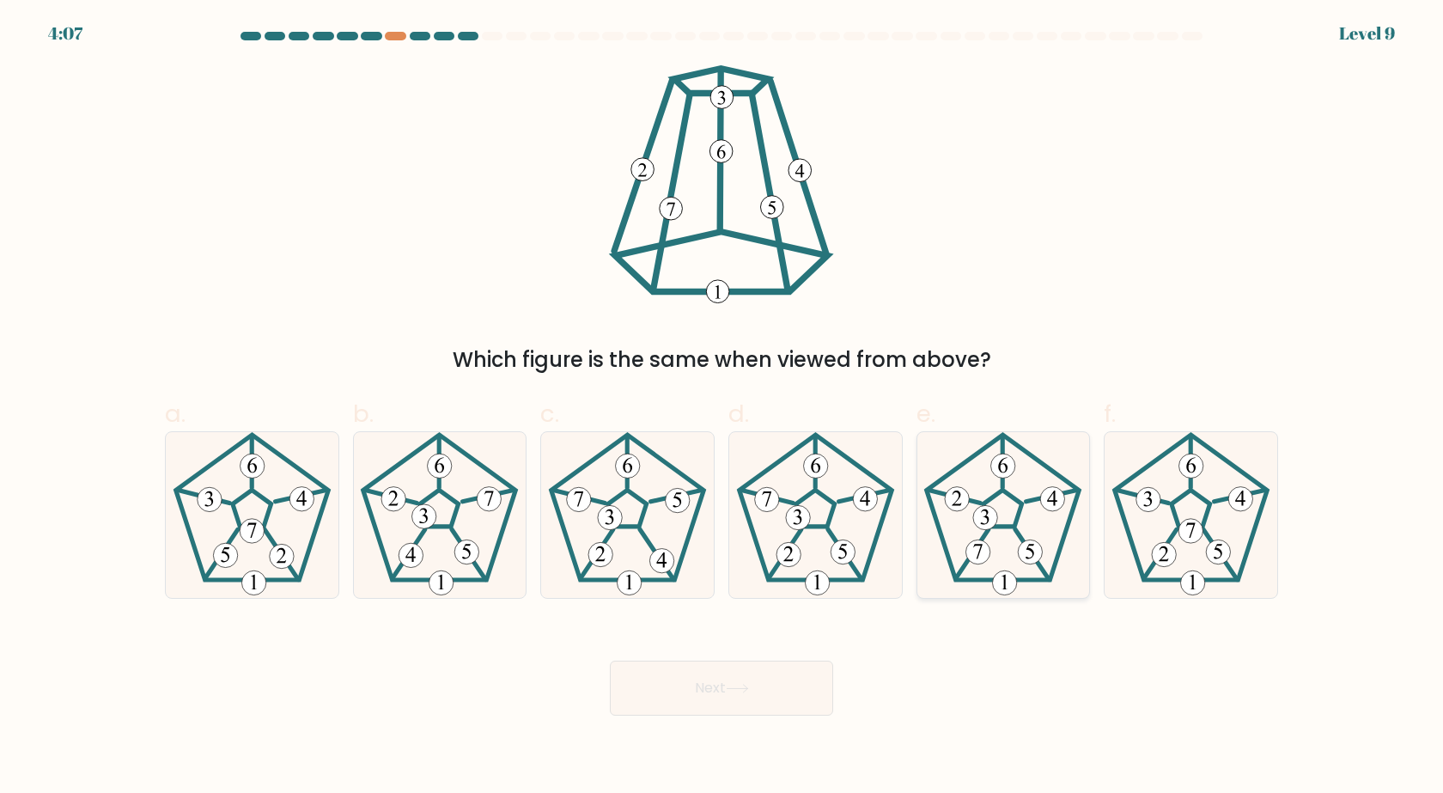
click at [1016, 546] on icon at bounding box center [1003, 515] width 166 height 166
click at [723, 408] on input "e." at bounding box center [722, 402] width 1 height 11
radio input "true"
click at [750, 708] on button "Next" at bounding box center [721, 688] width 223 height 55
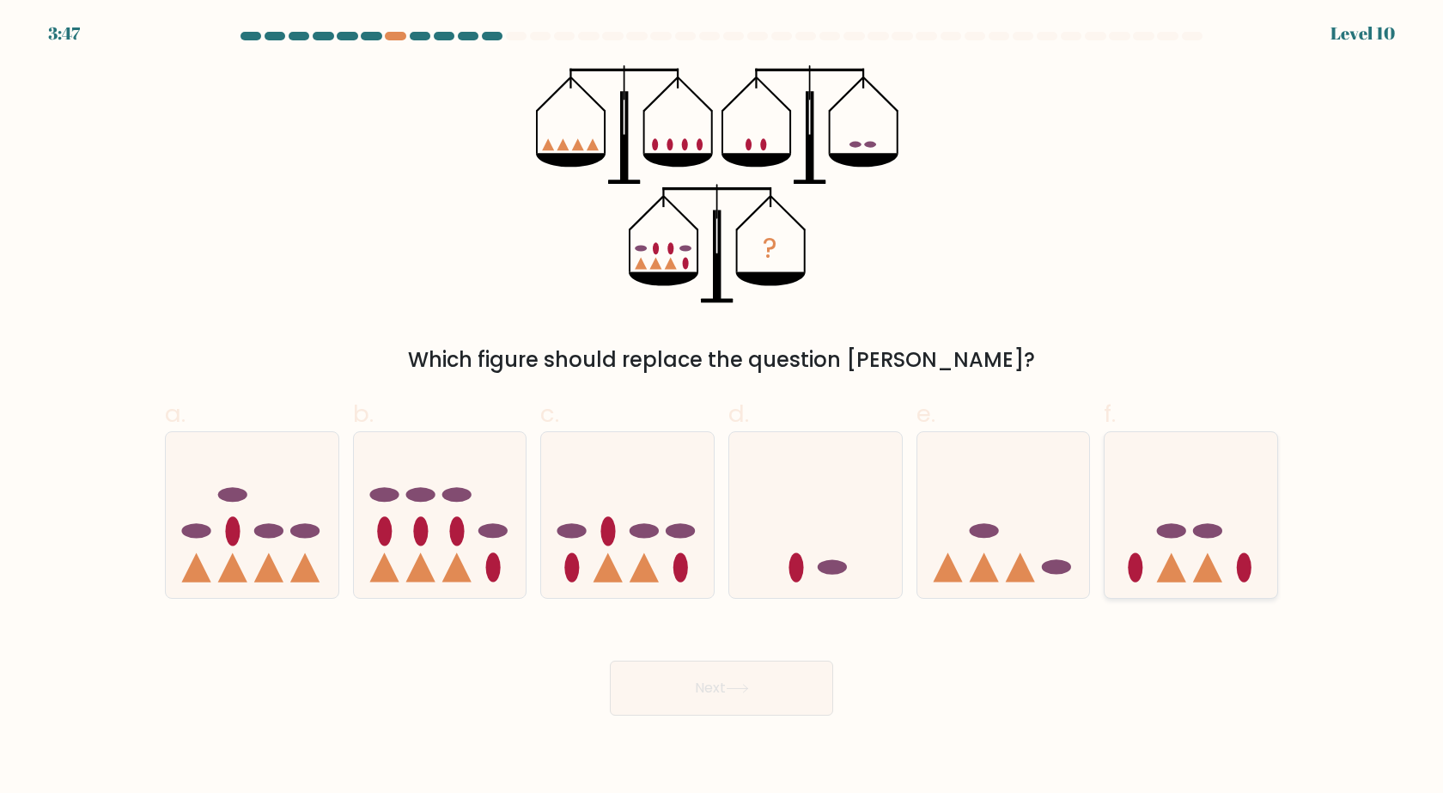
click at [1161, 546] on icon at bounding box center [1191, 515] width 173 height 143
click at [723, 408] on input "f." at bounding box center [722, 402] width 1 height 11
radio input "true"
click at [722, 691] on button "Next" at bounding box center [721, 688] width 223 height 55
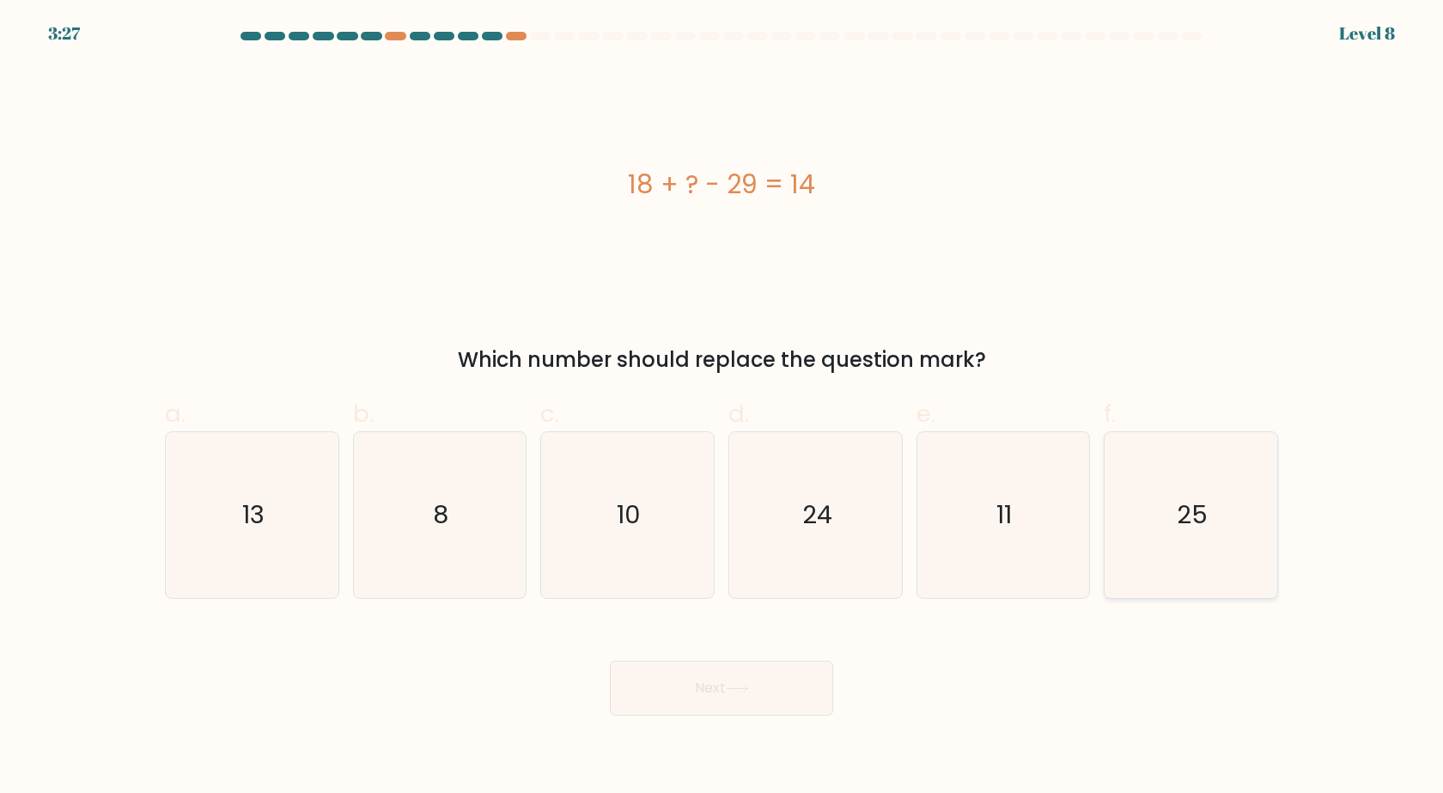
click at [1229, 548] on icon "25" at bounding box center [1191, 515] width 166 height 166
click at [723, 408] on input "f. 25" at bounding box center [722, 402] width 1 height 11
radio input "true"
click at [691, 701] on button "Next" at bounding box center [721, 688] width 223 height 55
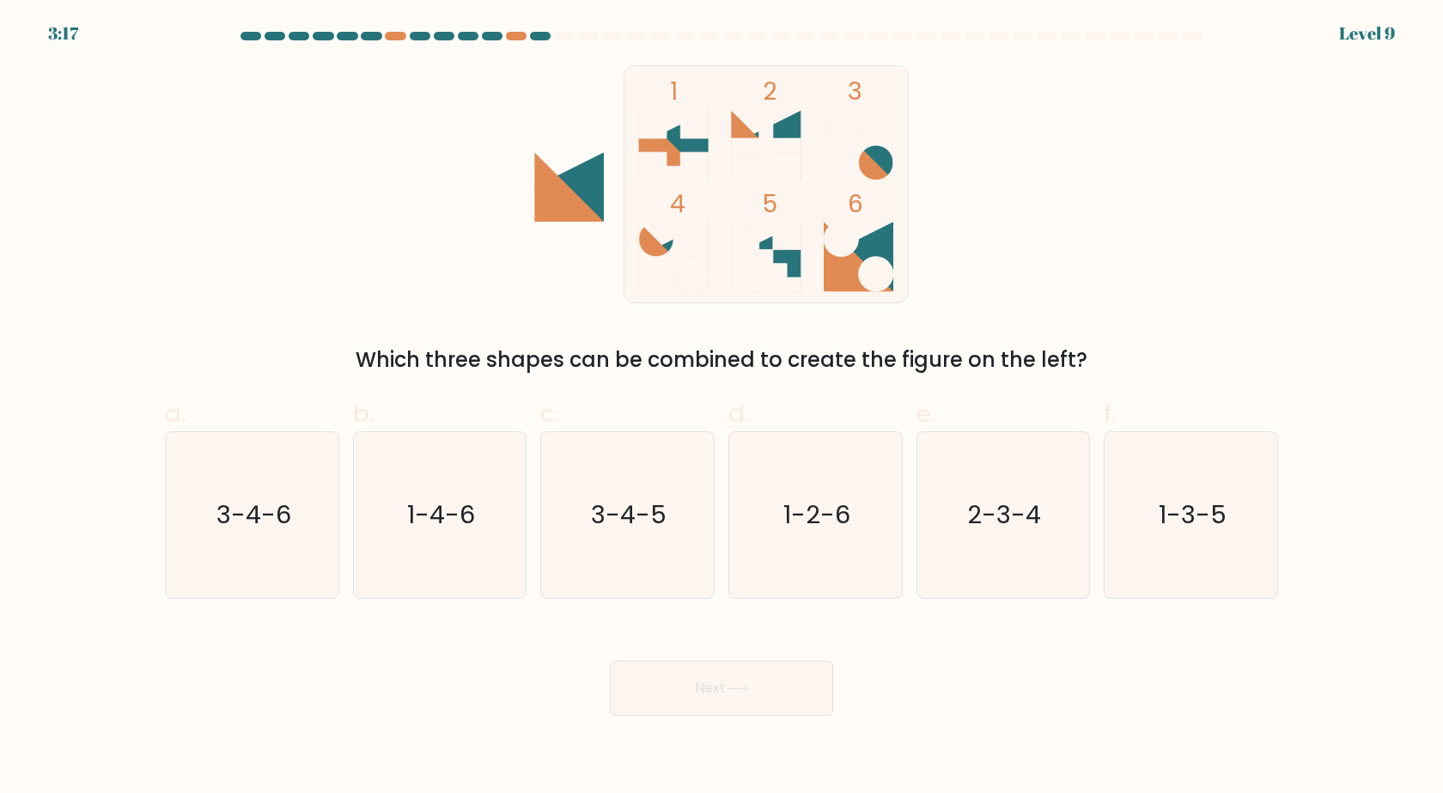
click at [346, 473] on div "b. 1-4-6" at bounding box center [440, 497] width 188 height 203
click at [226, 521] on text "3-4-6" at bounding box center [253, 515] width 75 height 34
click at [722, 408] on input "a. 3-4-6" at bounding box center [722, 402] width 1 height 11
radio input "true"
click at [753, 695] on button "Next" at bounding box center [721, 688] width 223 height 55
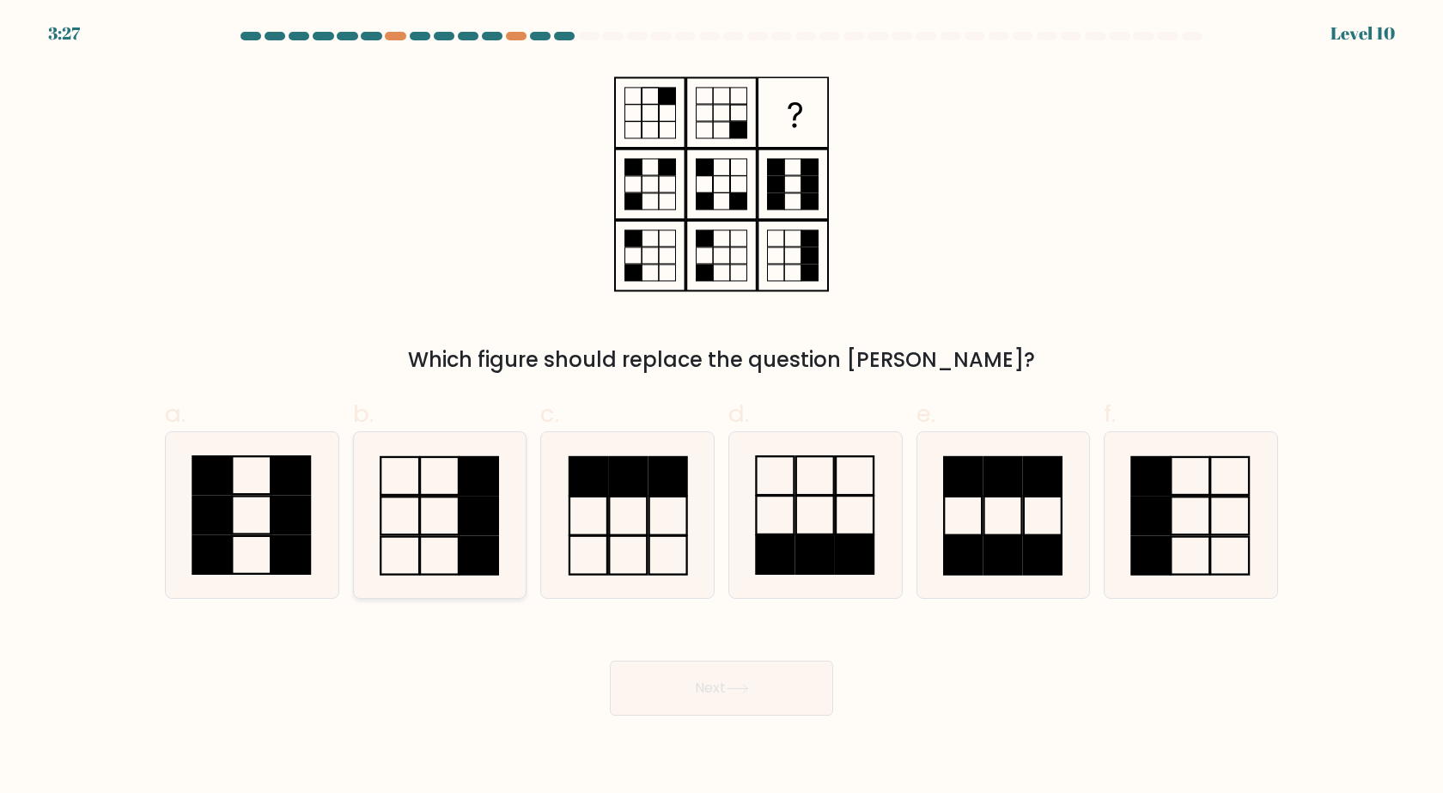
click at [467, 477] on rect at bounding box center [479, 476] width 39 height 38
click at [722, 408] on input "b." at bounding box center [722, 402] width 1 height 11
radio input "true"
click at [735, 711] on button "Next" at bounding box center [721, 688] width 223 height 55
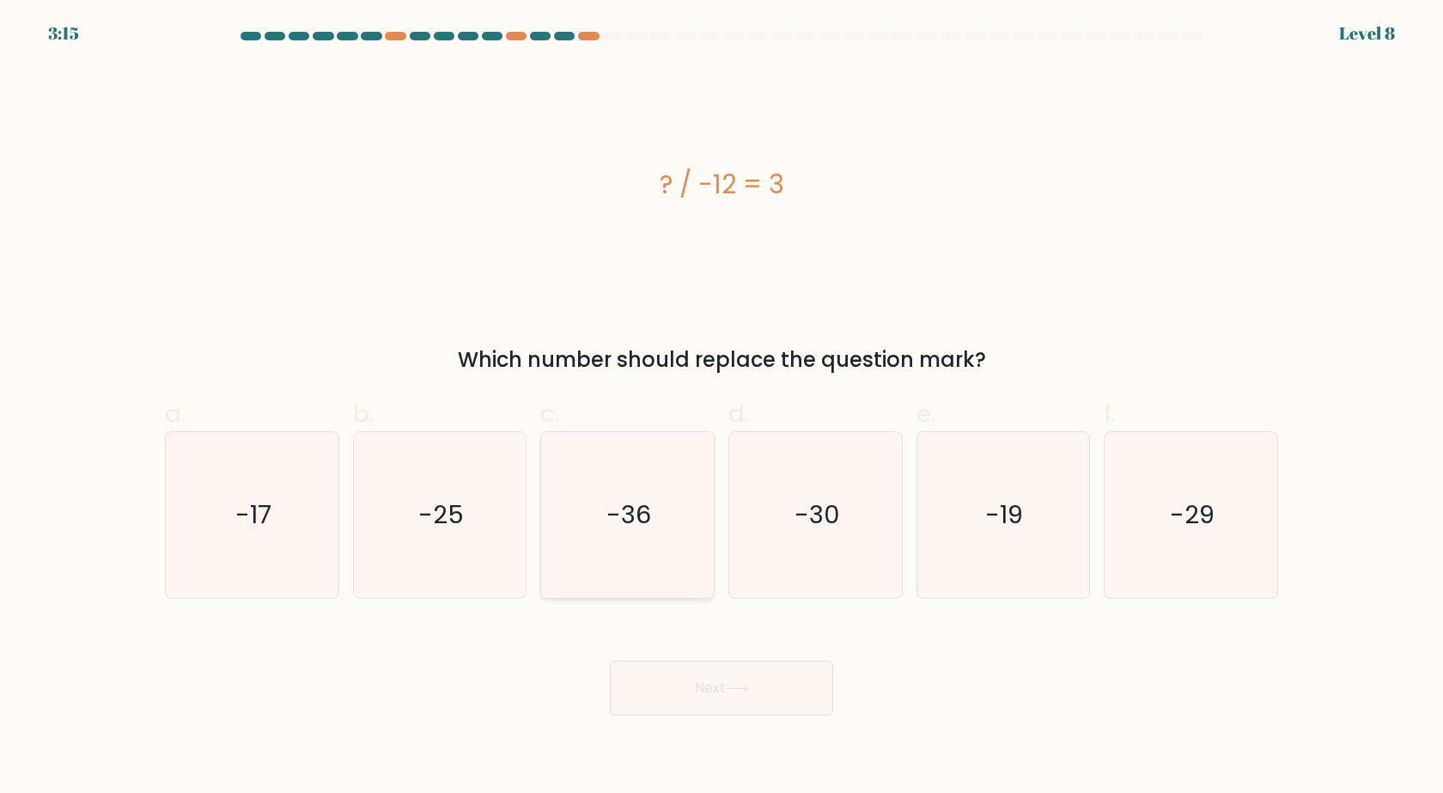
click at [607, 492] on icon "-36" at bounding box center [628, 515] width 166 height 166
click at [722, 408] on input "c. -36" at bounding box center [722, 402] width 1 height 11
radio input "true"
click at [732, 693] on icon at bounding box center [737, 688] width 23 height 9
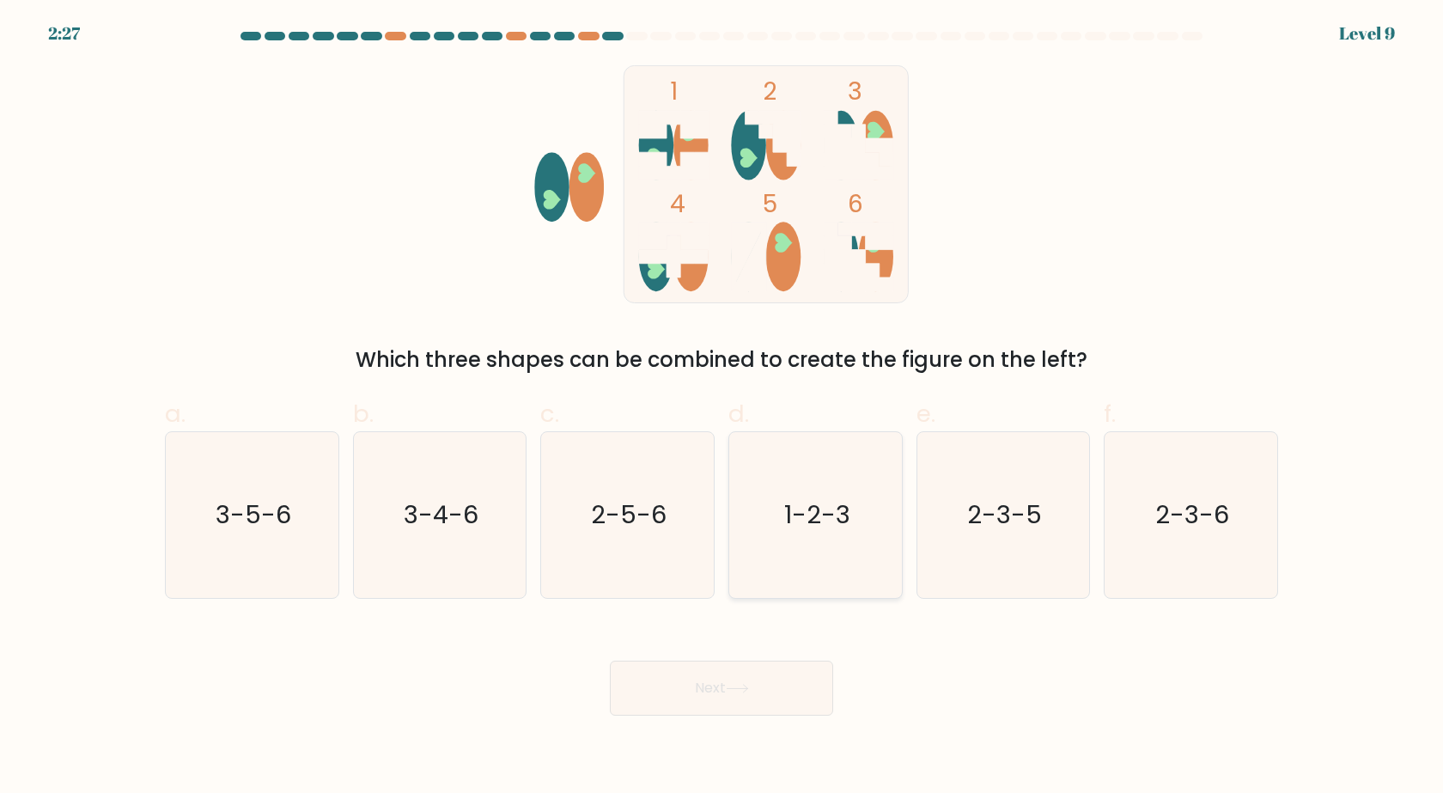
click at [851, 537] on icon "1-2-3" at bounding box center [816, 515] width 166 height 166
click at [723, 408] on input "d. 1-2-3" at bounding box center [722, 402] width 1 height 11
radio input "true"
click at [721, 690] on button "Next" at bounding box center [721, 688] width 223 height 55
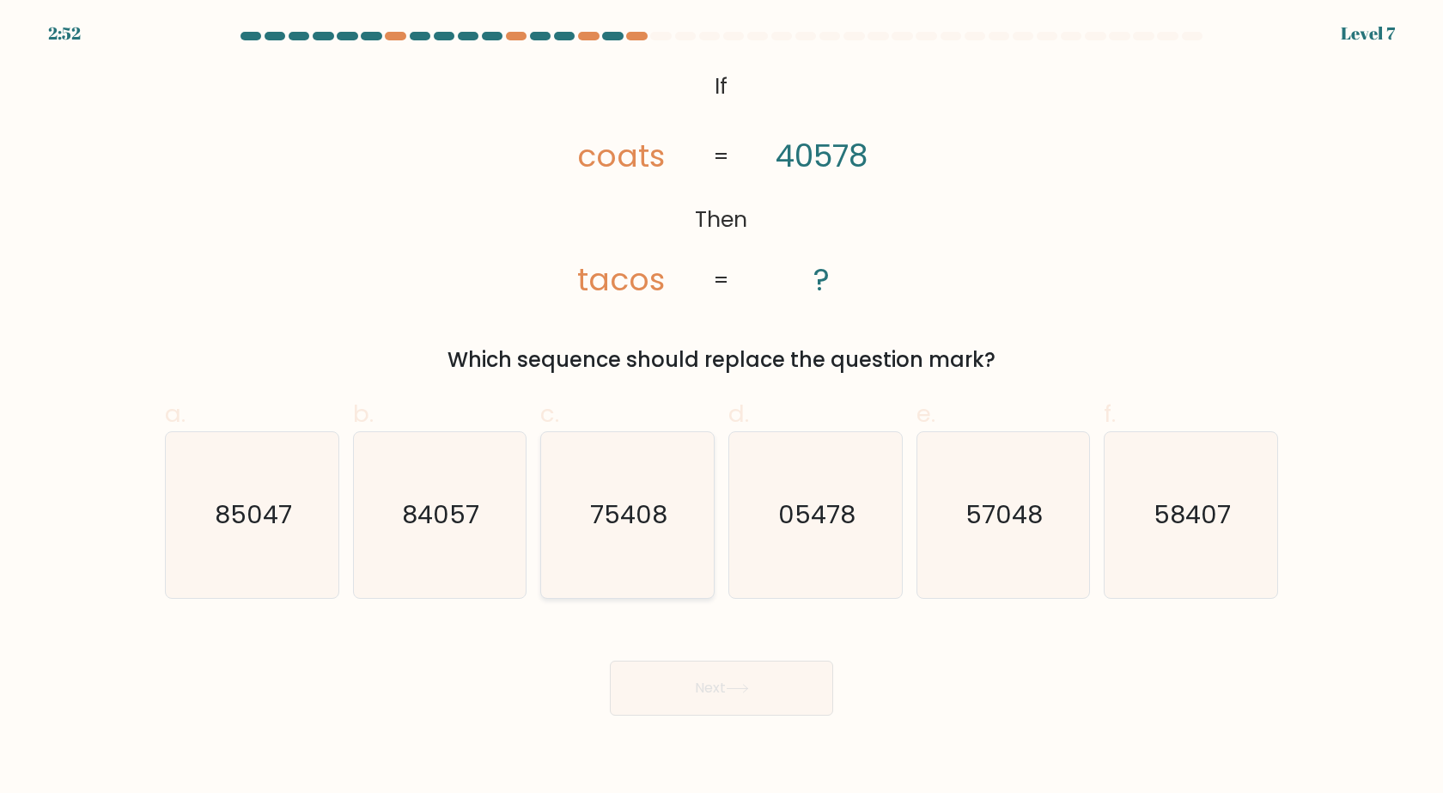
click at [674, 510] on icon "75408" at bounding box center [628, 515] width 166 height 166
click at [722, 408] on input "c. 75408" at bounding box center [722, 402] width 1 height 11
radio input "true"
click at [741, 704] on button "Next" at bounding box center [721, 688] width 223 height 55
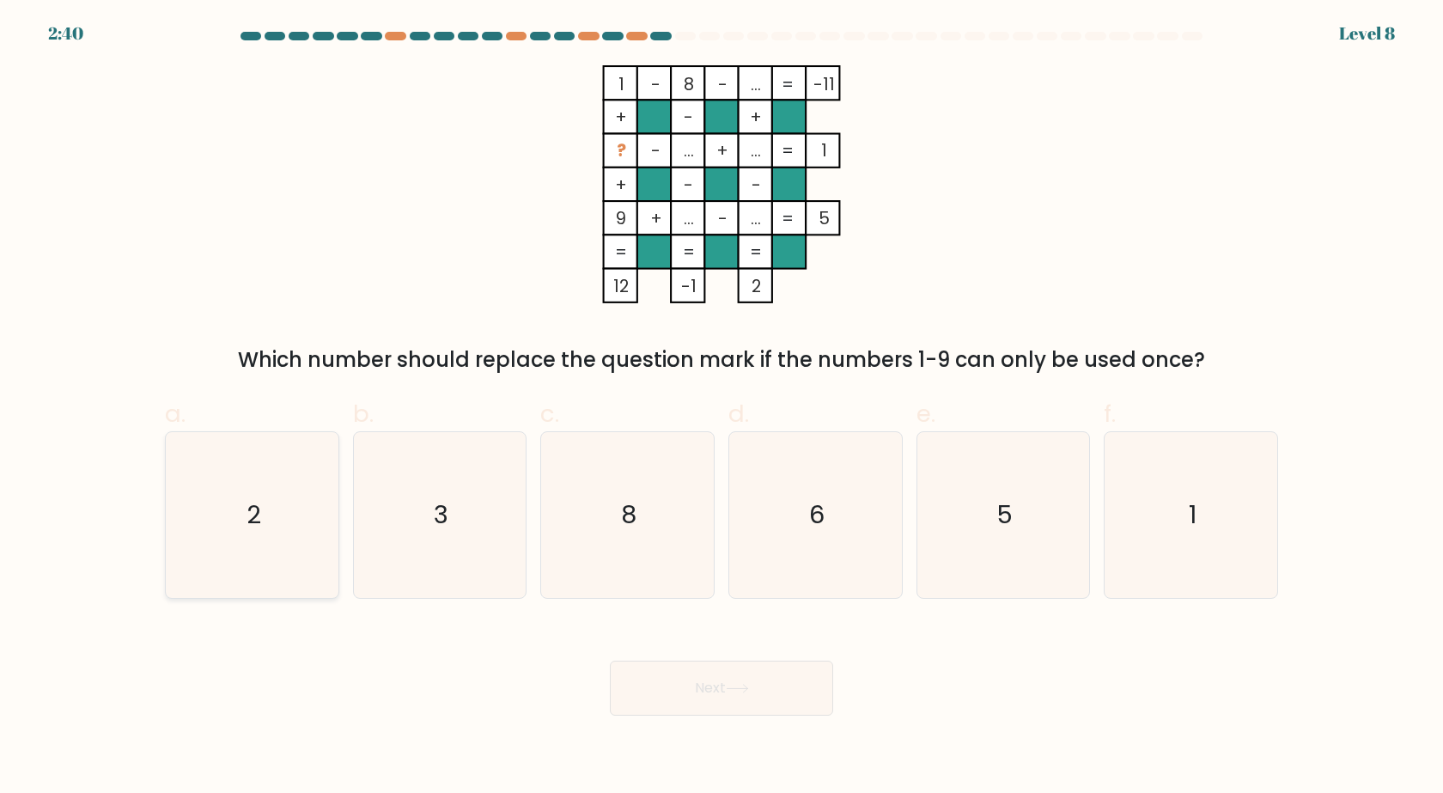
click at [271, 540] on icon "2" at bounding box center [252, 515] width 166 height 166
click at [722, 408] on input "a. 2" at bounding box center [722, 402] width 1 height 11
radio input "true"
click at [706, 681] on button "Next" at bounding box center [721, 688] width 223 height 55
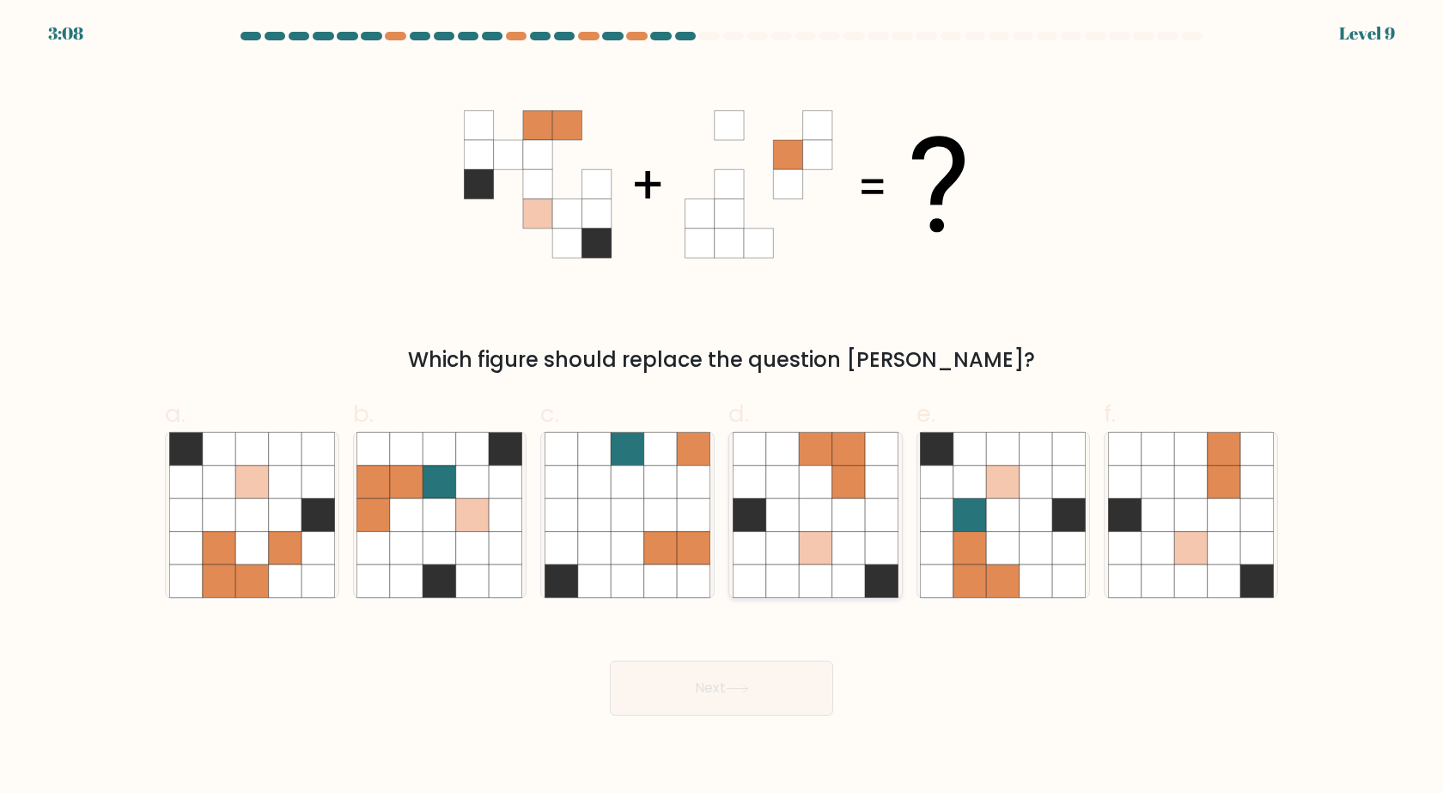
click at [805, 564] on icon at bounding box center [815, 548] width 33 height 33
click at [723, 408] on input "d." at bounding box center [722, 402] width 1 height 11
radio input "true"
click at [755, 688] on button "Next" at bounding box center [721, 688] width 223 height 55
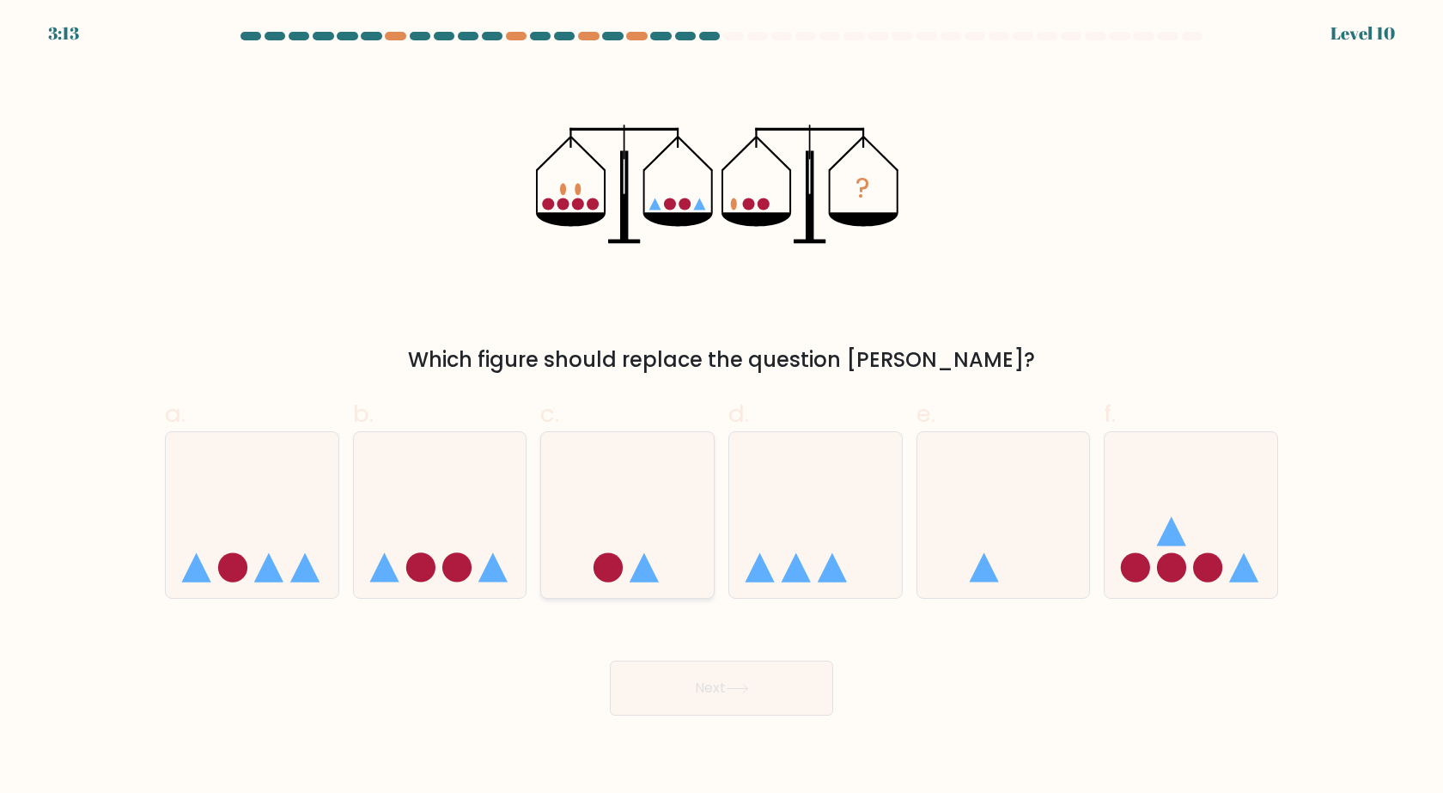
click at [675, 534] on icon at bounding box center [627, 515] width 173 height 143
click at [722, 408] on input "c." at bounding box center [722, 402] width 1 height 11
radio input "true"
click at [723, 690] on button "Next" at bounding box center [721, 688] width 223 height 55
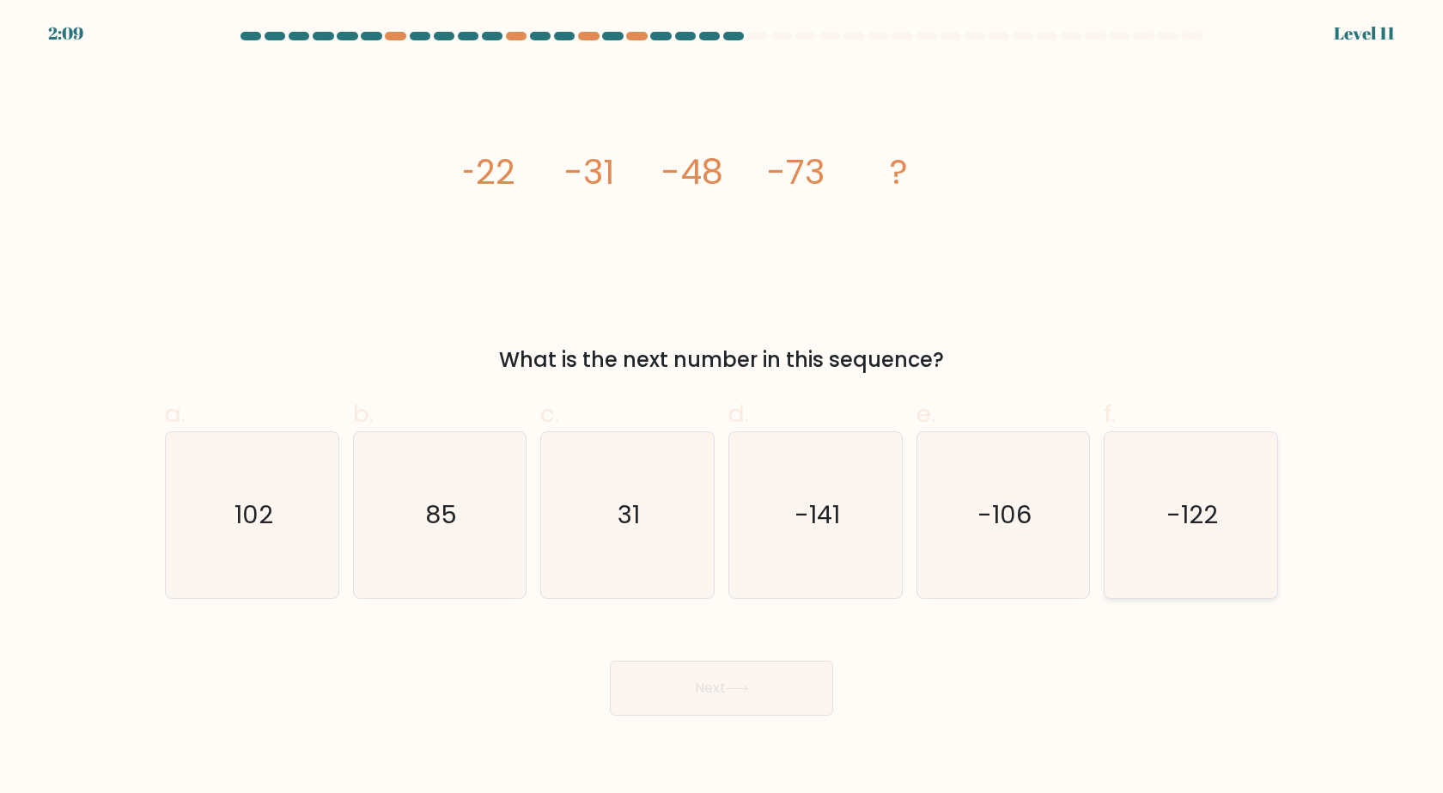
click at [1221, 548] on icon "-122" at bounding box center [1191, 515] width 166 height 166
click at [723, 408] on input "f. -122" at bounding box center [722, 402] width 1 height 11
radio input "true"
click at [773, 686] on button "Next" at bounding box center [721, 688] width 223 height 55
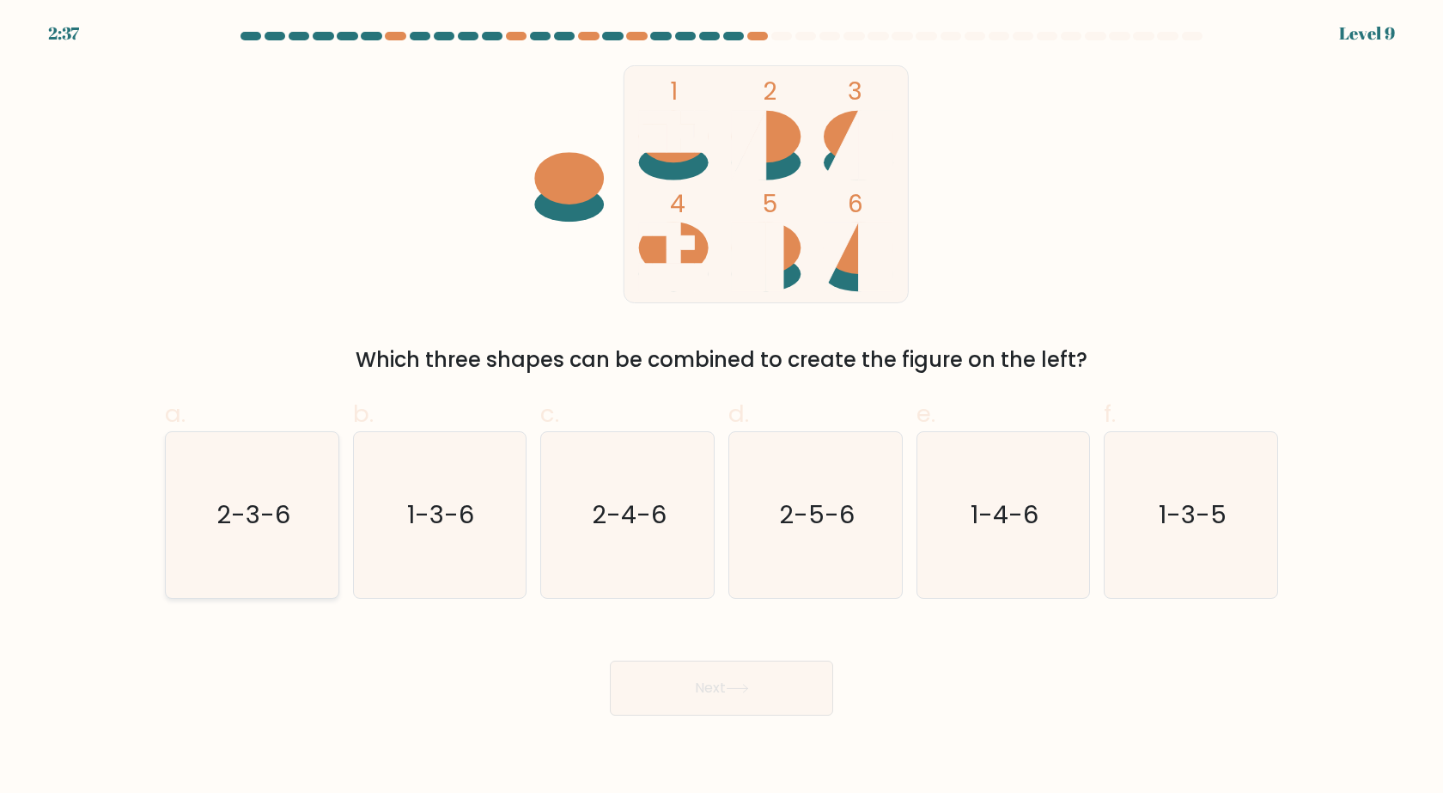
click at [255, 530] on text "2-3-6" at bounding box center [253, 515] width 74 height 34
click at [722, 408] on input "a. 2-3-6" at bounding box center [722, 402] width 1 height 11
radio input "true"
click at [686, 696] on button "Next" at bounding box center [721, 688] width 223 height 55
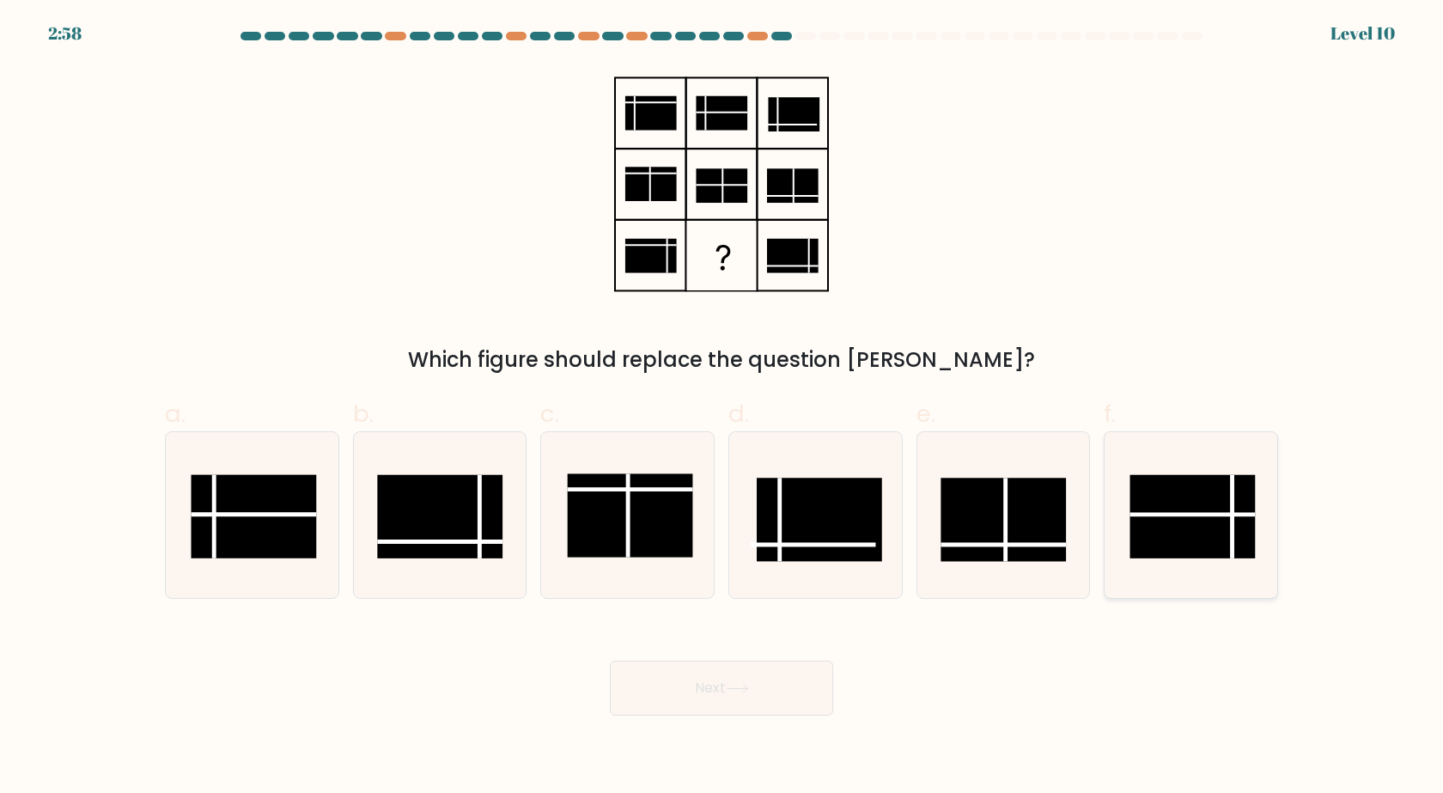
click at [1186, 549] on rect at bounding box center [1193, 516] width 125 height 83
click at [723, 408] on input "f." at bounding box center [722, 402] width 1 height 11
radio input "true"
click at [776, 697] on button "Next" at bounding box center [721, 688] width 223 height 55
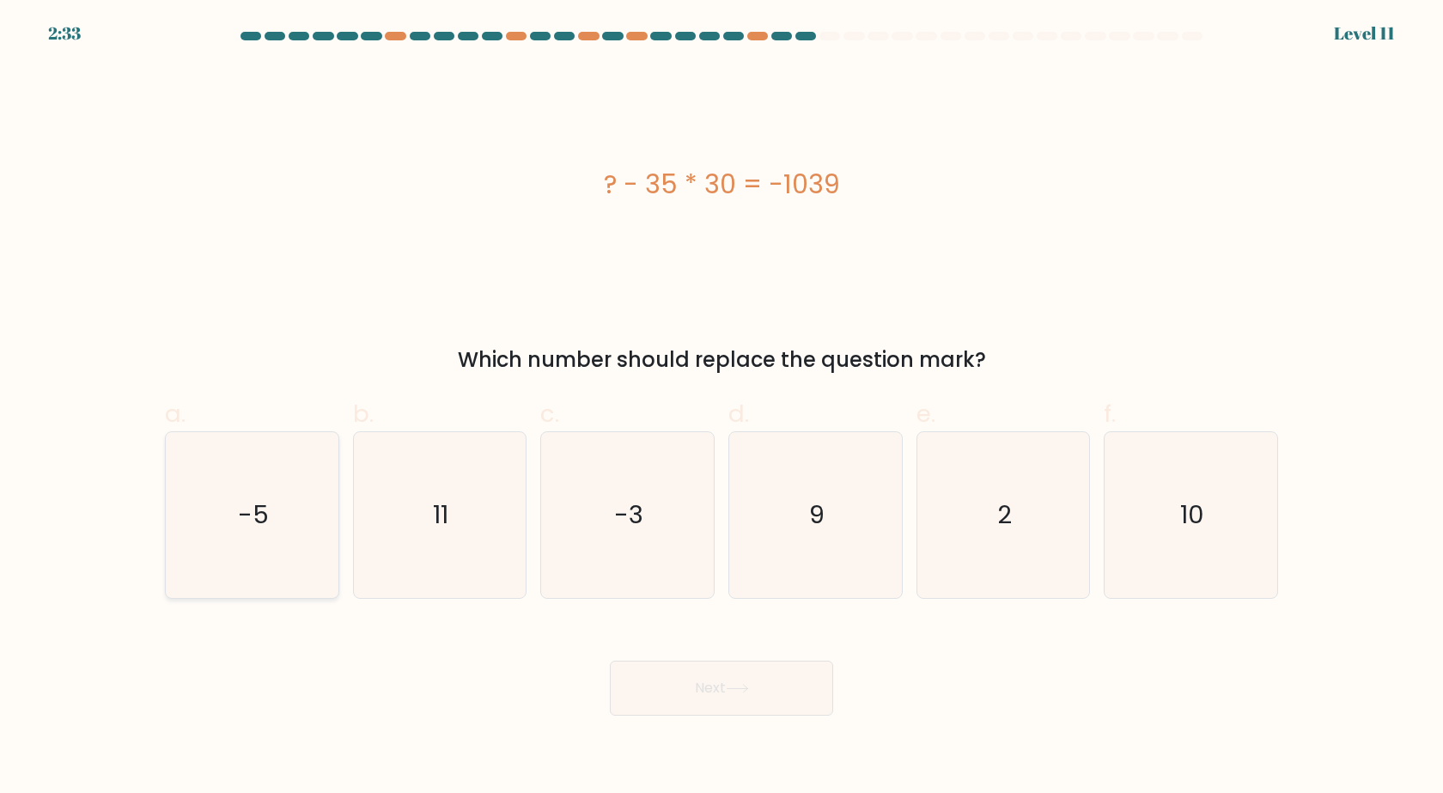
click at [330, 506] on icon "-5" at bounding box center [252, 515] width 166 height 166
click at [722, 408] on input "a. -5" at bounding box center [722, 402] width 1 height 11
radio input "true"
click at [741, 698] on button "Next" at bounding box center [721, 688] width 223 height 55
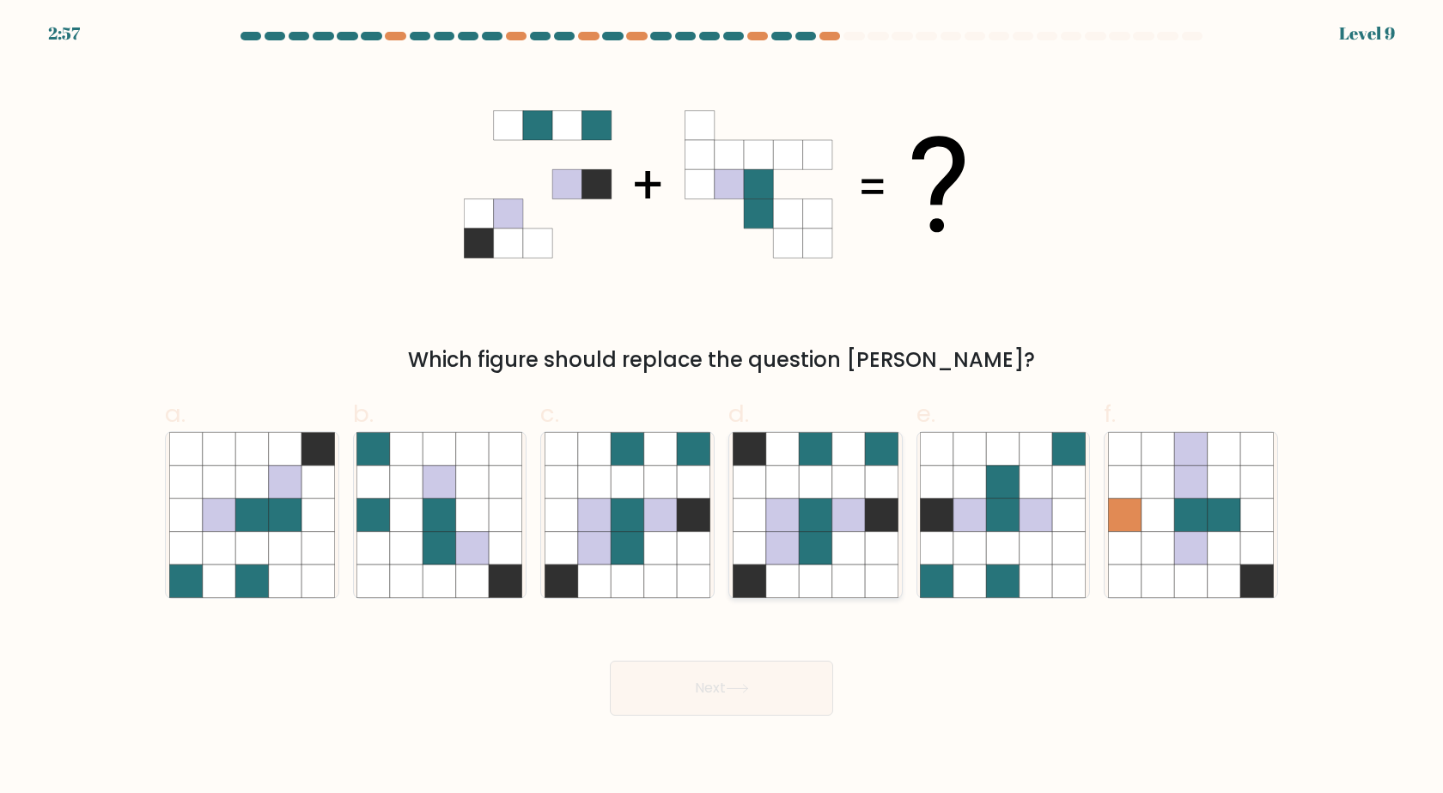
click at [870, 567] on icon at bounding box center [881, 580] width 33 height 33
click at [723, 408] on input "d." at bounding box center [722, 402] width 1 height 11
radio input "true"
click at [782, 680] on button "Next" at bounding box center [721, 688] width 223 height 55
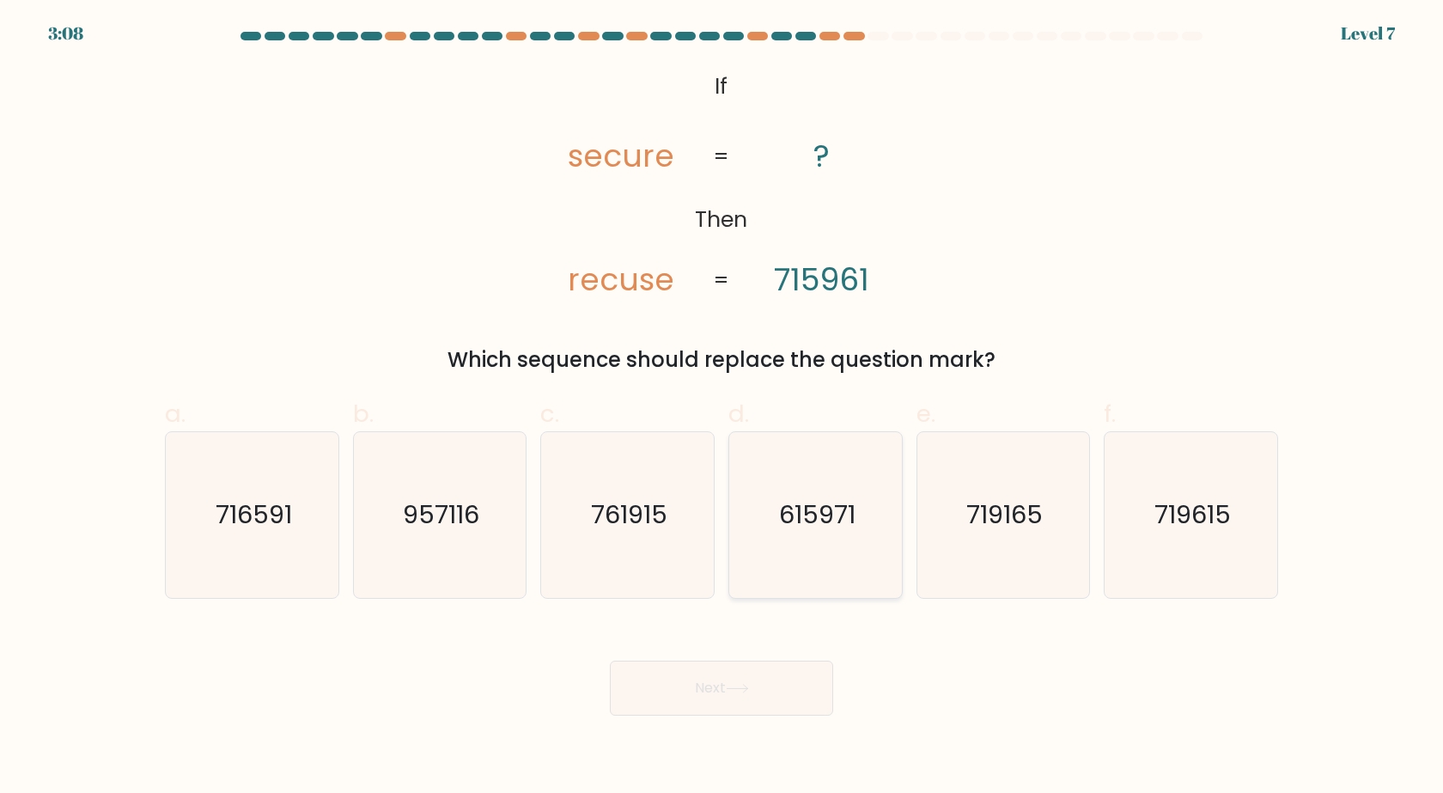
click at [851, 534] on icon "615971" at bounding box center [816, 515] width 166 height 166
click at [723, 408] on input "d. 615971" at bounding box center [722, 402] width 1 height 11
radio input "true"
click at [686, 701] on button "Next" at bounding box center [721, 688] width 223 height 55
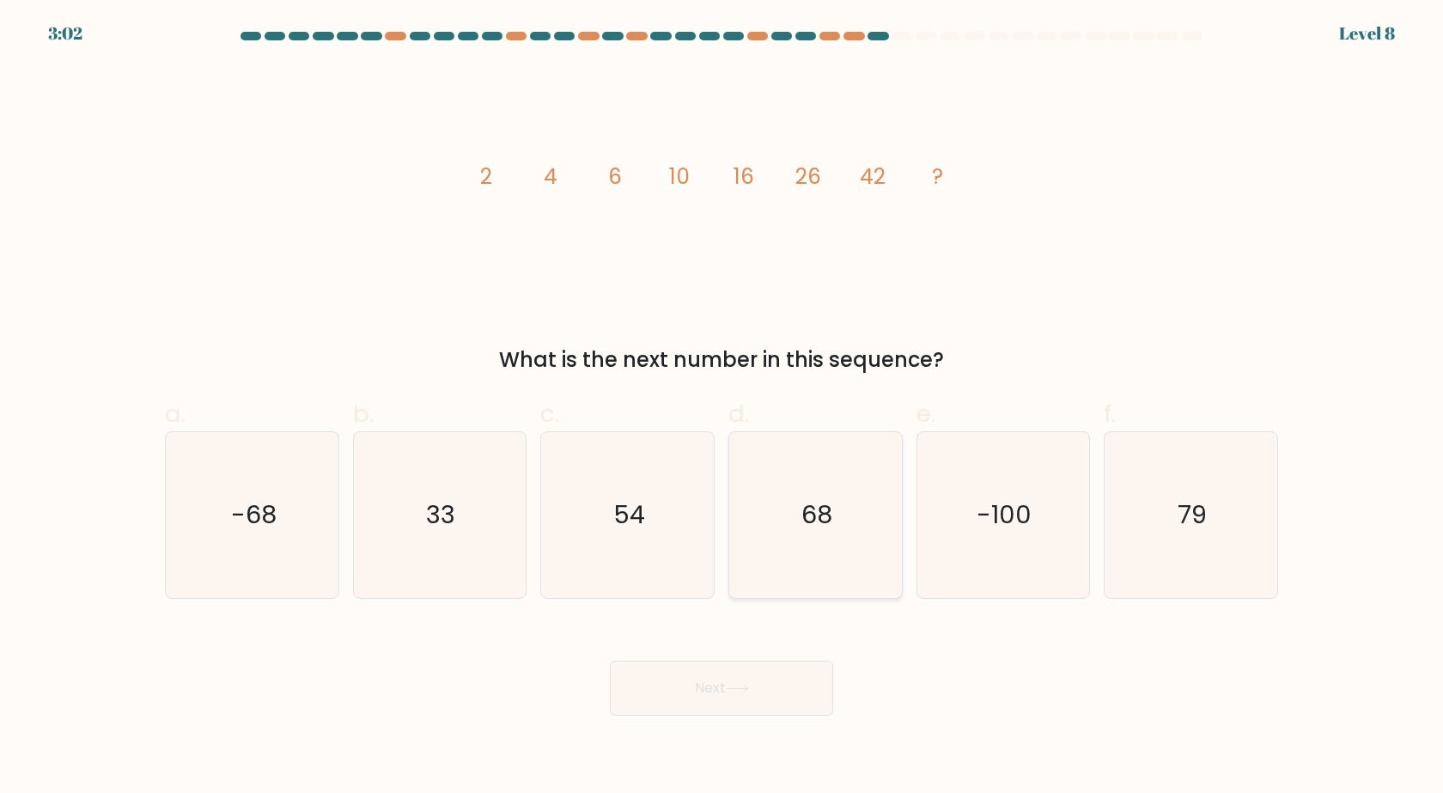
click at [832, 524] on text "68" at bounding box center [817, 515] width 31 height 34
click at [723, 408] on input "d. 68" at bounding box center [722, 402] width 1 height 11
radio input "true"
click at [753, 706] on button "Next" at bounding box center [721, 688] width 223 height 55
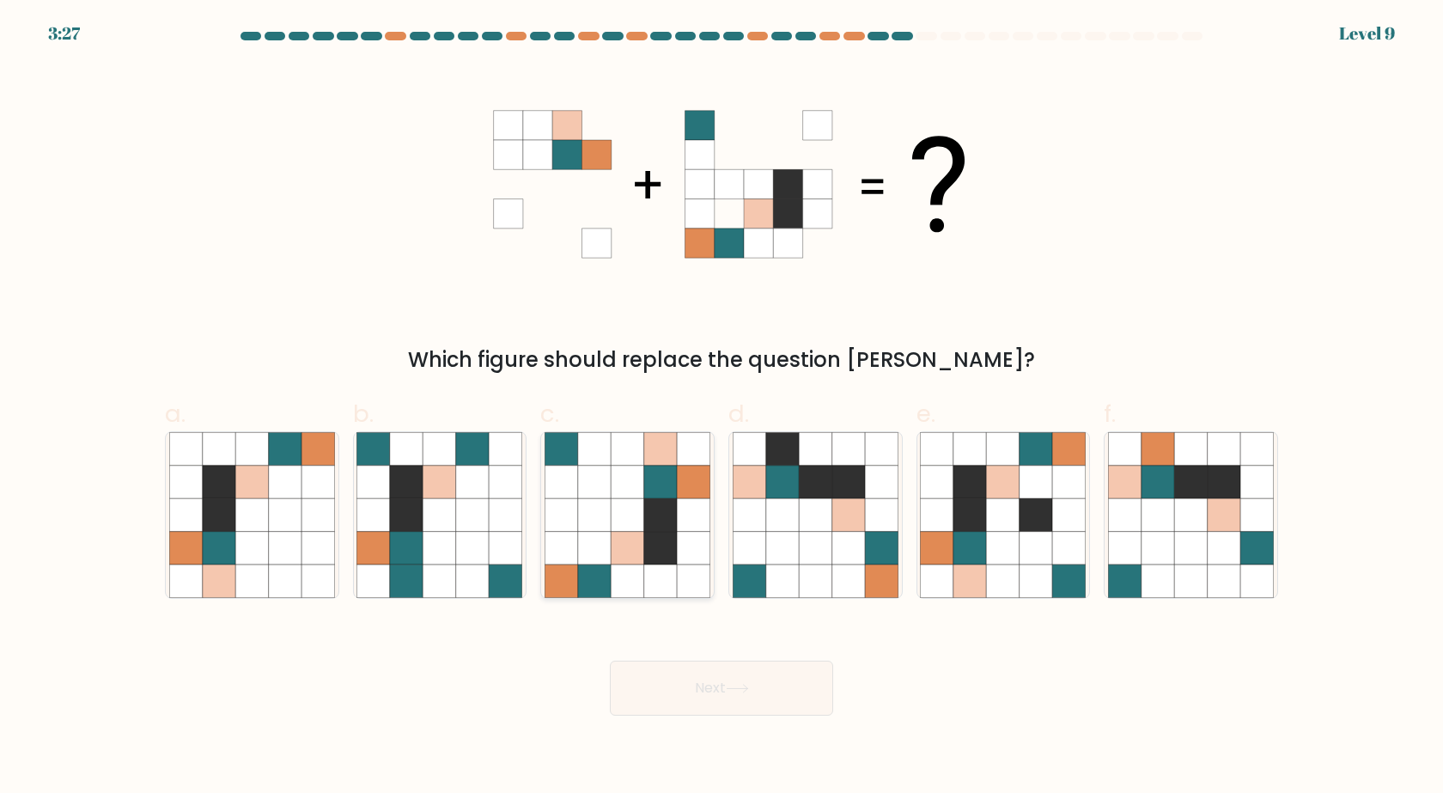
click at [657, 468] on icon at bounding box center [660, 482] width 33 height 33
click at [722, 408] on input "c." at bounding box center [722, 402] width 1 height 11
radio input "true"
click at [709, 702] on button "Next" at bounding box center [721, 688] width 223 height 55
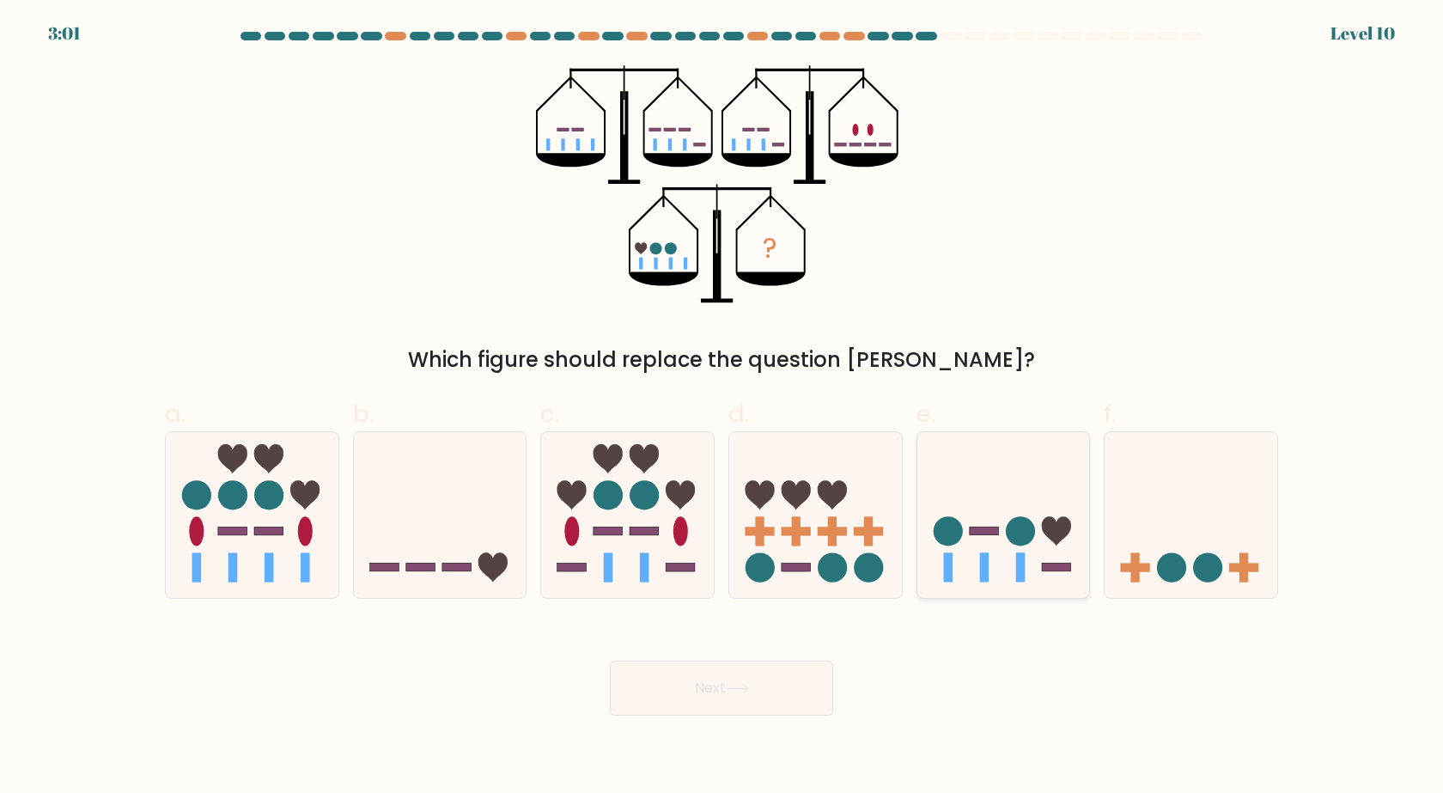
click at [980, 538] on icon at bounding box center [1004, 515] width 173 height 143
click at [723, 408] on input "e." at bounding box center [722, 402] width 1 height 11
radio input "true"
click at [701, 692] on button "Next" at bounding box center [721, 688] width 223 height 55
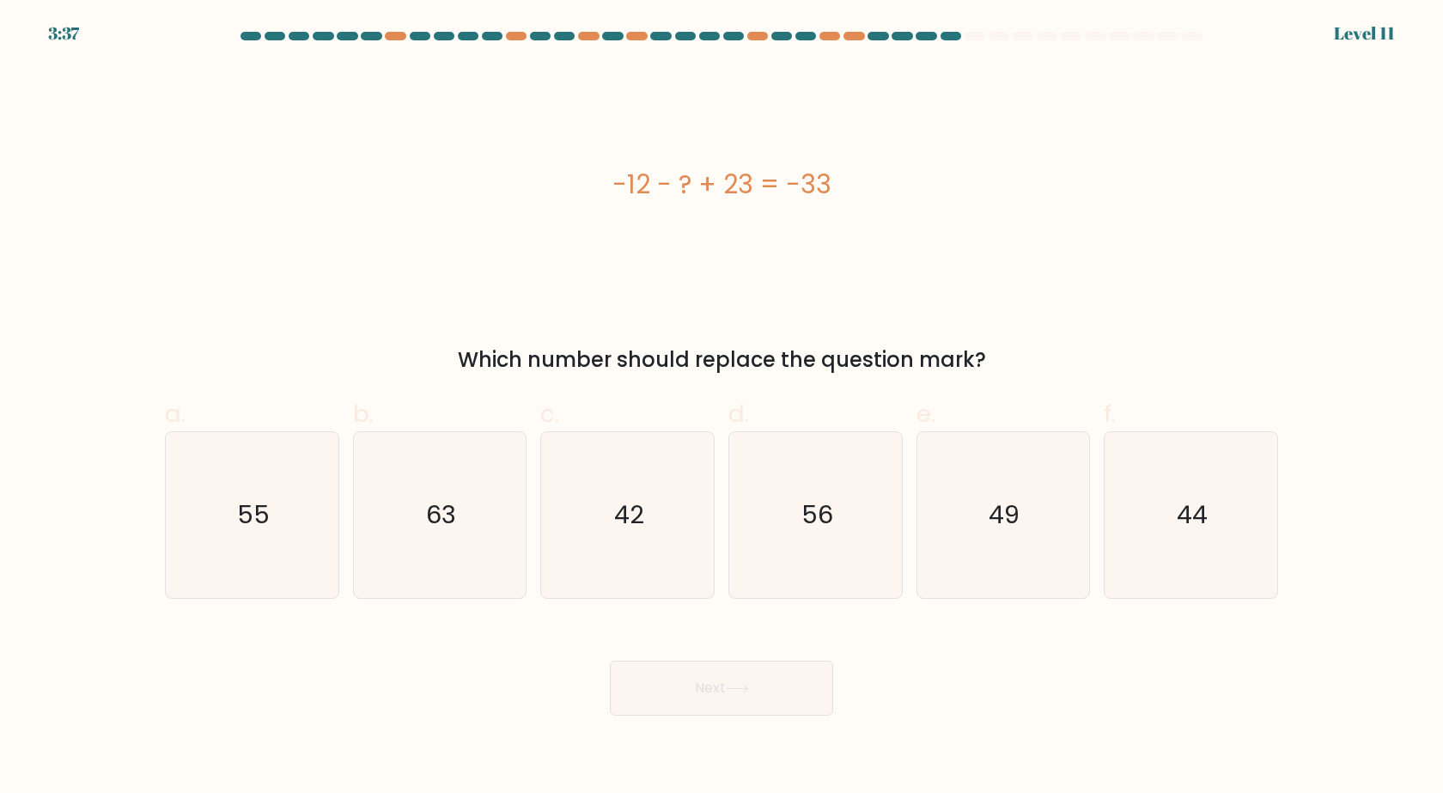
drag, startPoint x: 623, startPoint y: 192, endPoint x: 863, endPoint y: 151, distance: 243.1
click at [841, 151] on div "-12 - ? + 23 = -33" at bounding box center [721, 184] width 1113 height 238
click at [889, 146] on div "-12 - ? + 23 = -33" at bounding box center [721, 184] width 1113 height 238
click at [1219, 500] on icon "44" at bounding box center [1191, 515] width 166 height 166
click at [723, 408] on input "f. 44" at bounding box center [722, 402] width 1 height 11
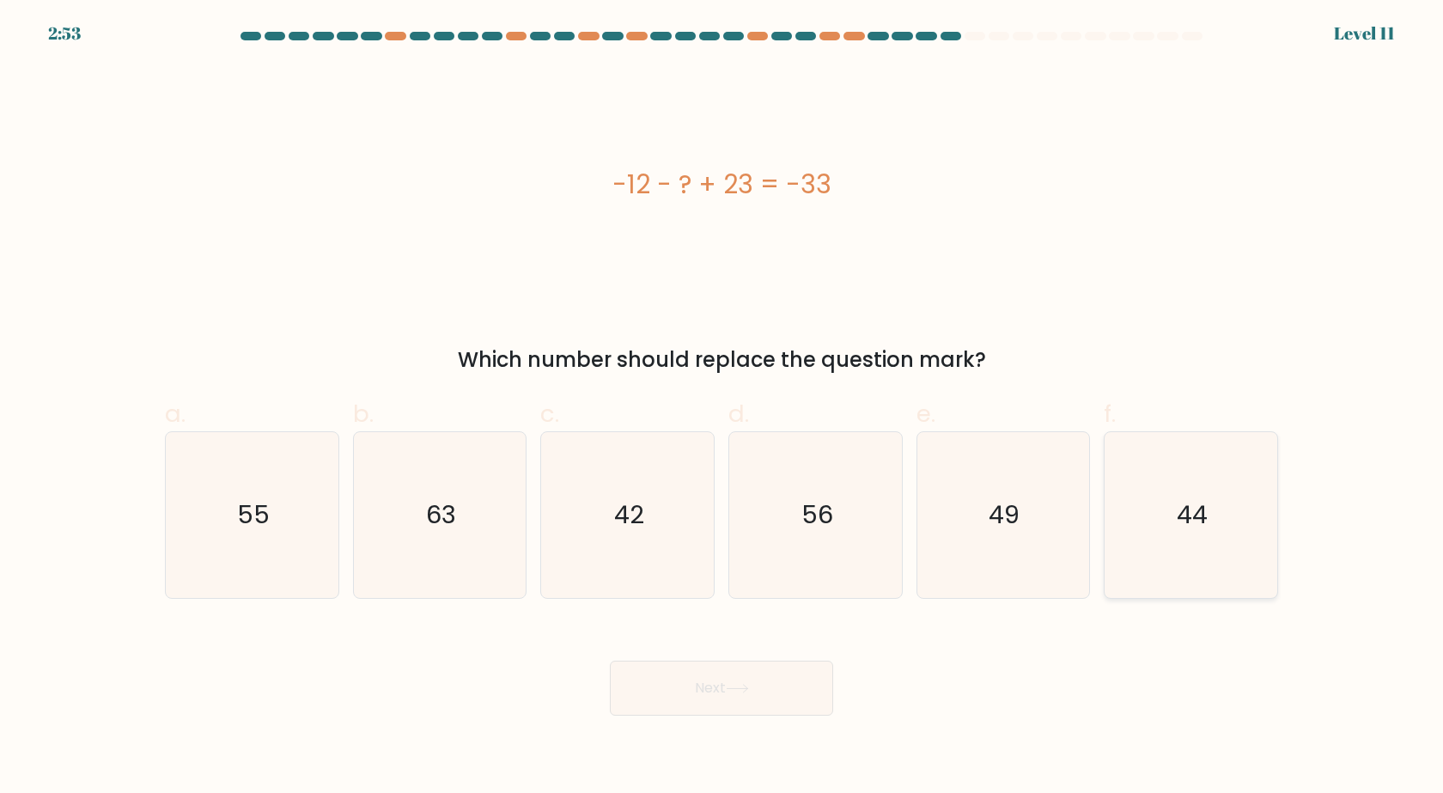
radio input "true"
click at [779, 684] on button "Next" at bounding box center [721, 688] width 223 height 55
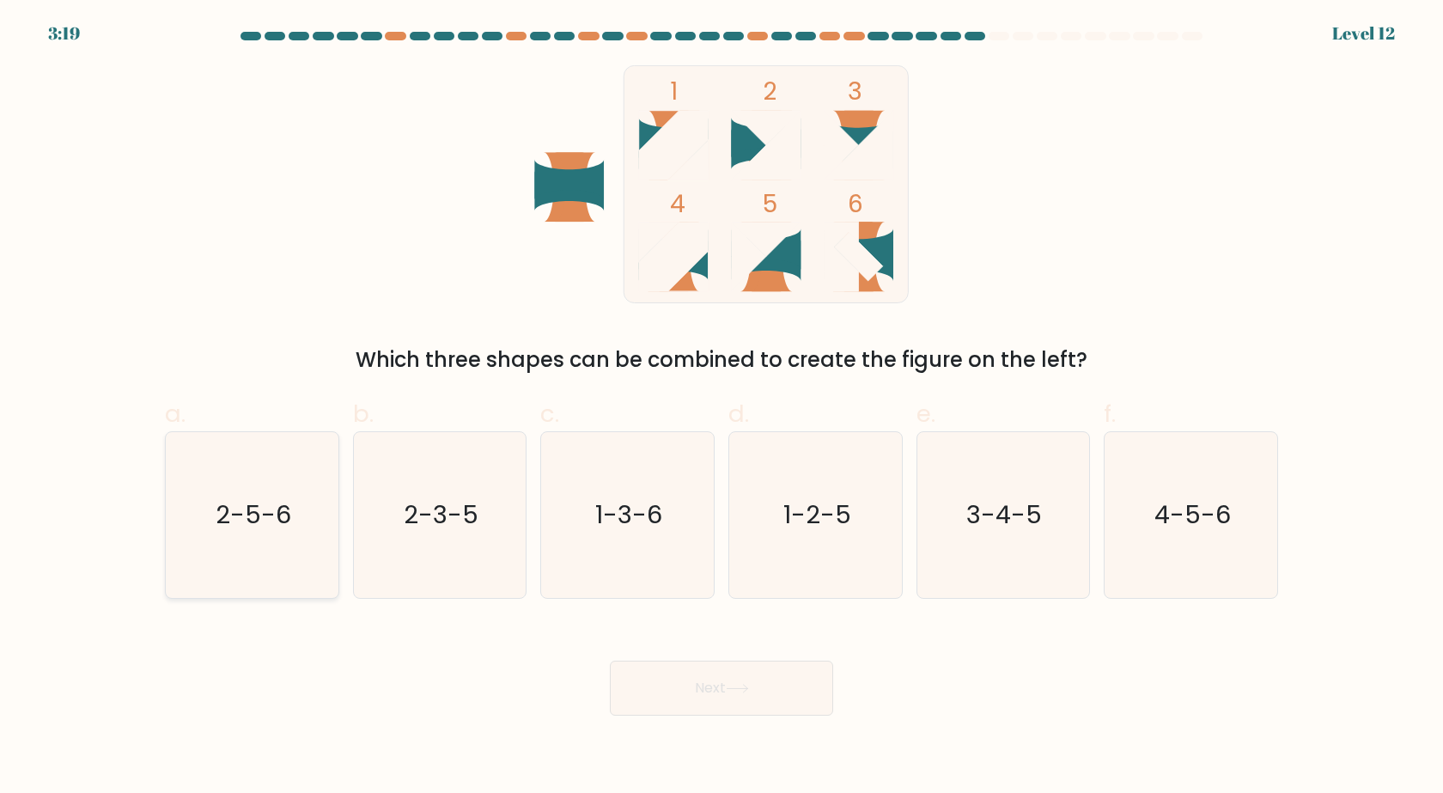
click at [261, 564] on icon "2-5-6" at bounding box center [252, 515] width 166 height 166
click at [722, 408] on input "a. 2-5-6" at bounding box center [722, 402] width 1 height 11
radio input "true"
click at [722, 698] on button "Next" at bounding box center [721, 688] width 223 height 55
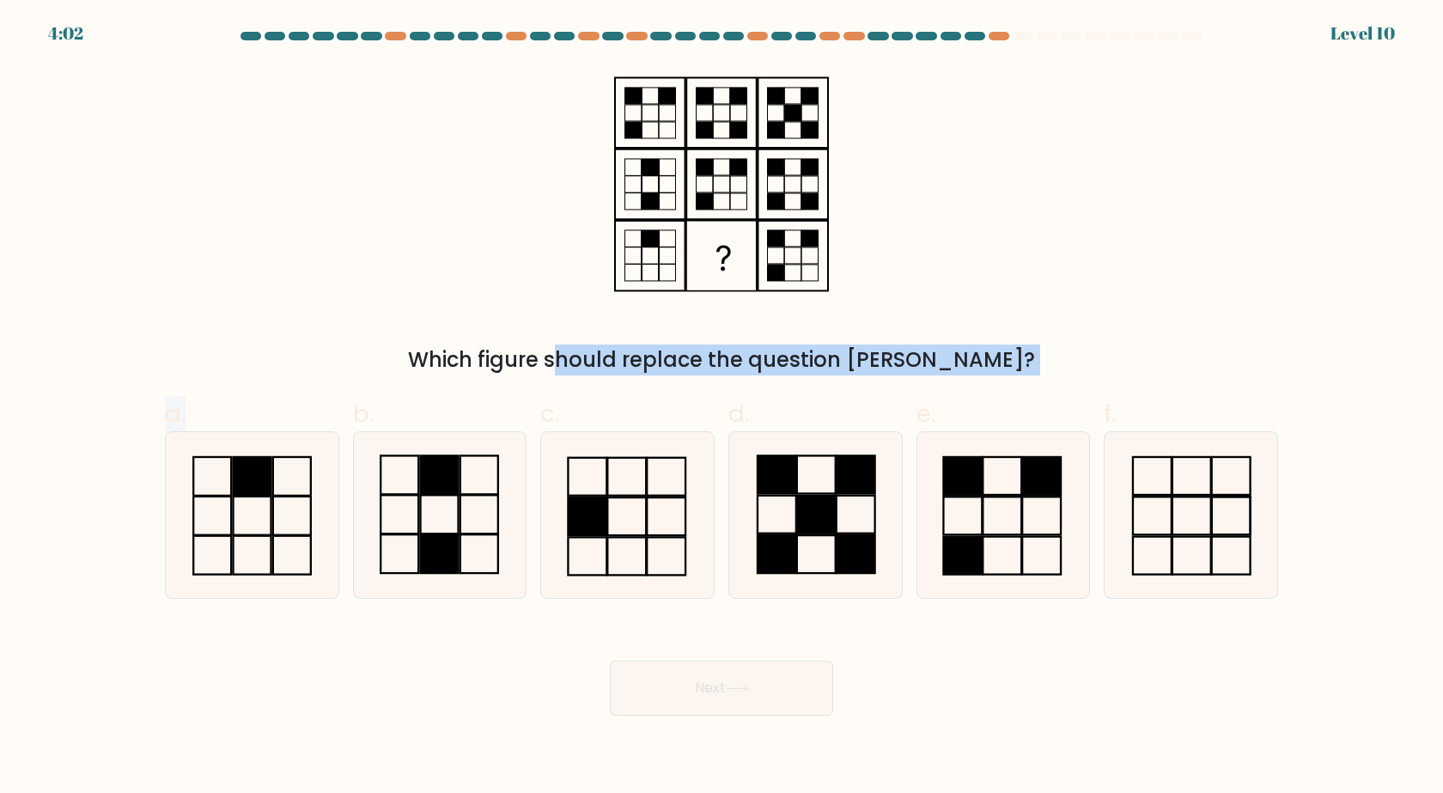
click at [0, 305] on form at bounding box center [721, 374] width 1443 height 684
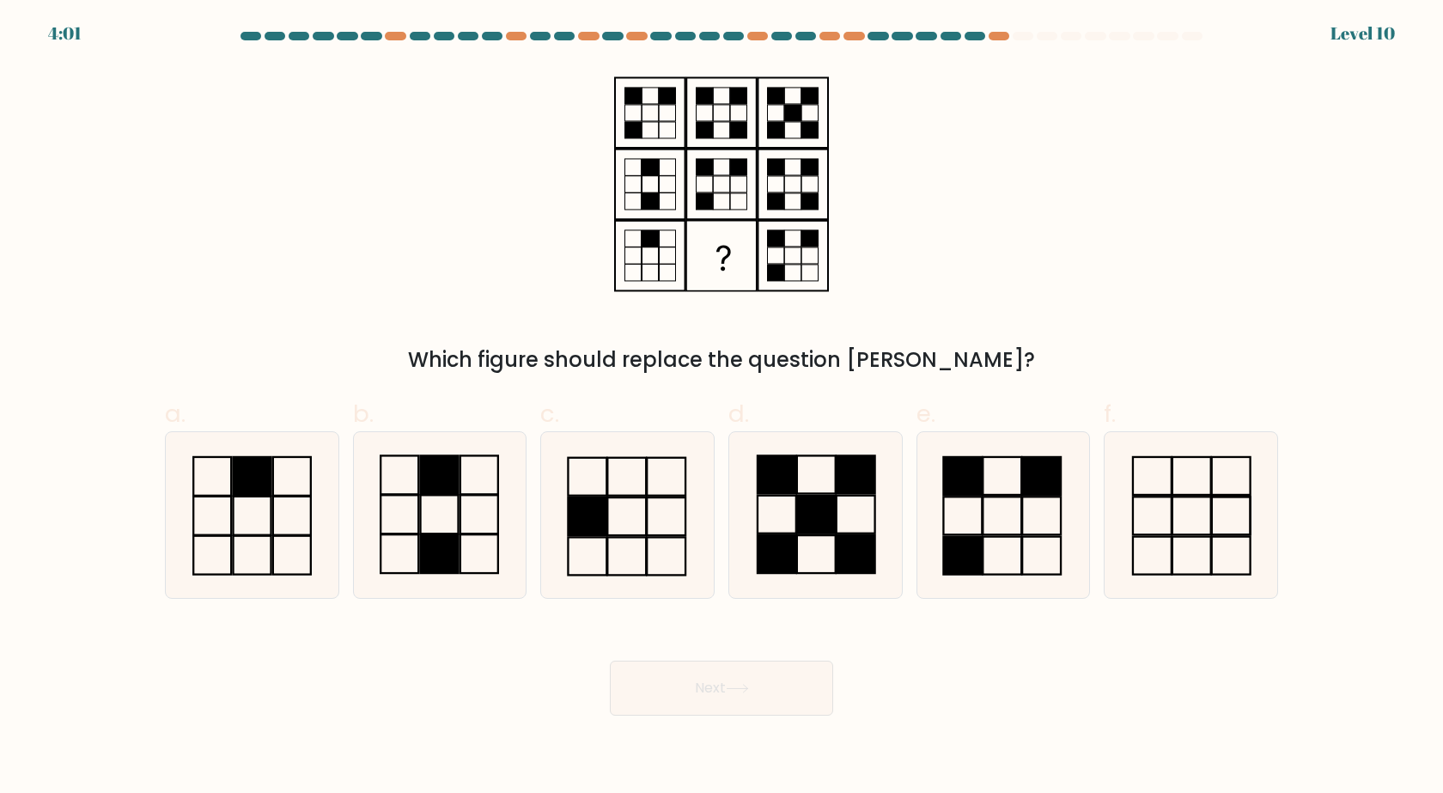
click at [452, 238] on div "Which figure should replace the question mark?" at bounding box center [722, 220] width 1134 height 310
click at [515, 535] on icon at bounding box center [440, 515] width 166 height 166
click at [722, 408] on input "b." at bounding box center [722, 402] width 1 height 11
radio input "true"
click at [721, 700] on button "Next" at bounding box center [721, 688] width 223 height 55
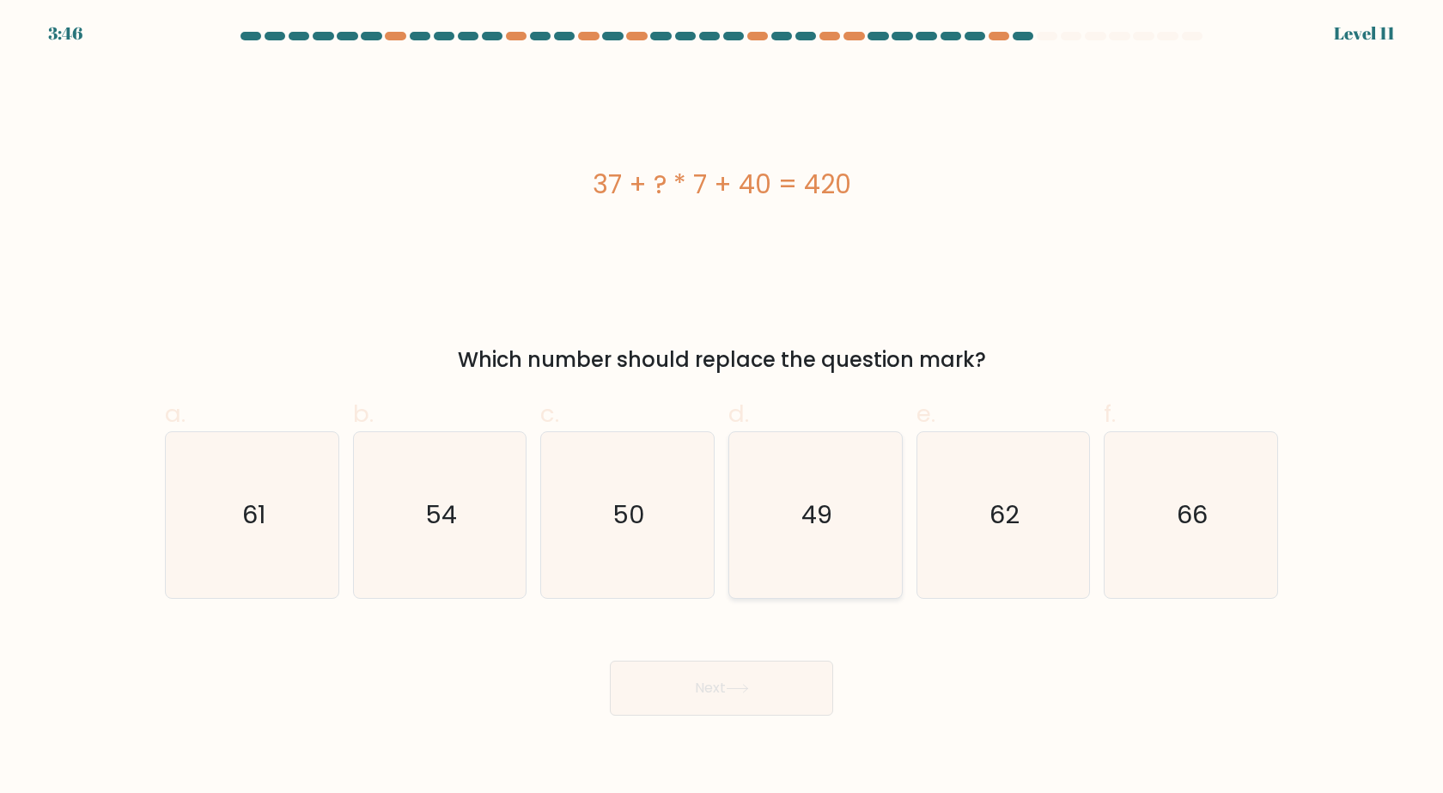
click at [788, 509] on icon "49" at bounding box center [816, 515] width 166 height 166
click at [723, 408] on input "d. 49" at bounding box center [722, 402] width 1 height 11
radio input "true"
click at [763, 705] on button "Next" at bounding box center [721, 688] width 223 height 55
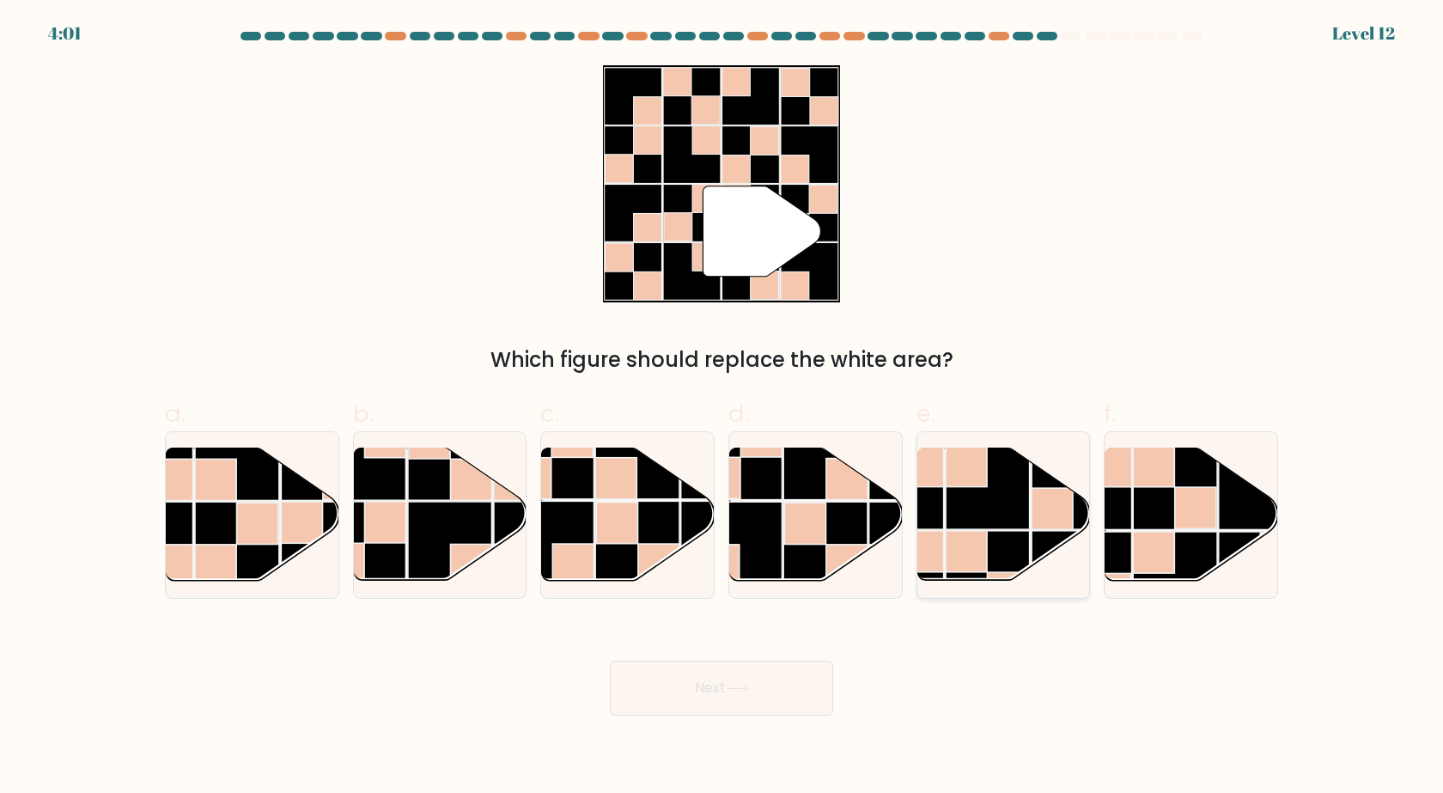
click at [960, 532] on rect at bounding box center [966, 551] width 41 height 41
click at [723, 408] on input "e." at bounding box center [722, 402] width 1 height 11
radio input "true"
click at [795, 701] on button "Next" at bounding box center [721, 688] width 223 height 55
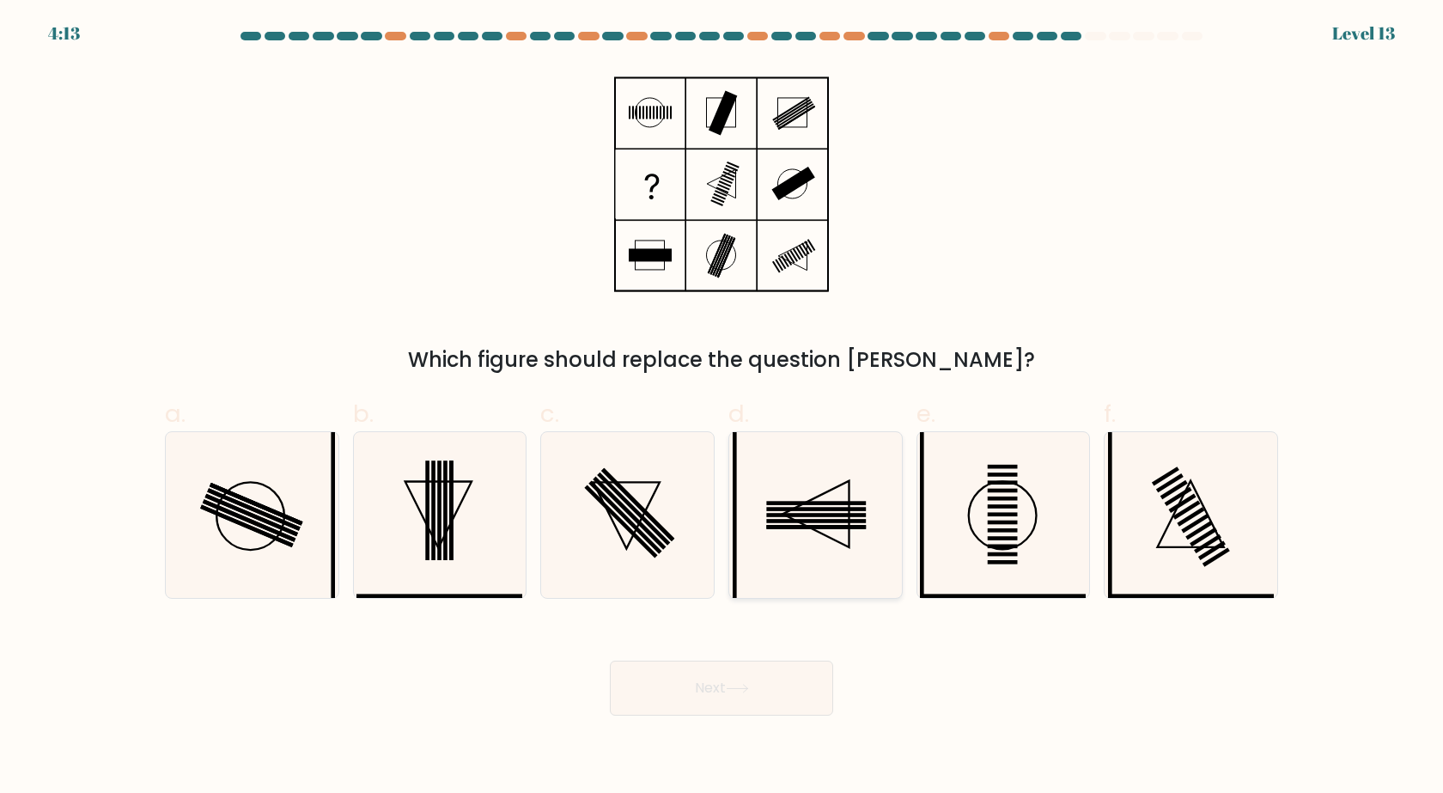
click at [822, 560] on icon at bounding box center [816, 515] width 166 height 166
click at [723, 408] on input "d." at bounding box center [722, 402] width 1 height 11
radio input "true"
click at [710, 705] on button "Next" at bounding box center [721, 688] width 223 height 55
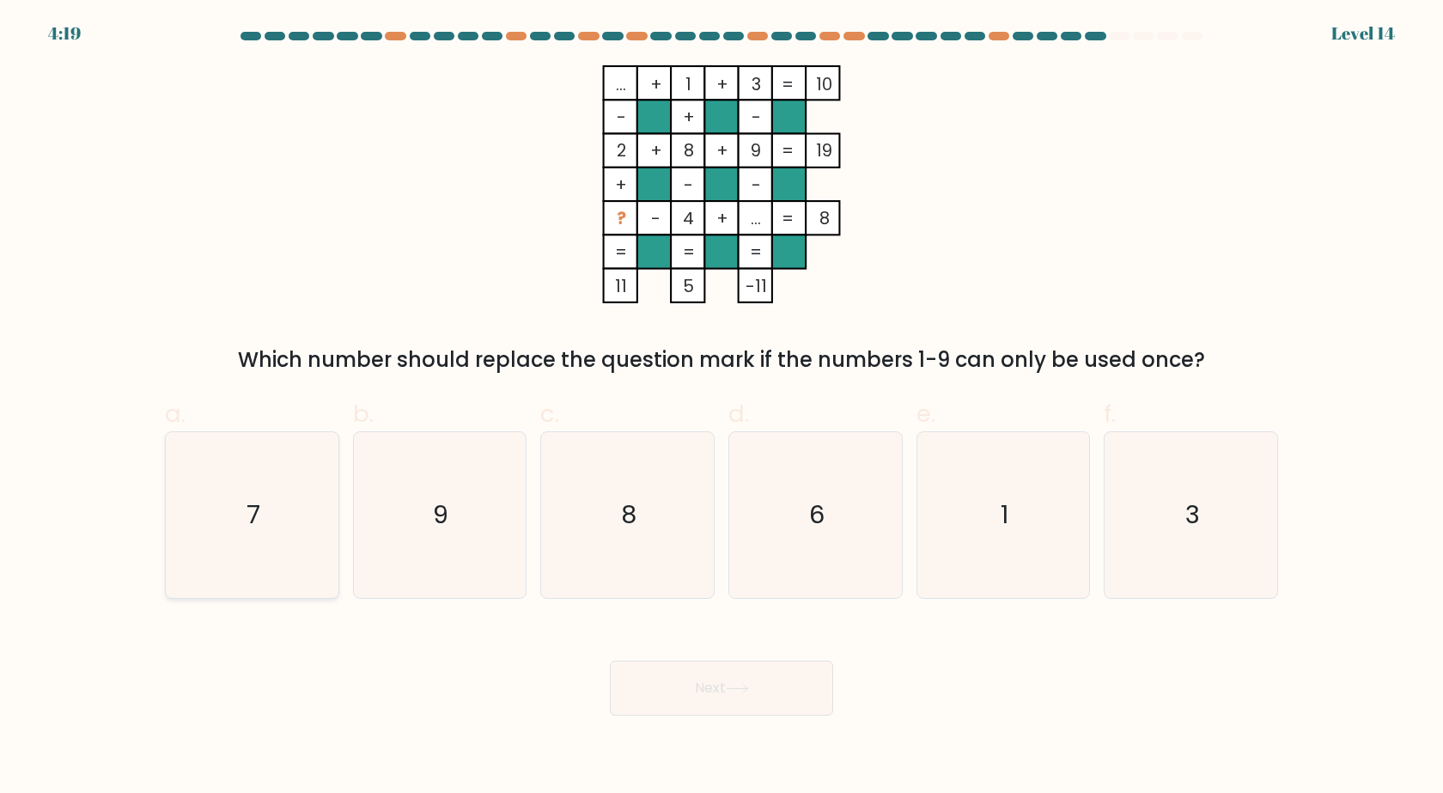
click at [258, 506] on text "7" at bounding box center [254, 515] width 14 height 34
click at [722, 408] on input "a. 7" at bounding box center [722, 402] width 1 height 11
radio input "true"
click at [670, 695] on button "Next" at bounding box center [721, 688] width 223 height 55
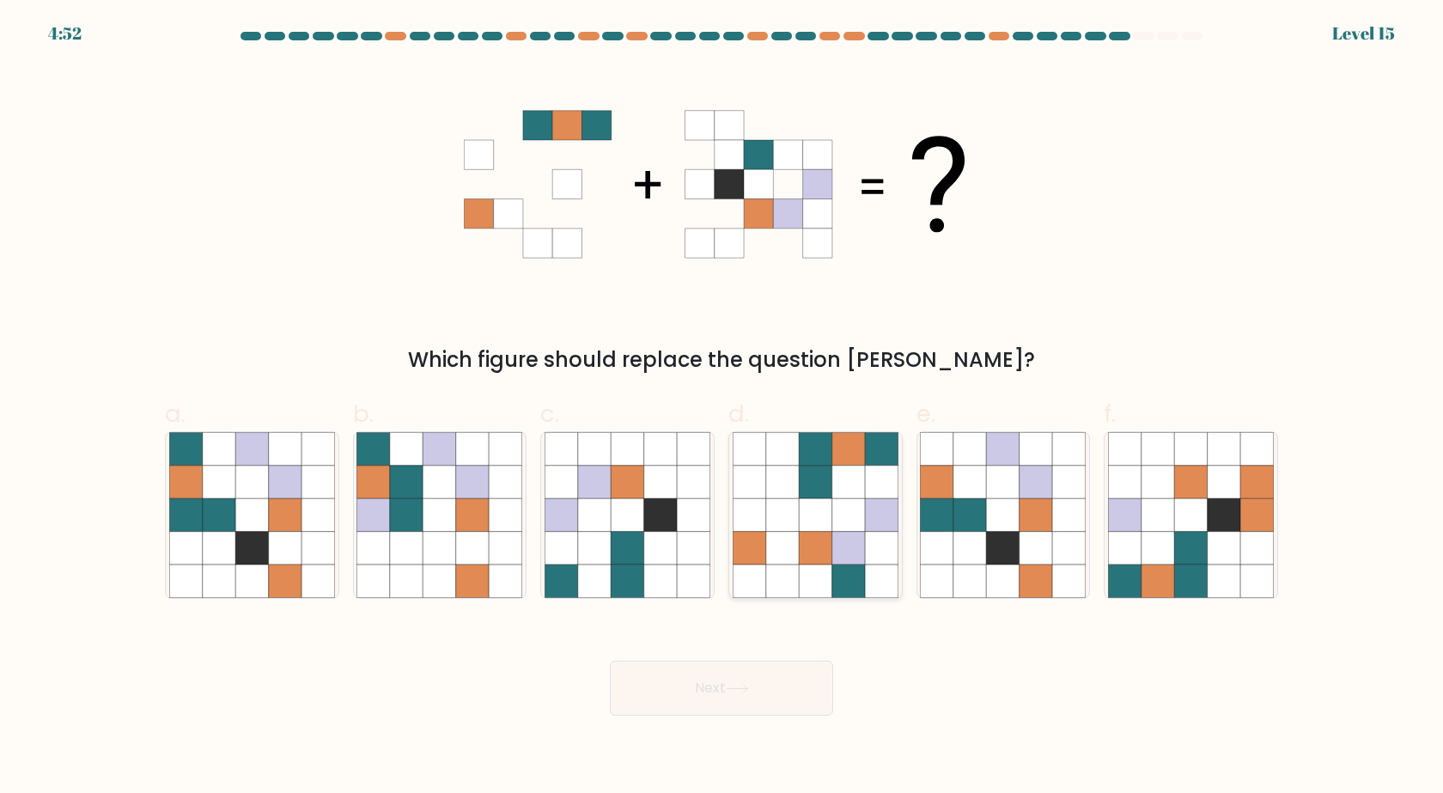
click at [802, 552] on icon at bounding box center [815, 548] width 33 height 33
click at [723, 408] on input "d." at bounding box center [722, 402] width 1 height 11
radio input "true"
click at [1229, 569] on icon at bounding box center [1224, 580] width 33 height 33
click at [723, 408] on input "f." at bounding box center [722, 402] width 1 height 11
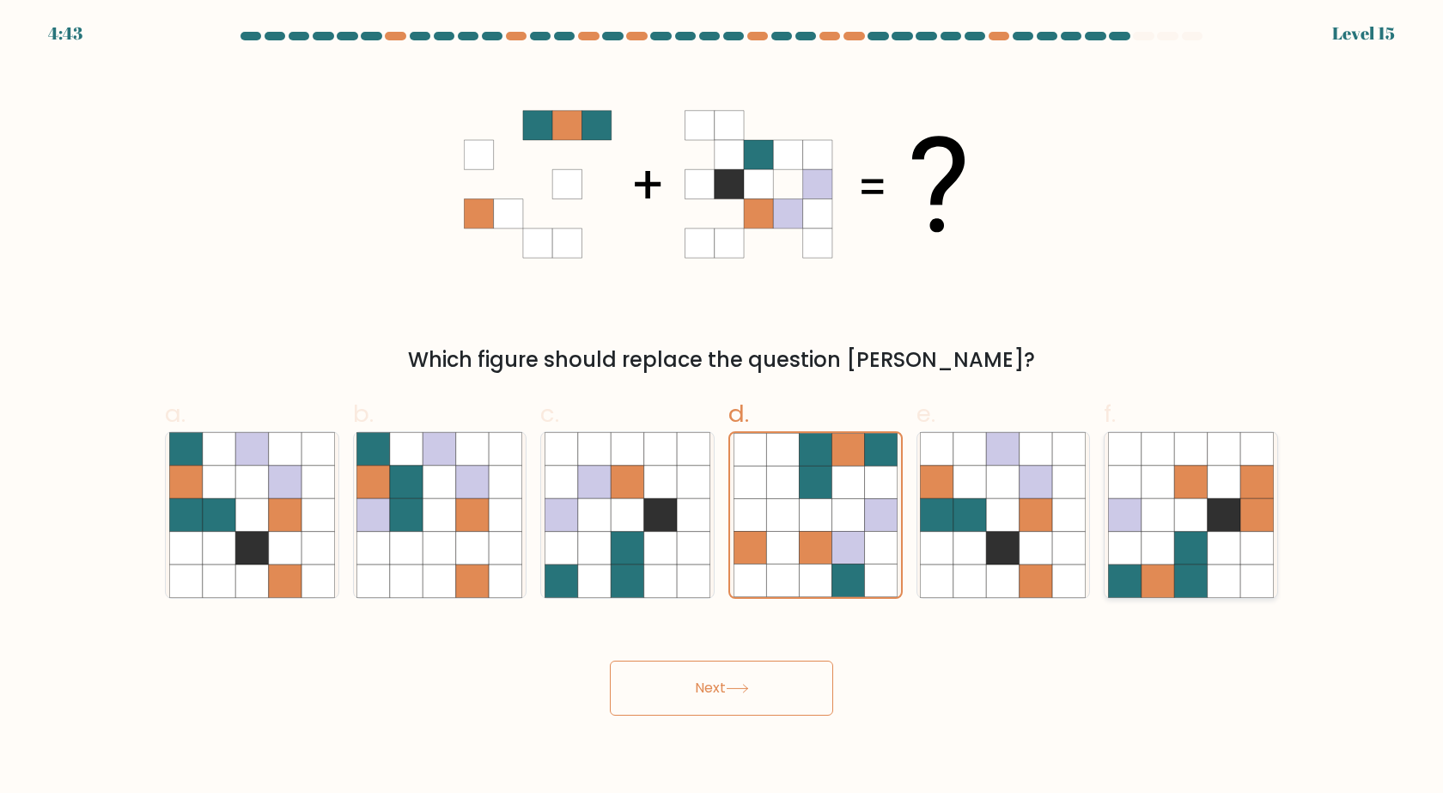
radio input "true"
click at [754, 692] on button "Next" at bounding box center [721, 688] width 223 height 55
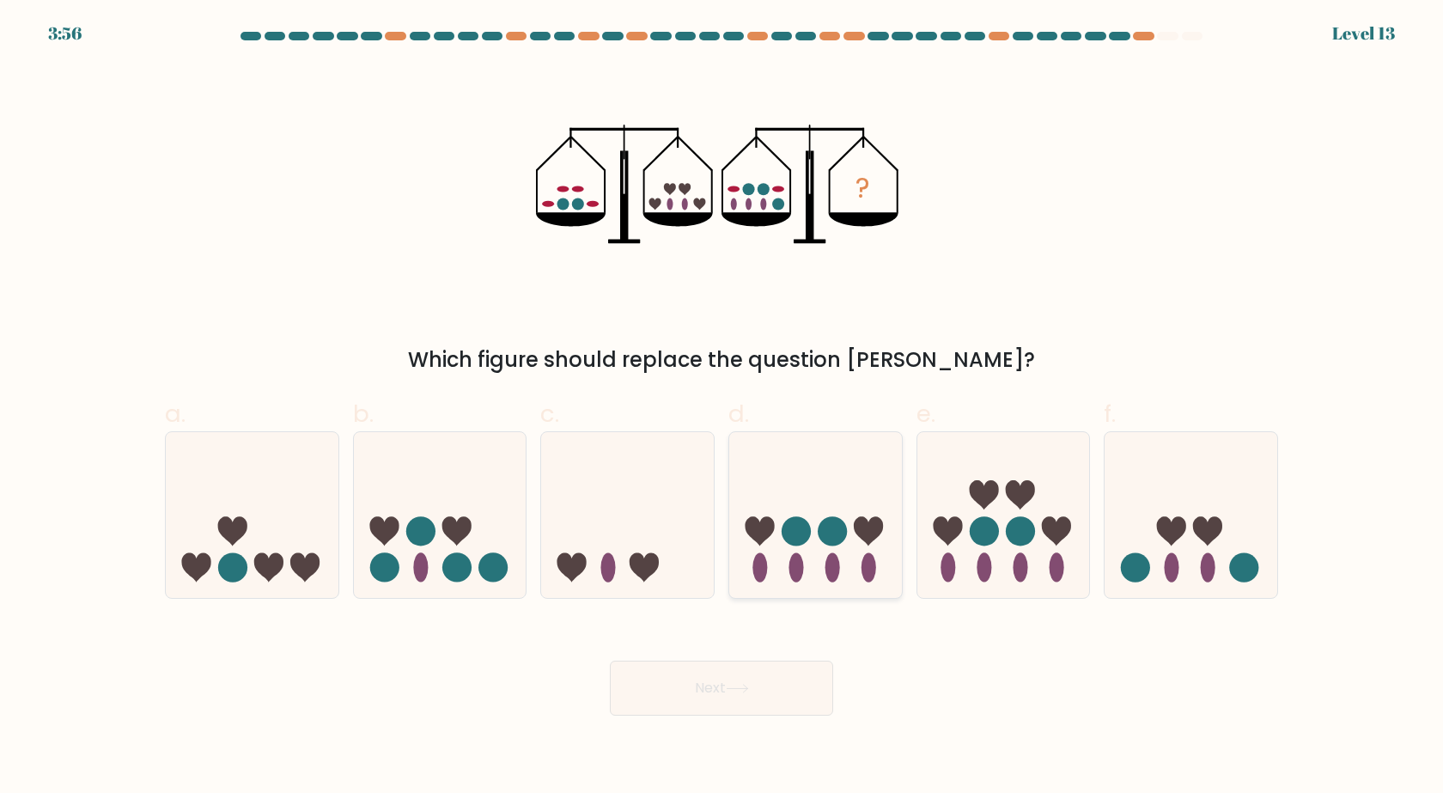
click at [859, 542] on icon at bounding box center [815, 515] width 173 height 143
click at [723, 408] on input "d." at bounding box center [722, 402] width 1 height 11
radio input "true"
click at [766, 693] on button "Next" at bounding box center [721, 688] width 223 height 55
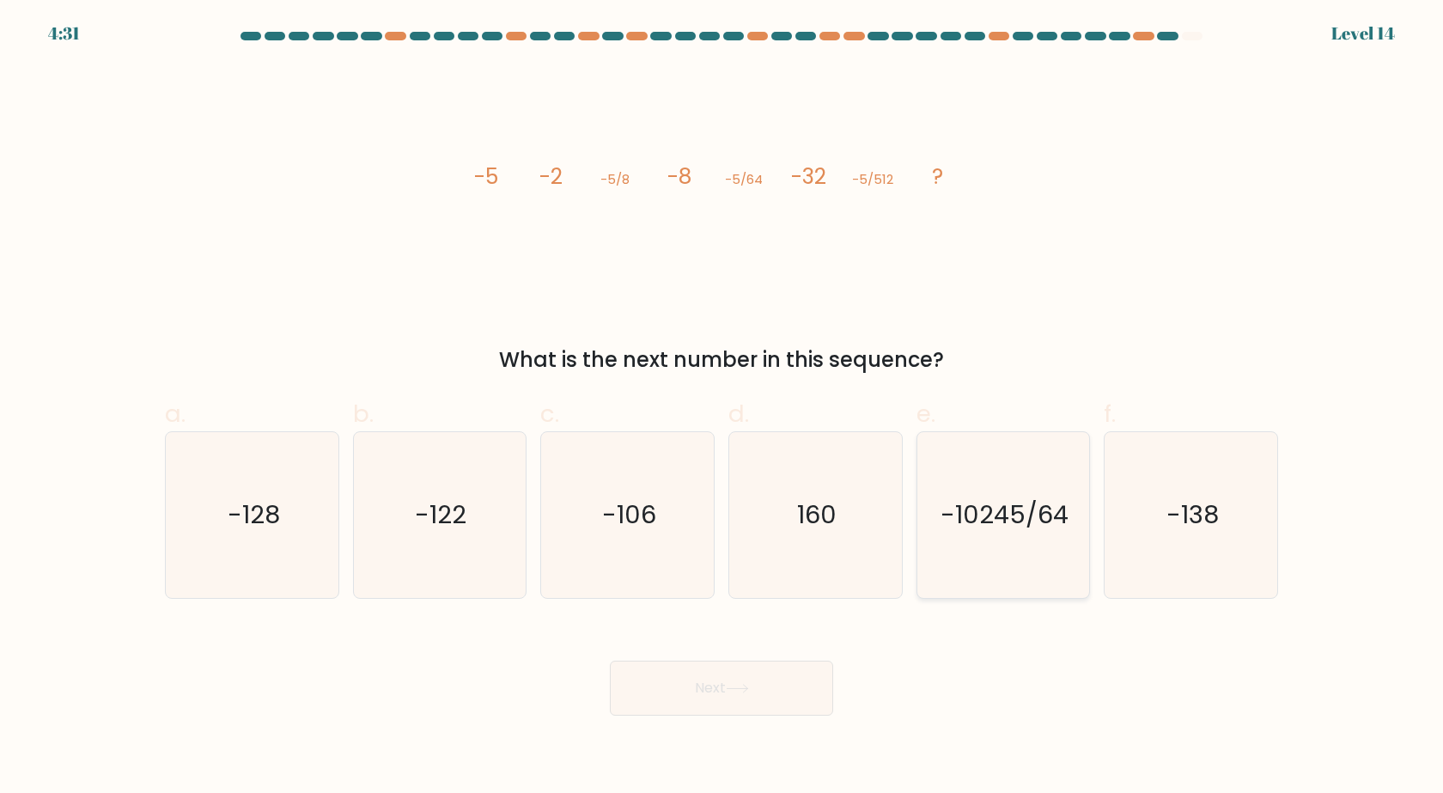
click at [954, 528] on text "-10245/64" at bounding box center [1005, 515] width 128 height 34
click at [723, 408] on input "e. -10245/64" at bounding box center [722, 402] width 1 height 11
radio input "true"
click at [770, 731] on body "4:21 Level 14" at bounding box center [721, 396] width 1443 height 793
click at [769, 714] on button "Next" at bounding box center [721, 688] width 223 height 55
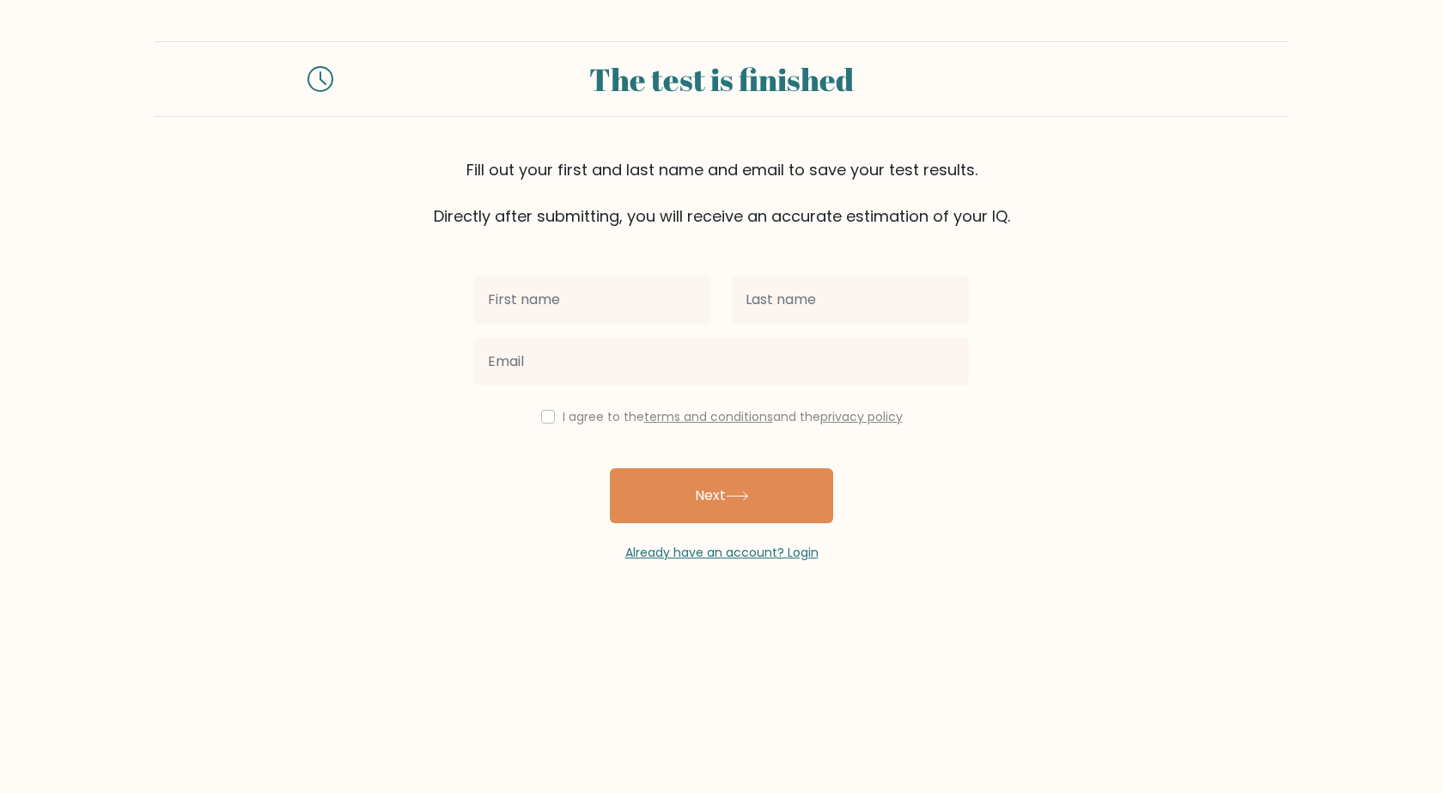
click at [620, 321] on input "text" at bounding box center [592, 300] width 237 height 48
click at [747, 556] on link "Already have an account? Login" at bounding box center [721, 552] width 193 height 17
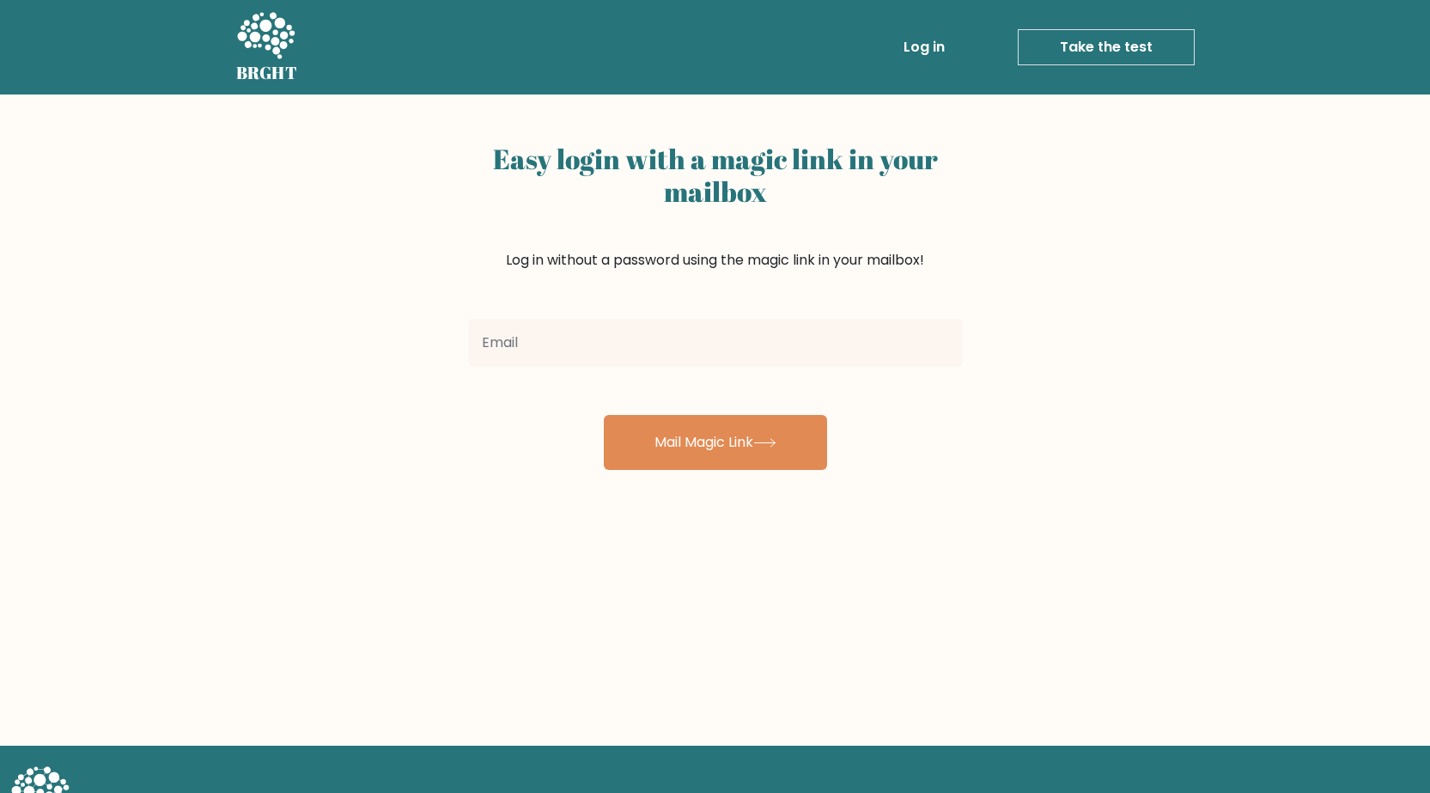
click at [693, 350] on input "email" at bounding box center [715, 343] width 495 height 48
type input "[EMAIL_ADDRESS][DOMAIN_NAME]"
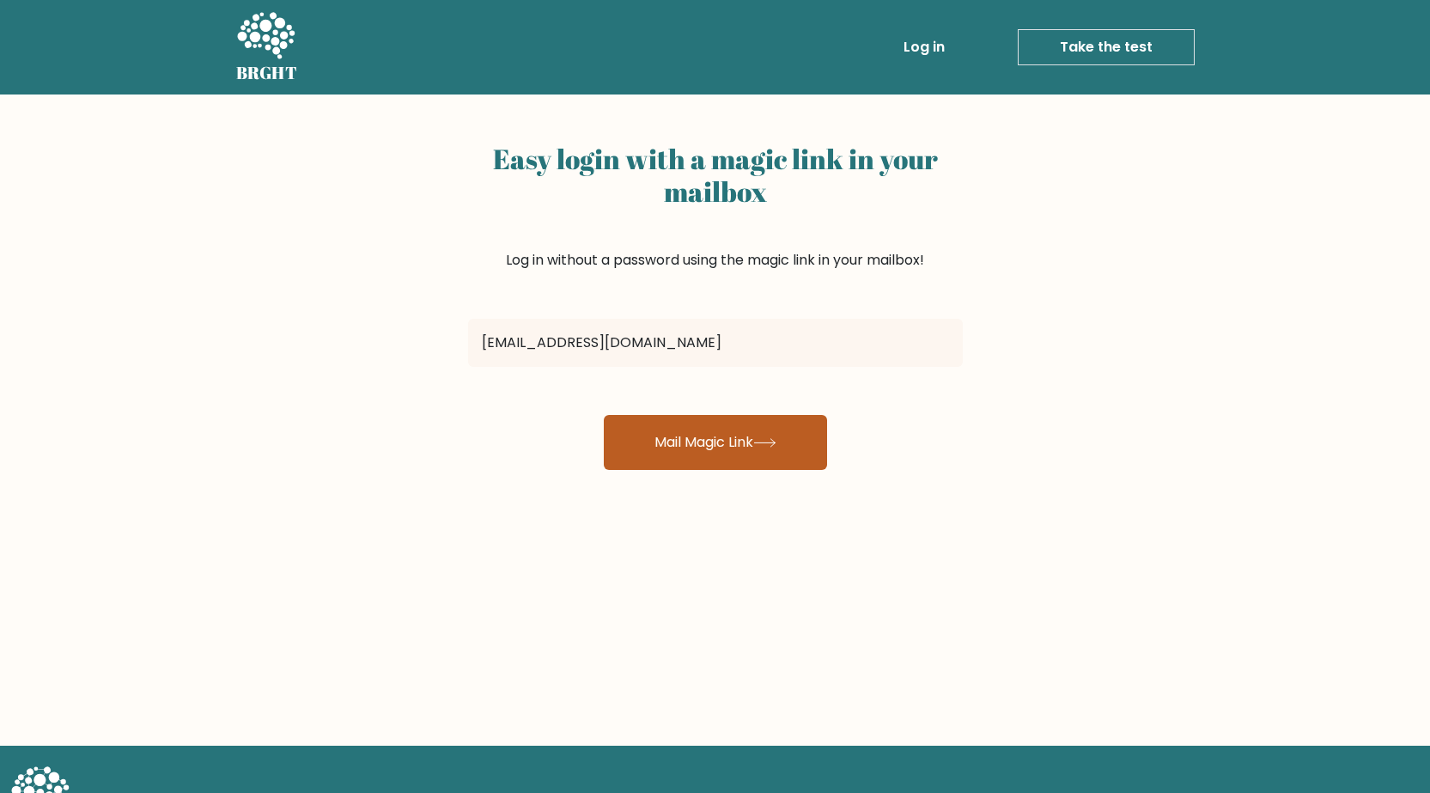
click at [730, 444] on button "Mail Magic Link" at bounding box center [715, 442] width 223 height 55
